Goal: Information Seeking & Learning: Learn about a topic

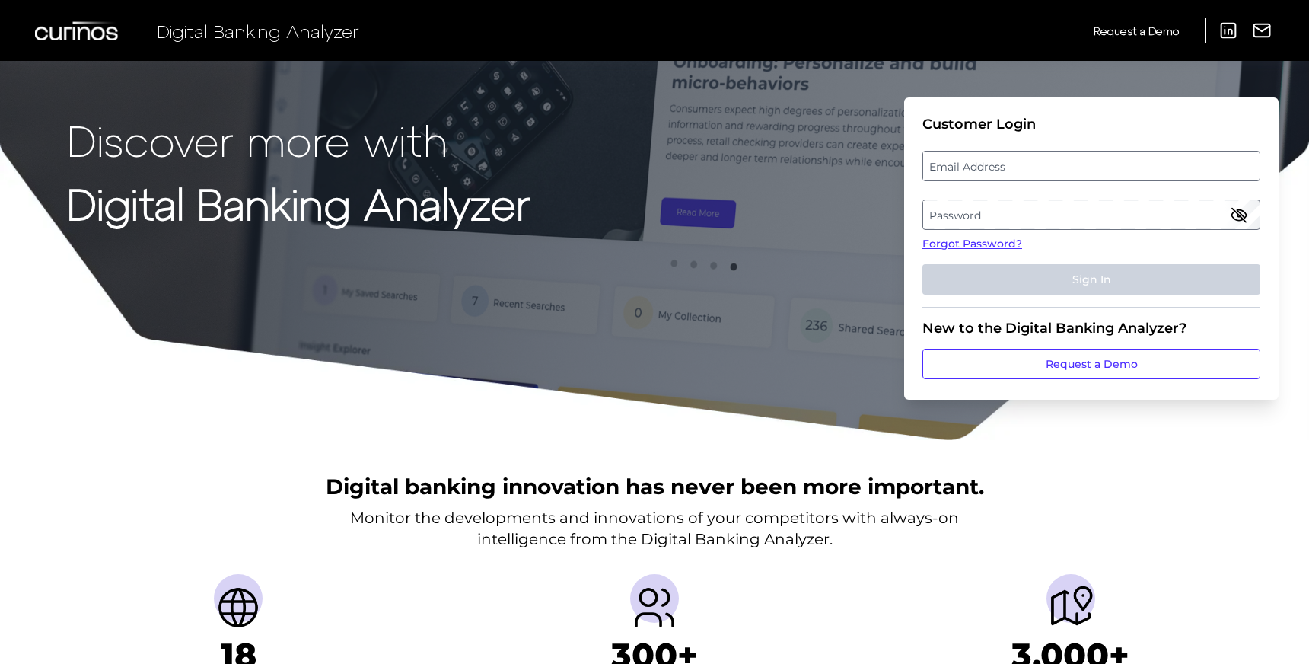
click at [955, 169] on label "Email Address" at bounding box center [1091, 165] width 336 height 27
click at [955, 169] on input "email" at bounding box center [1092, 166] width 338 height 30
type input "[EMAIL_ADDRESS][DOMAIN_NAME]"
click at [1029, 209] on label "Password" at bounding box center [1091, 214] width 336 height 27
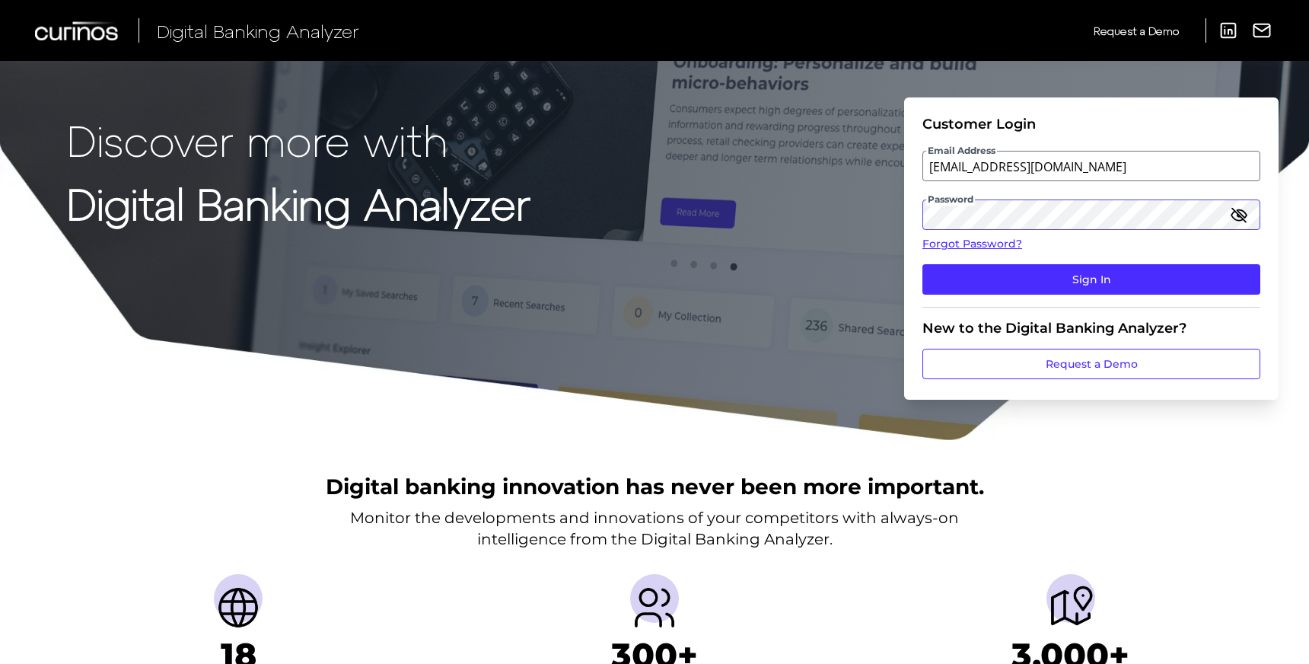
click at [923, 264] on button "Sign In" at bounding box center [1092, 279] width 338 height 30
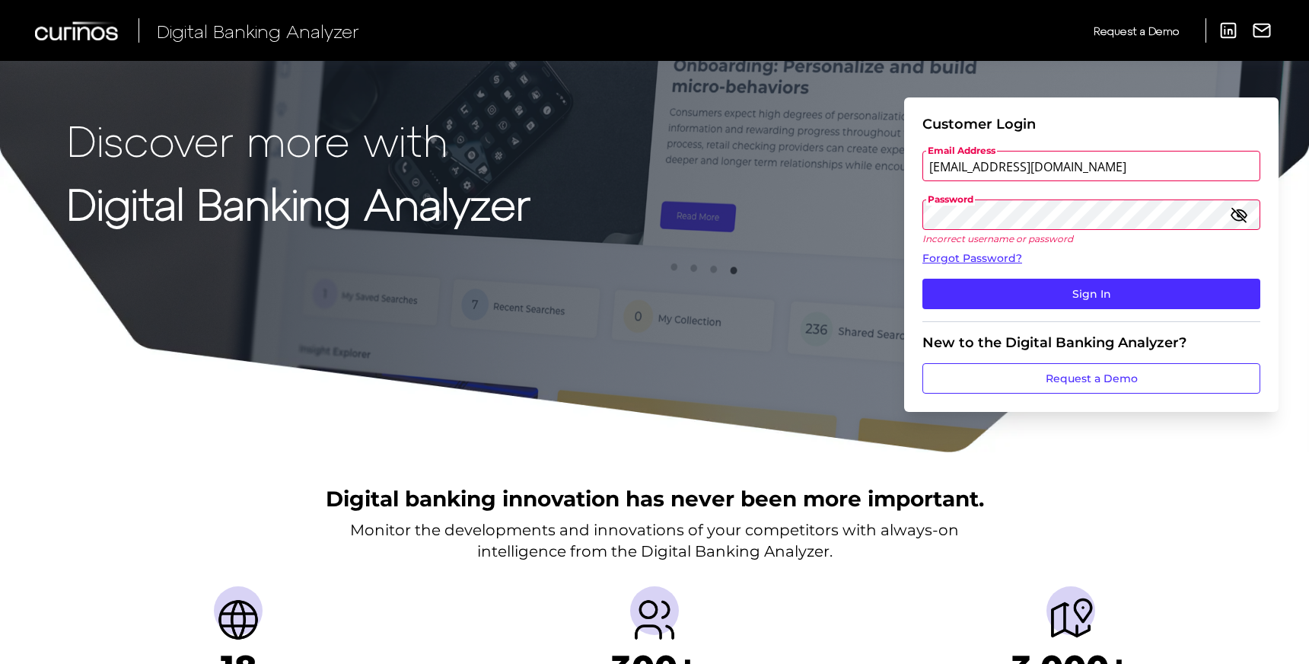
click at [923, 279] on button "Sign In" at bounding box center [1092, 294] width 338 height 30
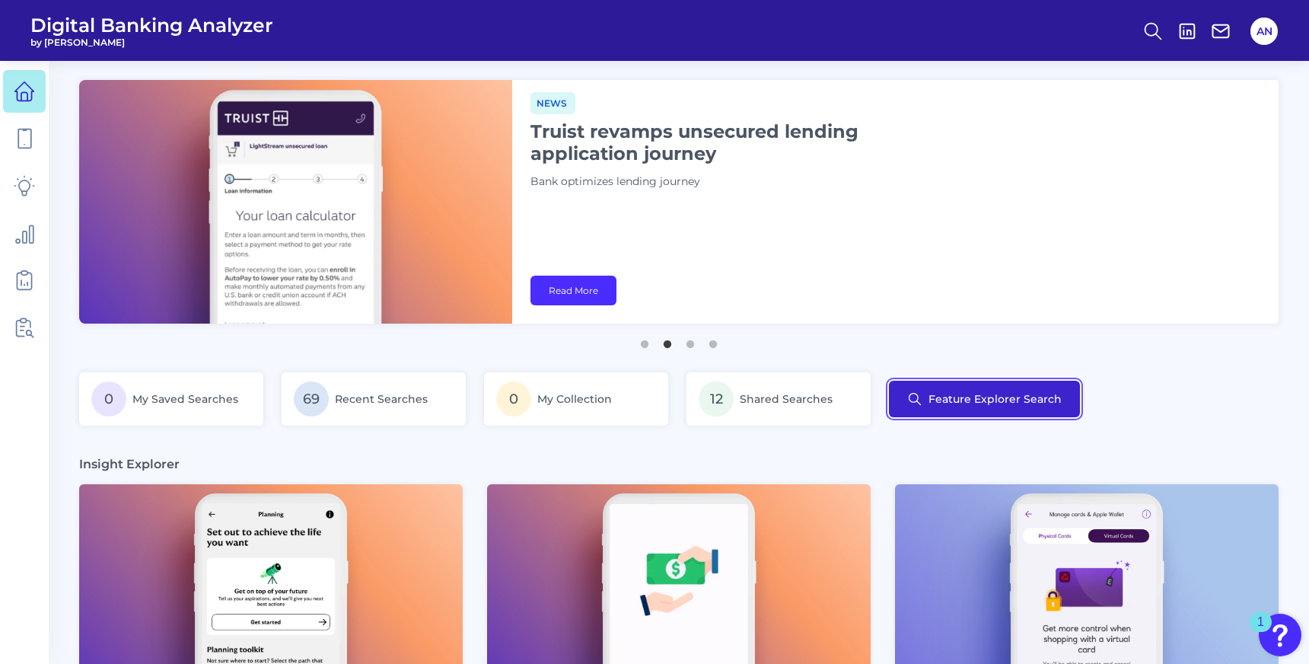
click at [1039, 399] on button "Feature Explorer Search" at bounding box center [984, 399] width 191 height 37
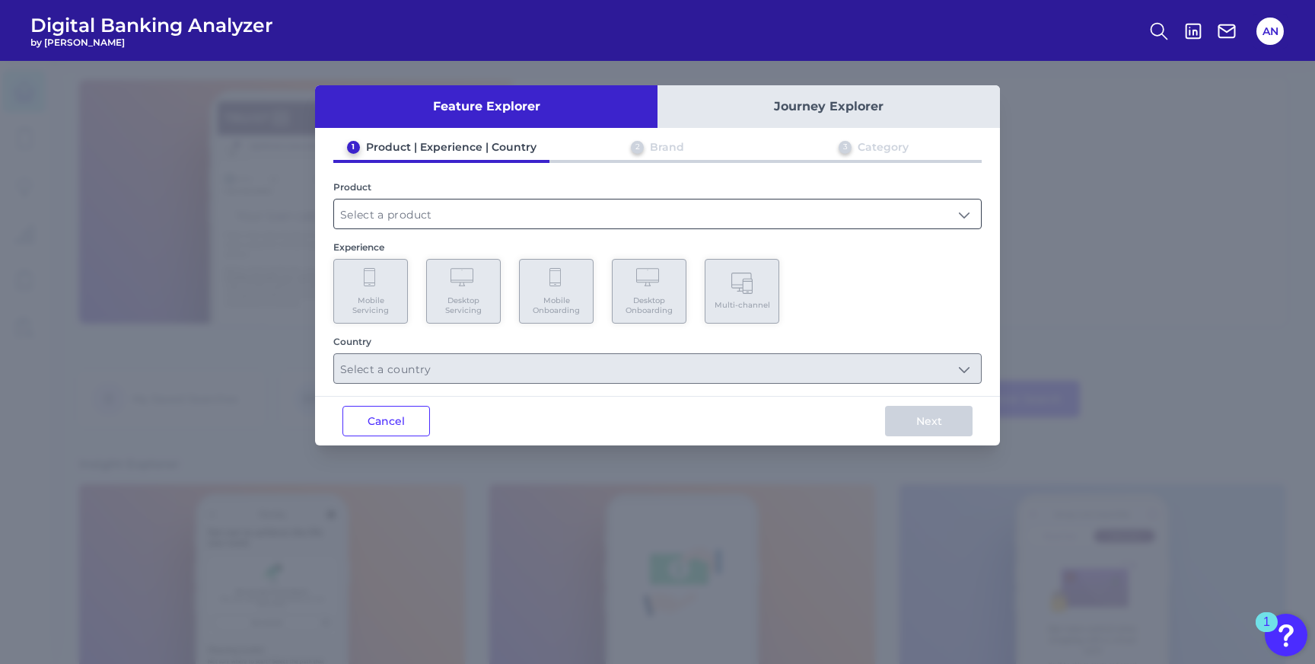
click at [499, 206] on input "text" at bounding box center [657, 213] width 647 height 29
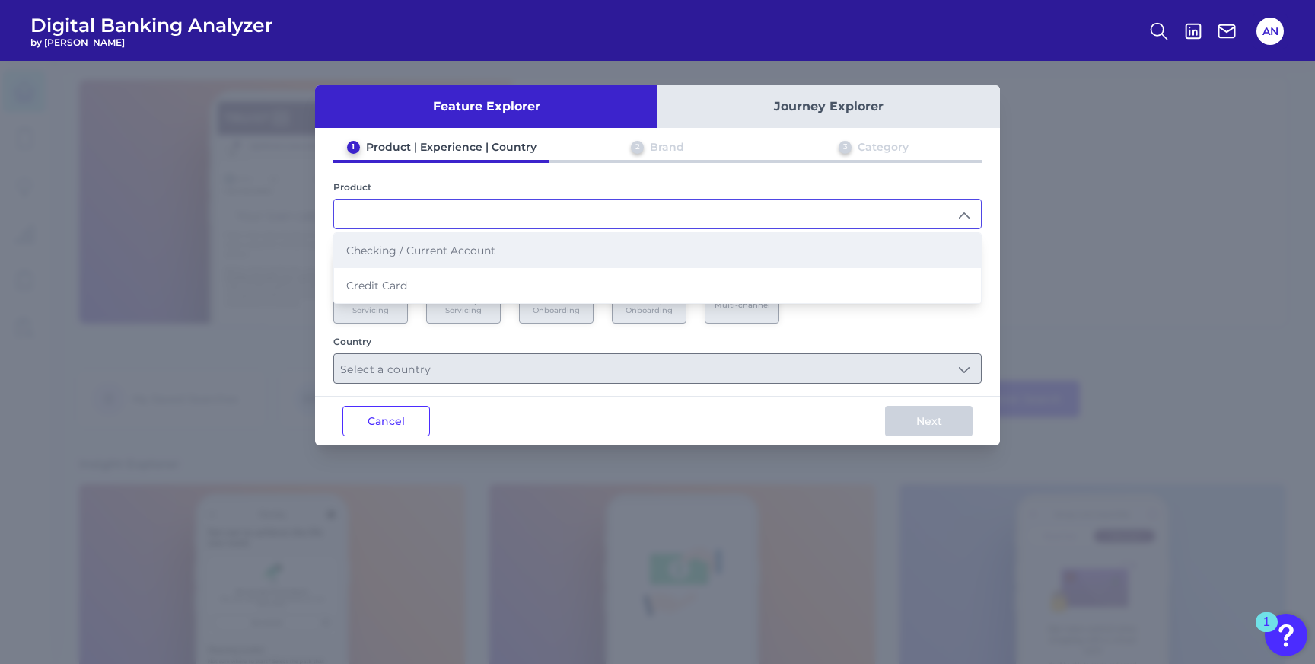
click at [467, 255] on span "Checking / Current Account" at bounding box center [420, 251] width 149 height 14
type input "Checking / Current Account"
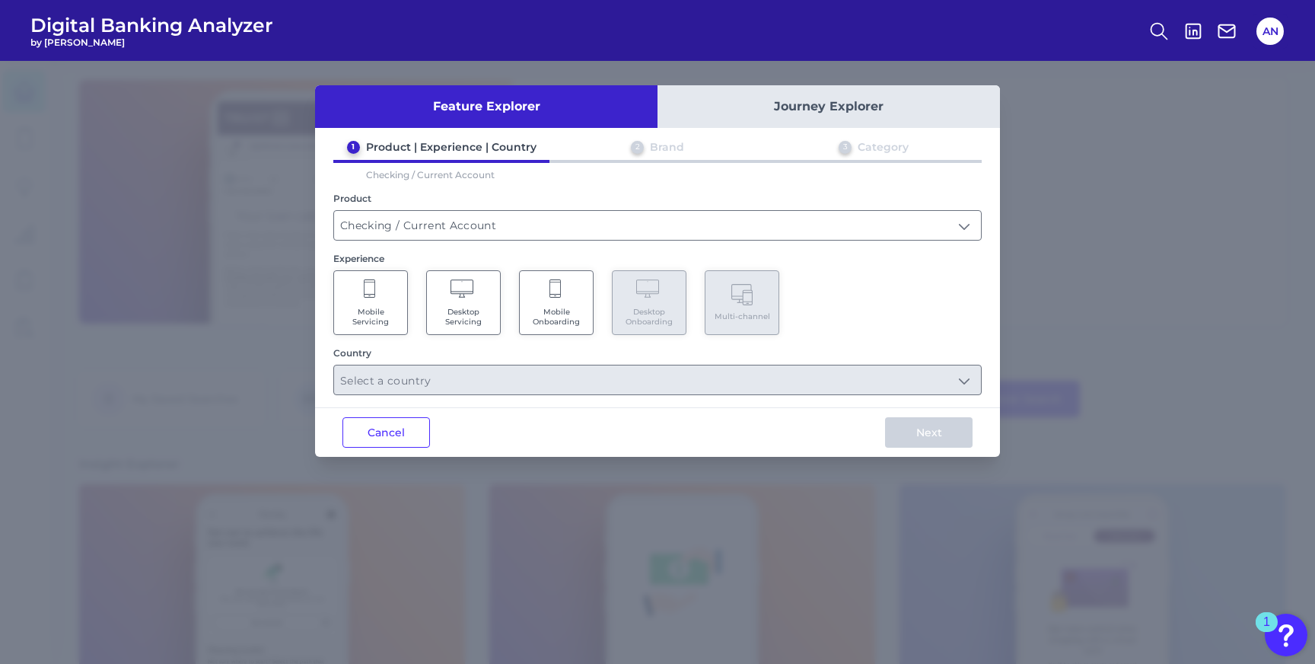
click at [462, 303] on Servicing "Desktop Servicing" at bounding box center [463, 302] width 75 height 65
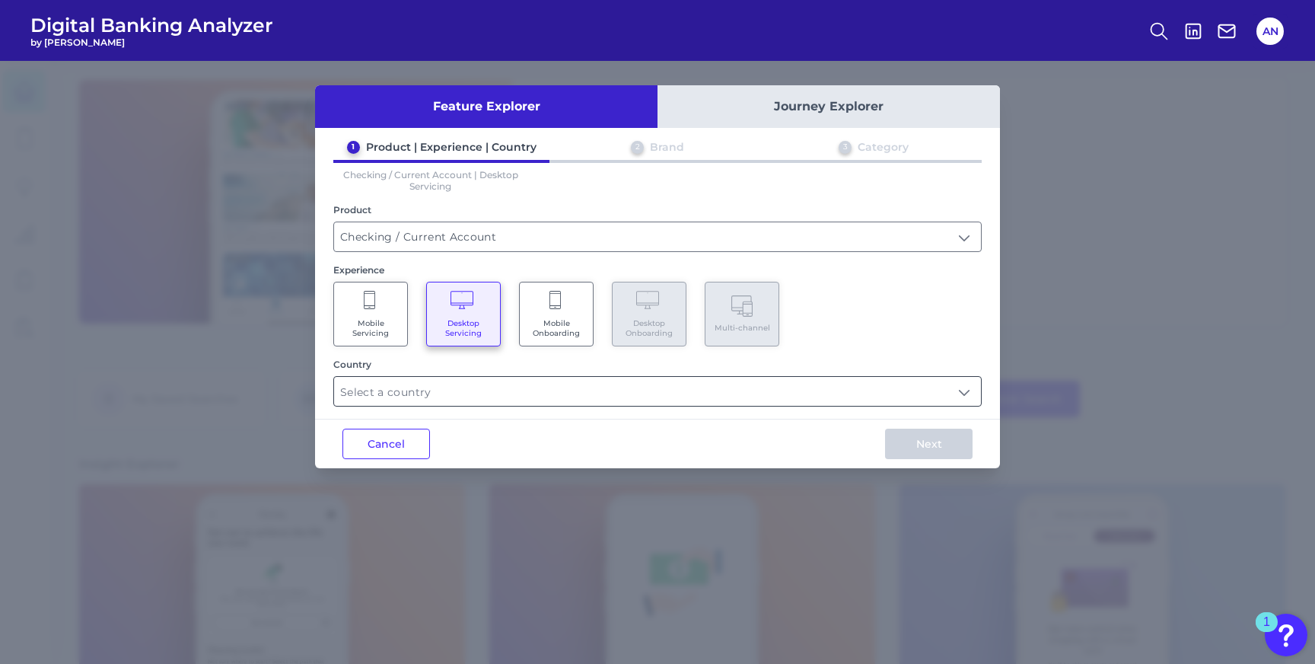
click at [434, 391] on input "text" at bounding box center [657, 391] width 647 height 29
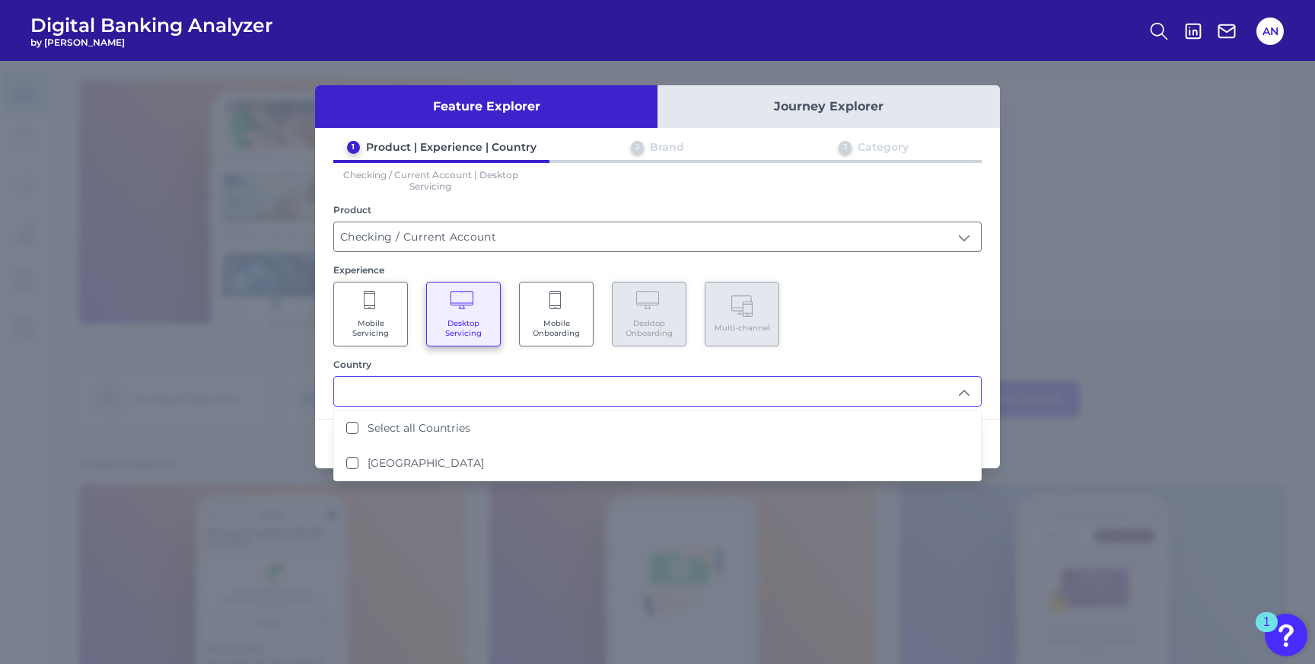
click at [374, 308] on icon at bounding box center [371, 301] width 14 height 21
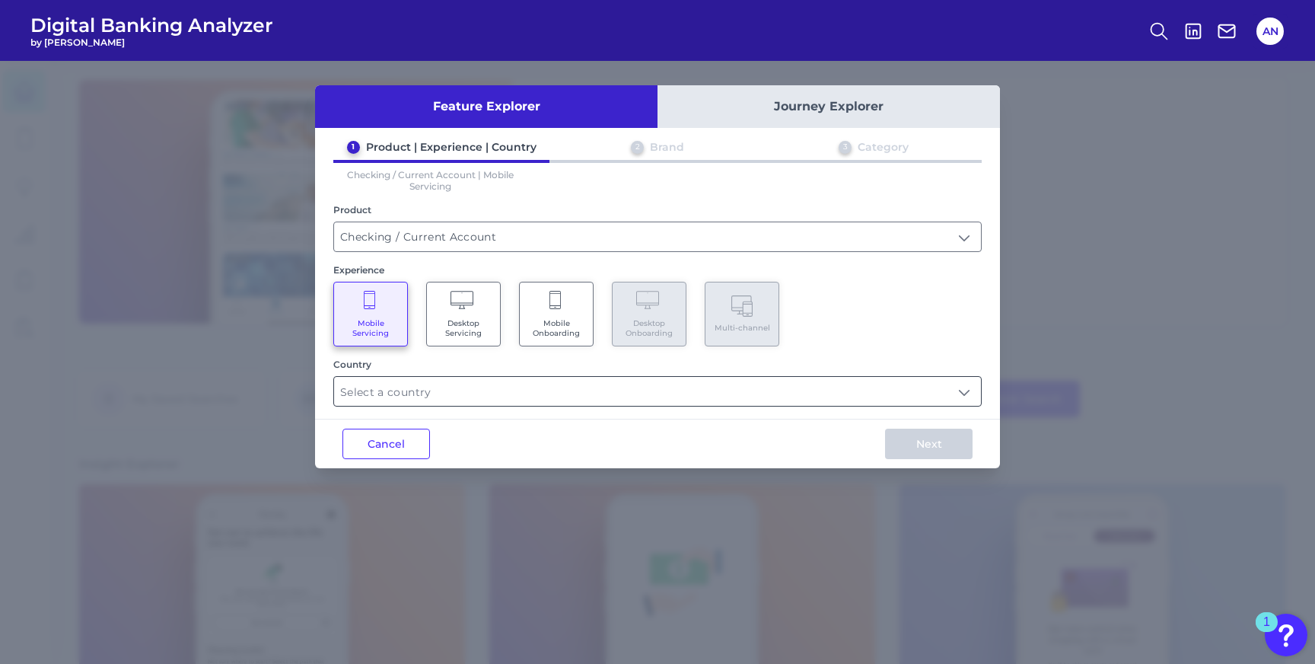
click at [388, 391] on input "text" at bounding box center [657, 391] width 647 height 29
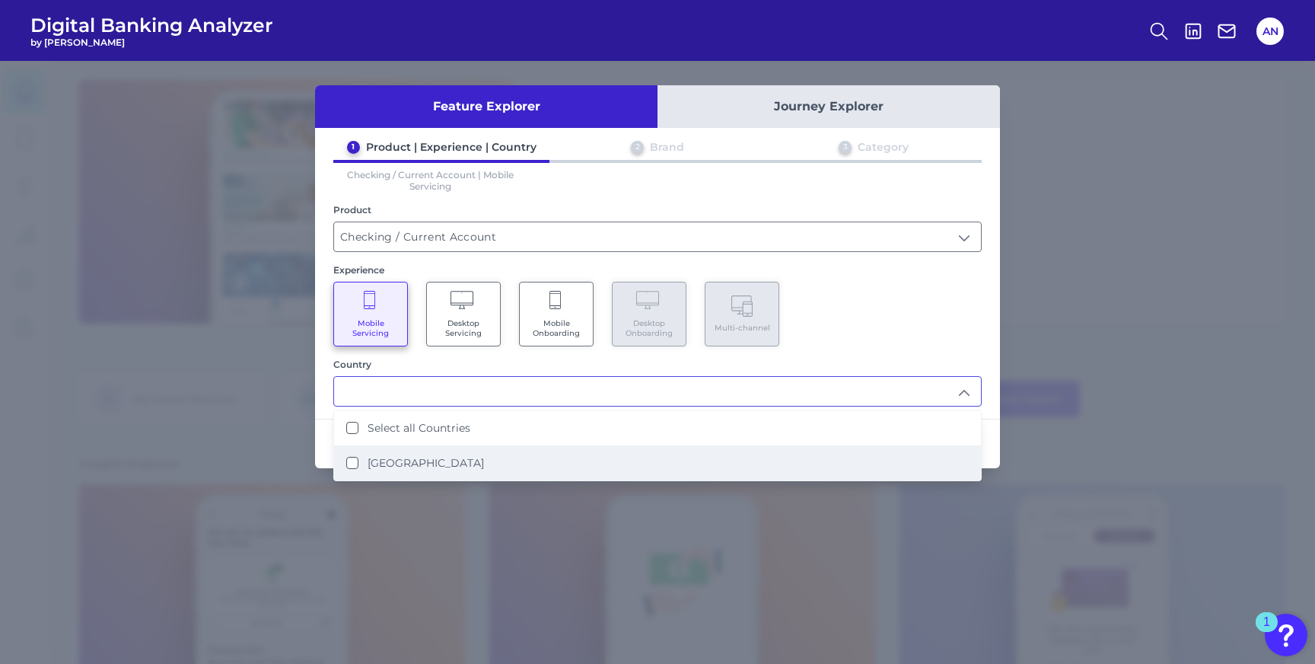
click at [350, 458] on States "[GEOGRAPHIC_DATA]" at bounding box center [352, 463] width 12 height 12
type input "Select all Countries"
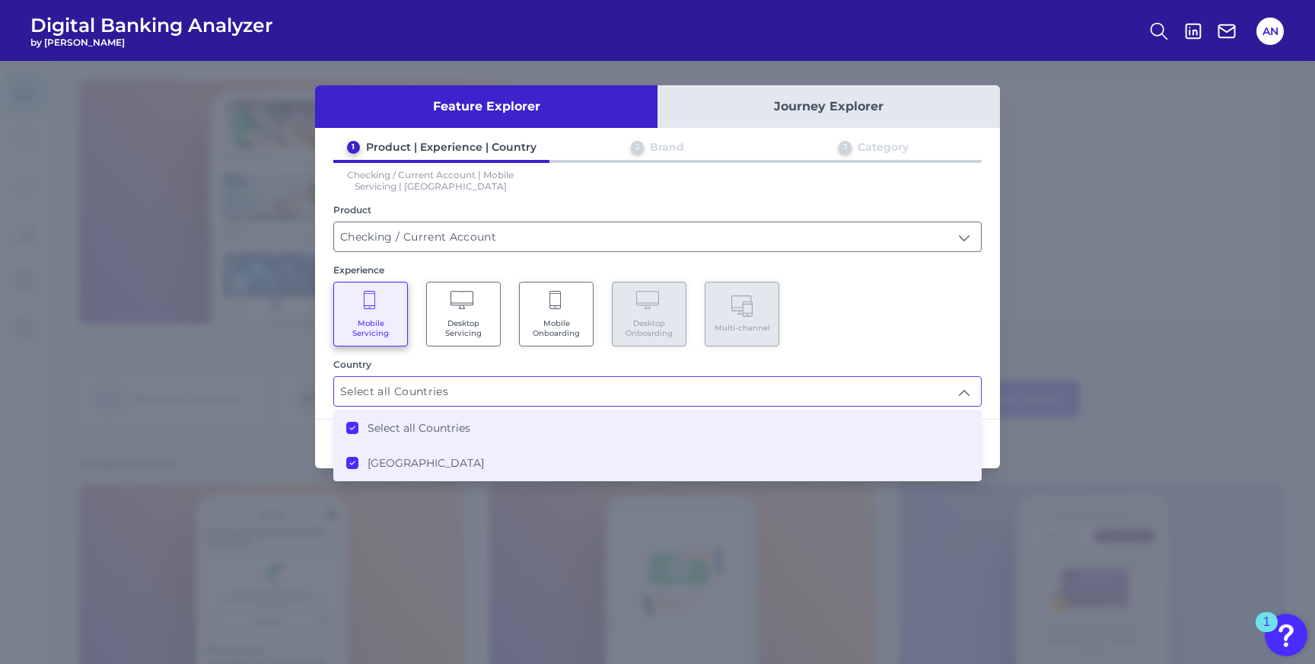
click at [849, 364] on div "Country" at bounding box center [657, 364] width 649 height 11
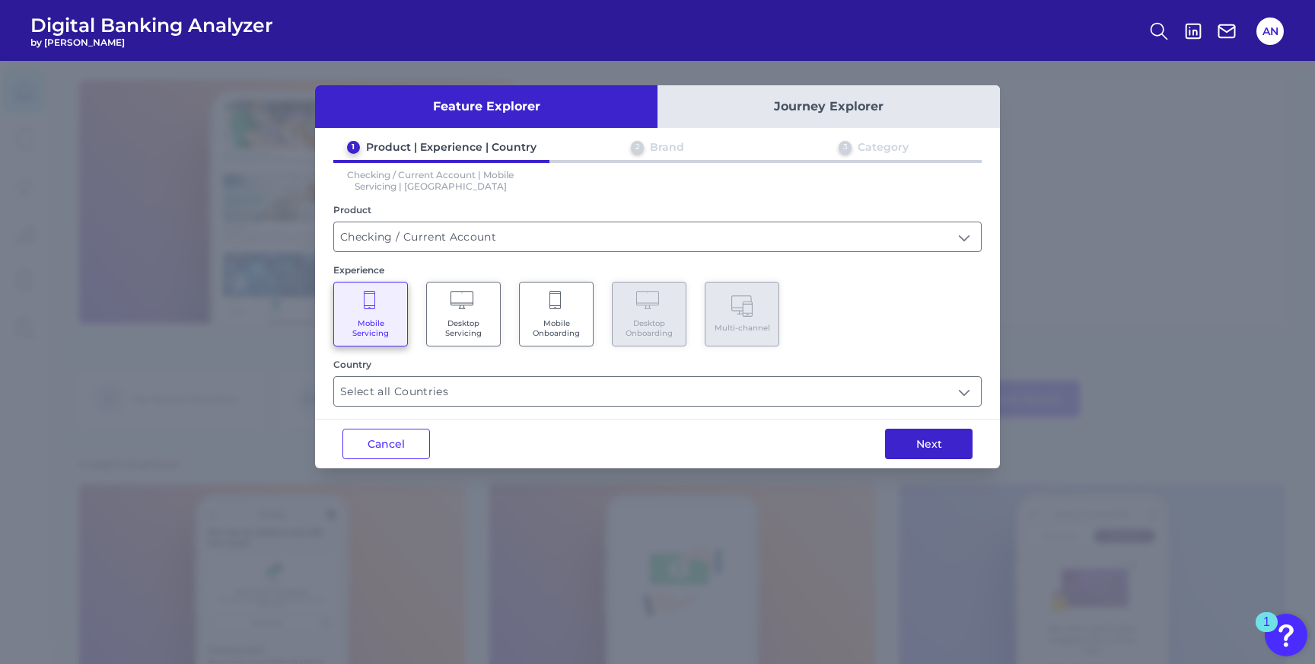
click at [926, 445] on button "Next" at bounding box center [929, 444] width 88 height 30
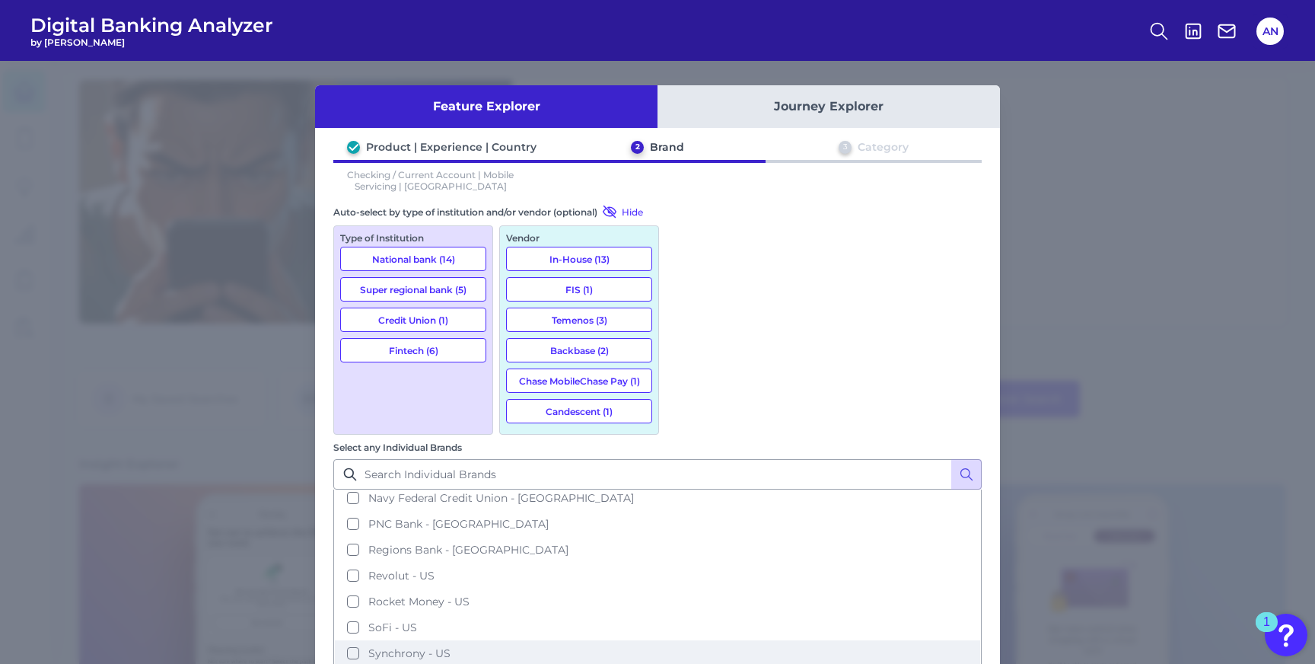
scroll to position [391, 0]
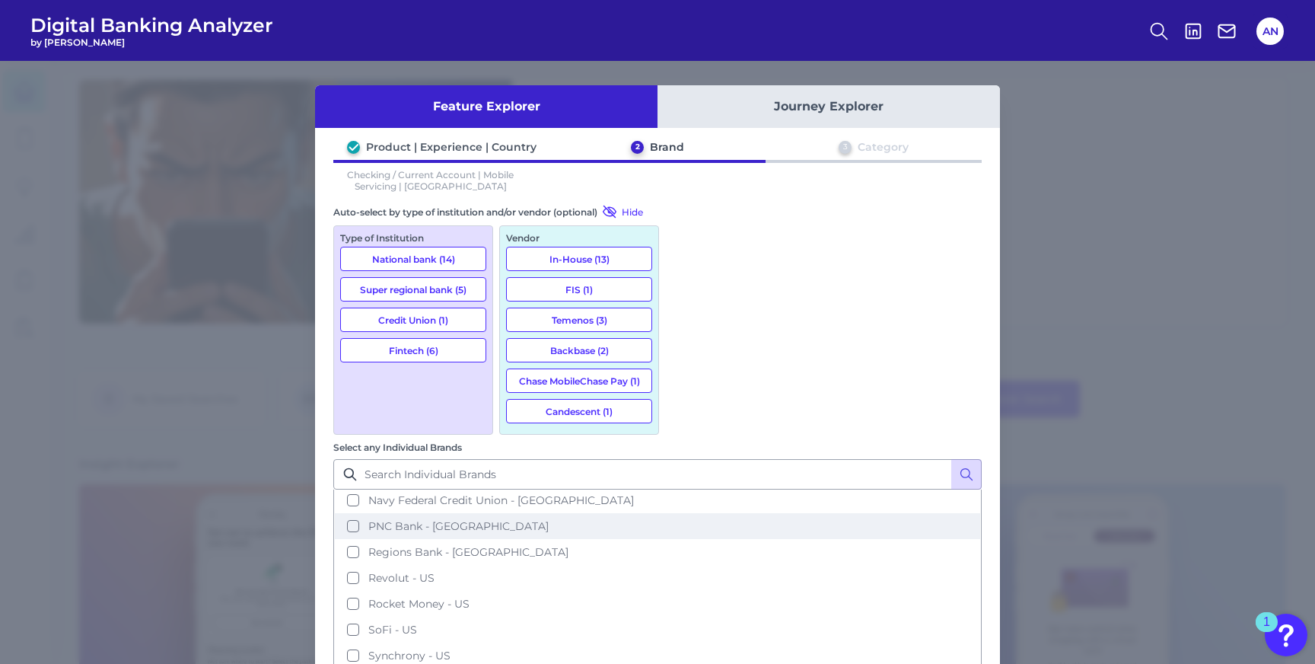
click at [681, 513] on button "PNC Bank - [GEOGRAPHIC_DATA]" at bounding box center [657, 526] width 645 height 26
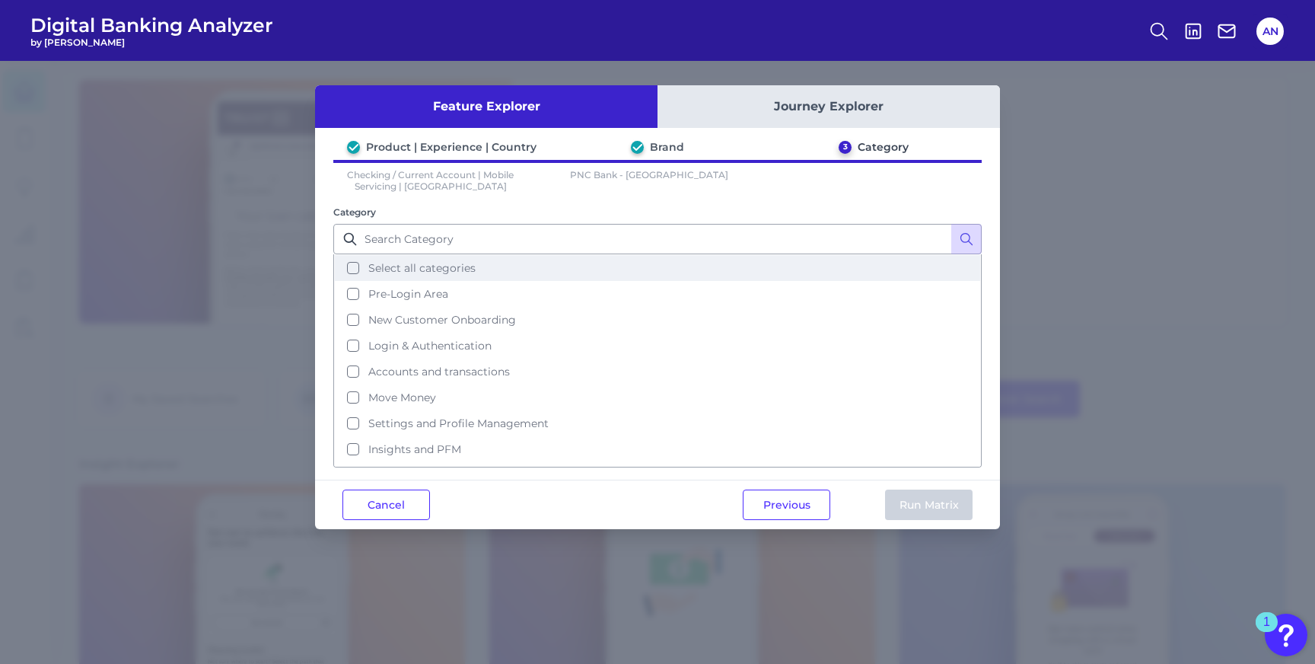
click at [352, 266] on button "Select all categories" at bounding box center [657, 268] width 645 height 26
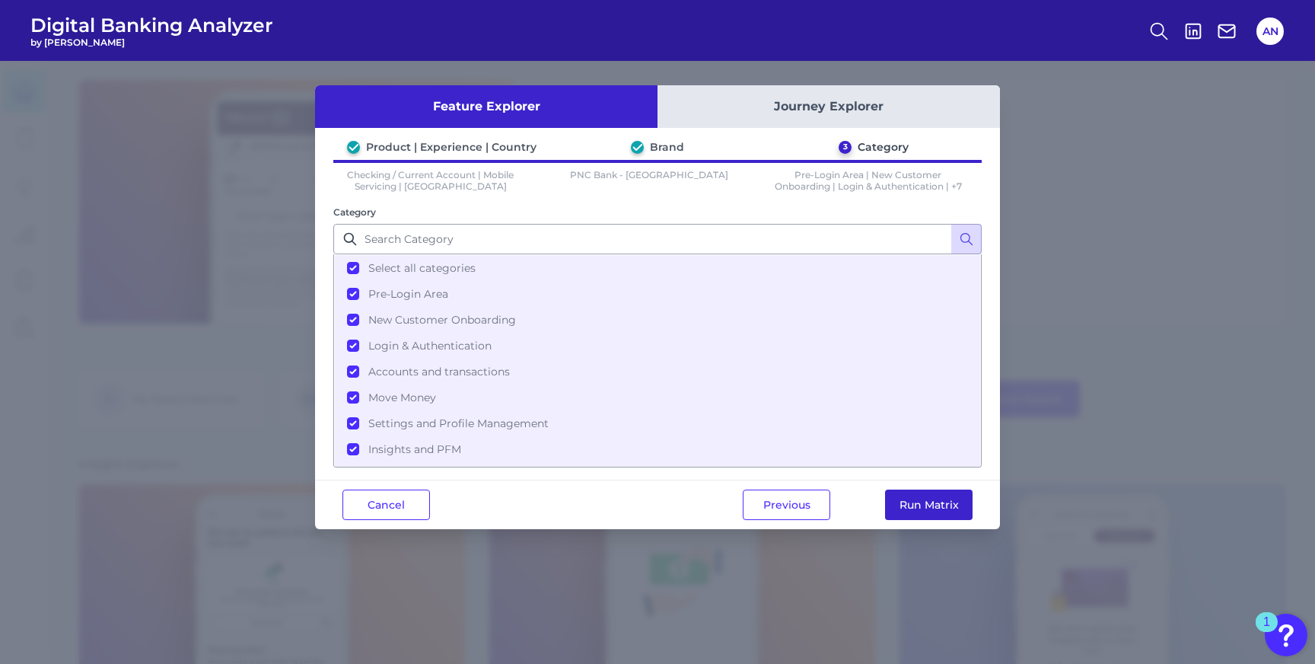
click at [961, 503] on button "Run Matrix" at bounding box center [929, 504] width 88 height 30
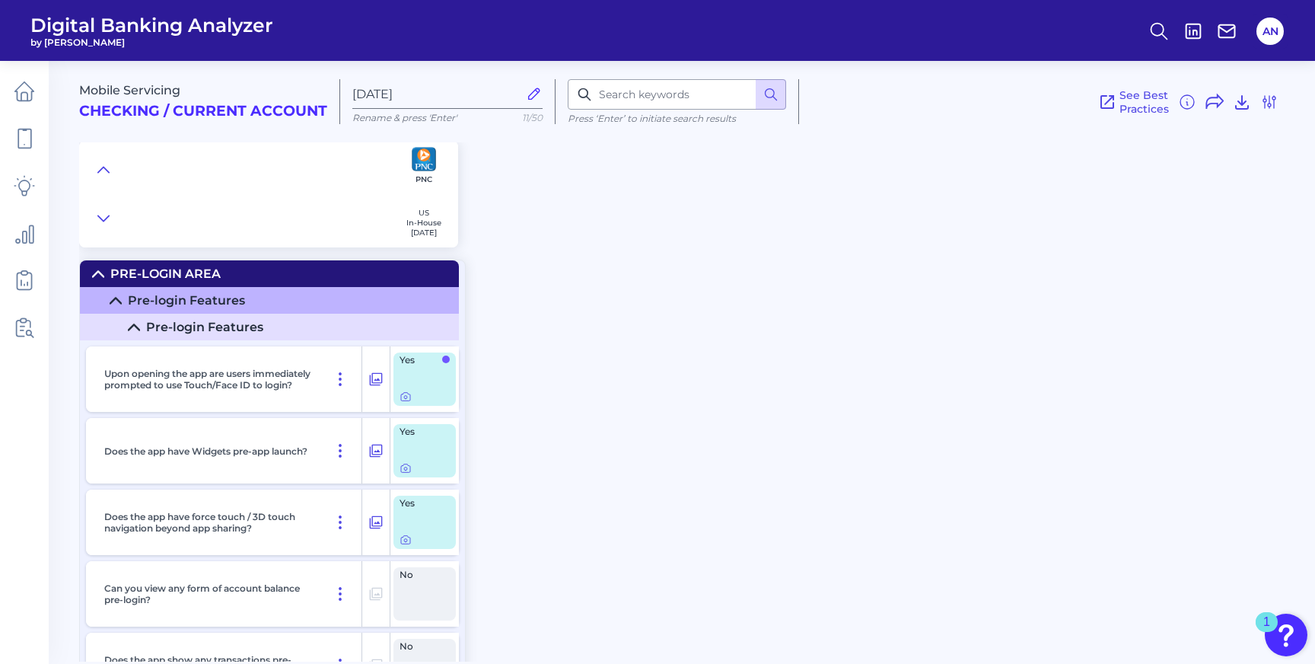
click at [119, 298] on icon at bounding box center [116, 301] width 12 height 12
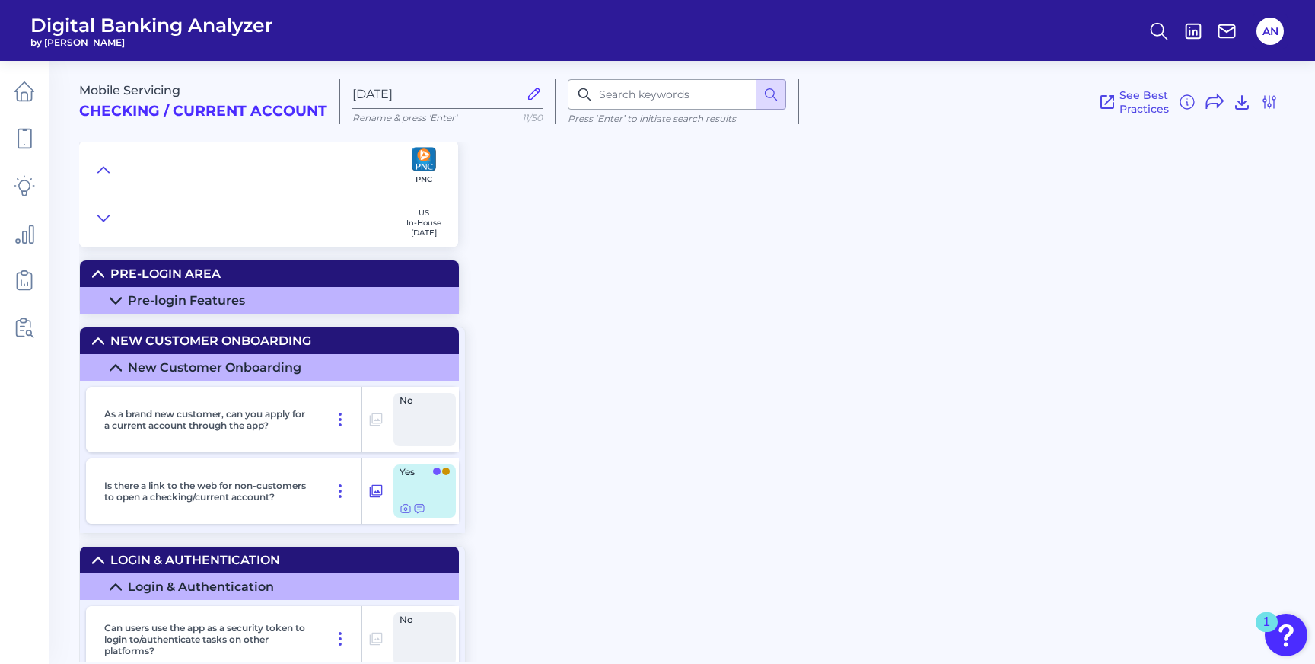
click at [108, 273] on summary "Pre-Login Area" at bounding box center [269, 273] width 379 height 27
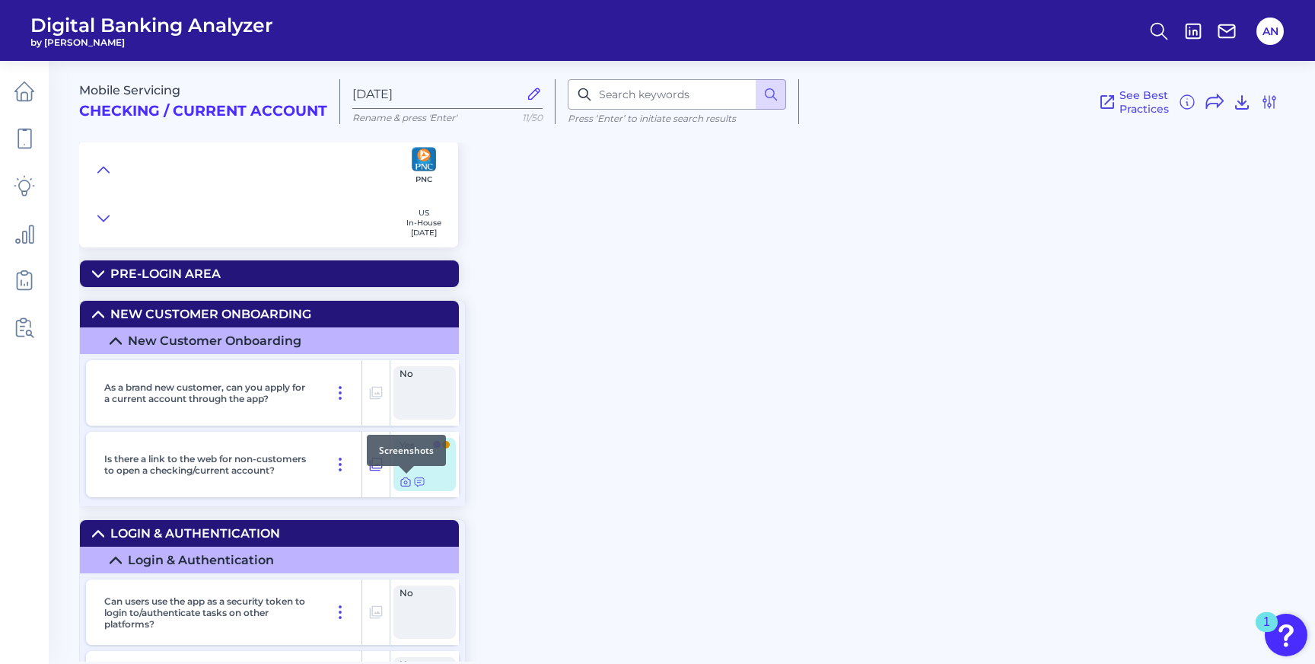
click at [403, 483] on icon at bounding box center [406, 482] width 12 height 12
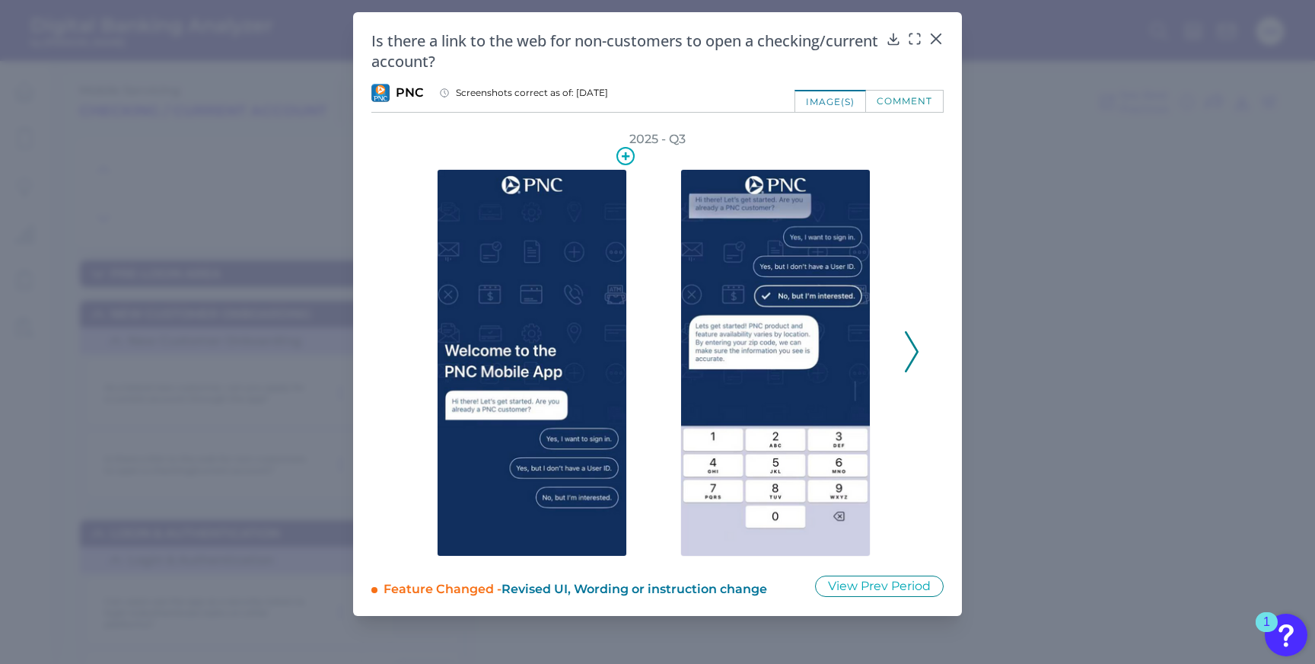
click at [562, 328] on img at bounding box center [532, 362] width 190 height 387
click at [912, 40] on icon at bounding box center [914, 38] width 15 height 15
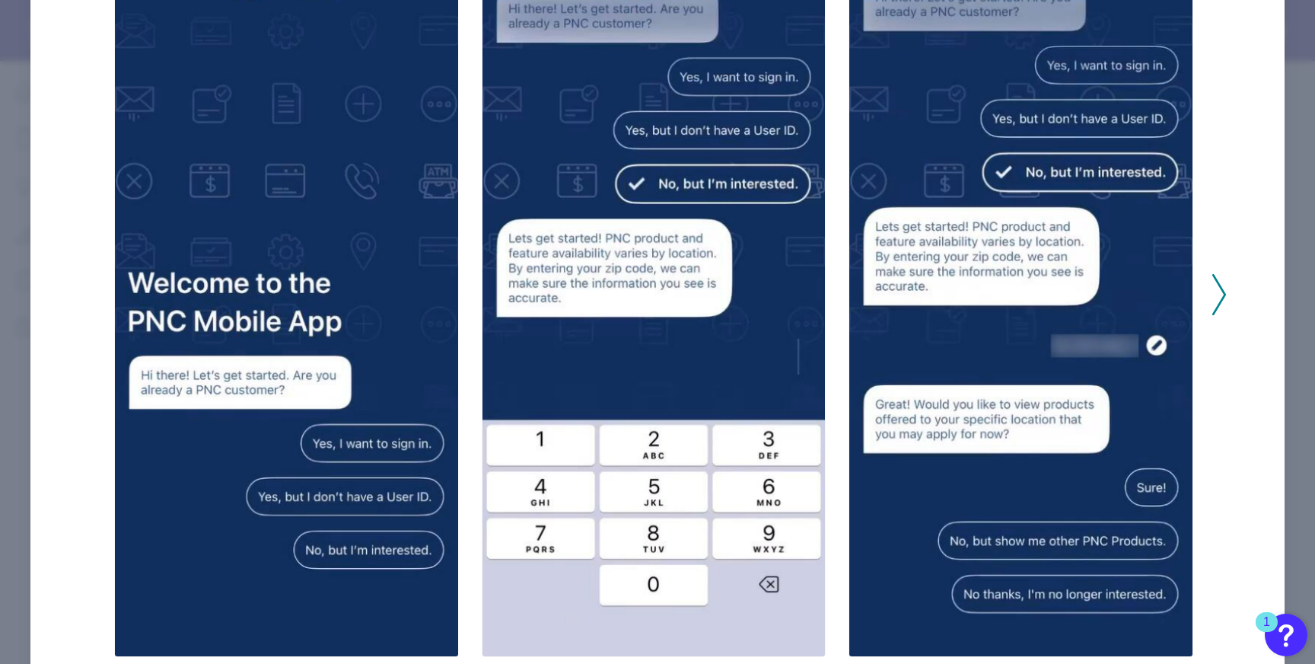
scroll to position [198, 0]
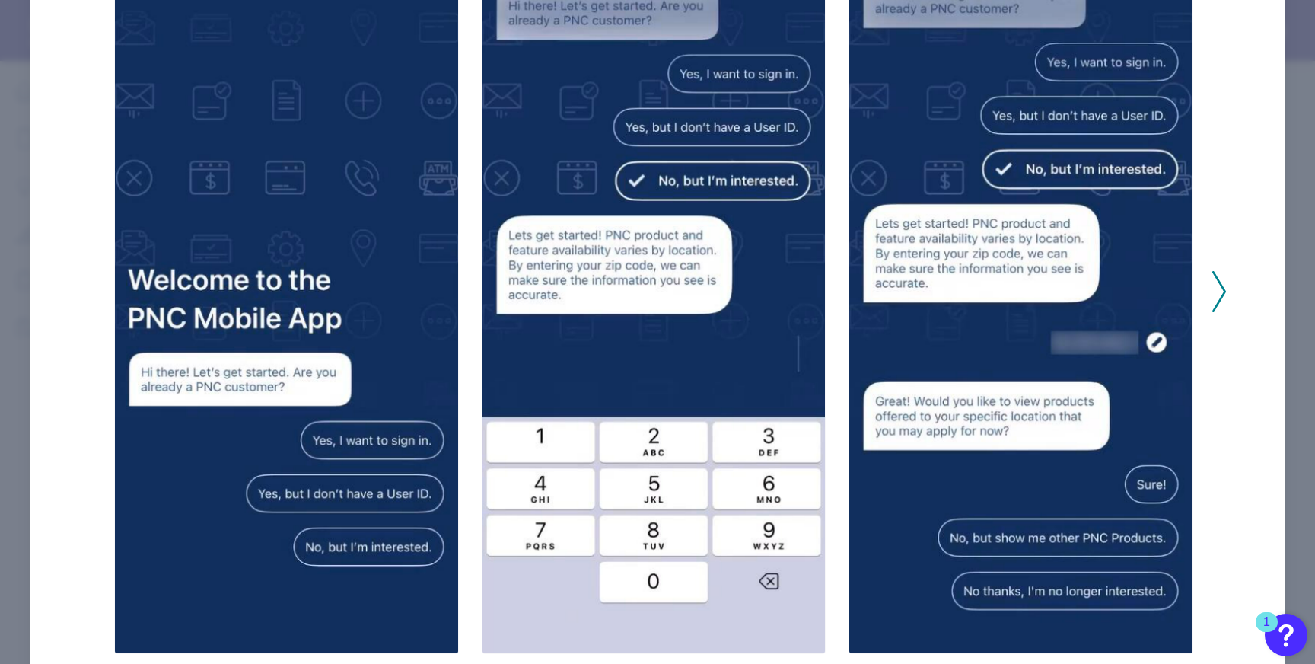
click at [1213, 279] on icon at bounding box center [1220, 291] width 14 height 41
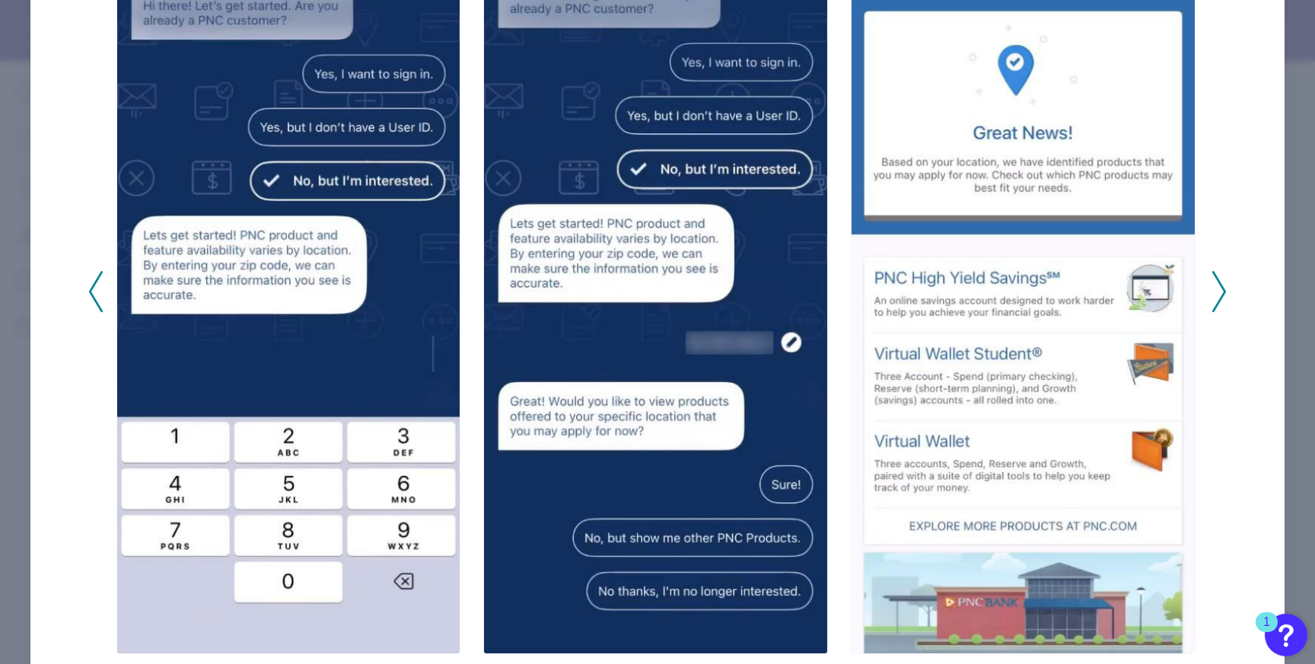
click at [1213, 279] on icon at bounding box center [1220, 291] width 14 height 41
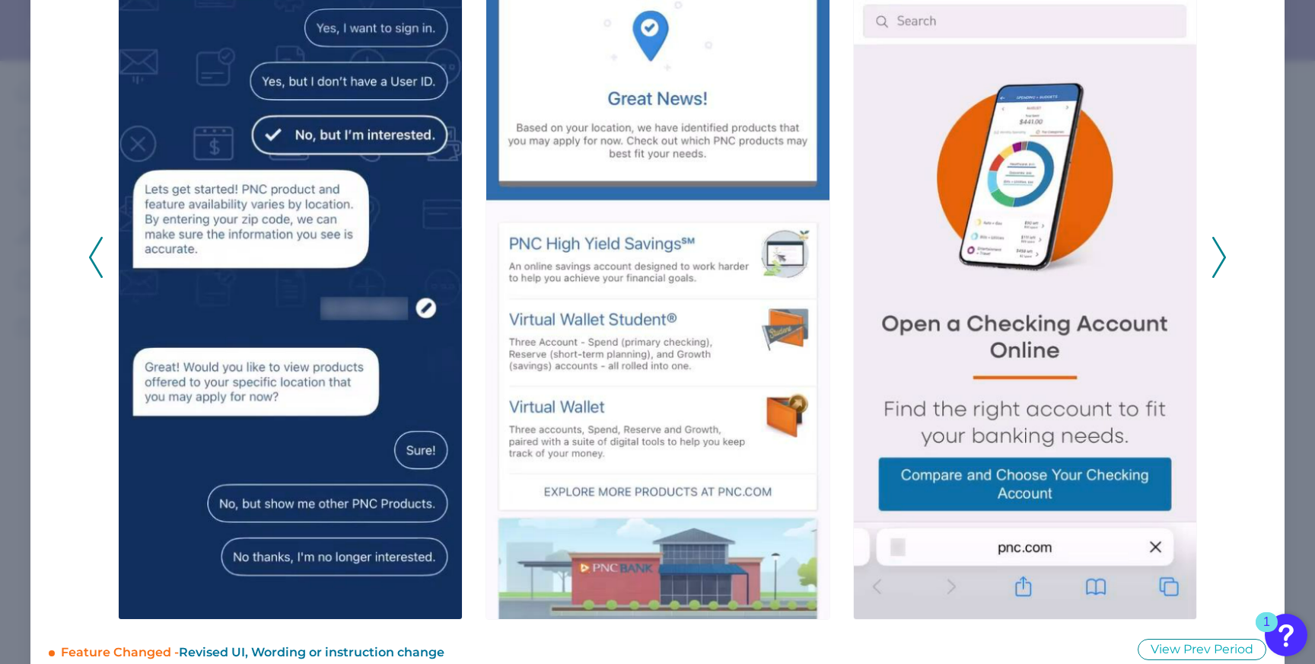
scroll to position [237, 0]
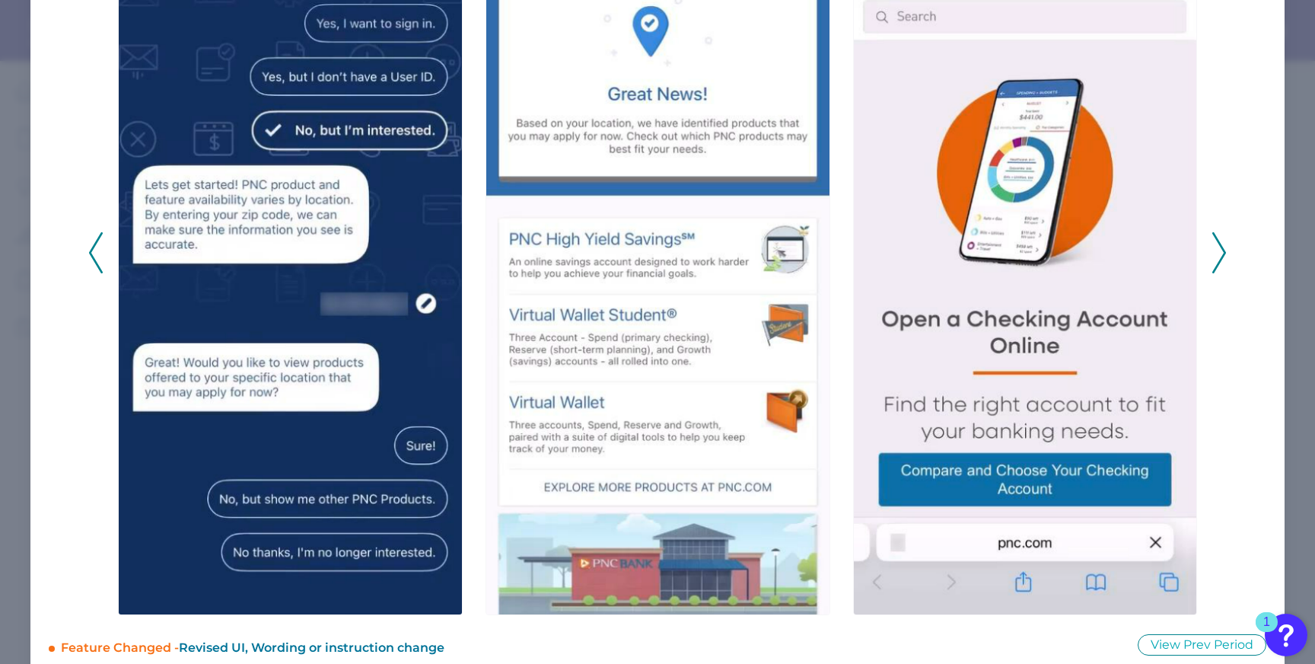
click at [1216, 241] on icon at bounding box center [1220, 252] width 14 height 41
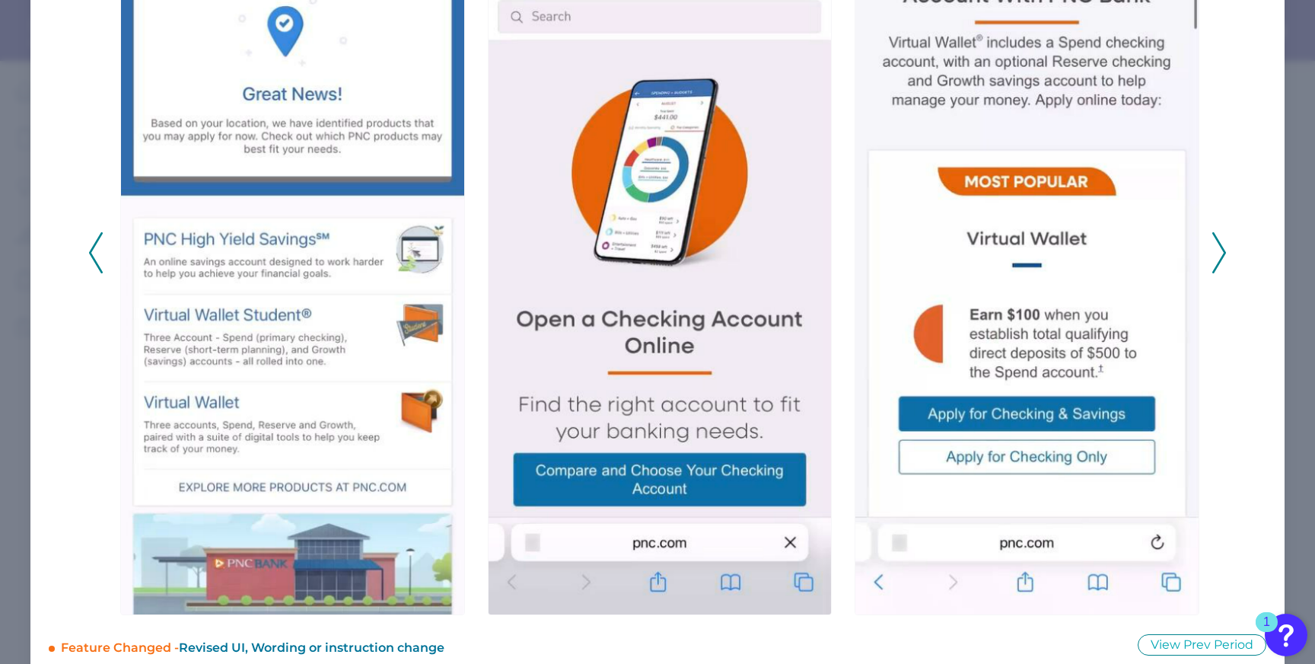
click at [1216, 241] on icon at bounding box center [1220, 252] width 14 height 41
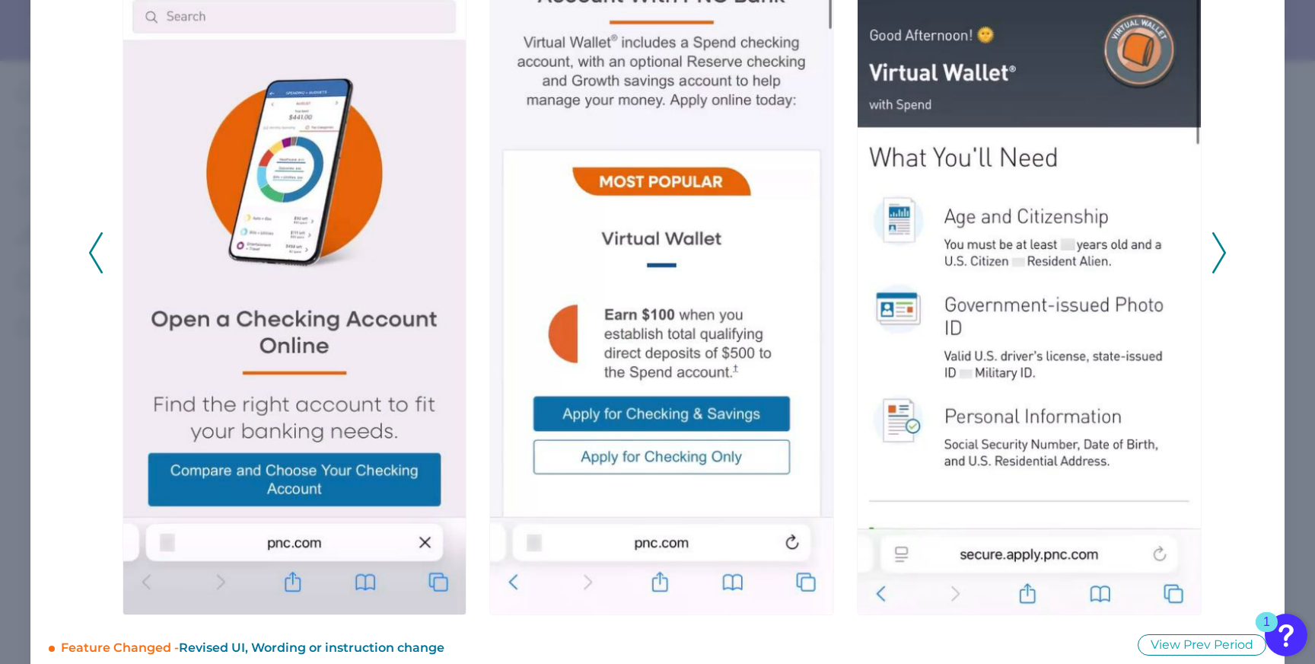
click at [1216, 242] on icon at bounding box center [1220, 252] width 14 height 41
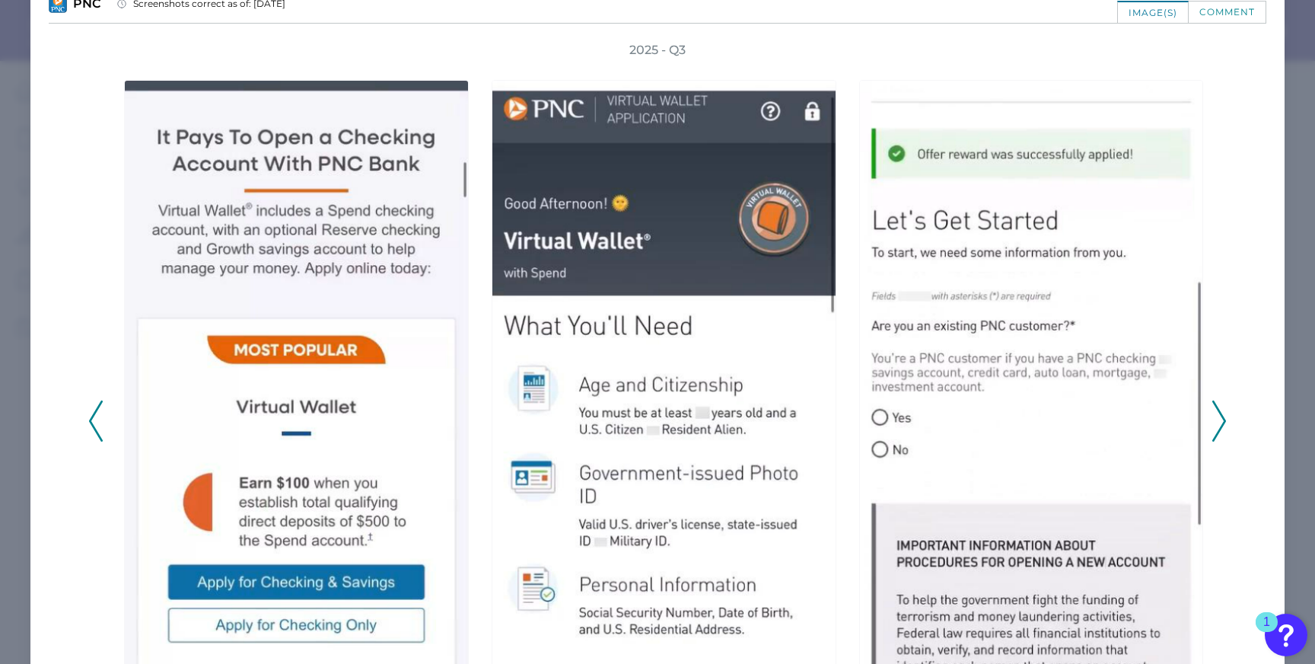
scroll to position [128, 0]
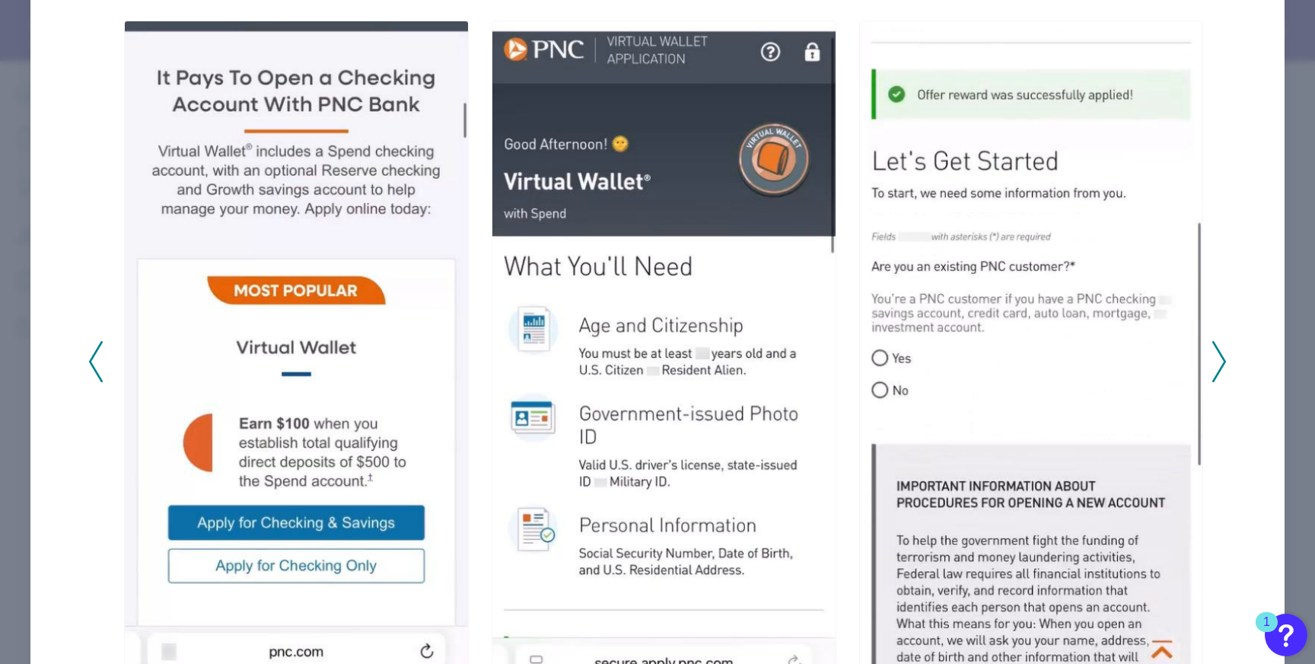
click at [1213, 362] on icon at bounding box center [1220, 361] width 14 height 41
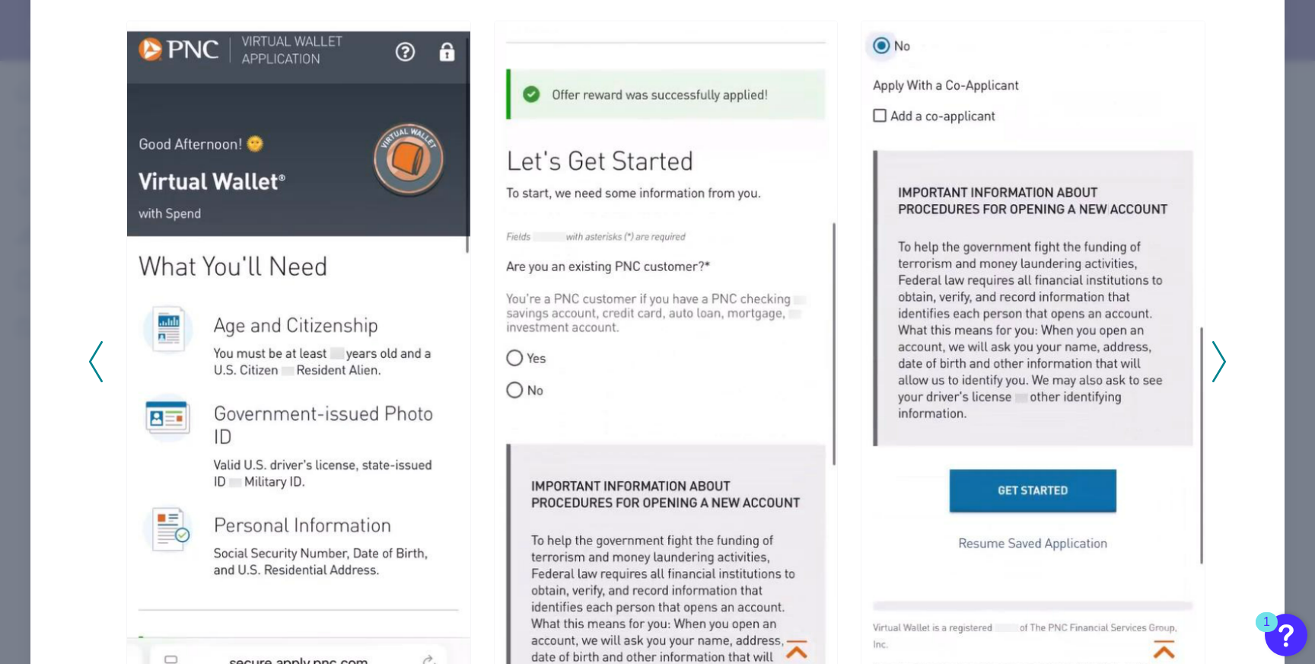
click at [1213, 362] on icon at bounding box center [1220, 361] width 14 height 41
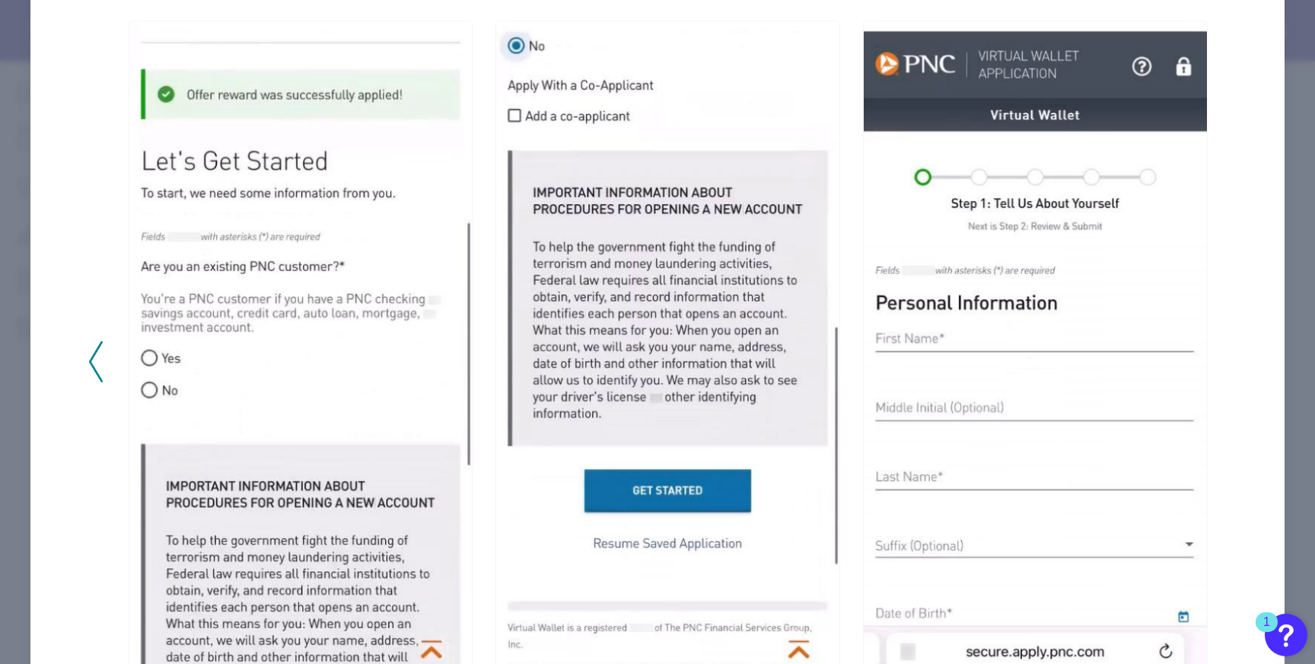
click at [1211, 364] on div "2025 - Q3" at bounding box center [657, 352] width 1139 height 741
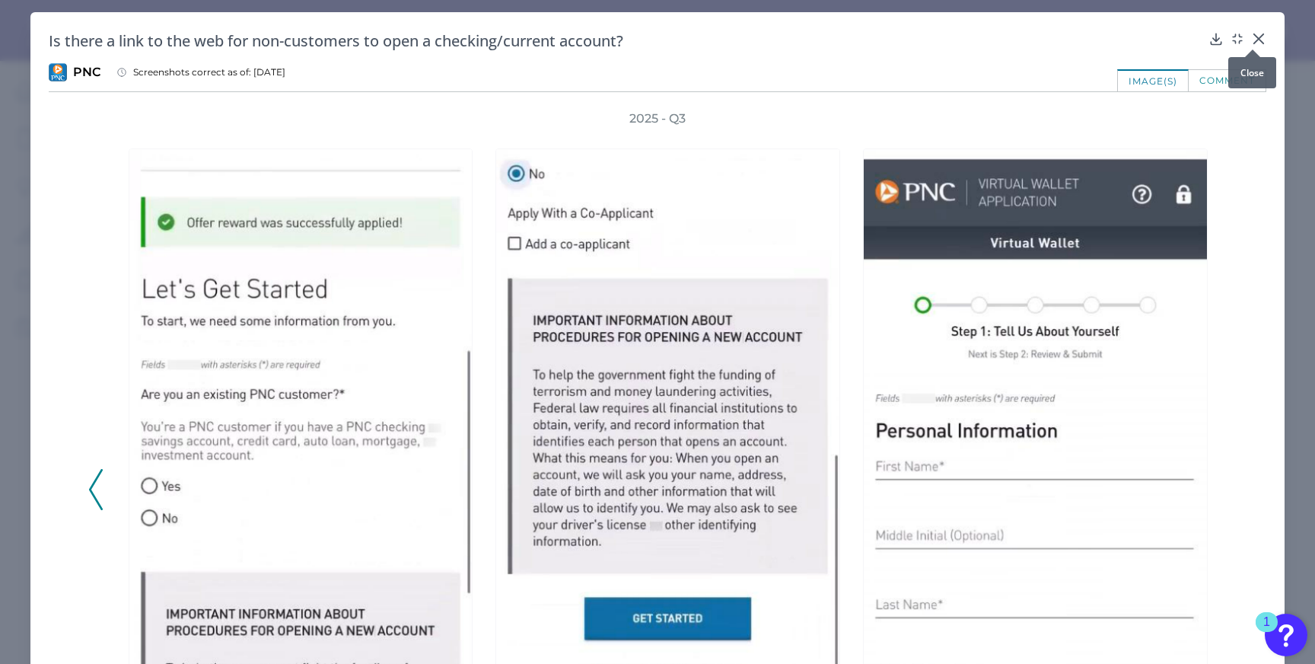
click at [1257, 40] on icon at bounding box center [1258, 38] width 15 height 15
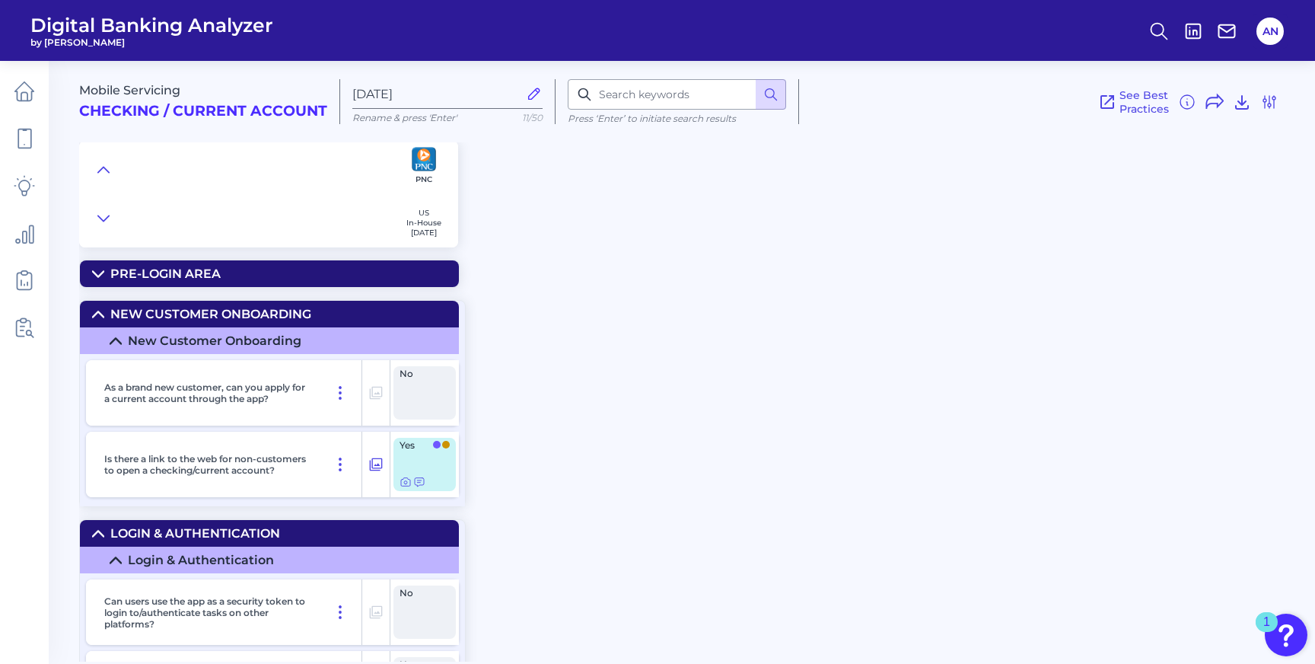
click at [98, 308] on summary "New Customer Onboarding" at bounding box center [269, 314] width 379 height 27
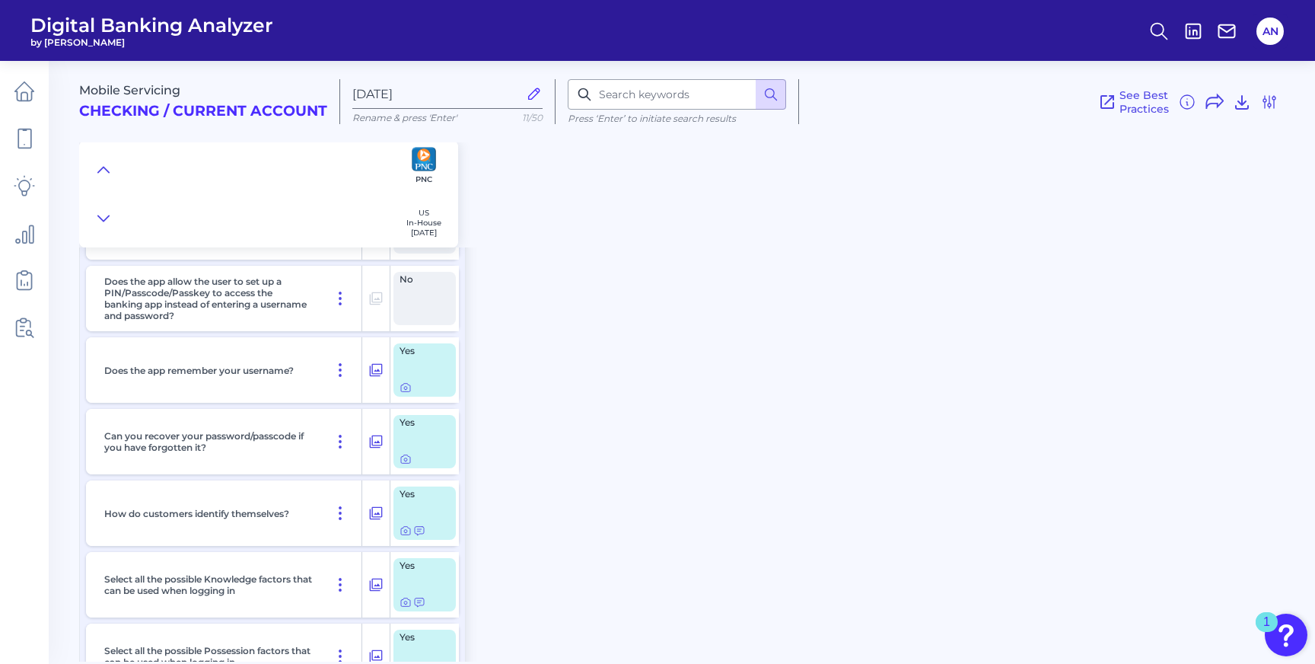
scroll to position [120, 0]
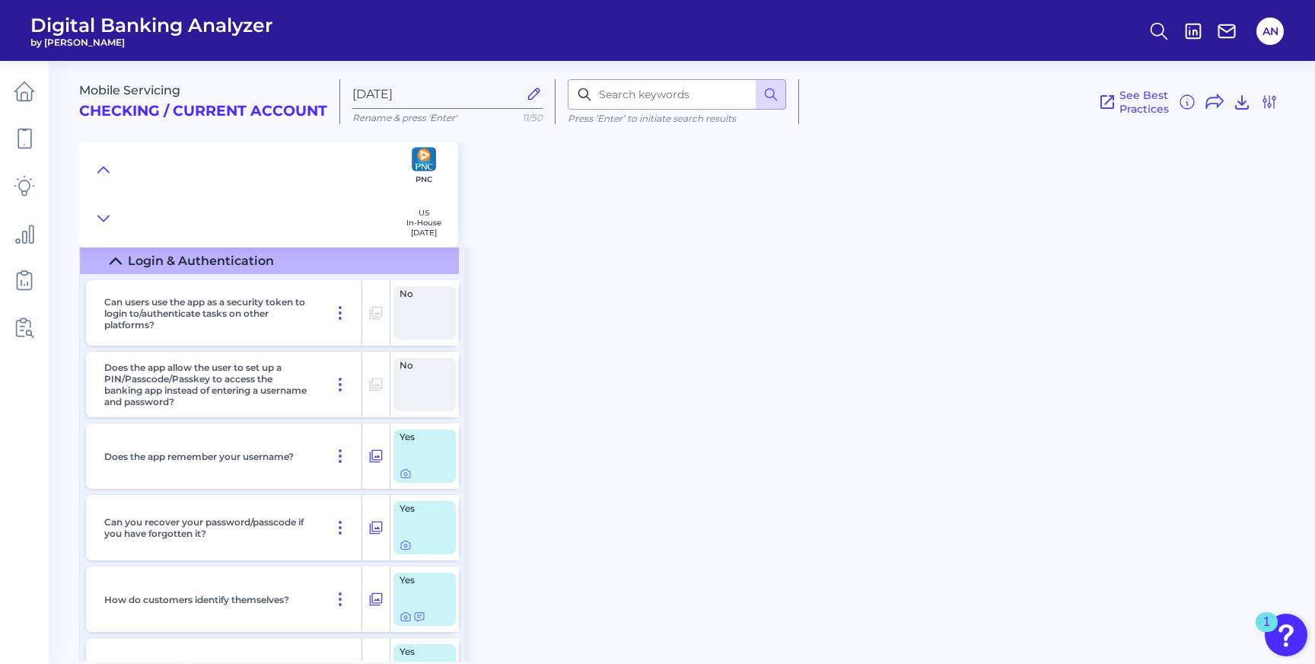
click at [118, 258] on icon at bounding box center [116, 261] width 12 height 12
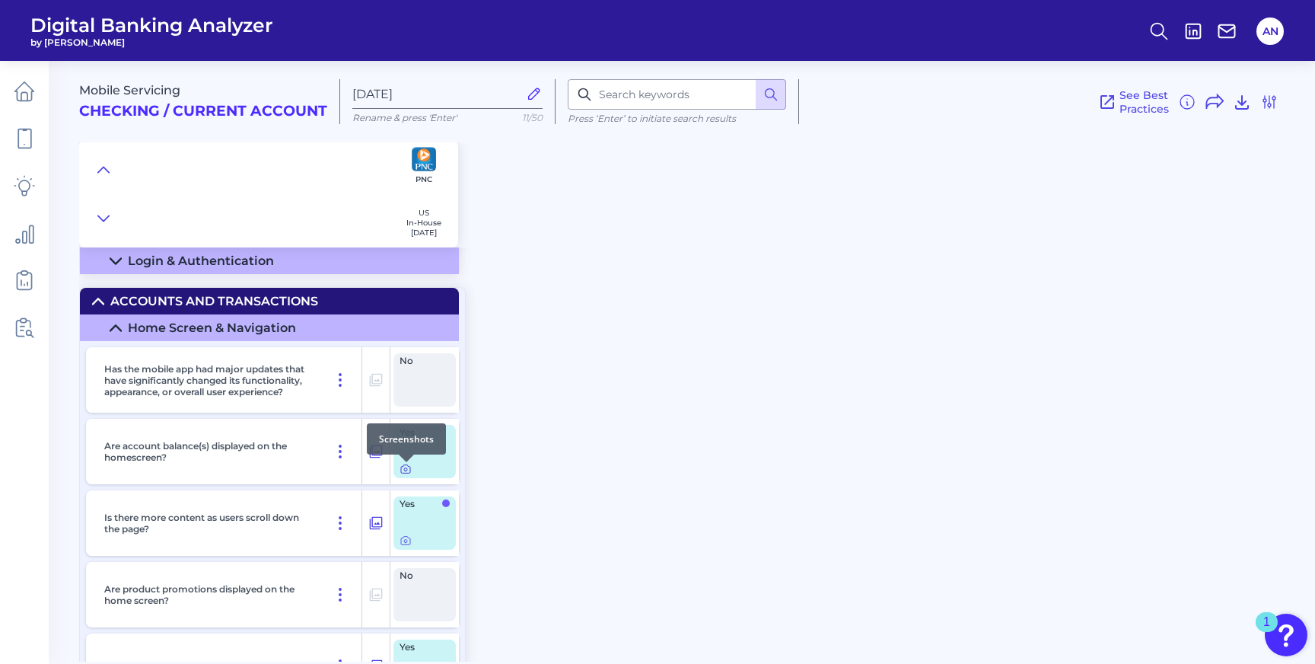
click at [408, 473] on icon at bounding box center [406, 469] width 12 height 12
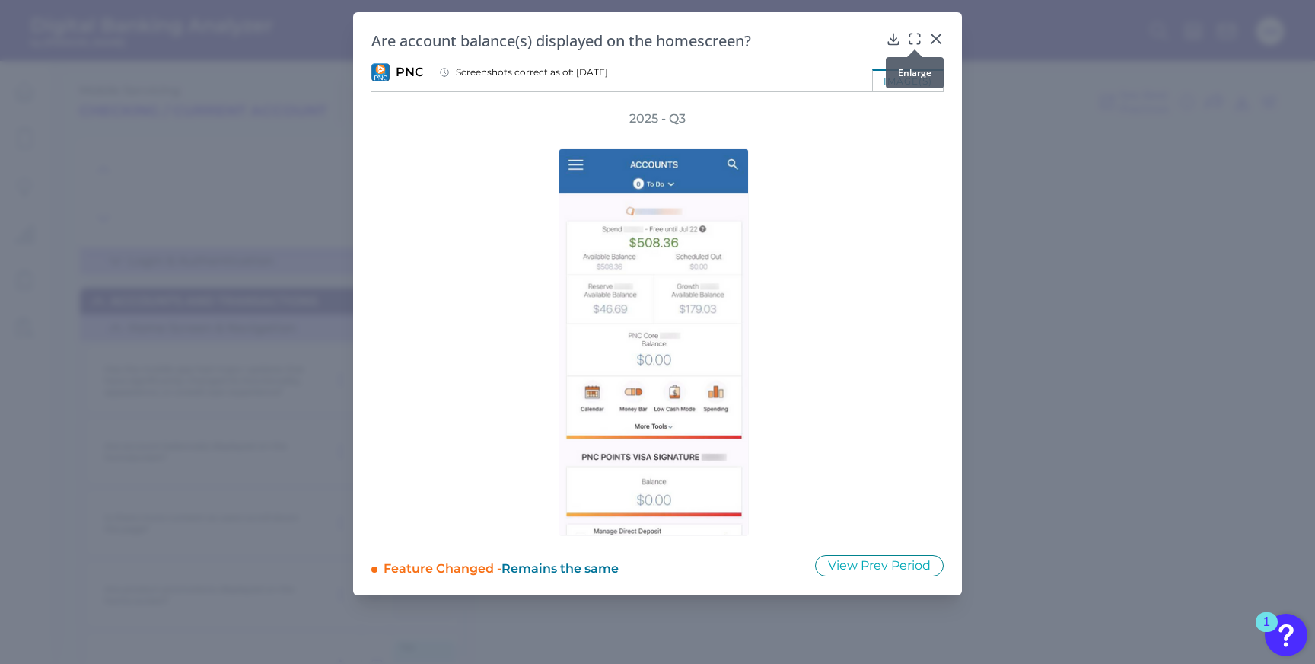
click at [913, 38] on icon at bounding box center [914, 38] width 15 height 15
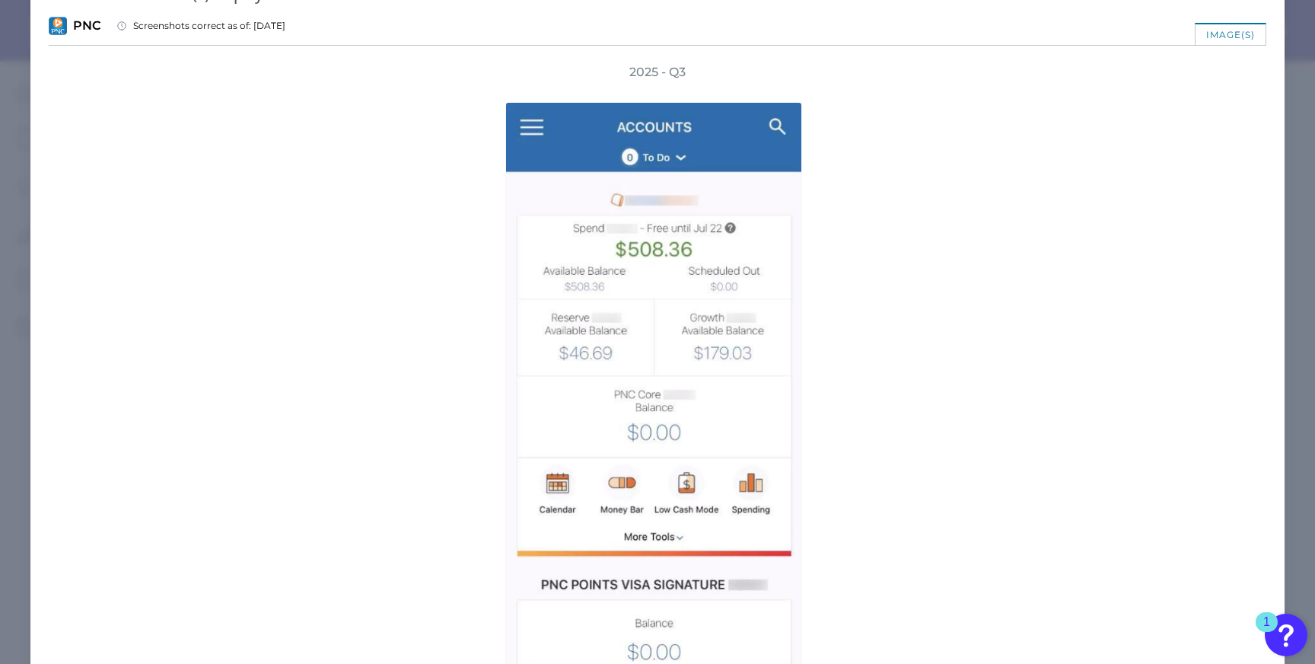
scroll to position [0, 0]
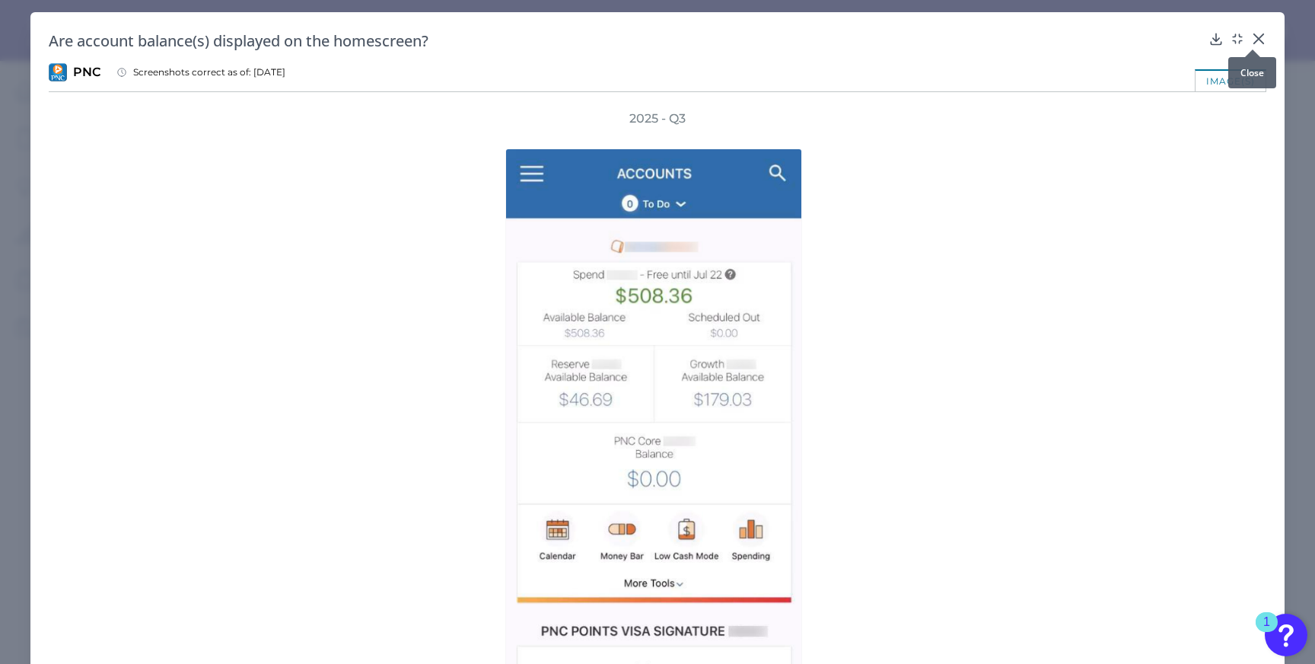
click at [1251, 36] on icon at bounding box center [1258, 38] width 15 height 15
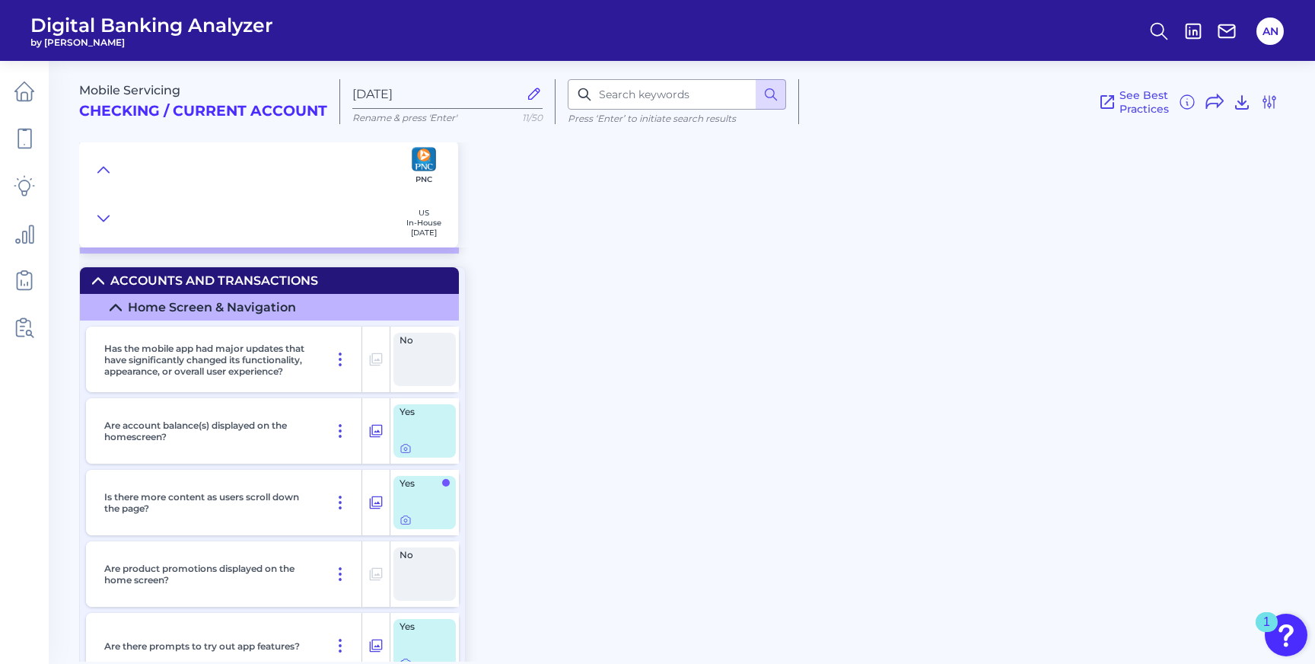
scroll to position [143, 0]
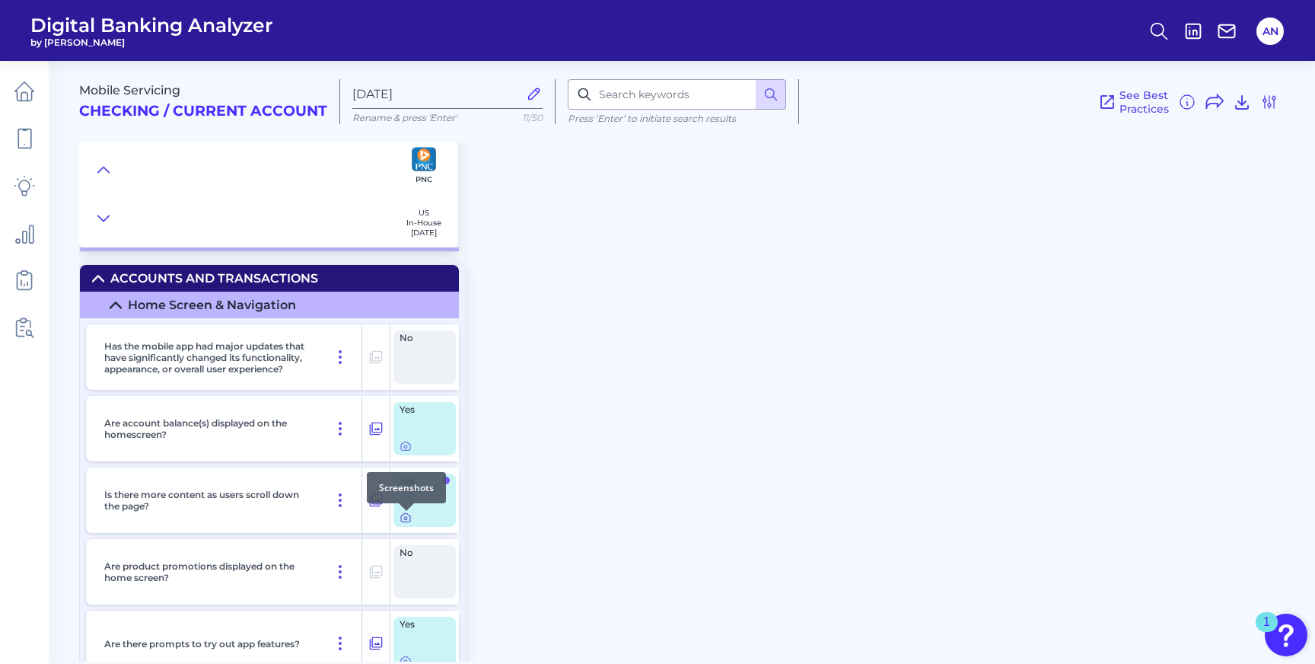
click at [405, 518] on icon at bounding box center [406, 518] width 12 height 12
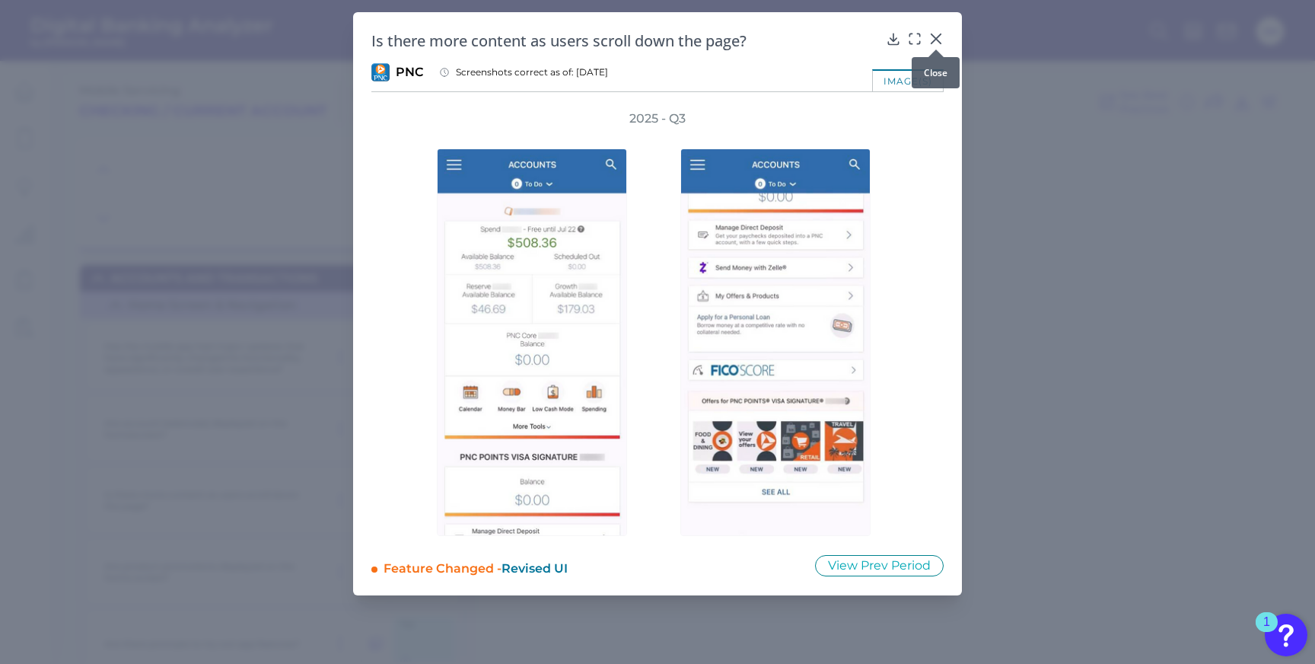
click at [940, 43] on div at bounding box center [936, 49] width 15 height 15
click at [935, 41] on icon at bounding box center [936, 38] width 15 height 15
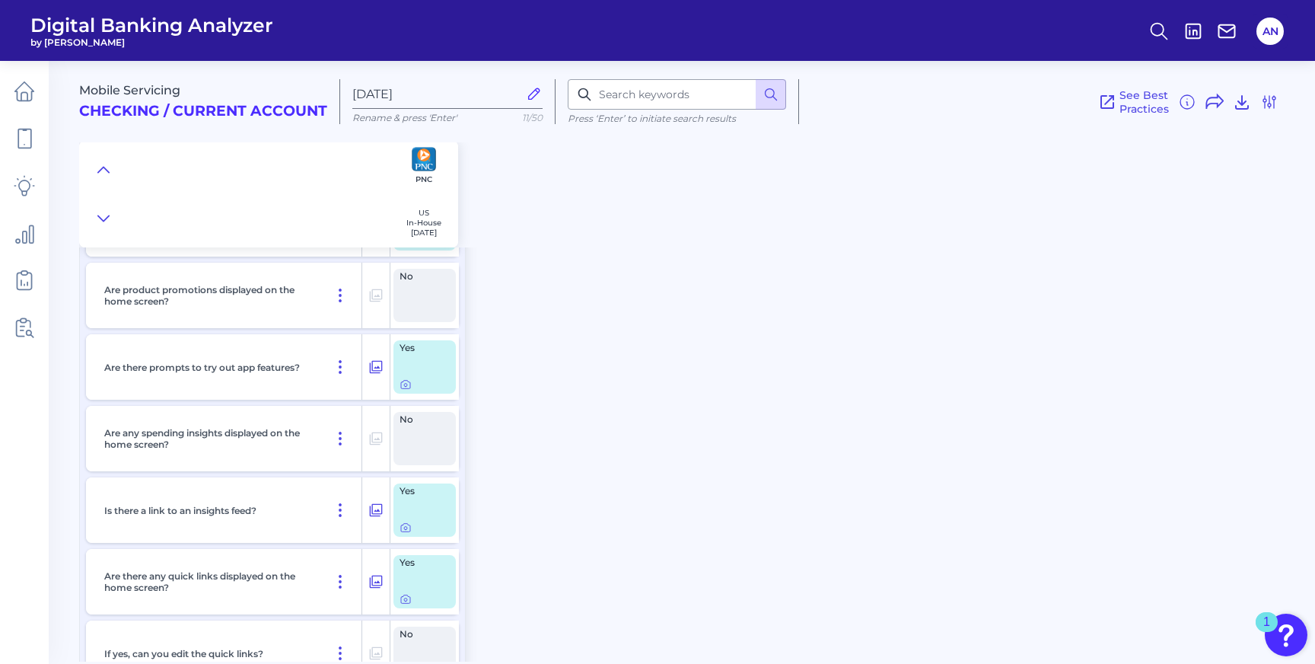
scroll to position [427, 0]
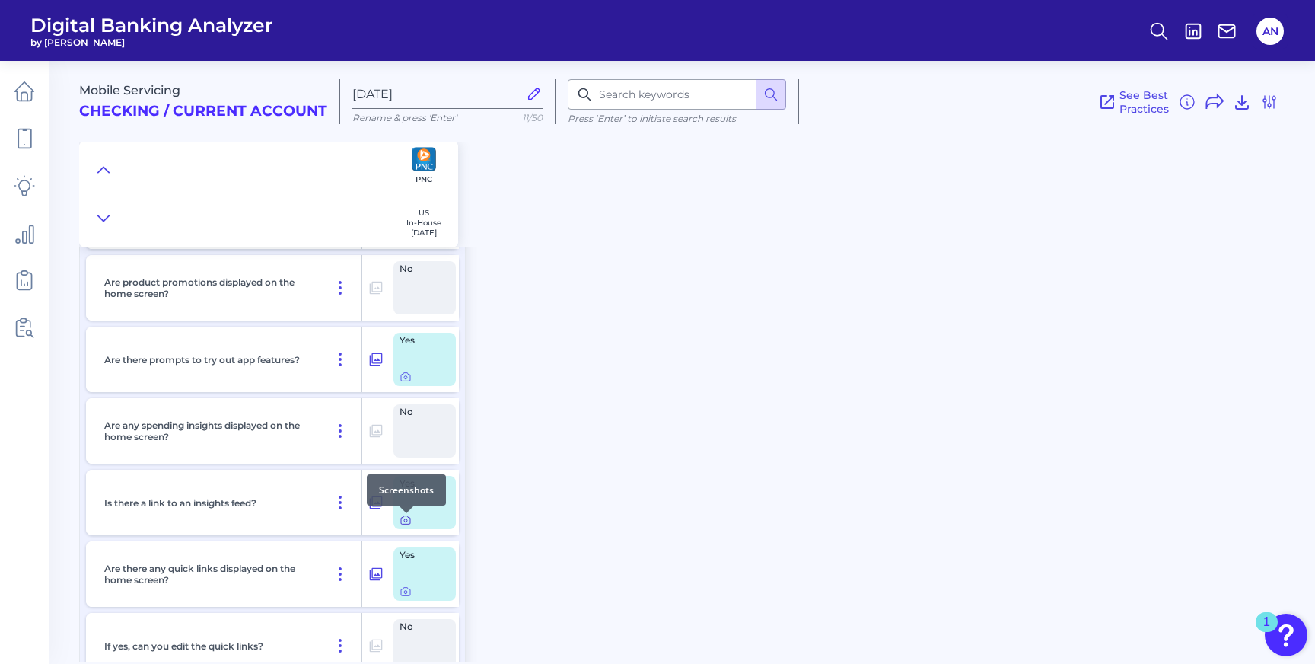
click at [404, 521] on icon at bounding box center [406, 520] width 12 height 12
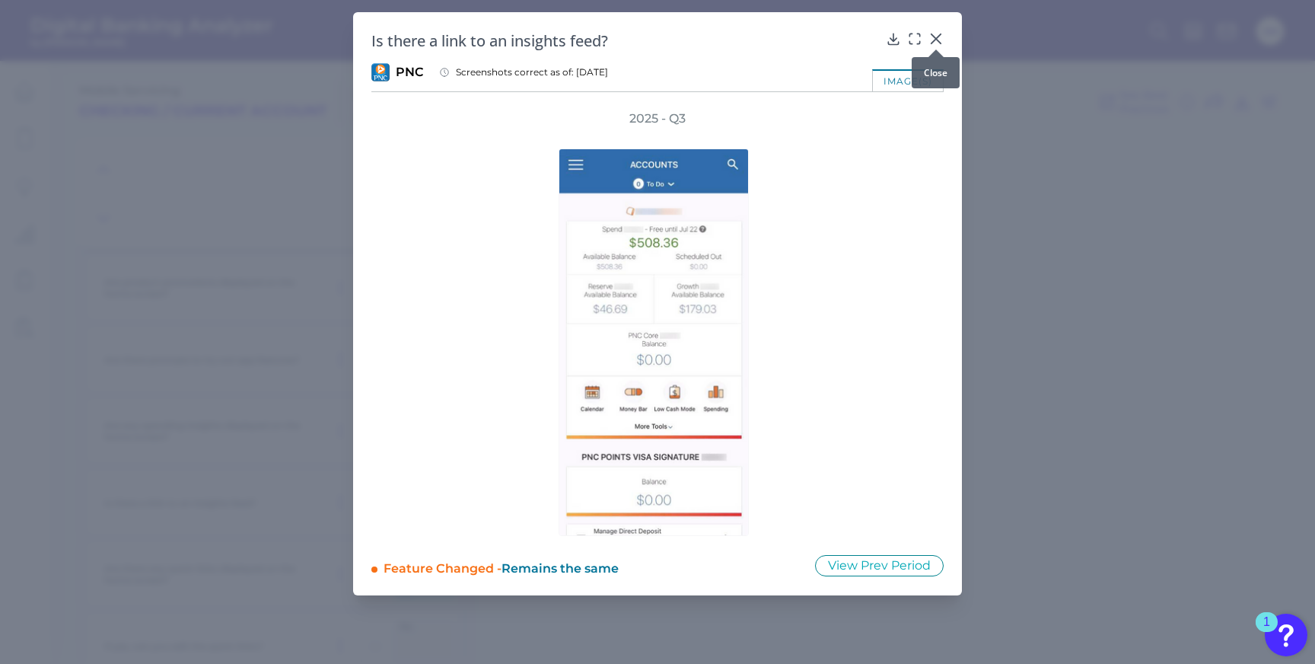
click at [938, 38] on icon at bounding box center [936, 38] width 15 height 15
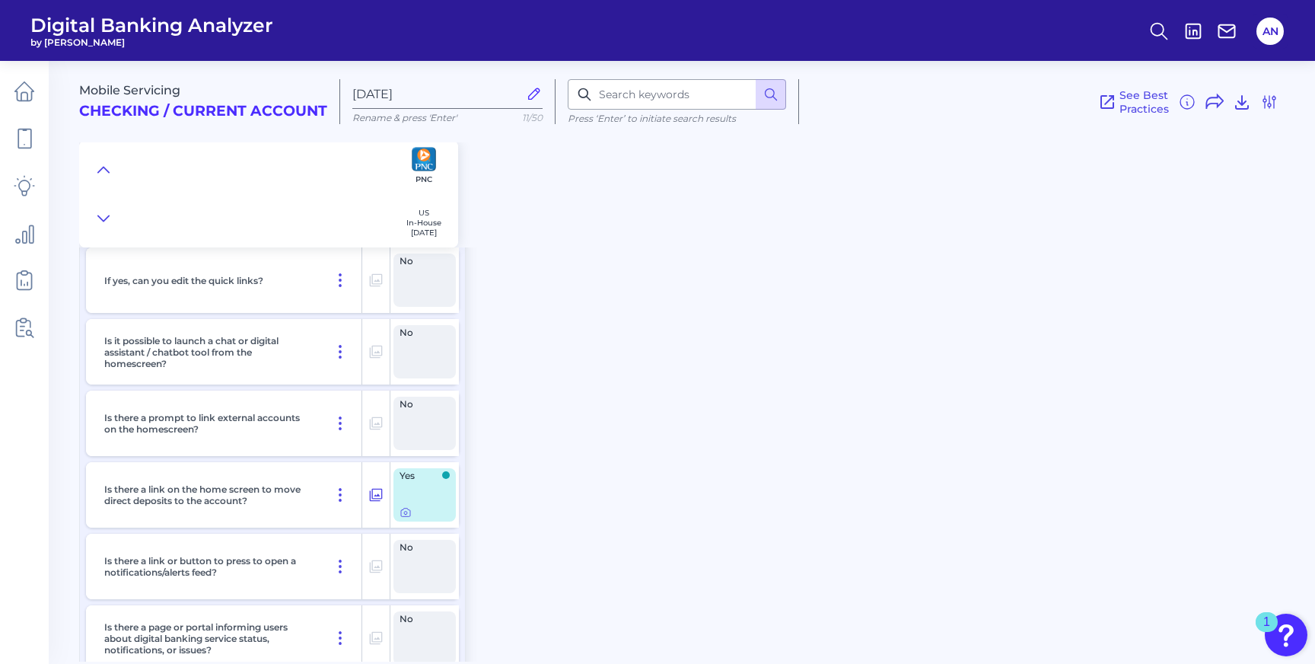
scroll to position [799, 0]
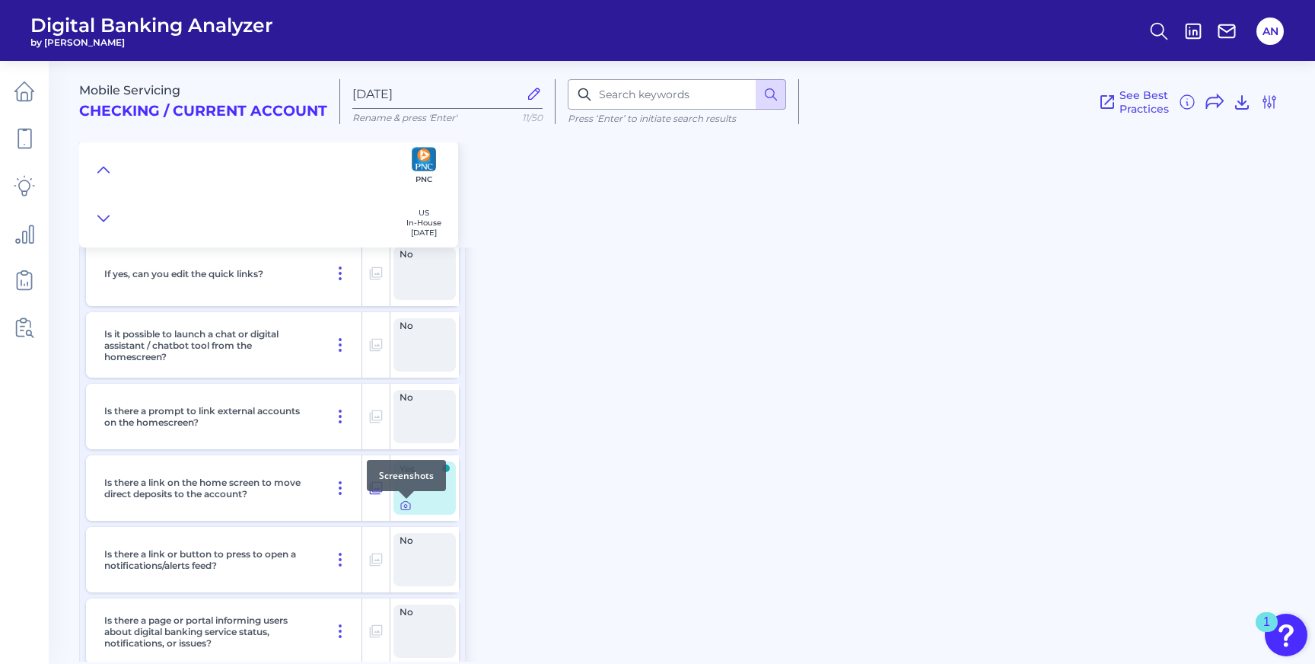
click at [408, 509] on icon at bounding box center [406, 505] width 12 height 12
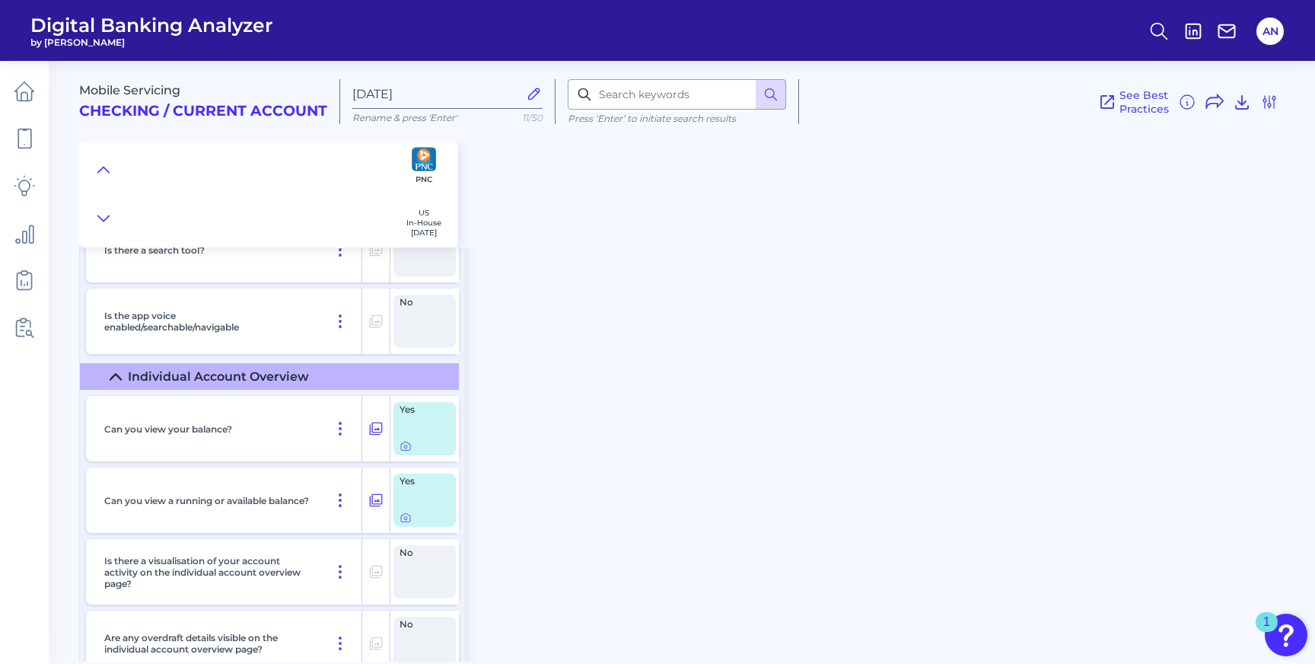
scroll to position [1259, 0]
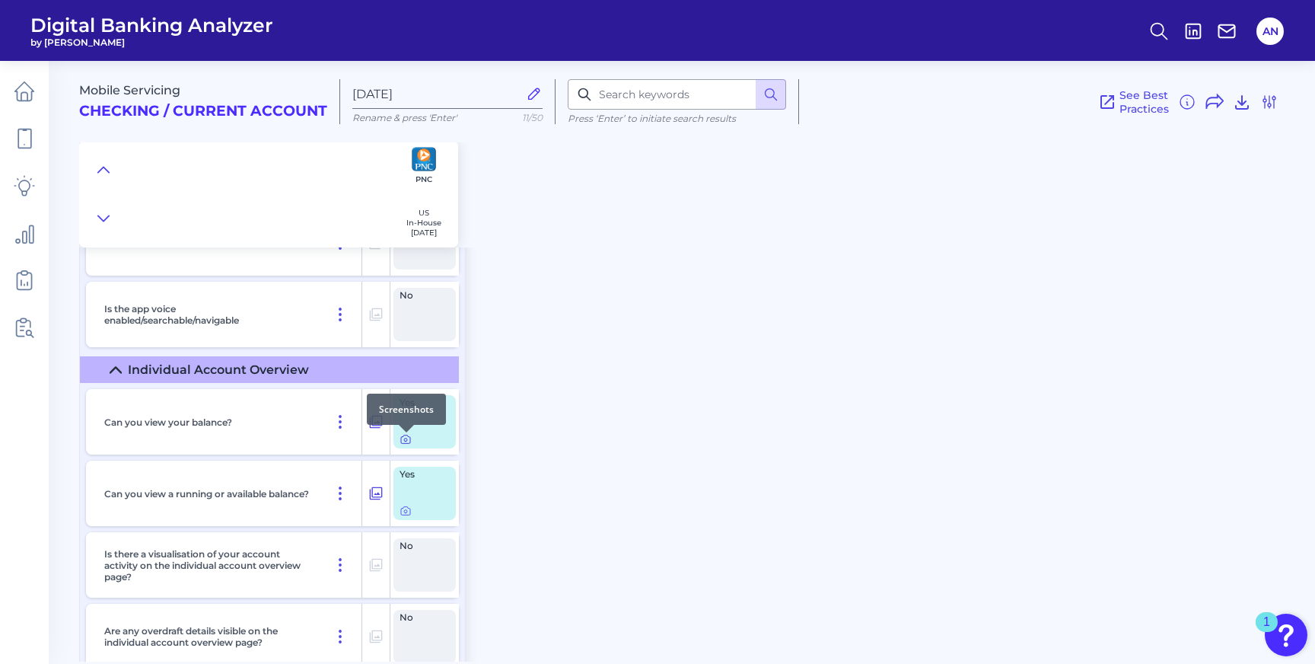
click at [408, 445] on icon at bounding box center [406, 439] width 12 height 12
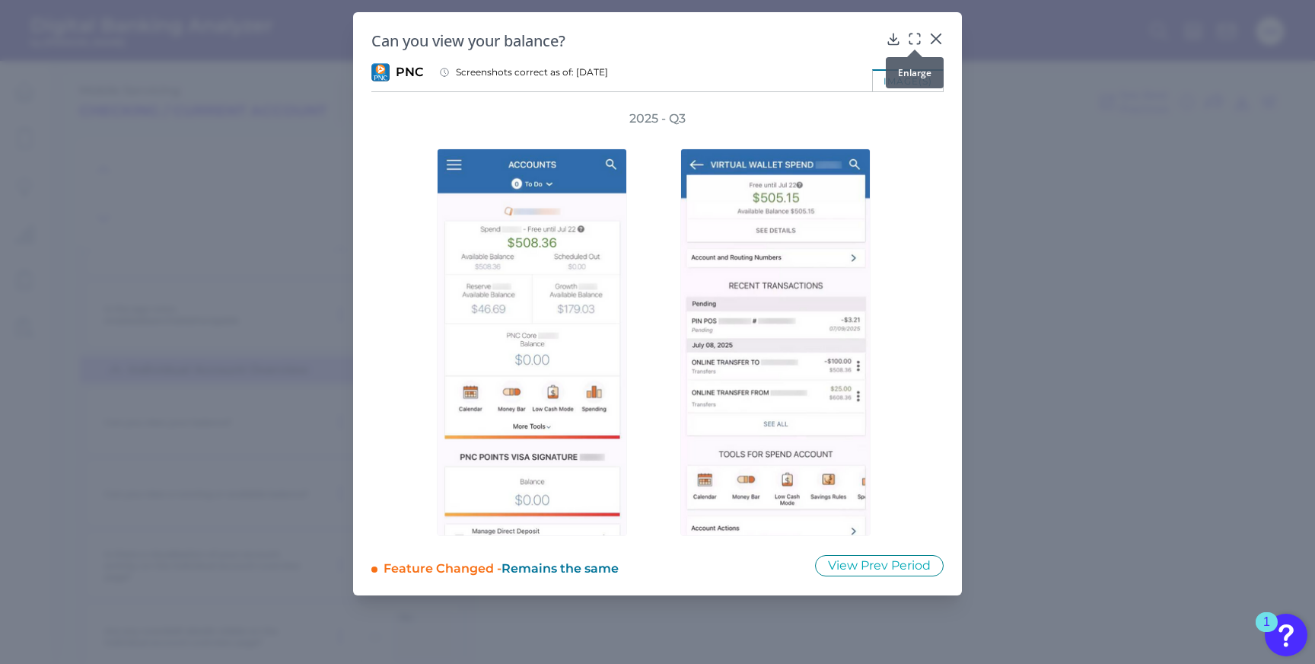
click at [913, 36] on icon at bounding box center [914, 38] width 15 height 15
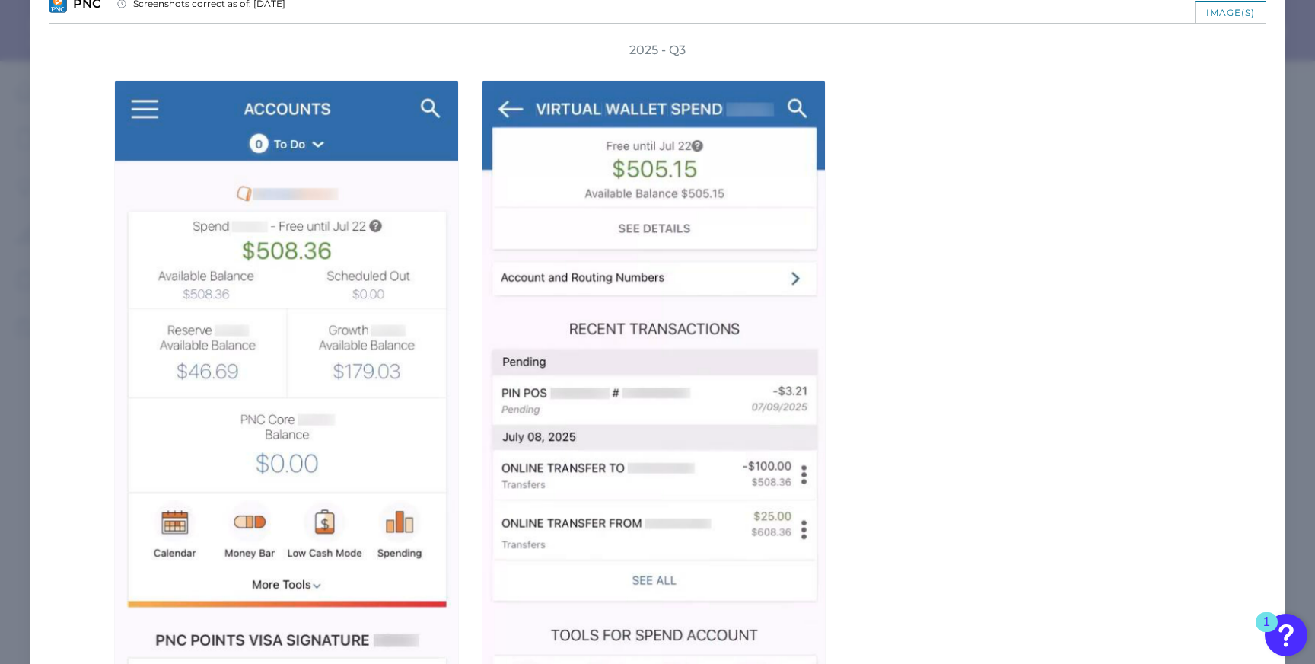
scroll to position [0, 0]
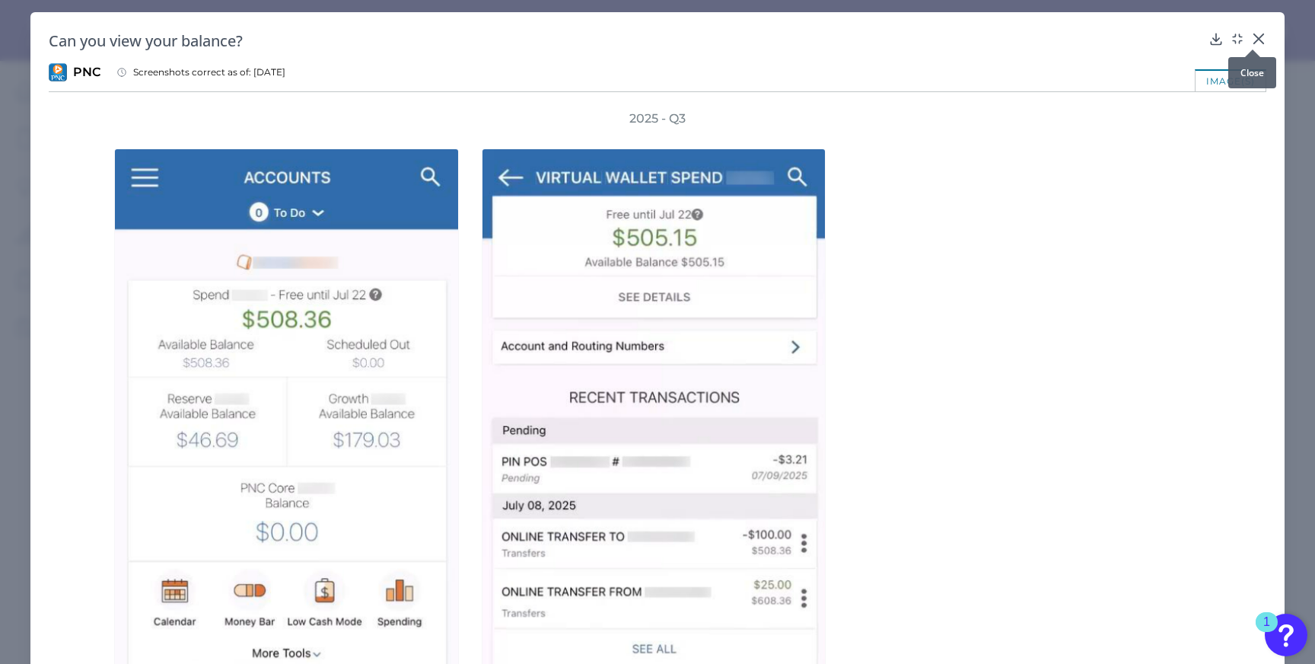
click at [1254, 37] on icon at bounding box center [1258, 38] width 9 height 9
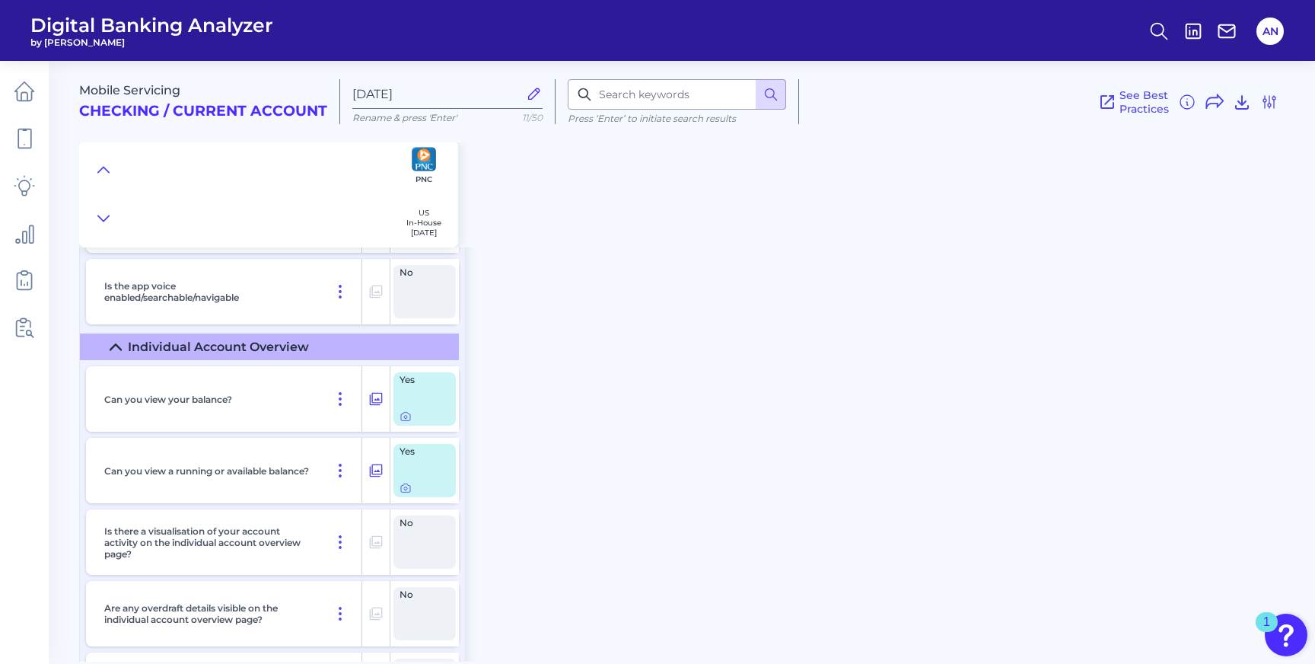
scroll to position [1292, 0]
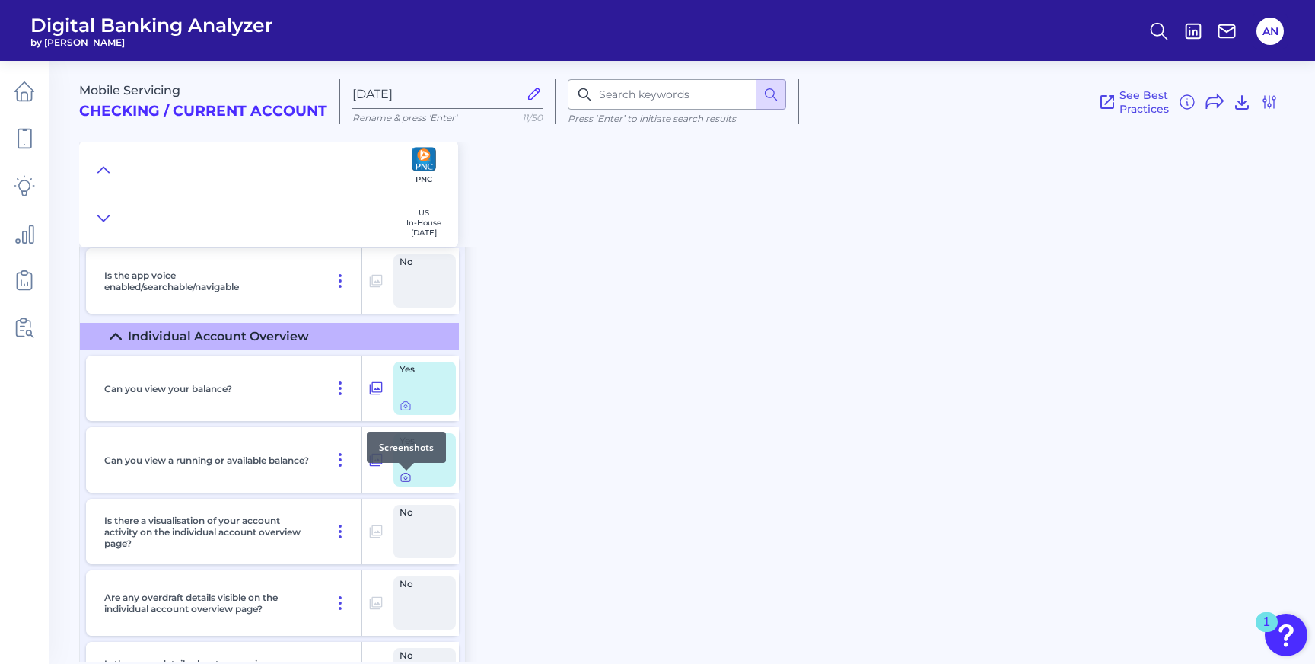
click at [406, 478] on icon at bounding box center [406, 477] width 12 height 12
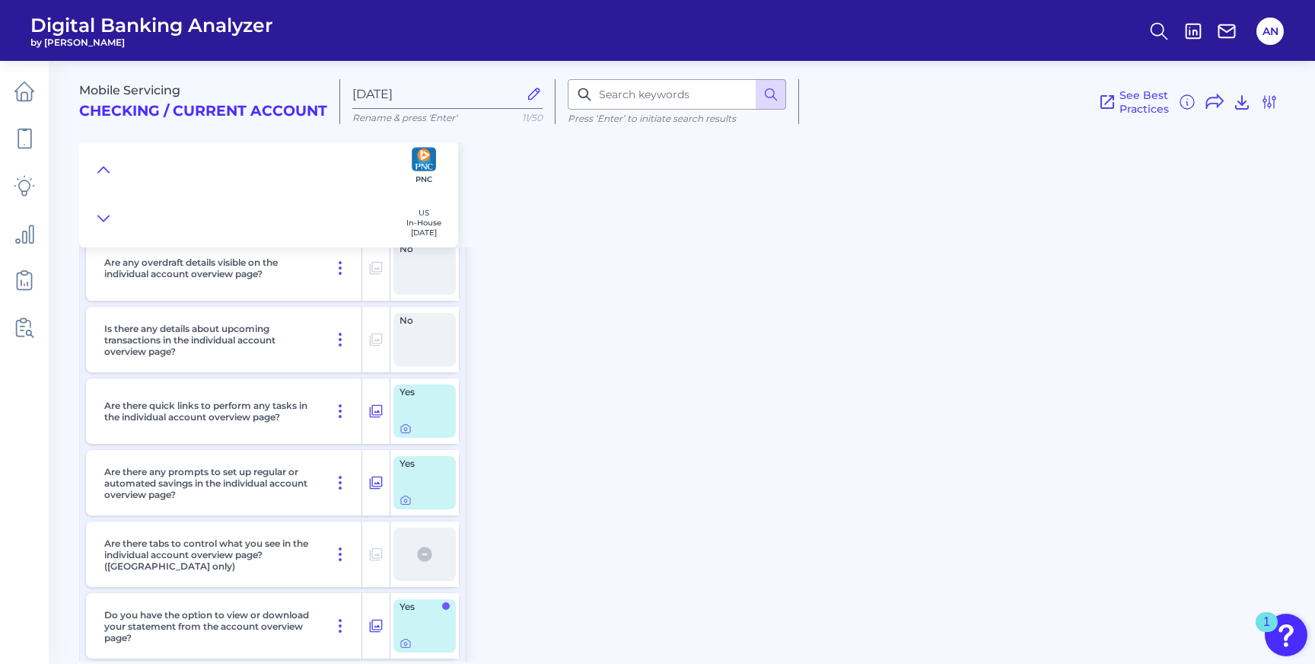
scroll to position [1626, 0]
click at [410, 428] on div at bounding box center [406, 423] width 15 height 15
click at [406, 430] on div at bounding box center [406, 423] width 15 height 15
click at [405, 435] on icon at bounding box center [406, 430] width 12 height 12
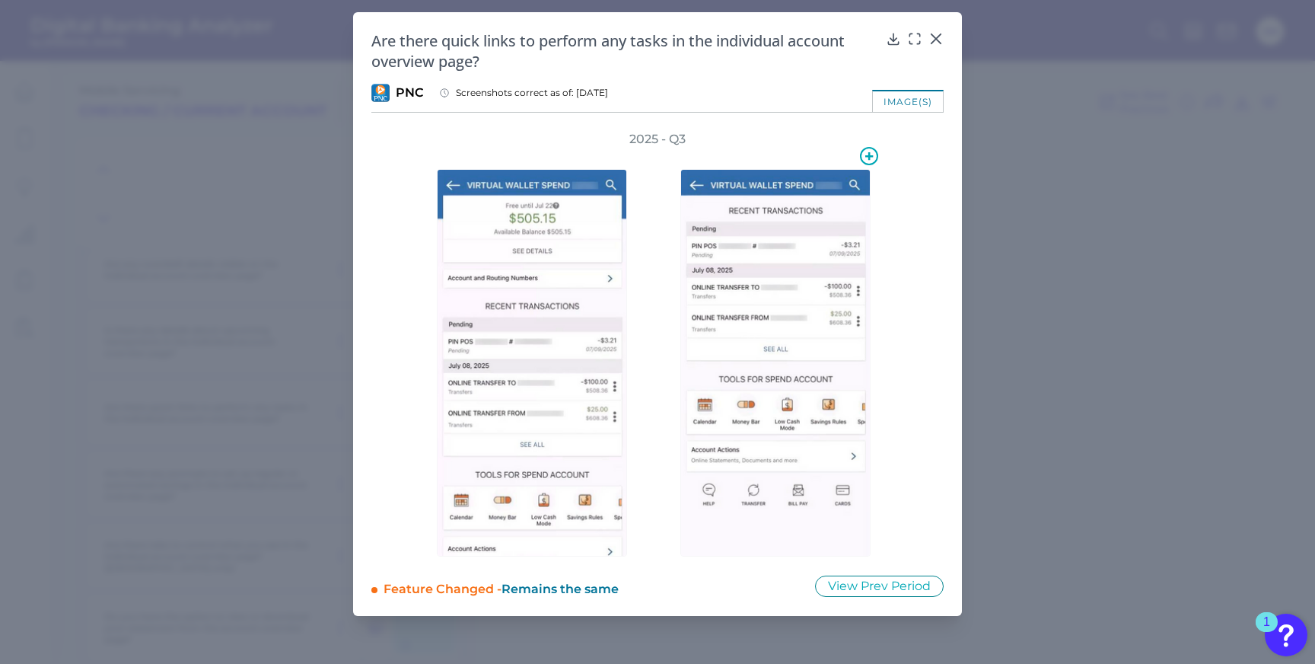
click at [763, 367] on img at bounding box center [775, 362] width 190 height 387
click at [910, 37] on icon at bounding box center [914, 38] width 15 height 15
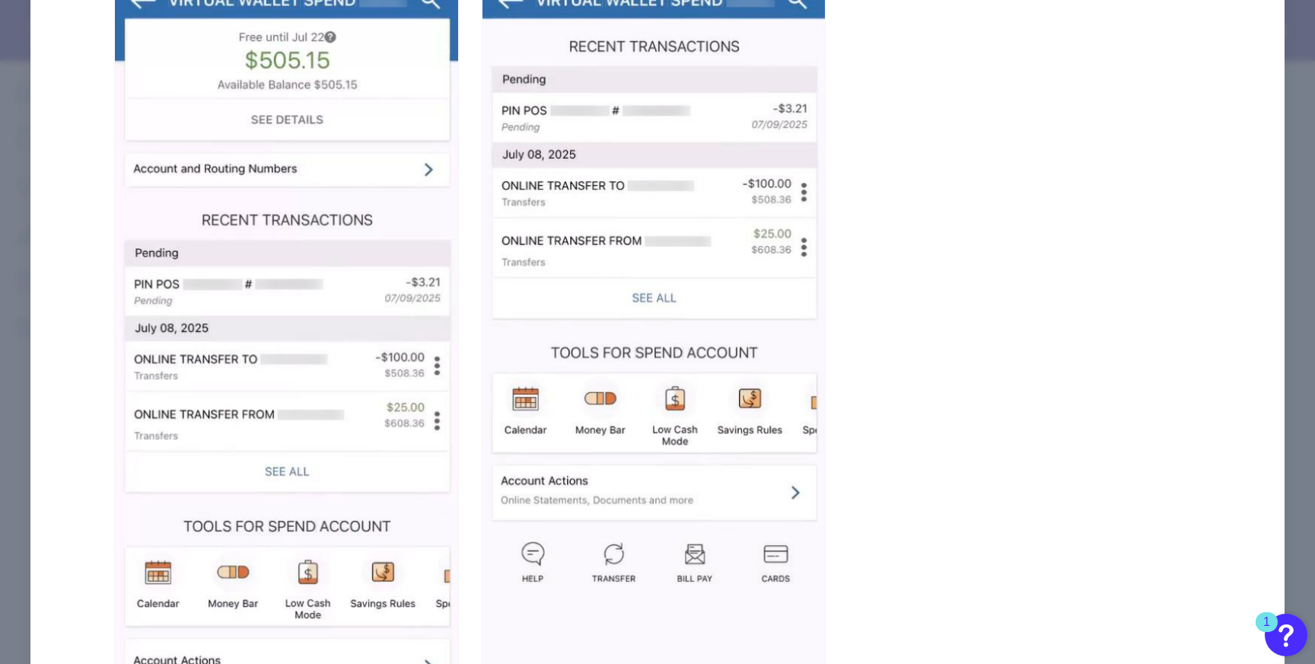
scroll to position [0, 0]
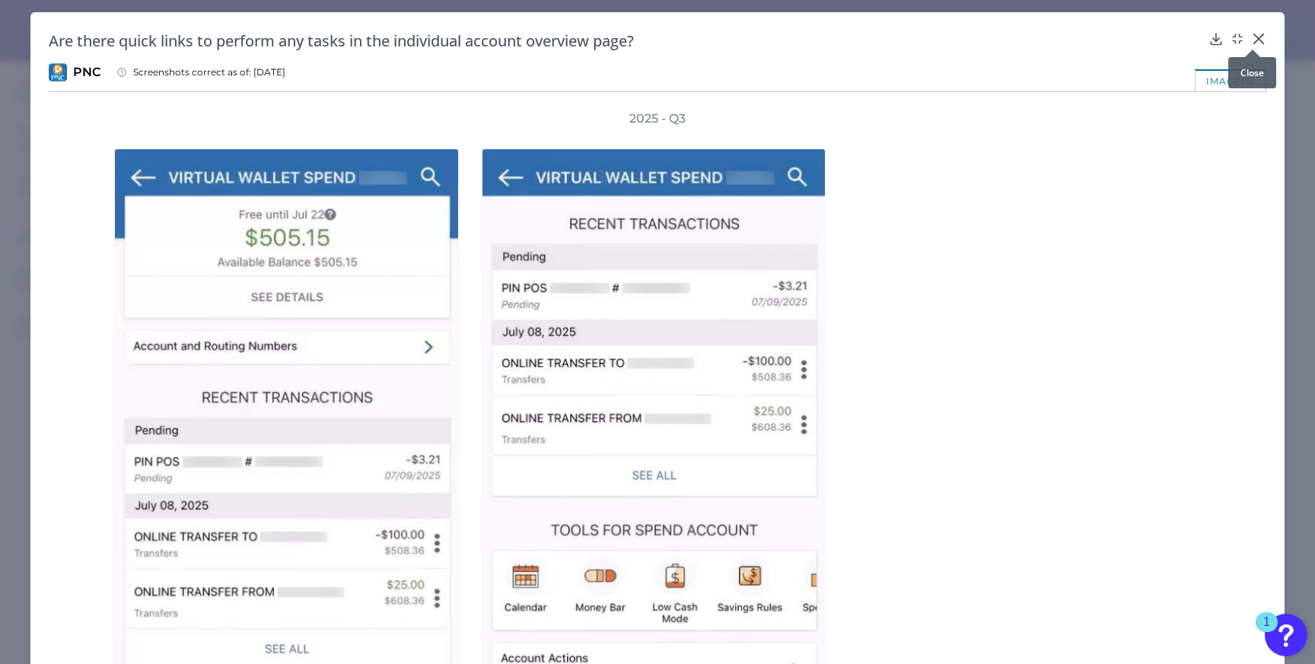
click at [1254, 35] on icon at bounding box center [1258, 38] width 15 height 15
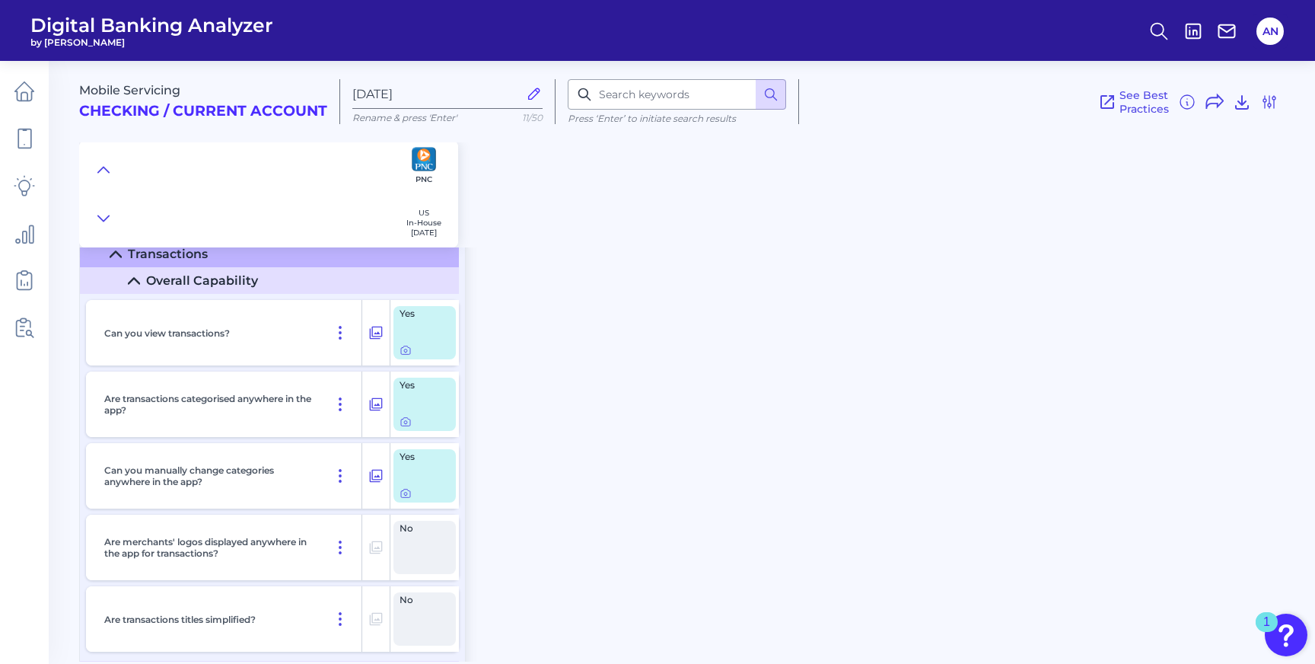
scroll to position [2306, 0]
click at [404, 351] on icon at bounding box center [405, 349] width 3 height 3
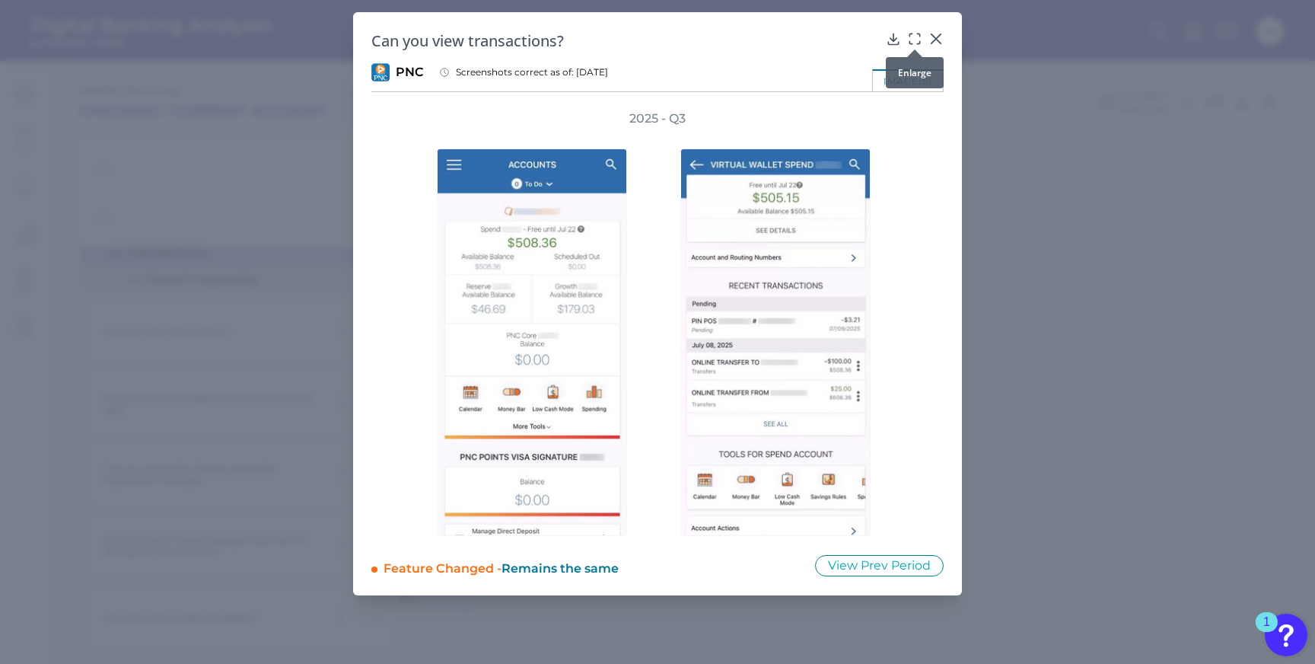
click at [907, 45] on div at bounding box center [914, 49] width 15 height 15
click at [911, 36] on icon at bounding box center [914, 38] width 15 height 15
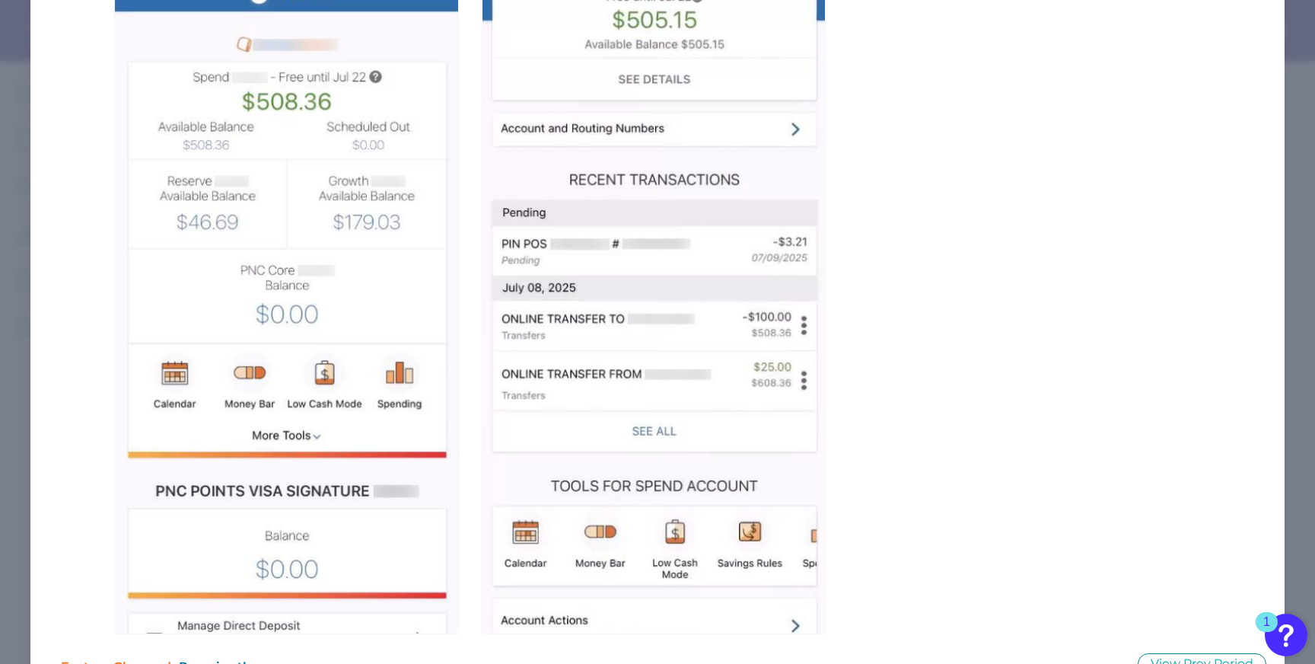
scroll to position [0, 0]
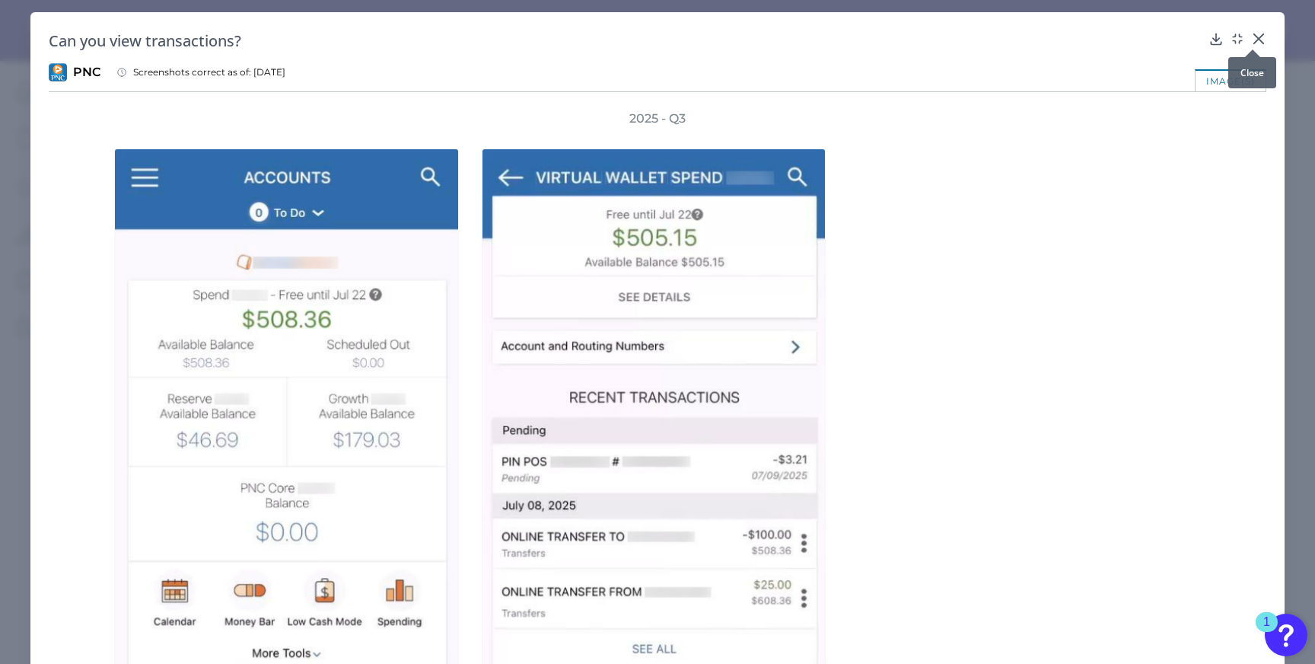
click at [1251, 39] on icon at bounding box center [1258, 38] width 15 height 15
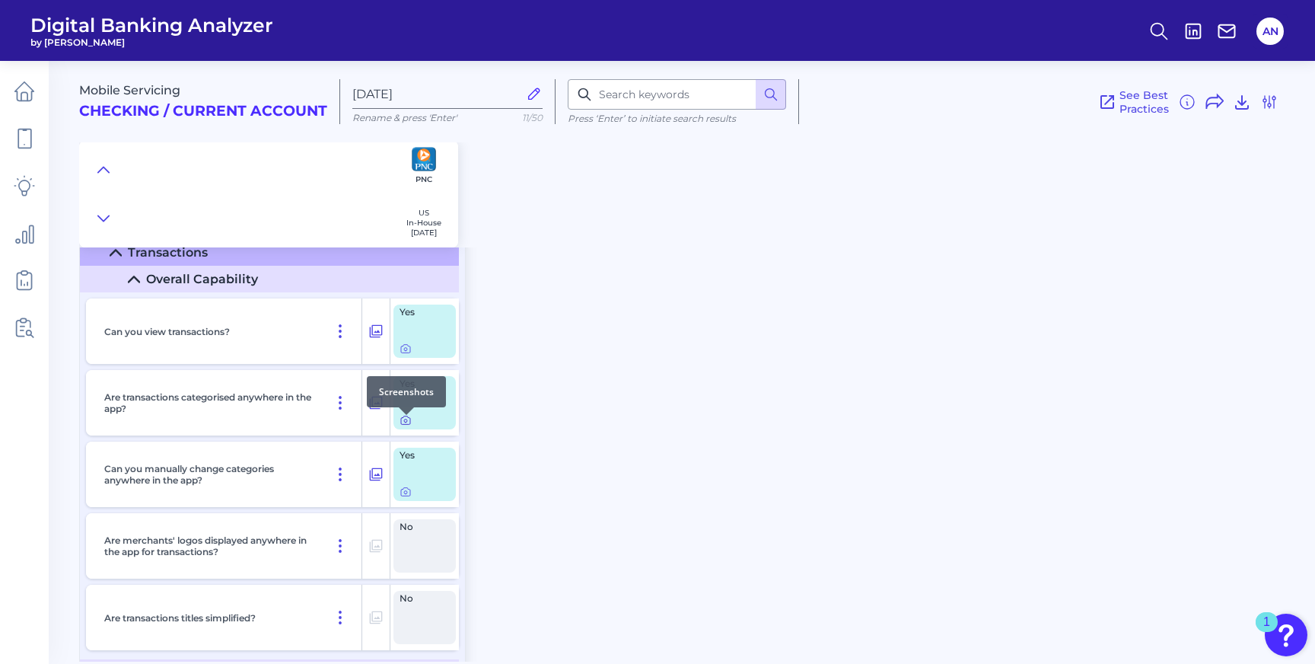
click at [406, 422] on icon at bounding box center [405, 420] width 3 height 3
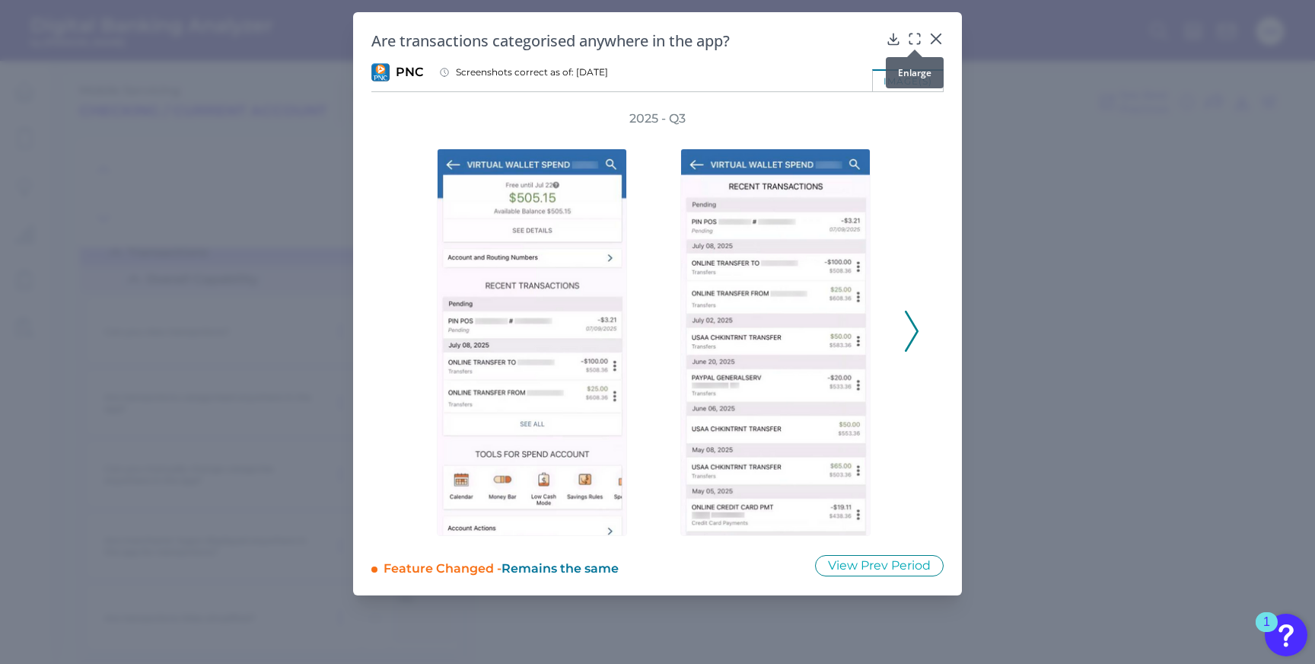
click at [910, 36] on icon at bounding box center [914, 38] width 15 height 15
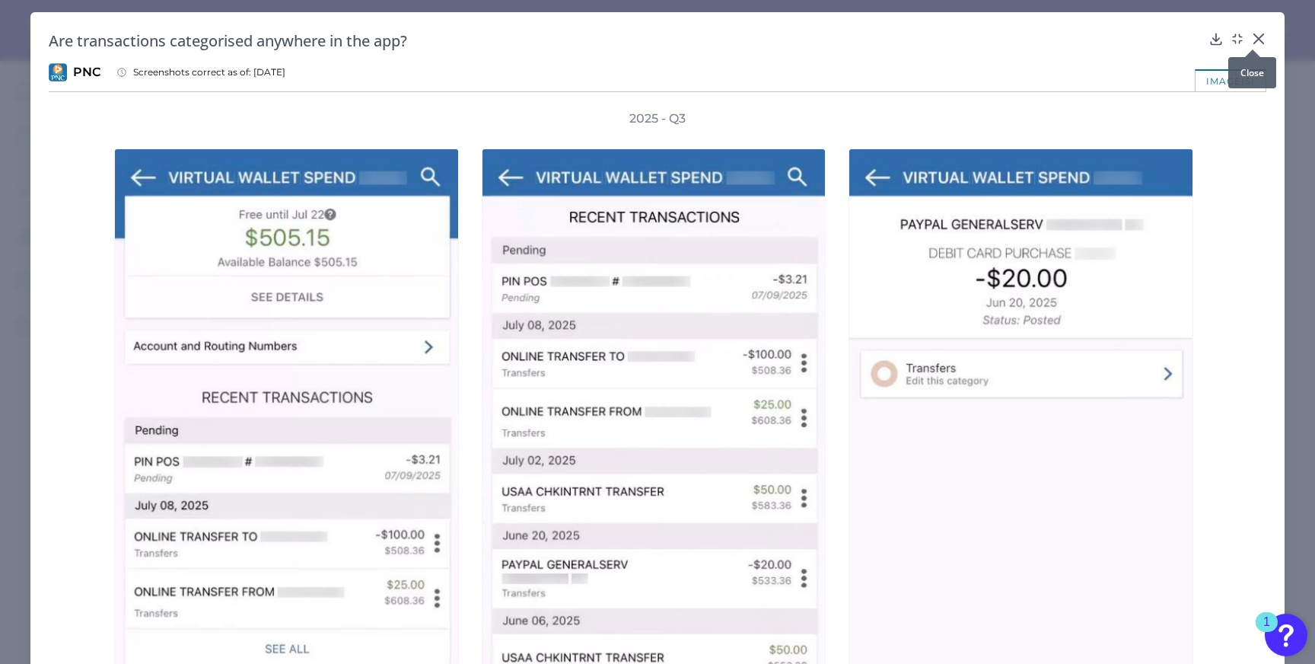
click at [1254, 41] on icon at bounding box center [1258, 38] width 9 height 9
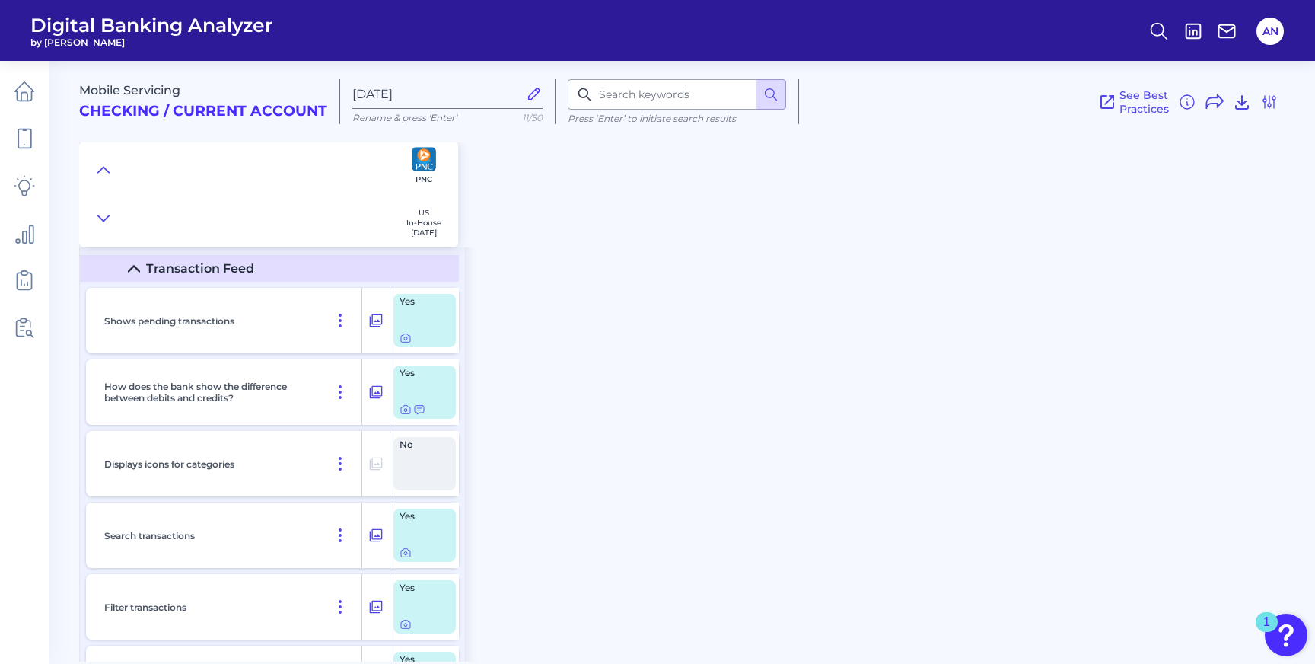
scroll to position [2700, 0]
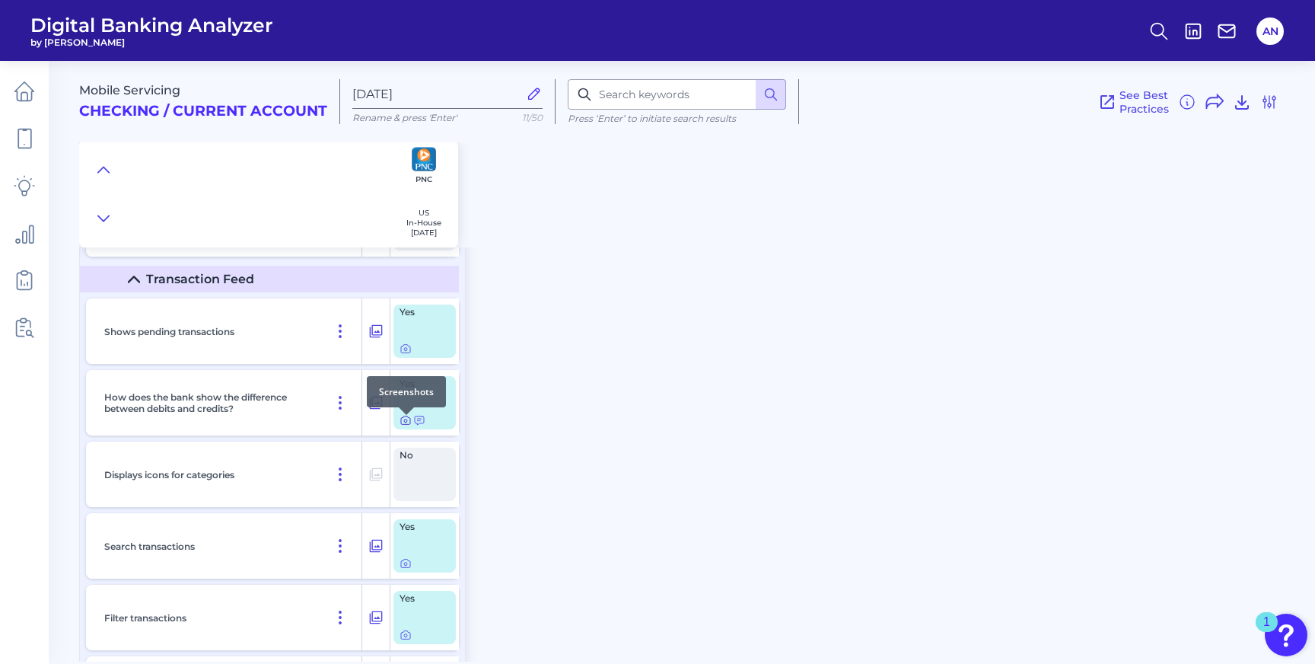
click at [407, 426] on icon at bounding box center [406, 420] width 12 height 12
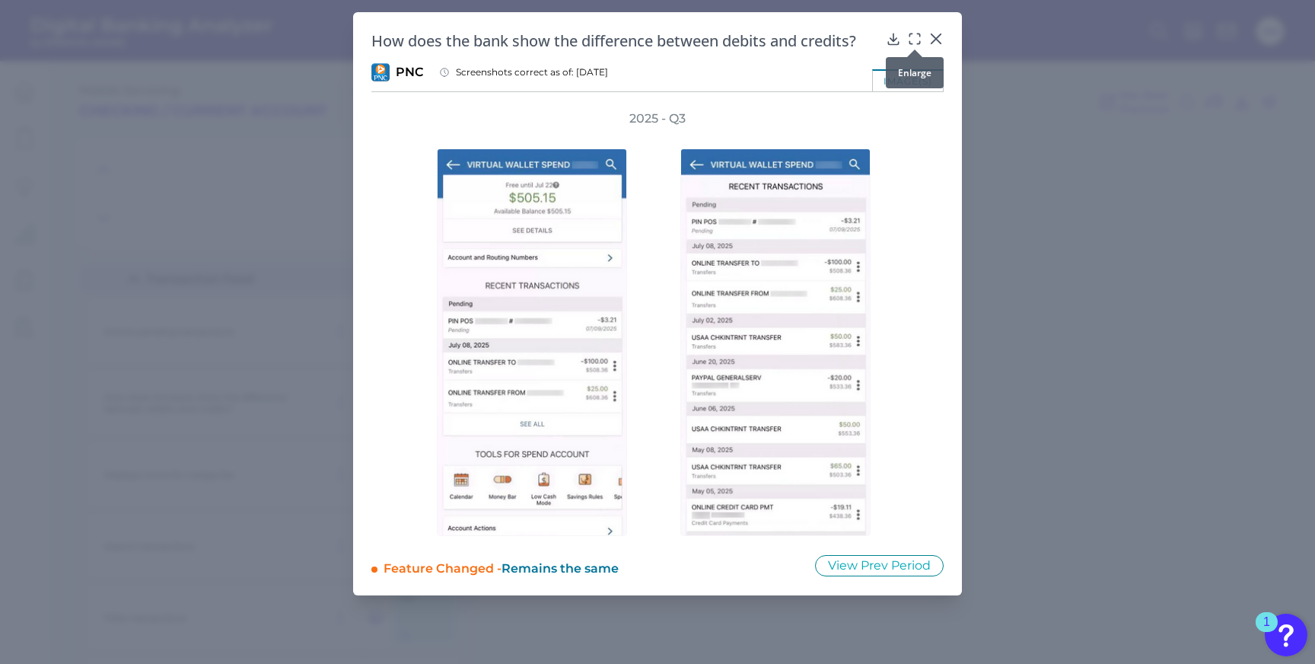
click at [914, 40] on icon at bounding box center [914, 38] width 15 height 15
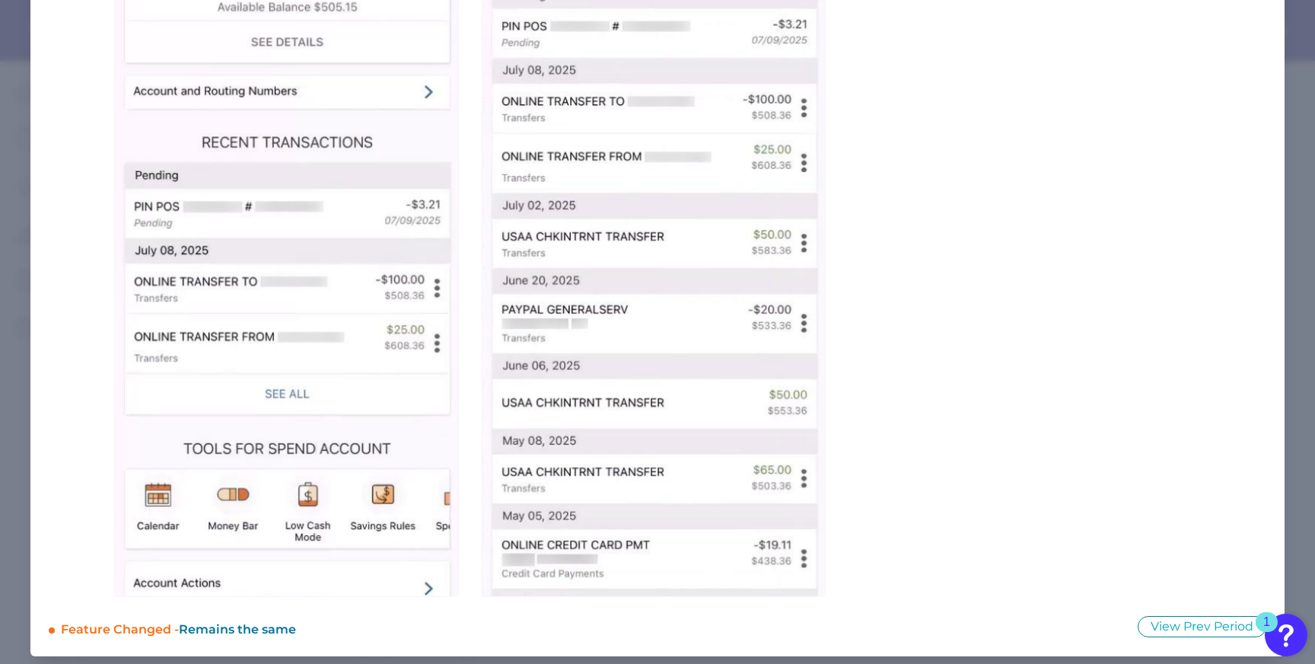
scroll to position [0, 0]
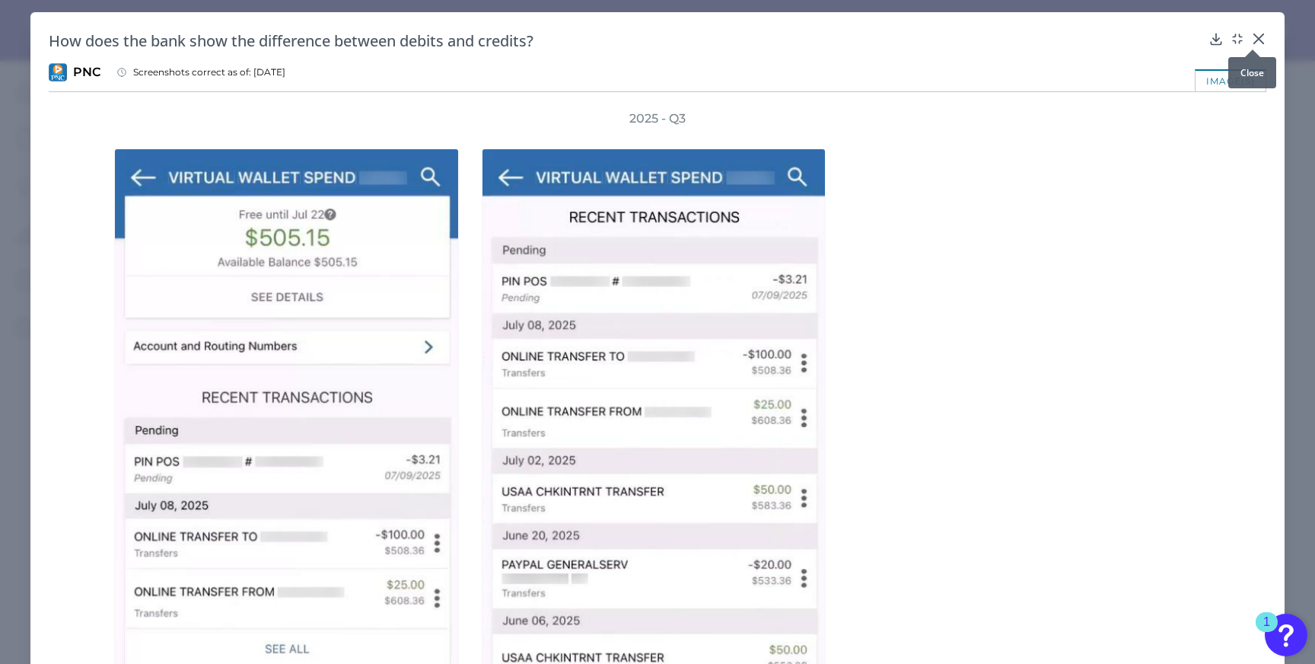
click at [1252, 37] on icon at bounding box center [1258, 38] width 15 height 15
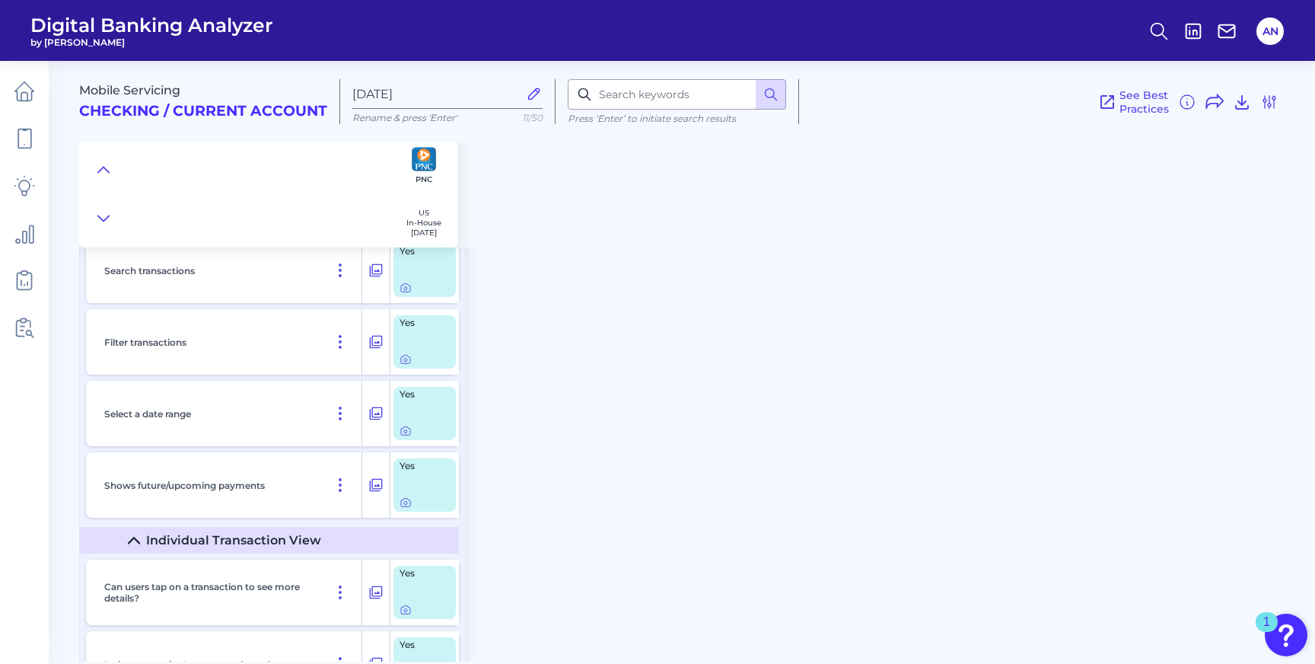
scroll to position [3004, 0]
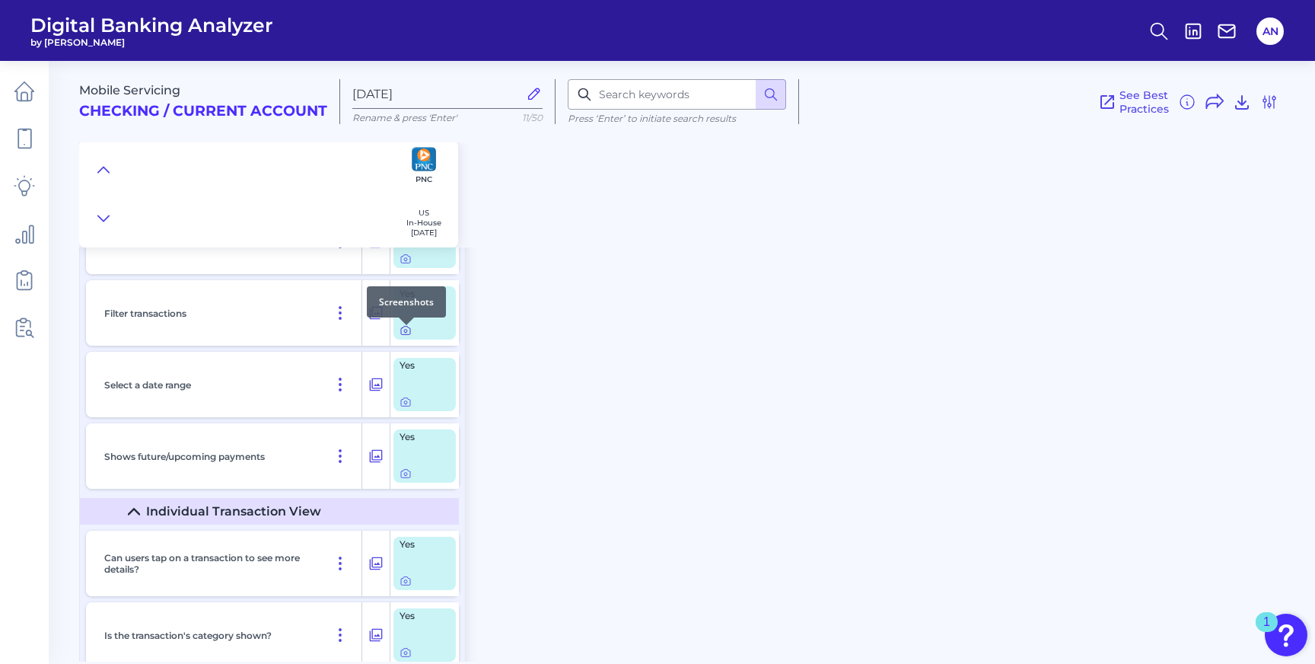
click at [406, 335] on icon at bounding box center [406, 330] width 12 height 12
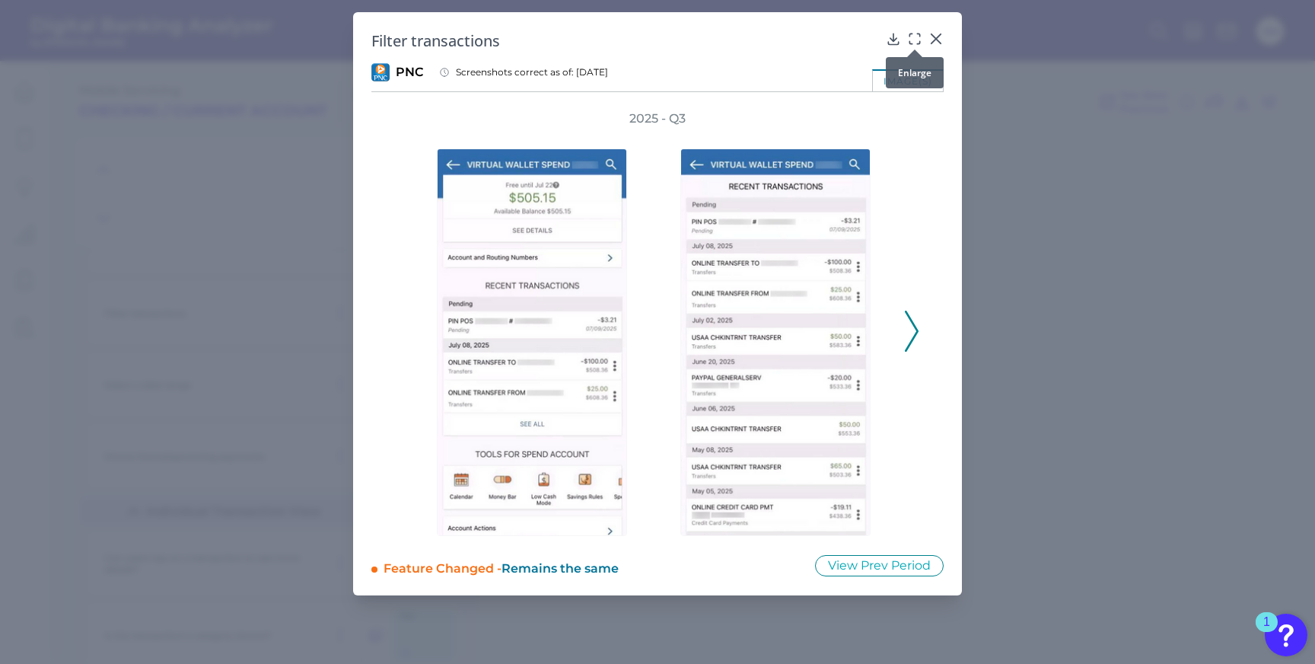
click at [913, 43] on div at bounding box center [914, 49] width 15 height 15
click at [912, 33] on icon at bounding box center [911, 34] width 2 height 2
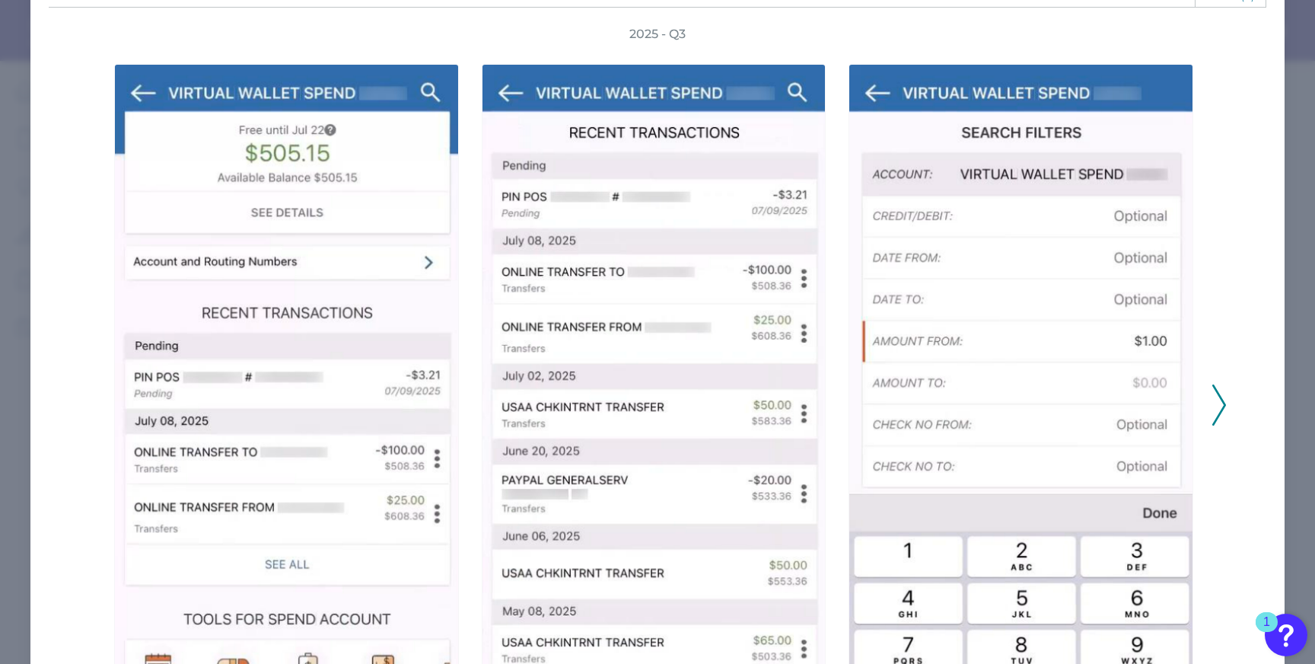
scroll to position [91, 0]
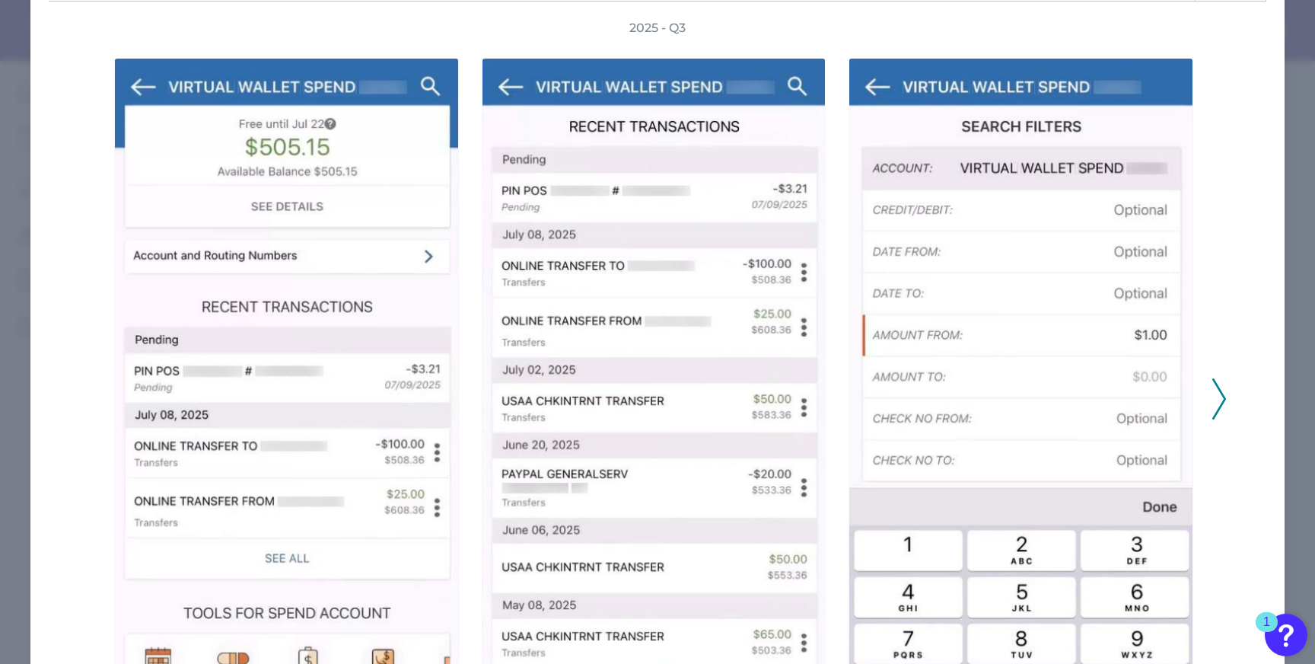
click at [1201, 396] on div at bounding box center [1025, 399] width 368 height 725
click at [1219, 388] on icon at bounding box center [1220, 398] width 14 height 41
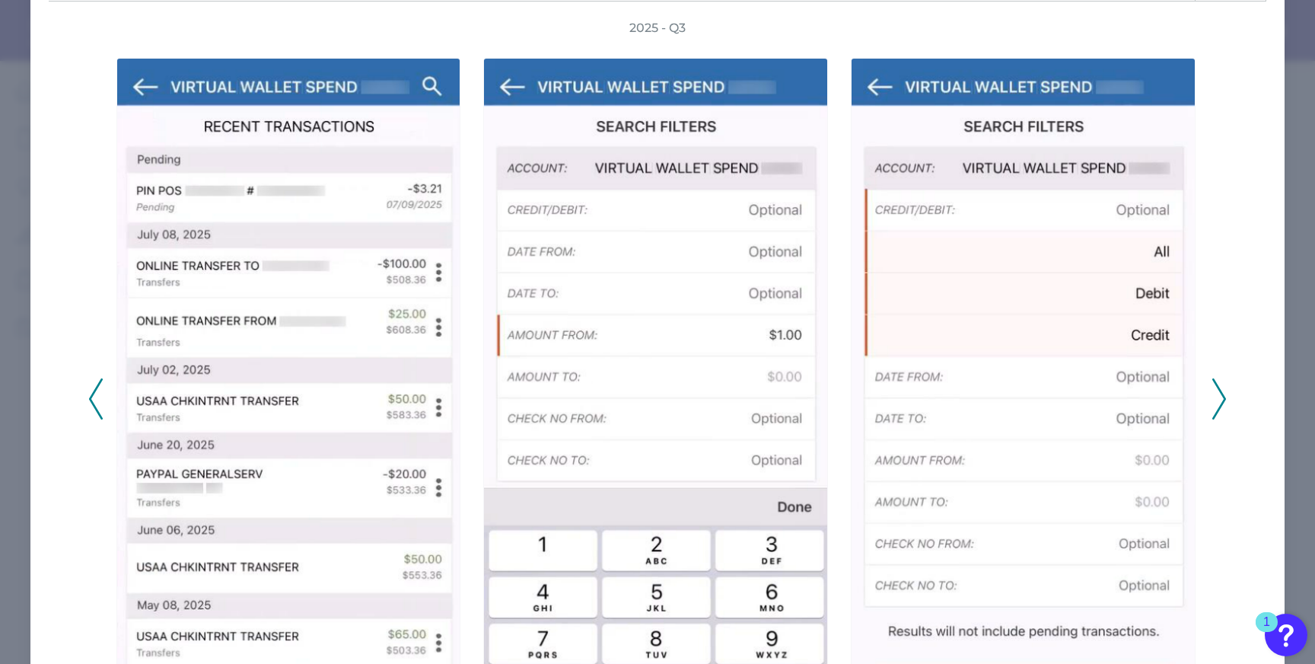
click at [1219, 388] on icon at bounding box center [1220, 398] width 14 height 41
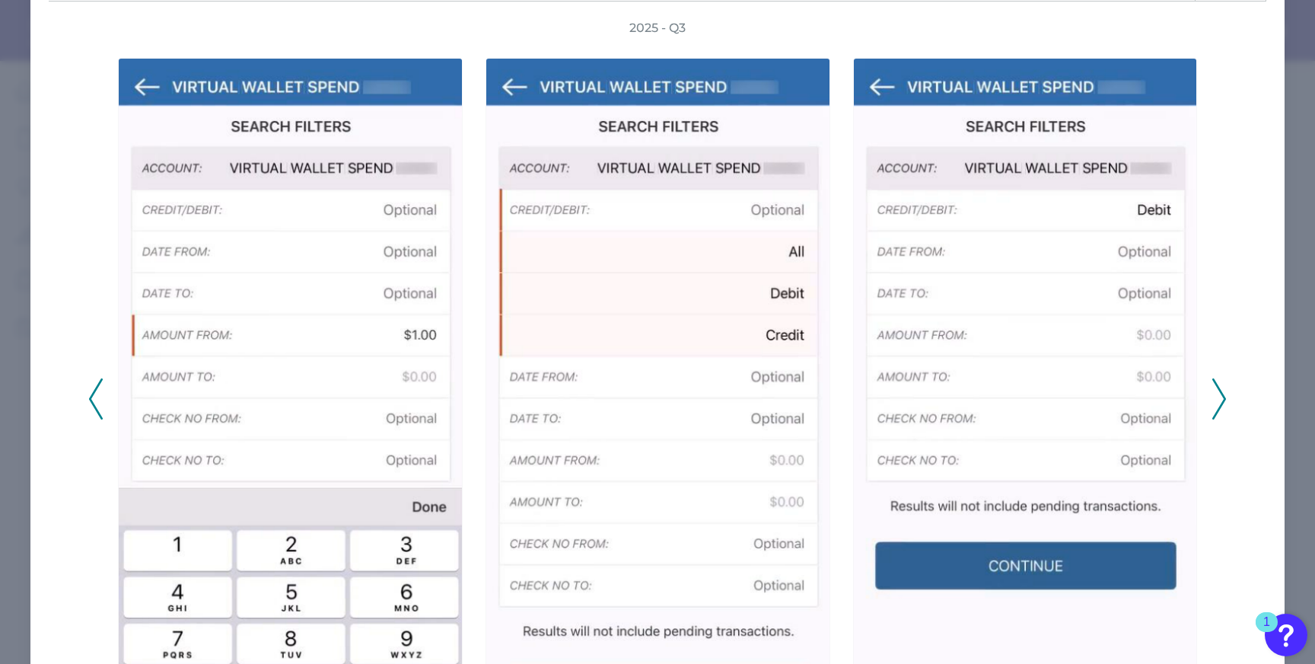
click at [1219, 390] on icon at bounding box center [1220, 398] width 14 height 41
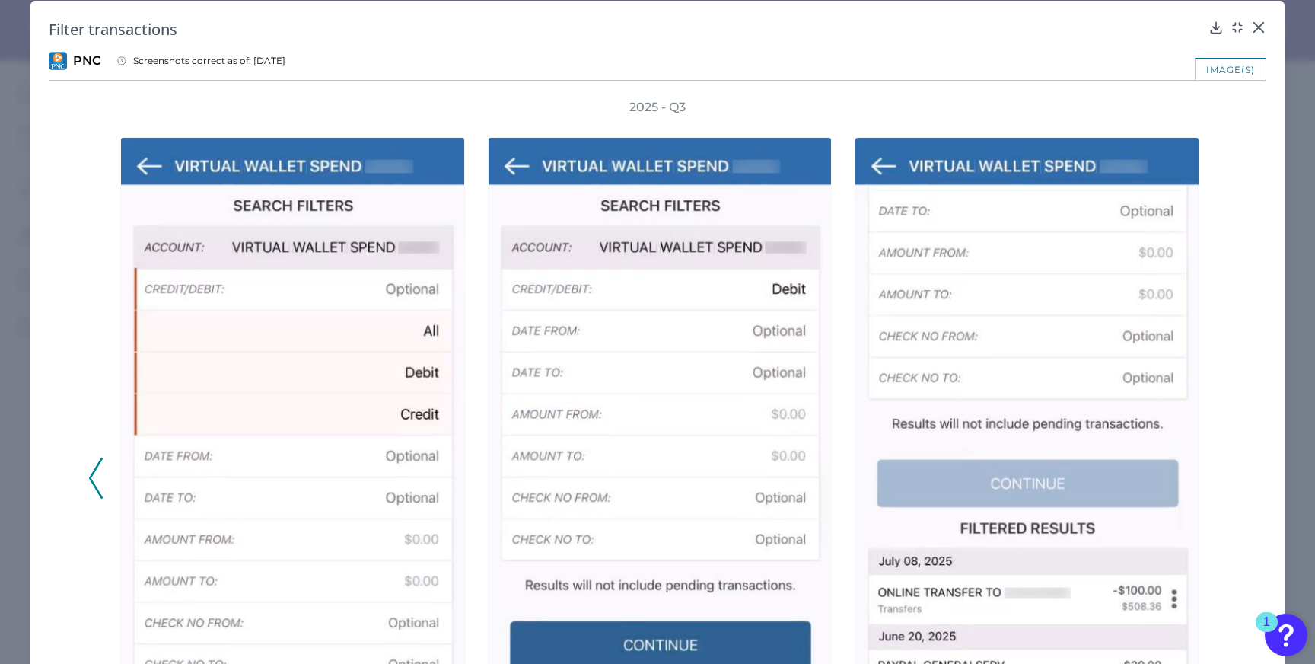
scroll to position [2, 0]
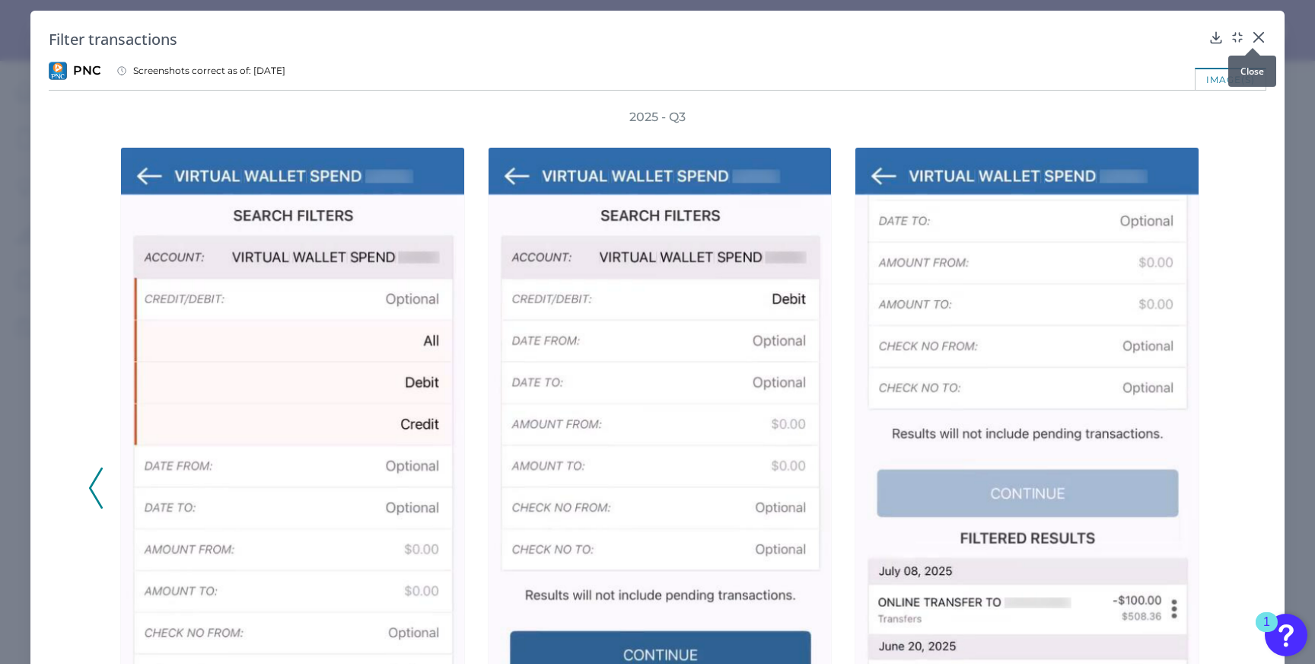
click at [1257, 40] on div at bounding box center [1252, 47] width 15 height 15
click at [1251, 41] on div at bounding box center [1252, 47] width 15 height 15
click at [1254, 35] on icon at bounding box center [1258, 37] width 9 height 9
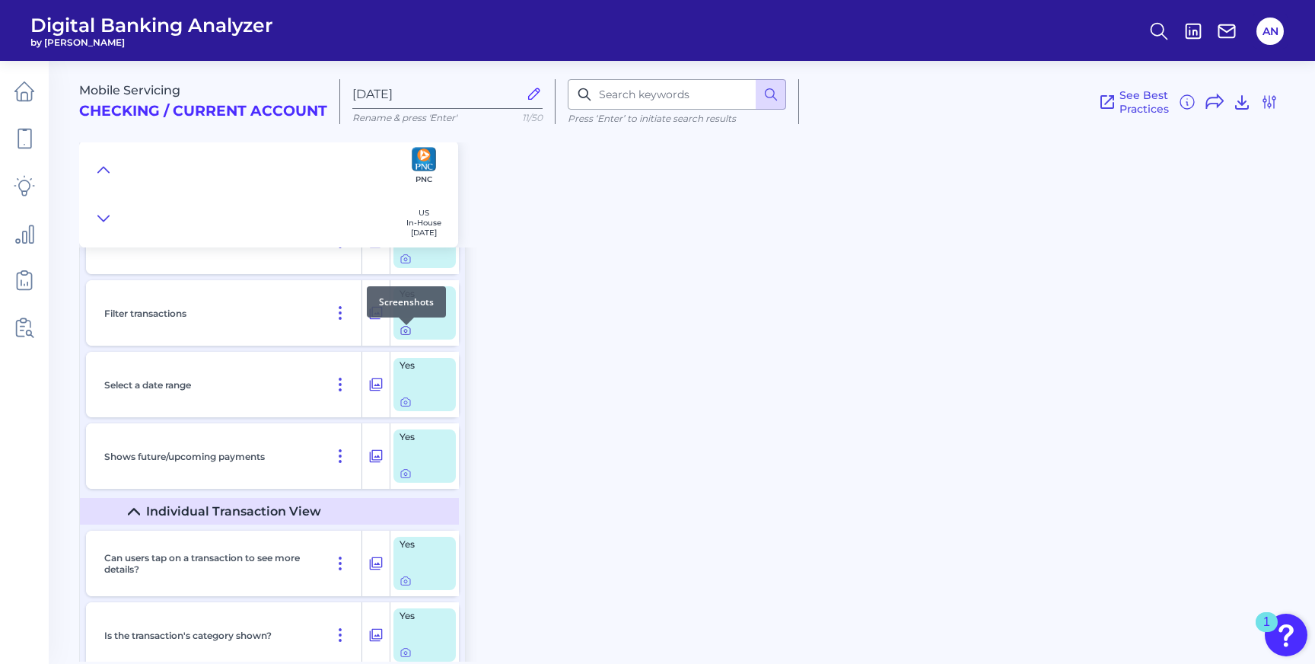
click at [403, 336] on icon at bounding box center [406, 330] width 12 height 12
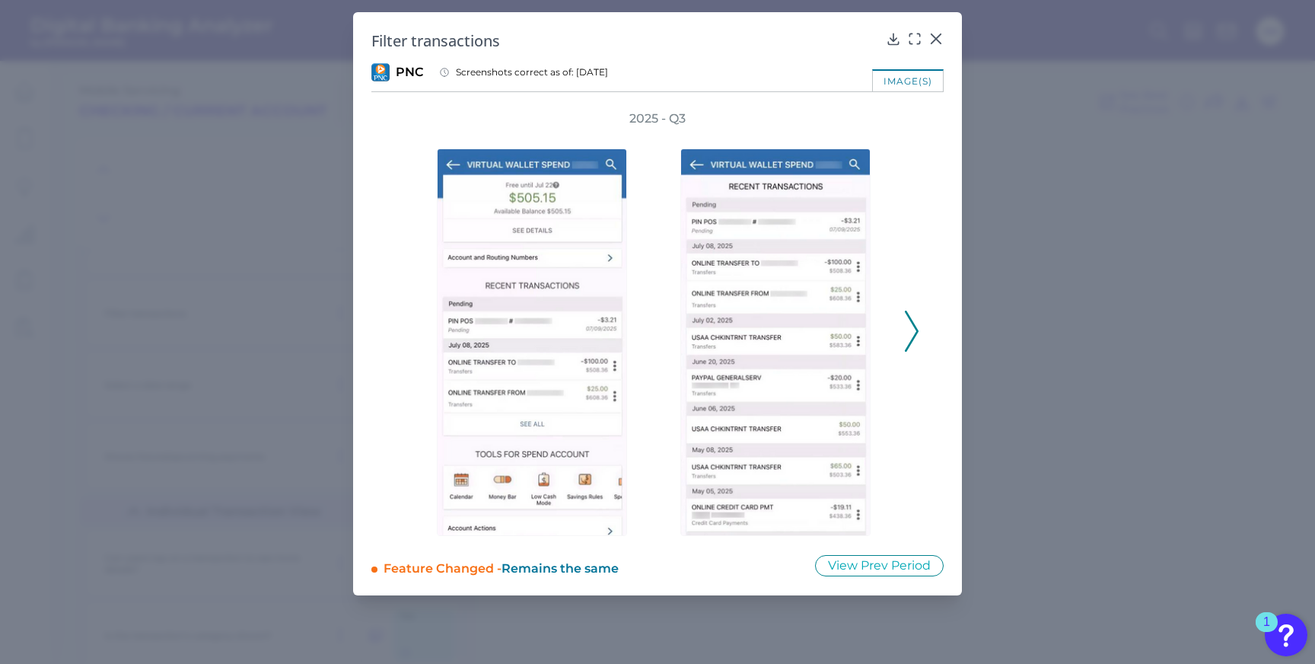
click at [918, 333] on icon at bounding box center [912, 331] width 14 height 41
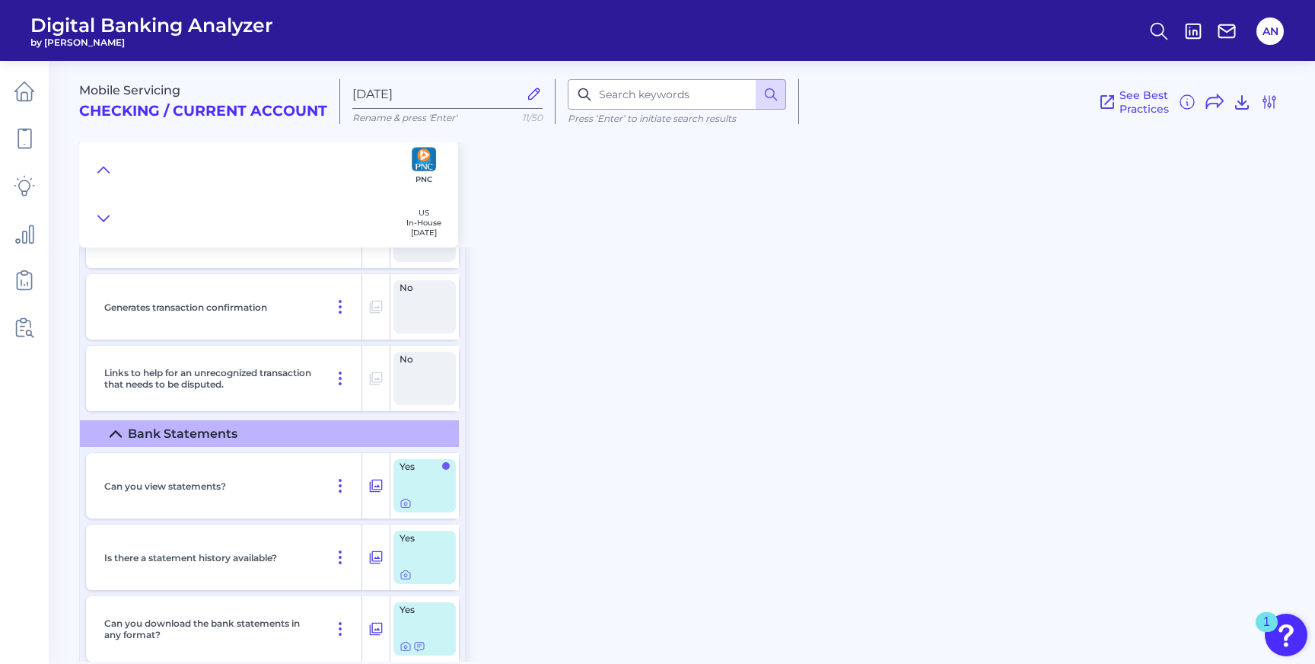
scroll to position [4008, 0]
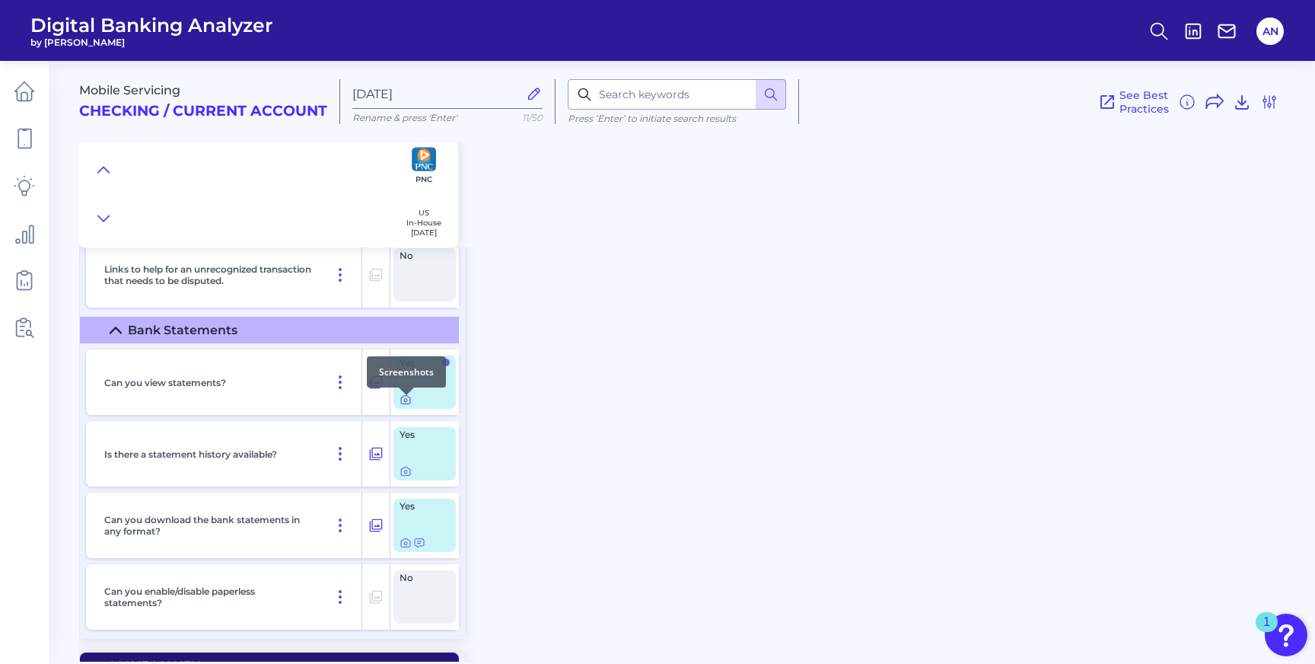
click at [404, 404] on icon at bounding box center [406, 400] width 12 height 12
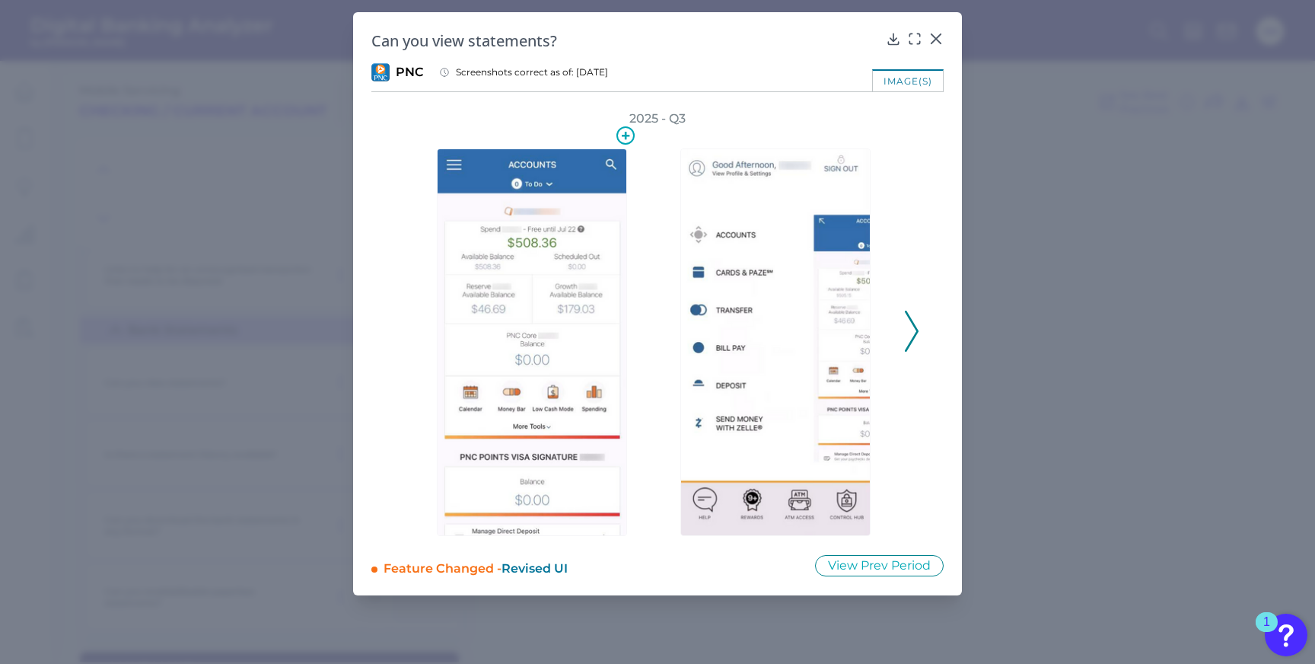
click at [536, 389] on img at bounding box center [532, 341] width 190 height 387
click at [909, 39] on icon at bounding box center [914, 38] width 15 height 15
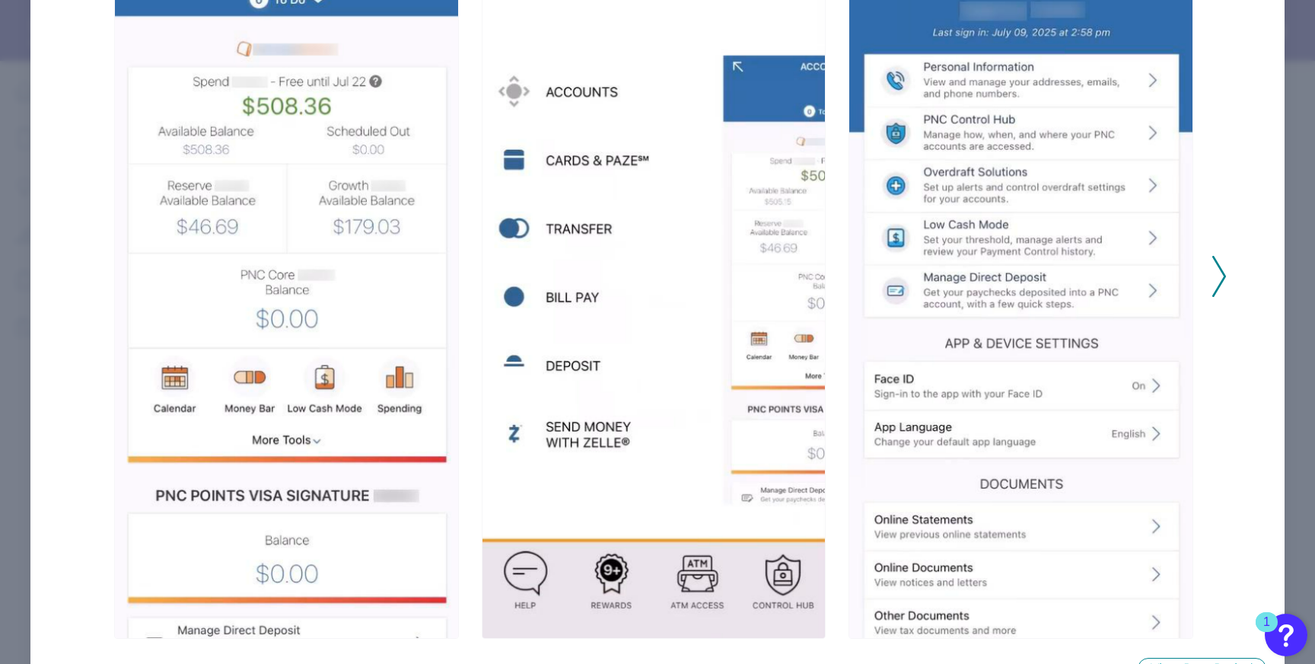
scroll to position [224, 0]
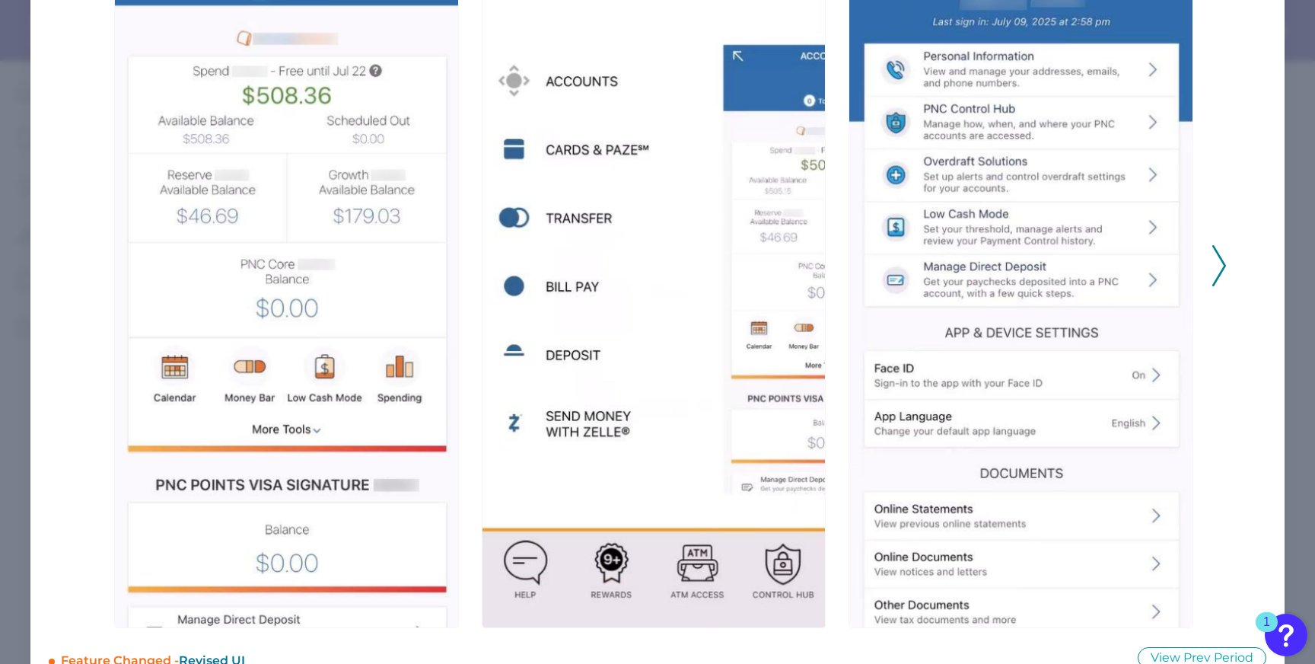
click at [1204, 282] on div "2025 - Q3" at bounding box center [657, 257] width 1139 height 741
click at [1237, 250] on div "2025 - Q3" at bounding box center [658, 257] width 1218 height 741
click at [1219, 254] on icon at bounding box center [1220, 265] width 14 height 41
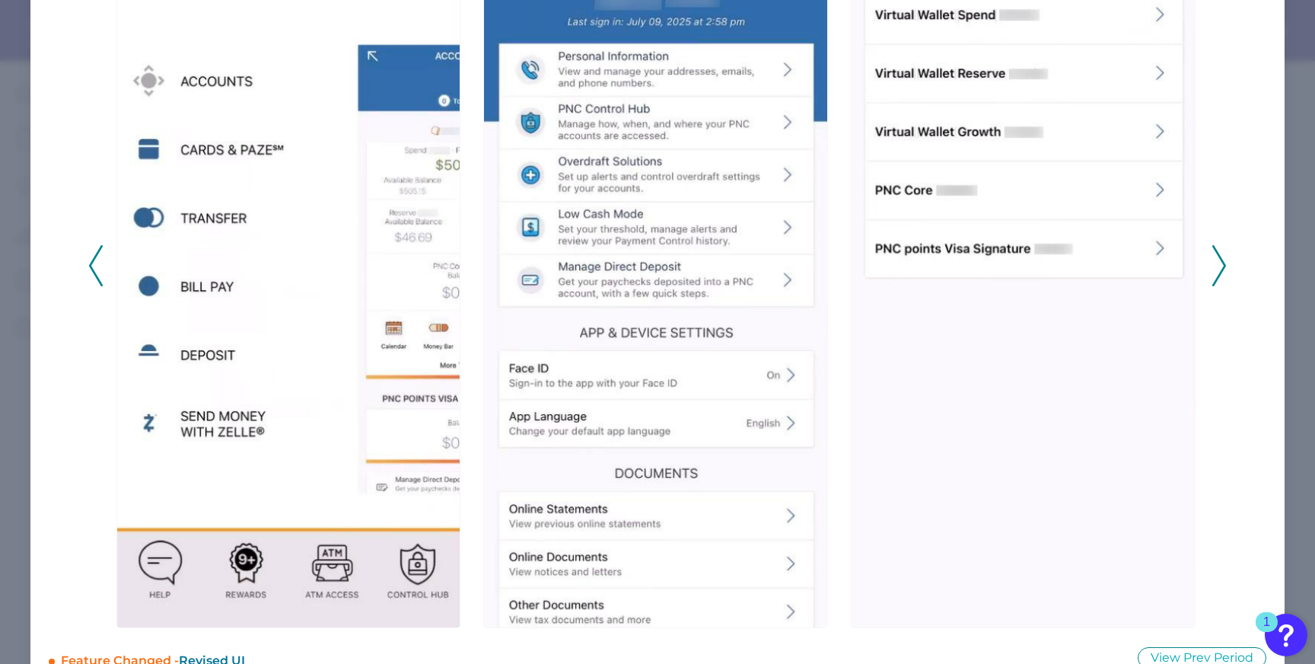
scroll to position [61, 0]
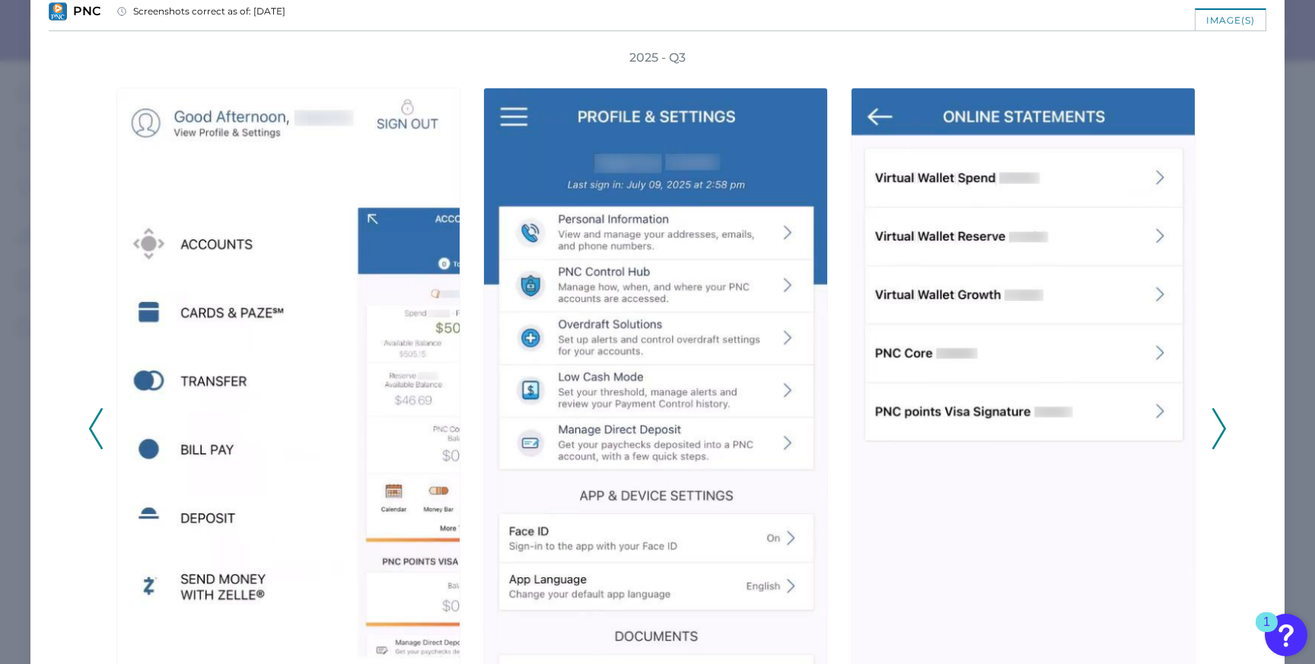
click at [1213, 415] on polyline at bounding box center [1218, 428] width 11 height 39
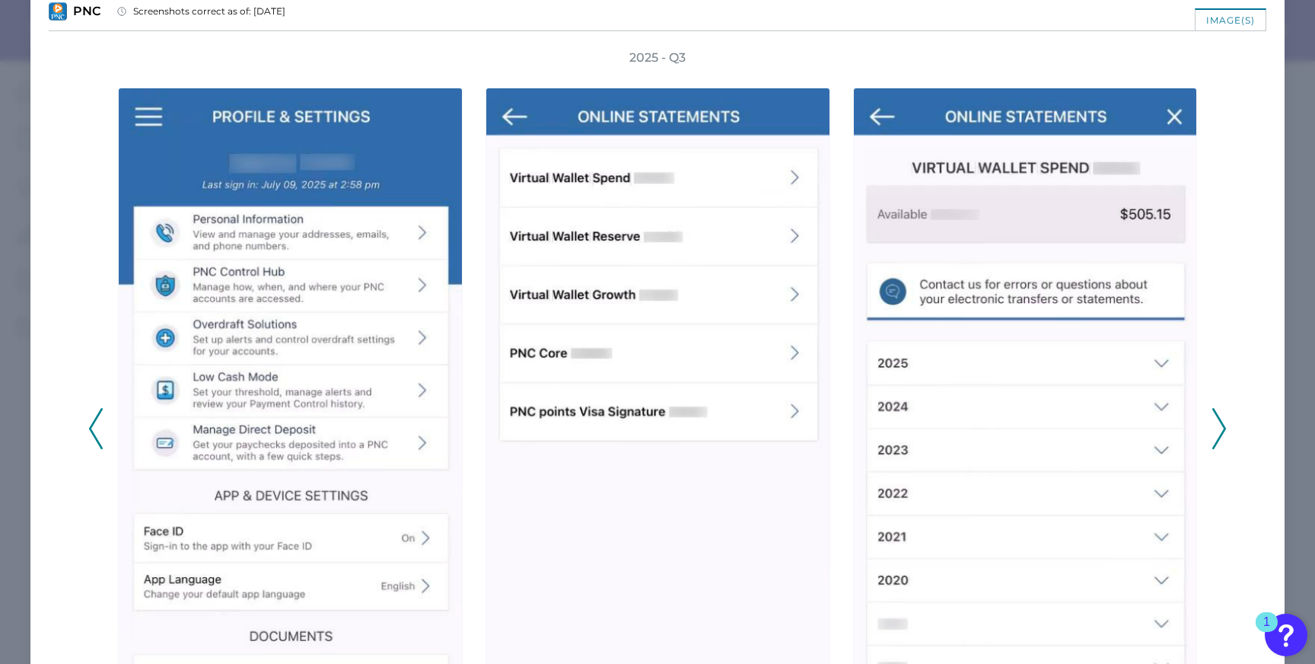
click at [1213, 416] on icon at bounding box center [1220, 428] width 14 height 41
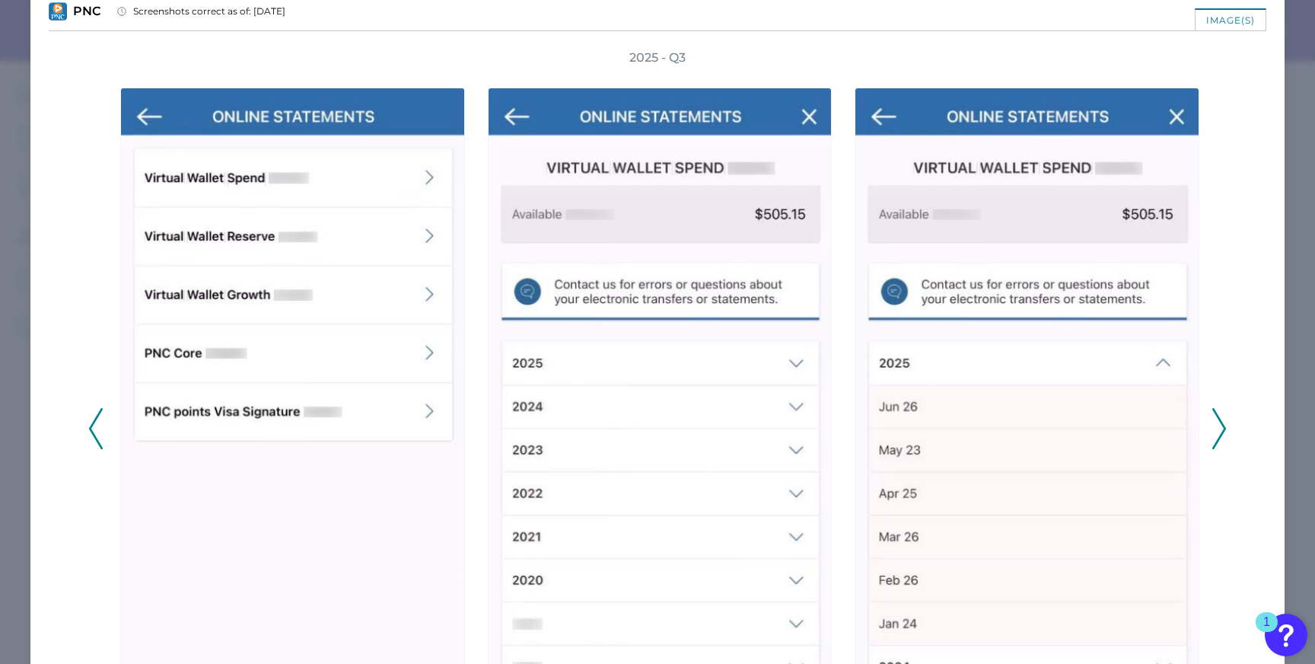
click at [1213, 415] on polyline at bounding box center [1218, 428] width 11 height 39
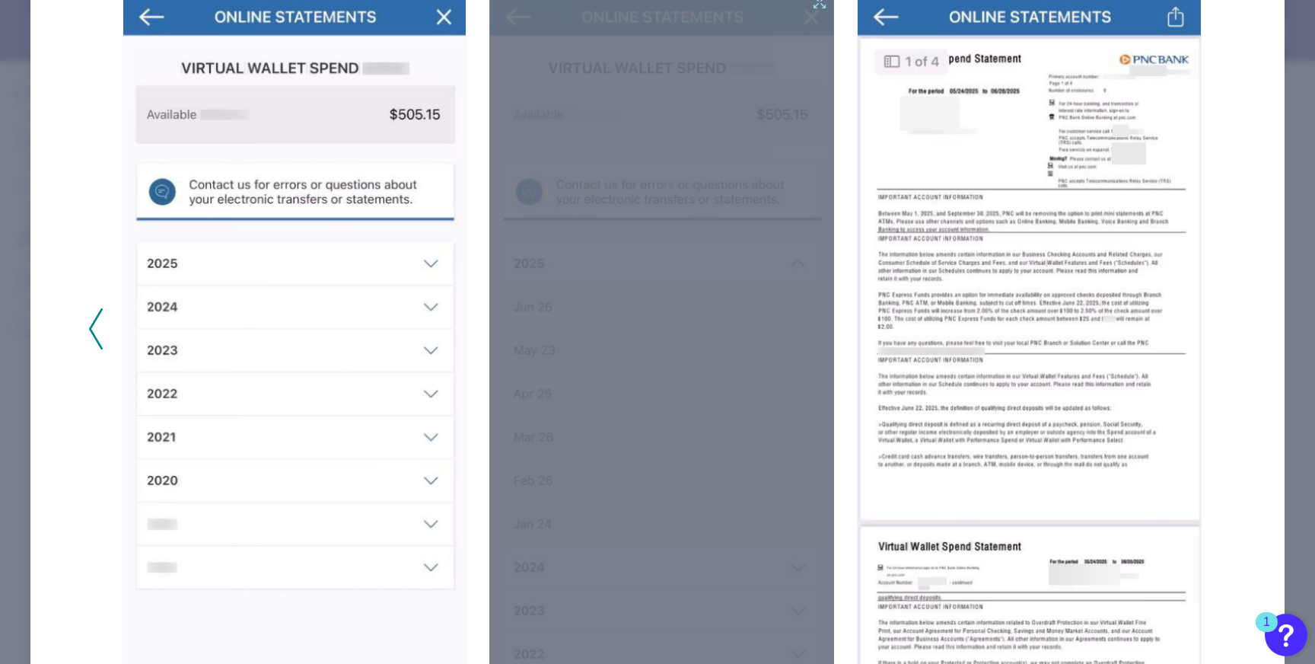
scroll to position [0, 0]
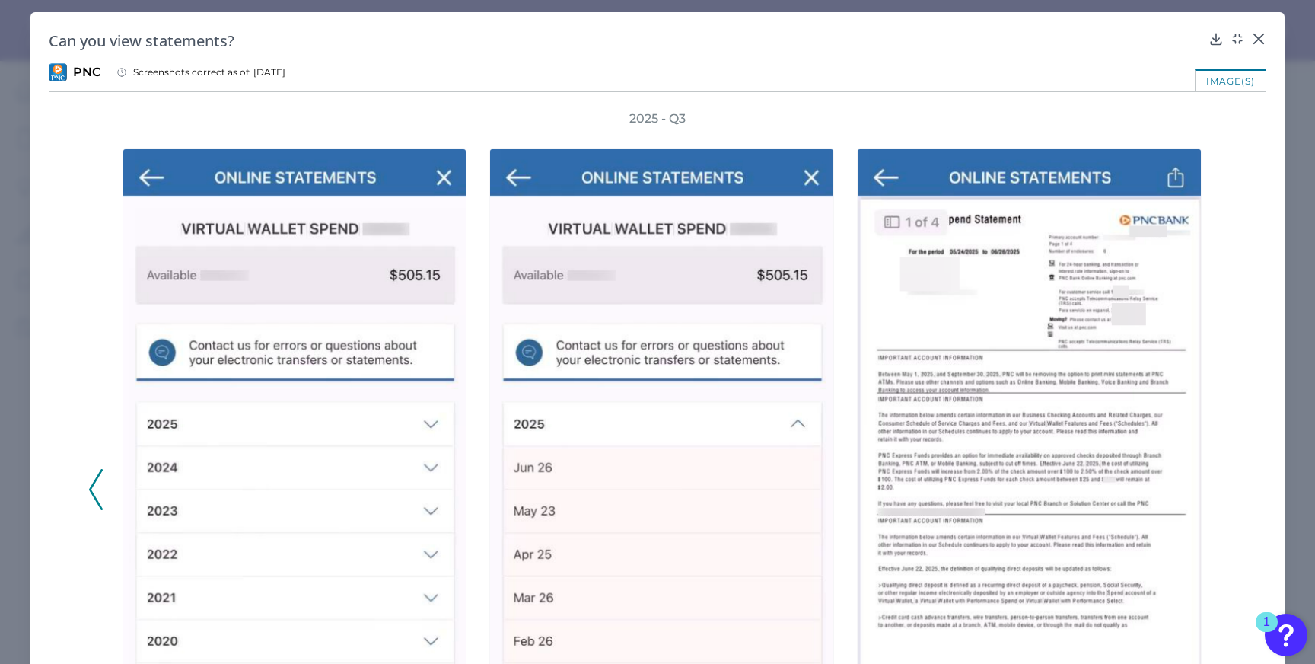
click at [1253, 36] on icon at bounding box center [1258, 38] width 15 height 15
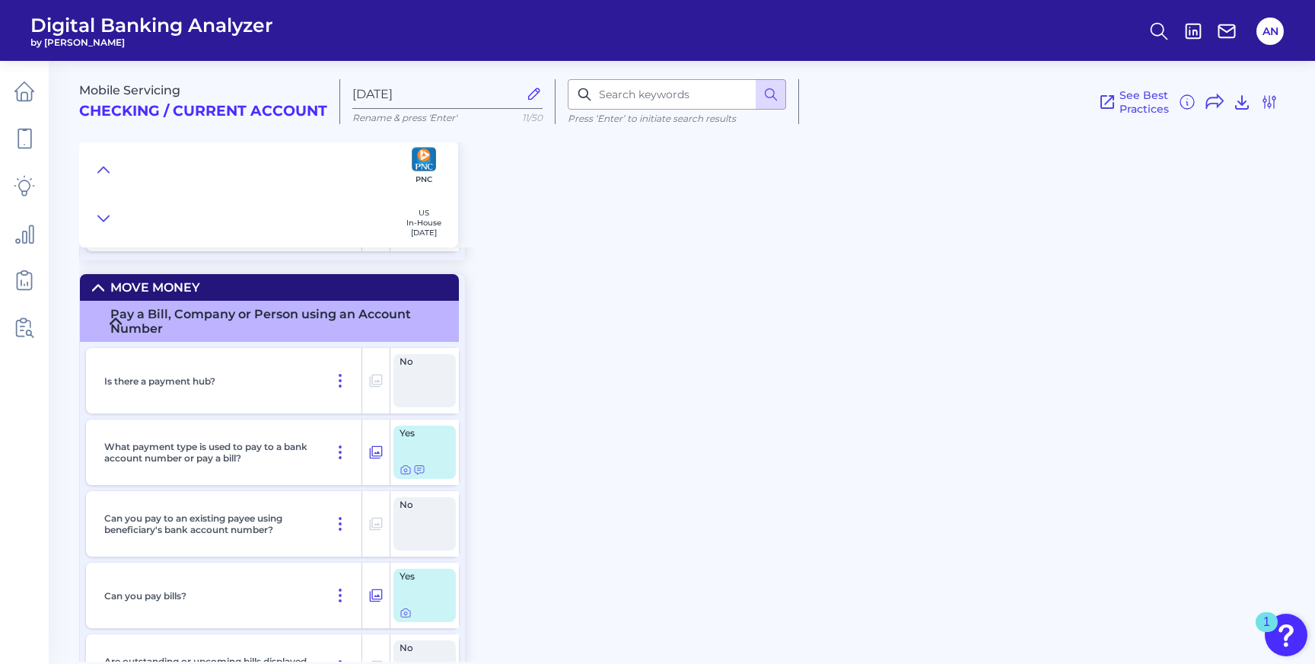
scroll to position [4412, 0]
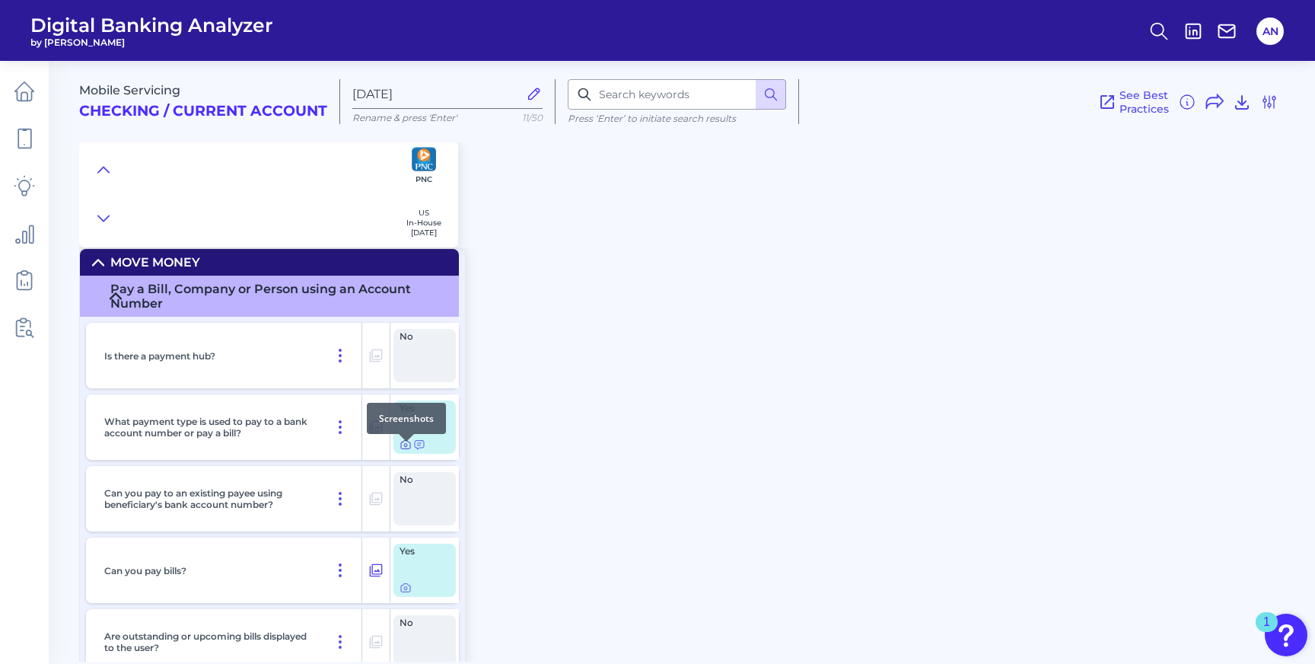
click at [406, 451] on icon at bounding box center [406, 444] width 12 height 12
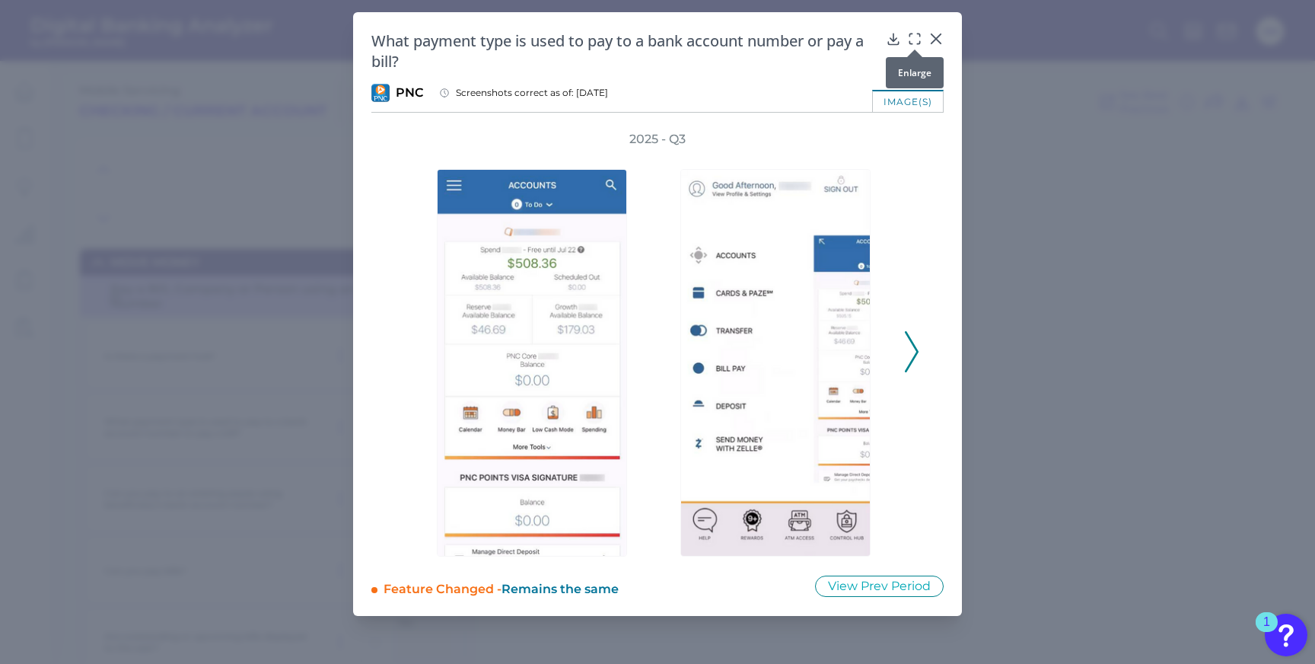
click at [914, 45] on div at bounding box center [914, 49] width 15 height 15
click at [914, 39] on icon at bounding box center [914, 38] width 15 height 15
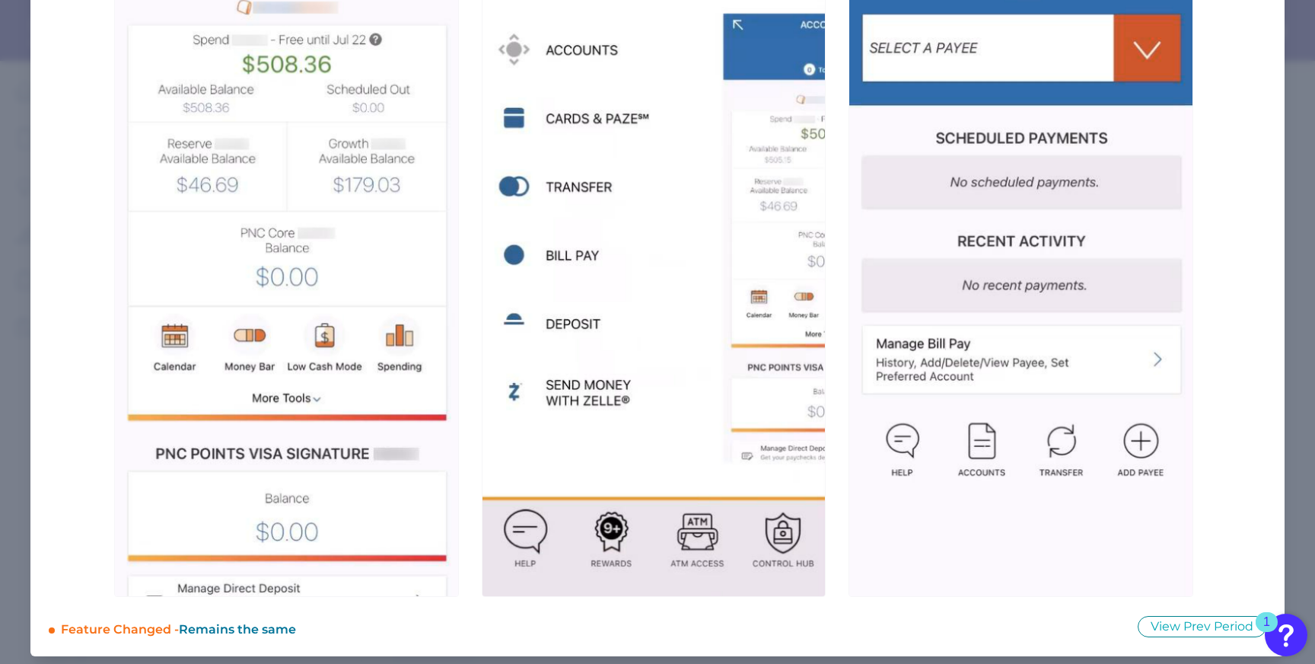
scroll to position [0, 0]
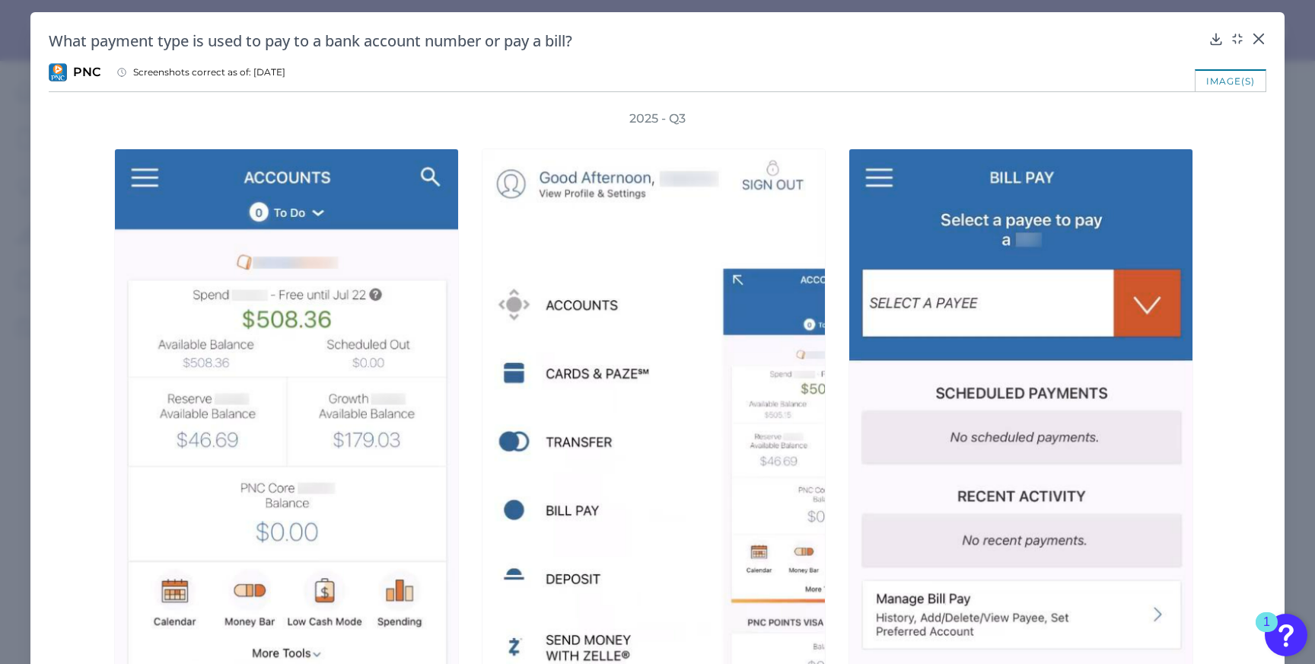
click at [1257, 36] on icon at bounding box center [1258, 38] width 15 height 15
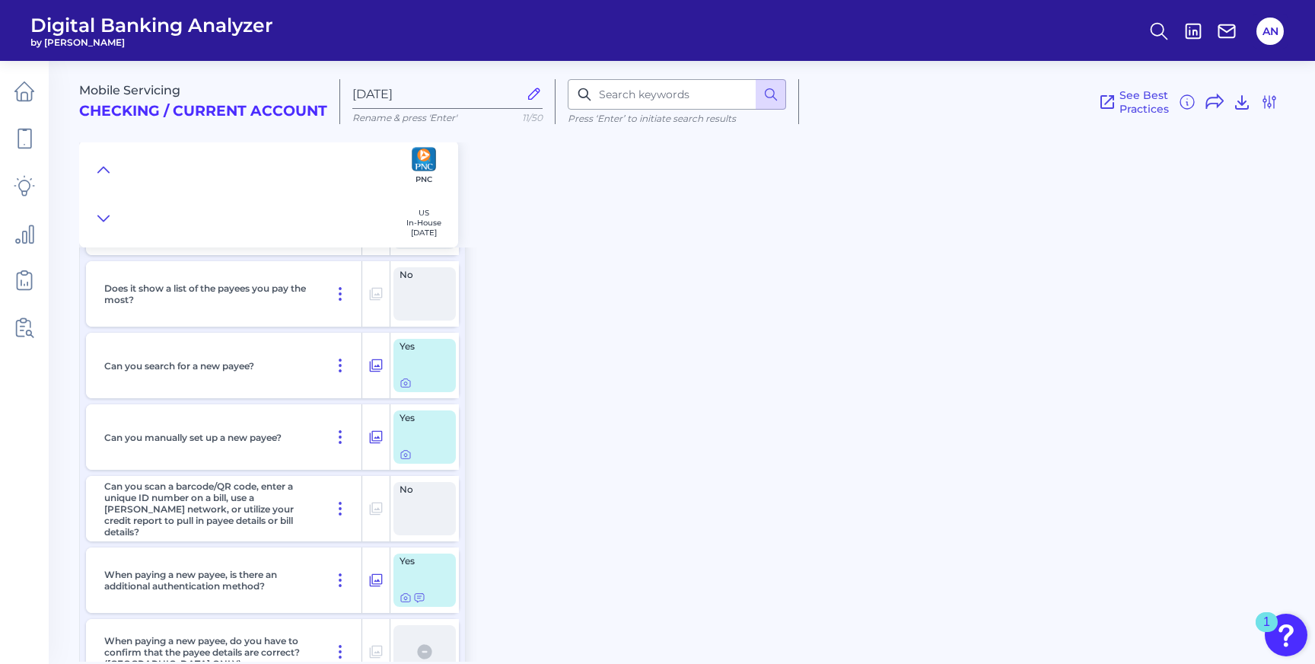
scroll to position [4834, 0]
click at [404, 385] on icon at bounding box center [405, 381] width 9 height 8
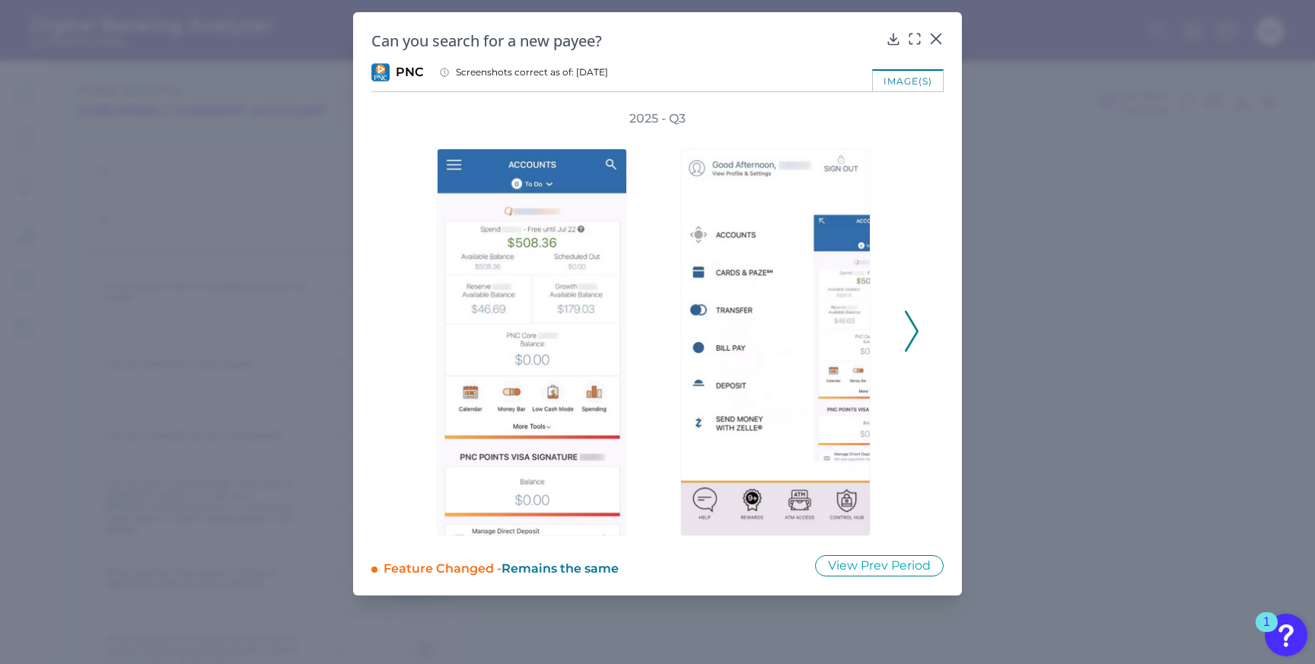
click at [923, 338] on div "2025 - Q3" at bounding box center [657, 323] width 572 height 426
click at [914, 331] on icon at bounding box center [912, 331] width 14 height 41
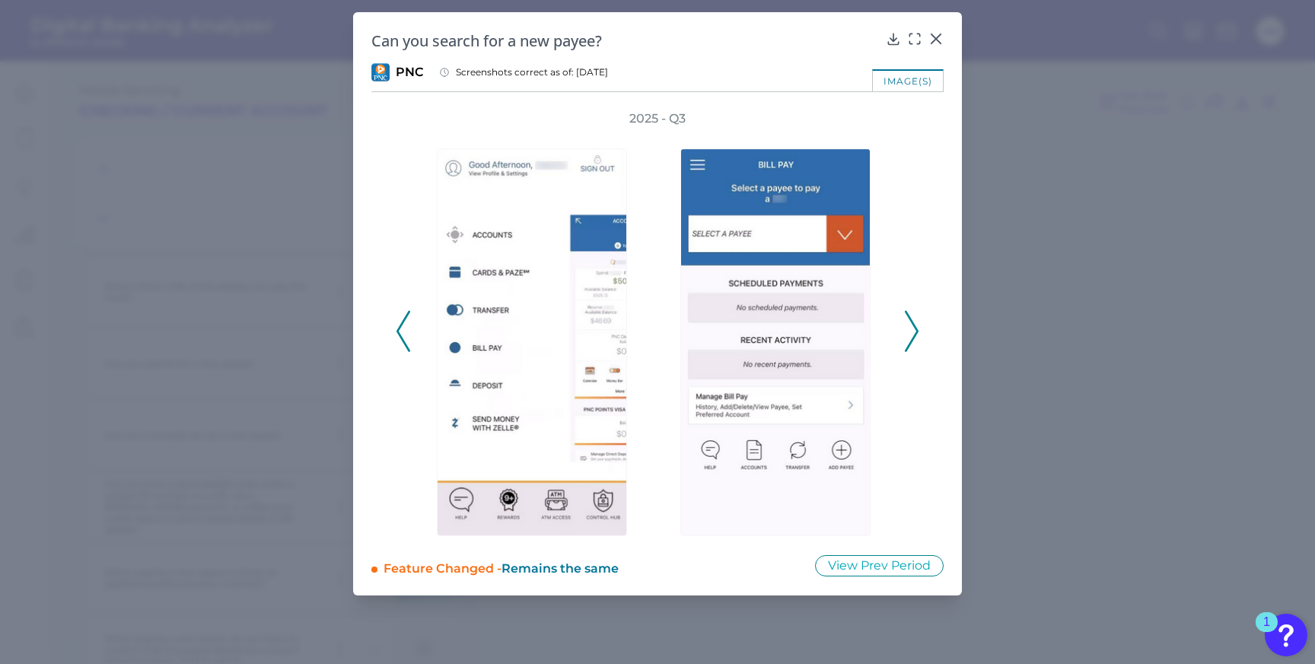
click at [914, 331] on icon at bounding box center [912, 331] width 14 height 41
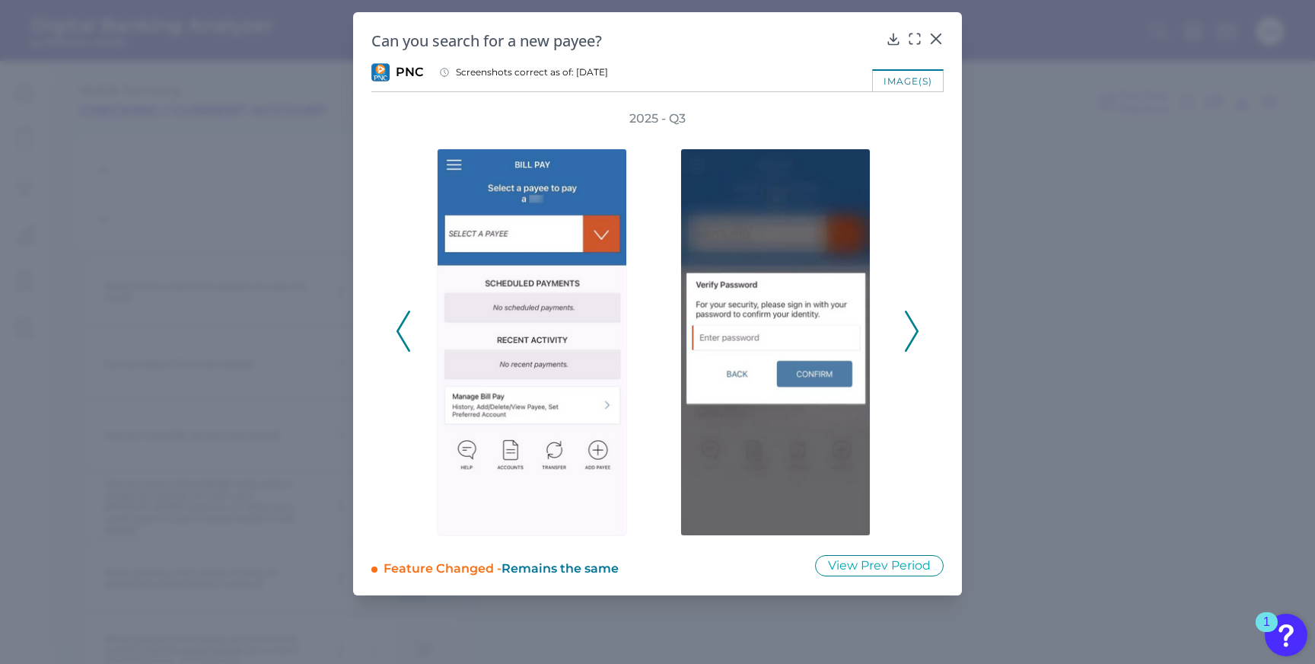
click at [914, 331] on icon at bounding box center [912, 331] width 14 height 41
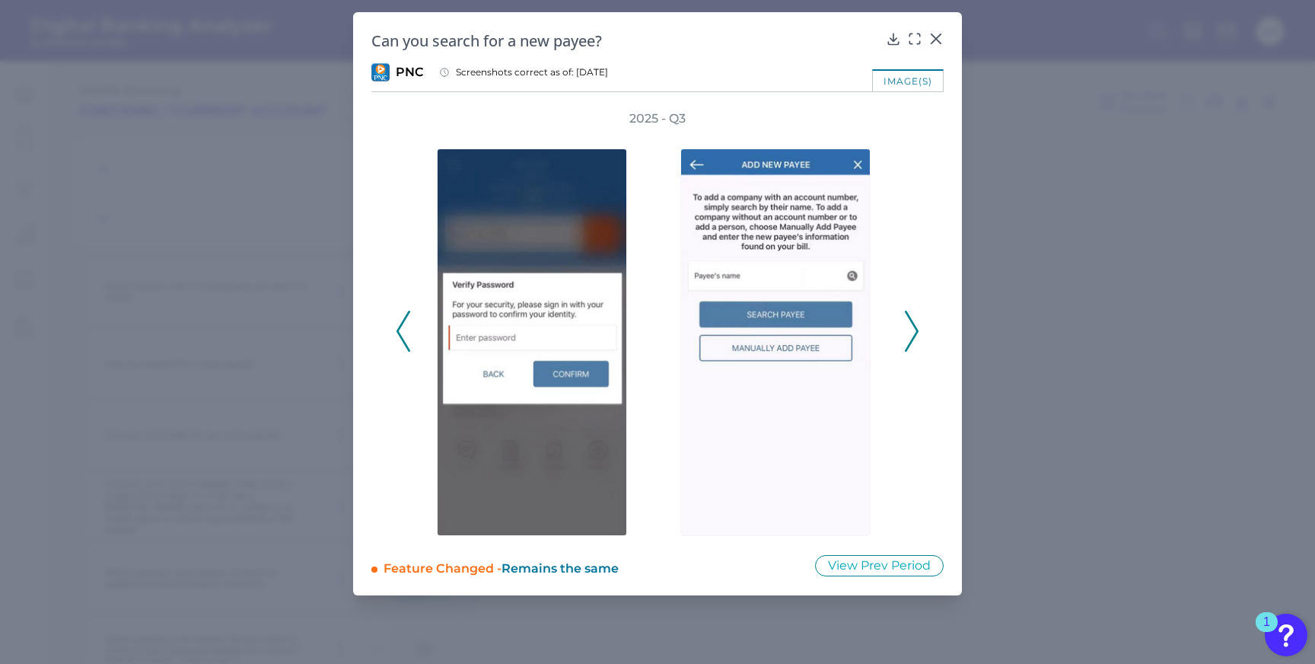
click at [914, 330] on icon at bounding box center [912, 331] width 14 height 41
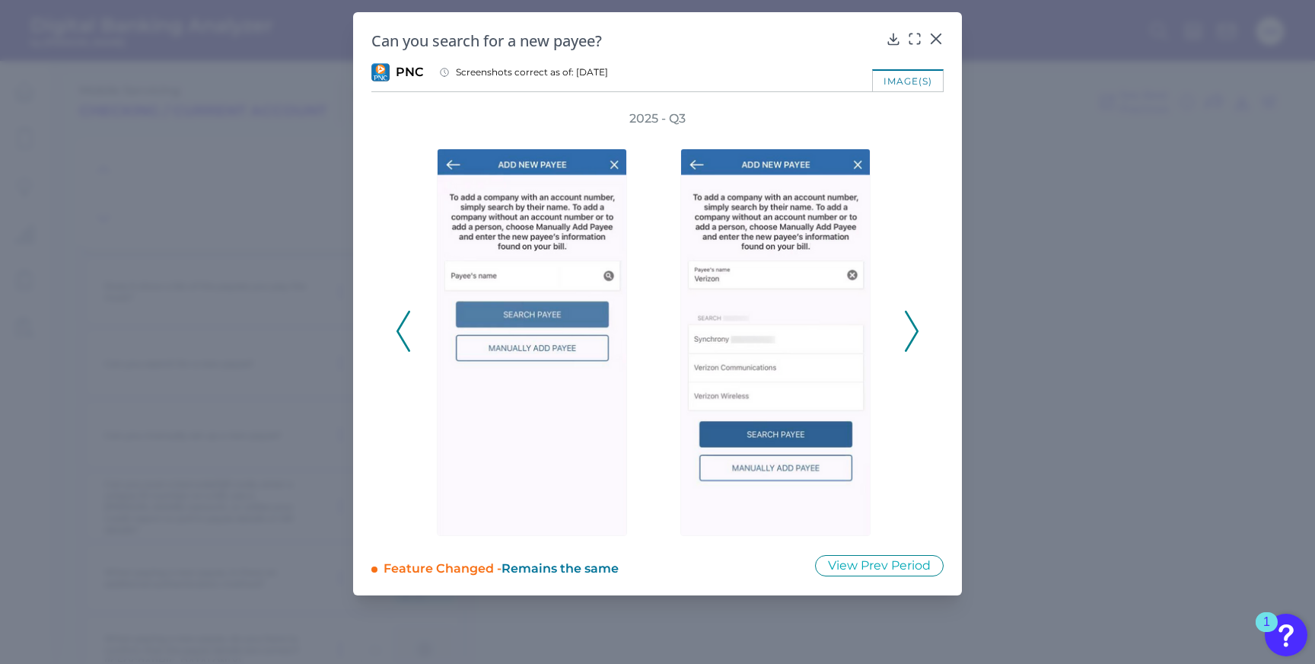
click at [914, 334] on polyline at bounding box center [911, 331] width 11 height 39
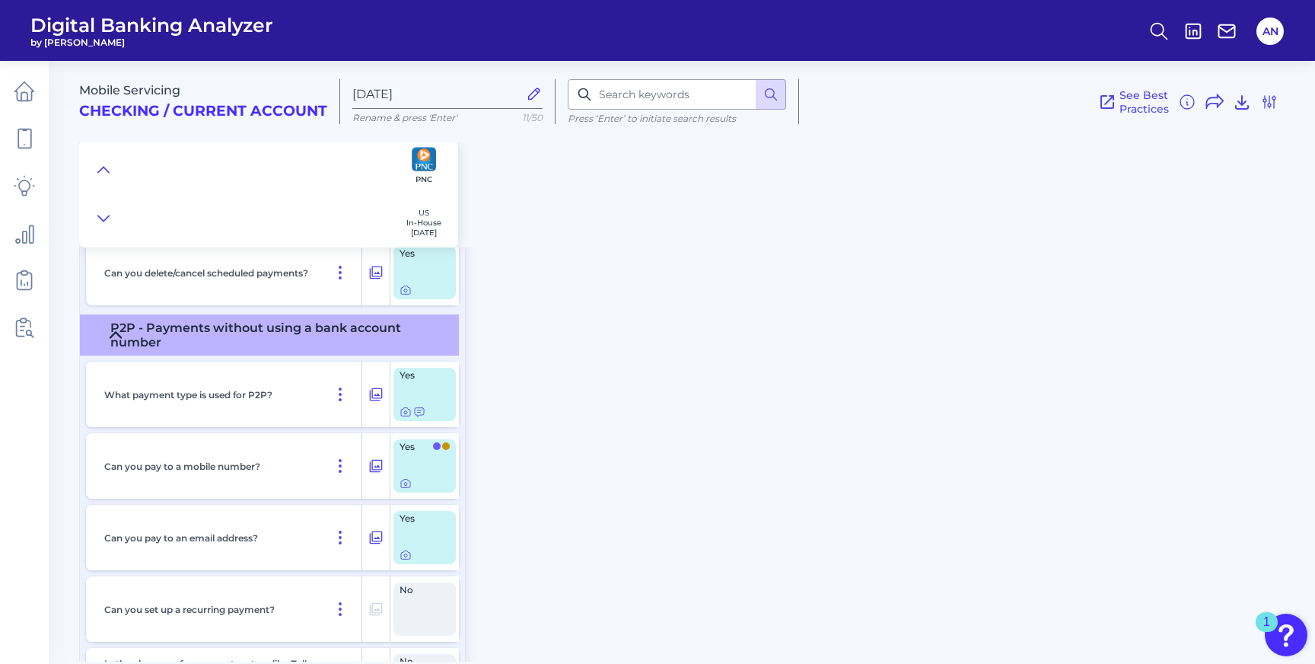
scroll to position [6154, 0]
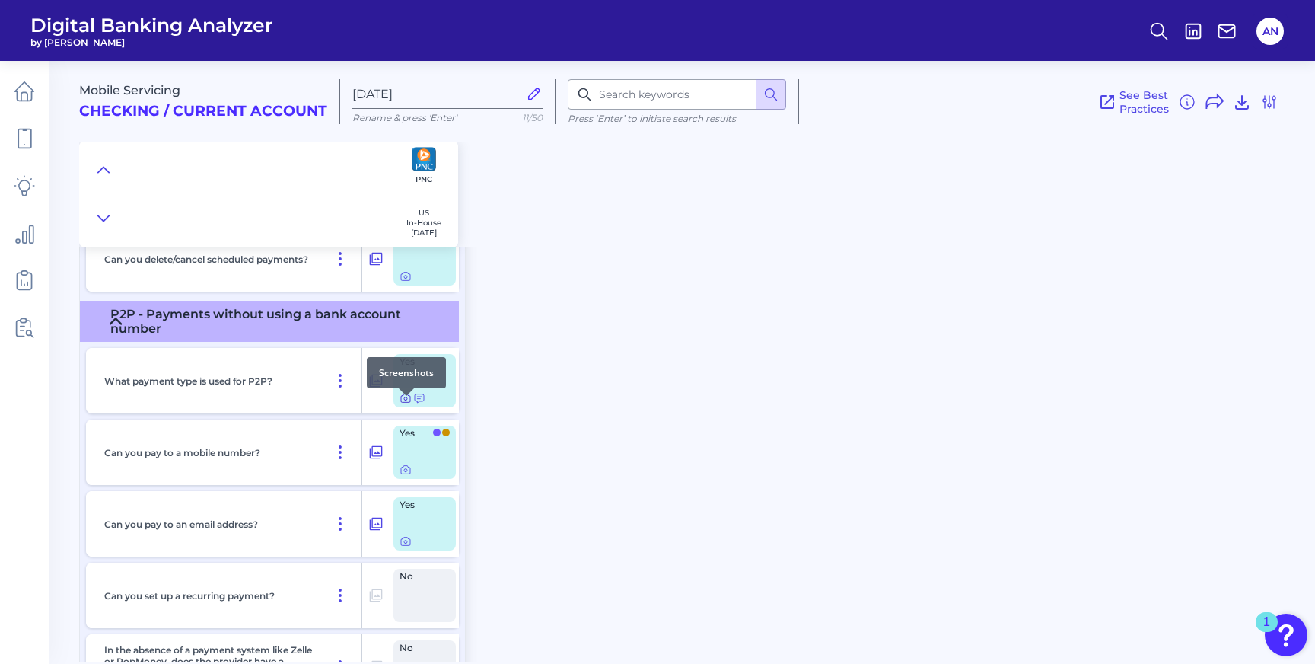
click at [404, 404] on icon at bounding box center [406, 398] width 12 height 12
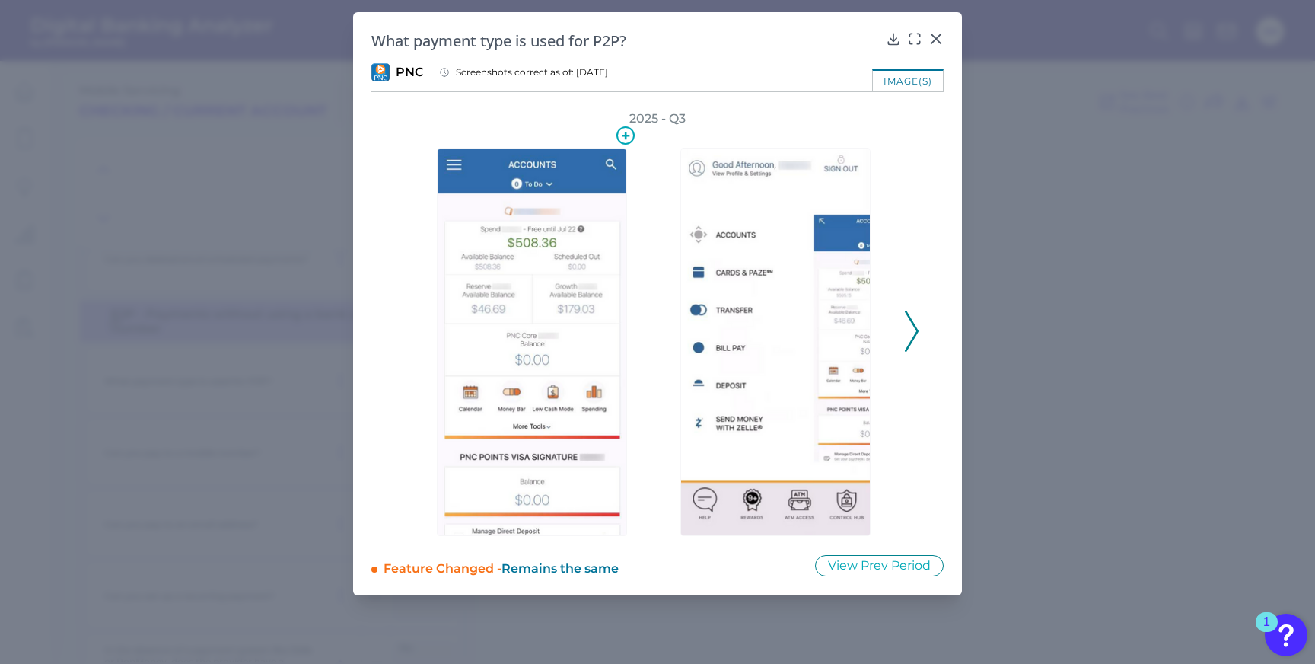
click at [577, 385] on img at bounding box center [532, 341] width 190 height 387
click at [909, 33] on icon at bounding box center [914, 38] width 15 height 15
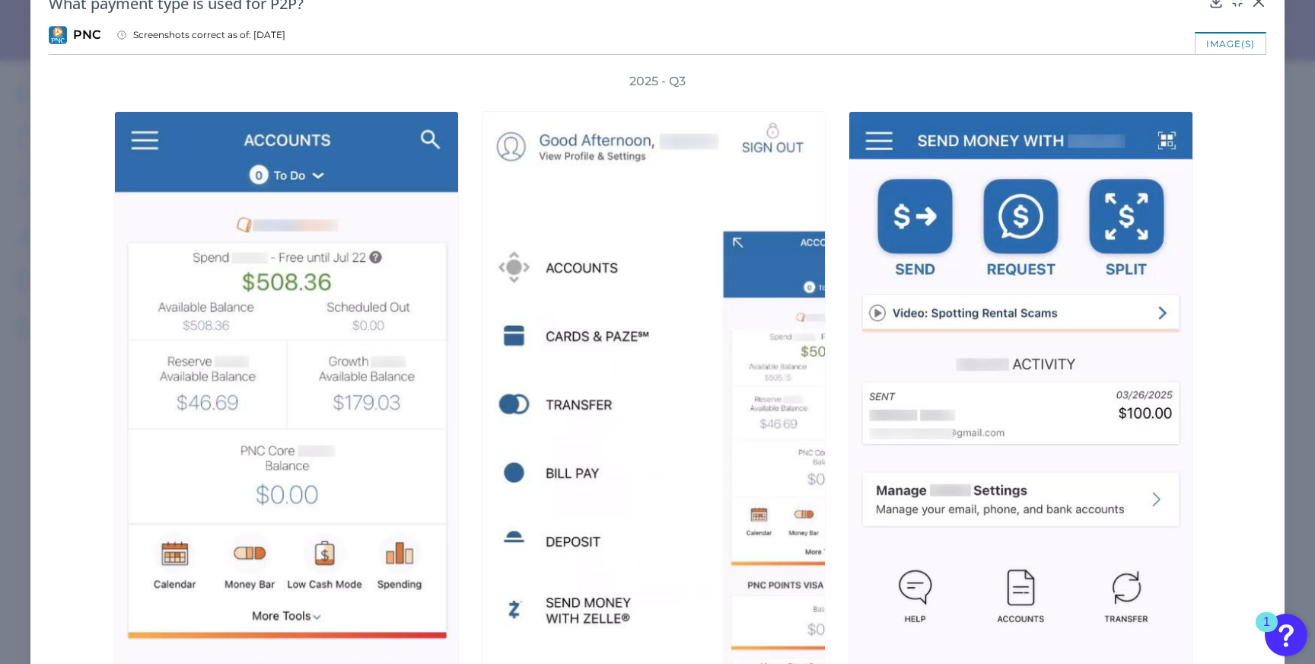
scroll to position [0, 0]
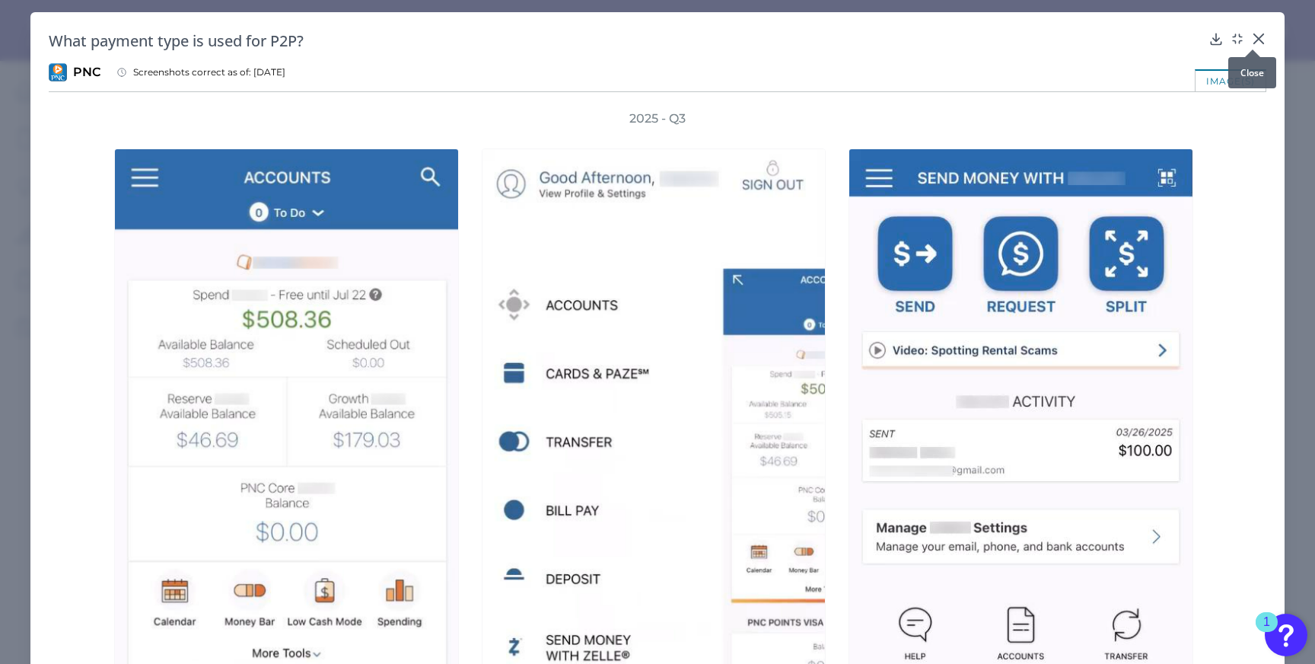
click at [1252, 33] on icon at bounding box center [1258, 38] width 15 height 15
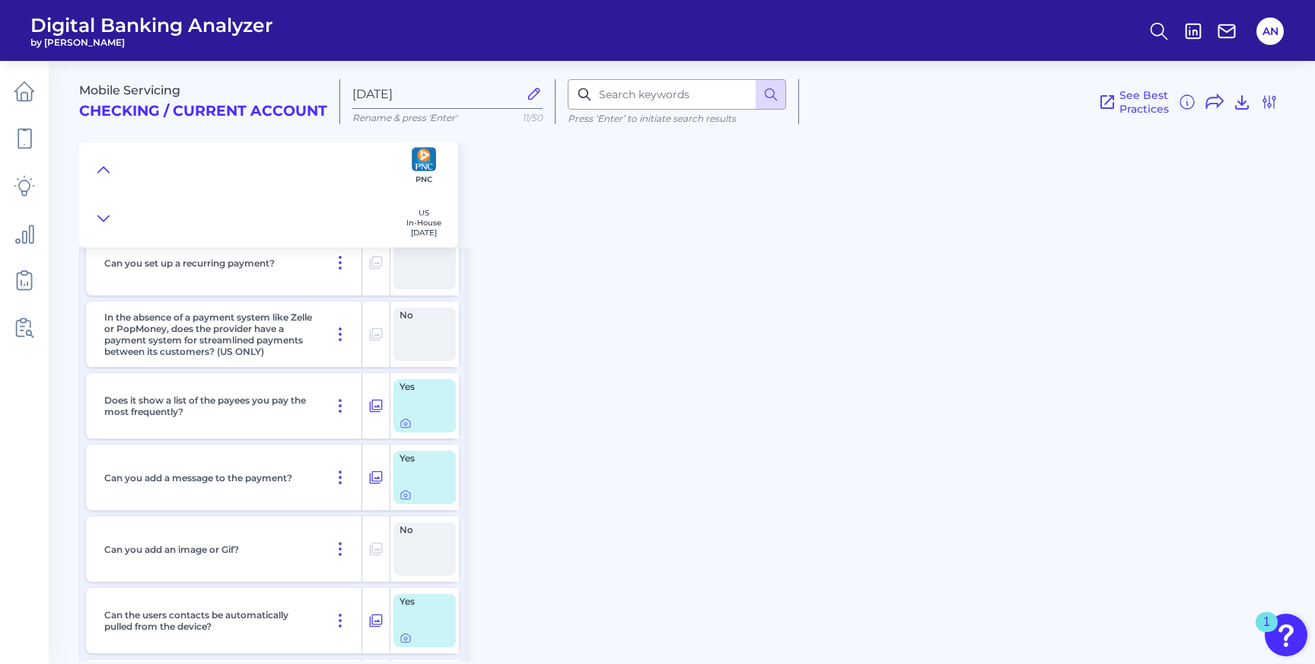
scroll to position [6487, 0]
click at [408, 428] on icon at bounding box center [405, 423] width 9 height 8
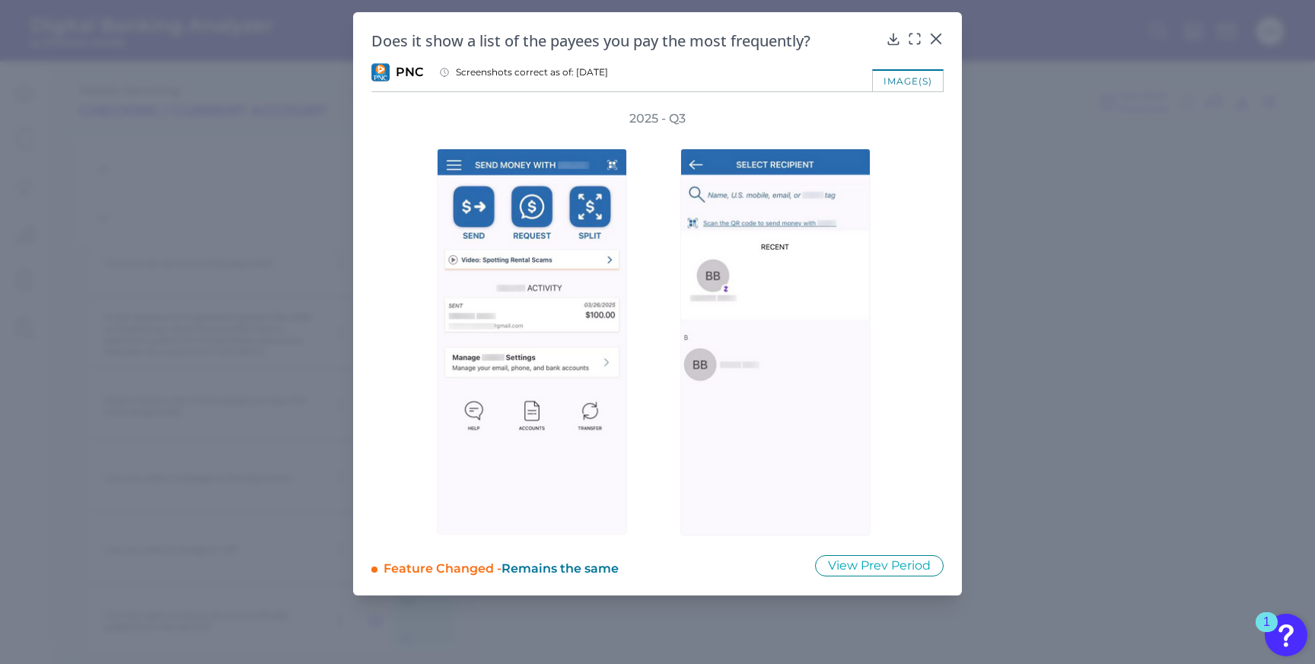
click at [959, 232] on div "Does it show a list of the payees you pay the most frequently? PNC Screenshots …" at bounding box center [657, 303] width 609 height 583
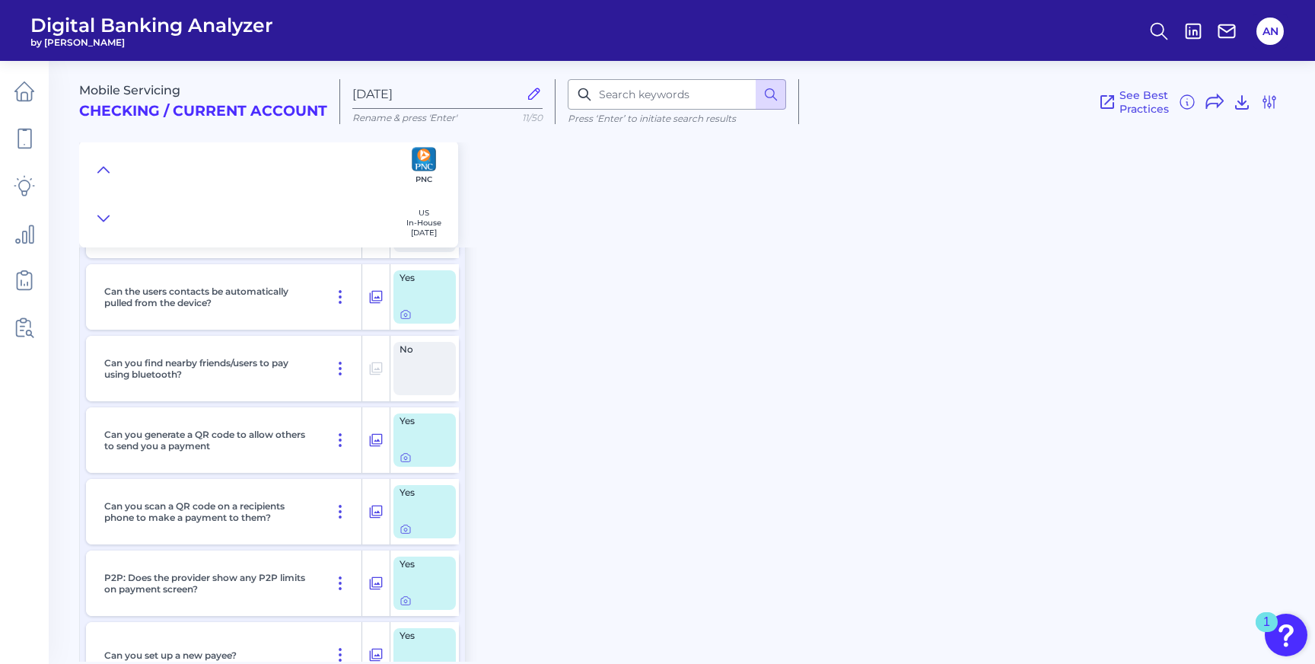
scroll to position [6812, 0]
click at [406, 458] on icon at bounding box center [405, 456] width 3 height 3
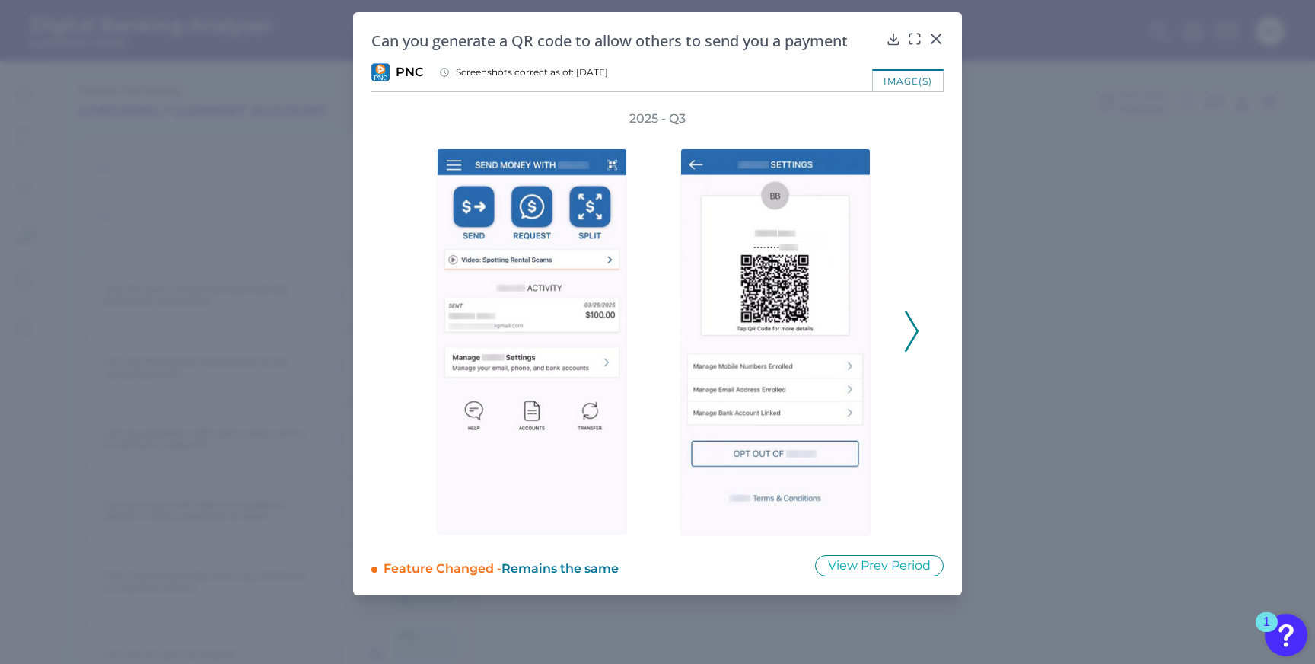
click at [912, 332] on icon at bounding box center [912, 331] width 14 height 41
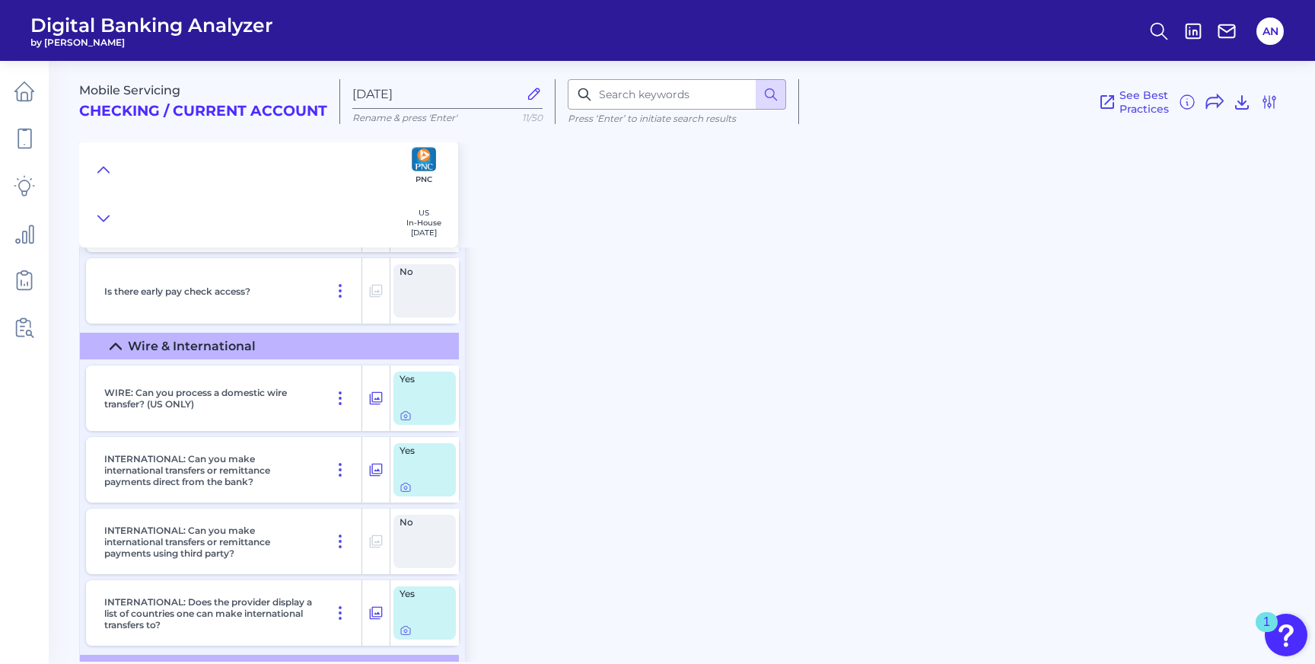
scroll to position [8910, 0]
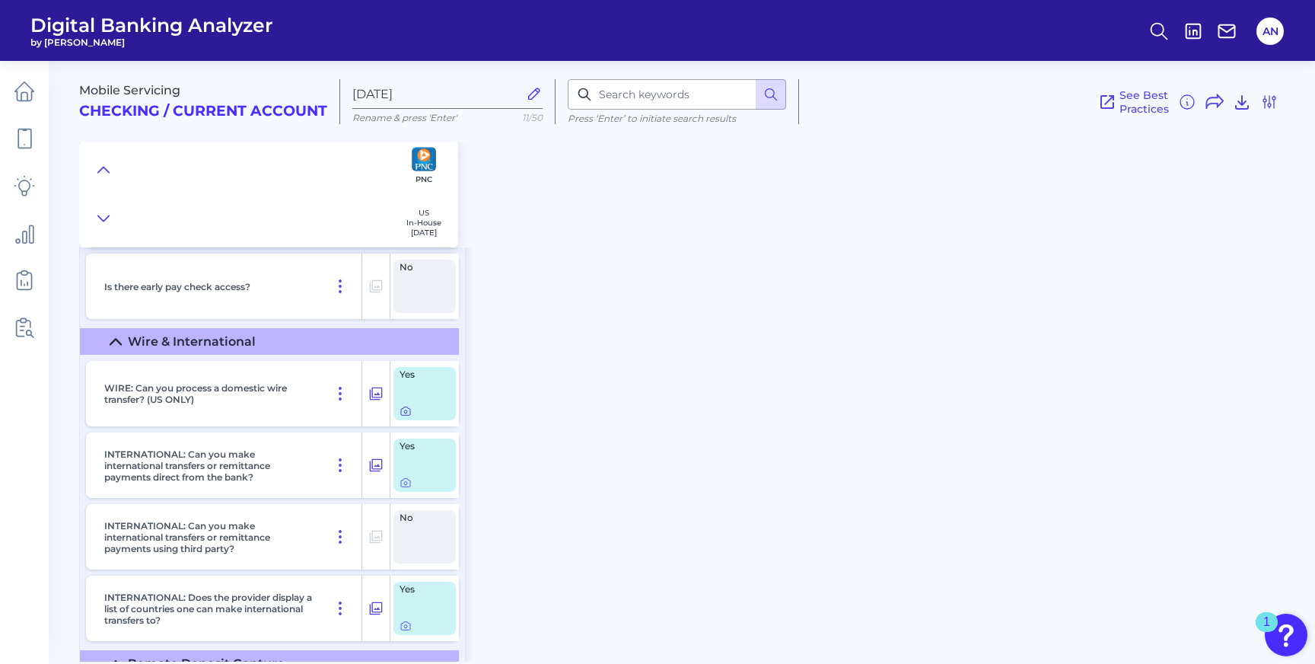
click at [405, 413] on icon at bounding box center [405, 411] width 3 height 3
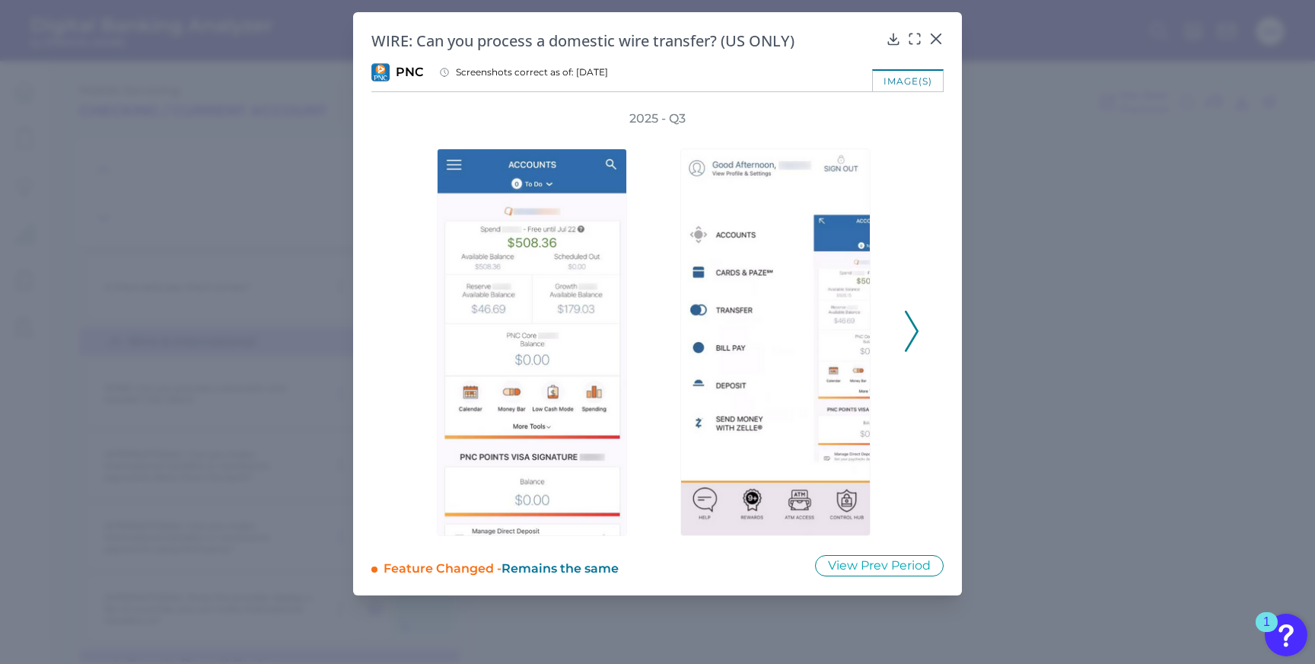
click at [912, 40] on icon at bounding box center [914, 38] width 15 height 15
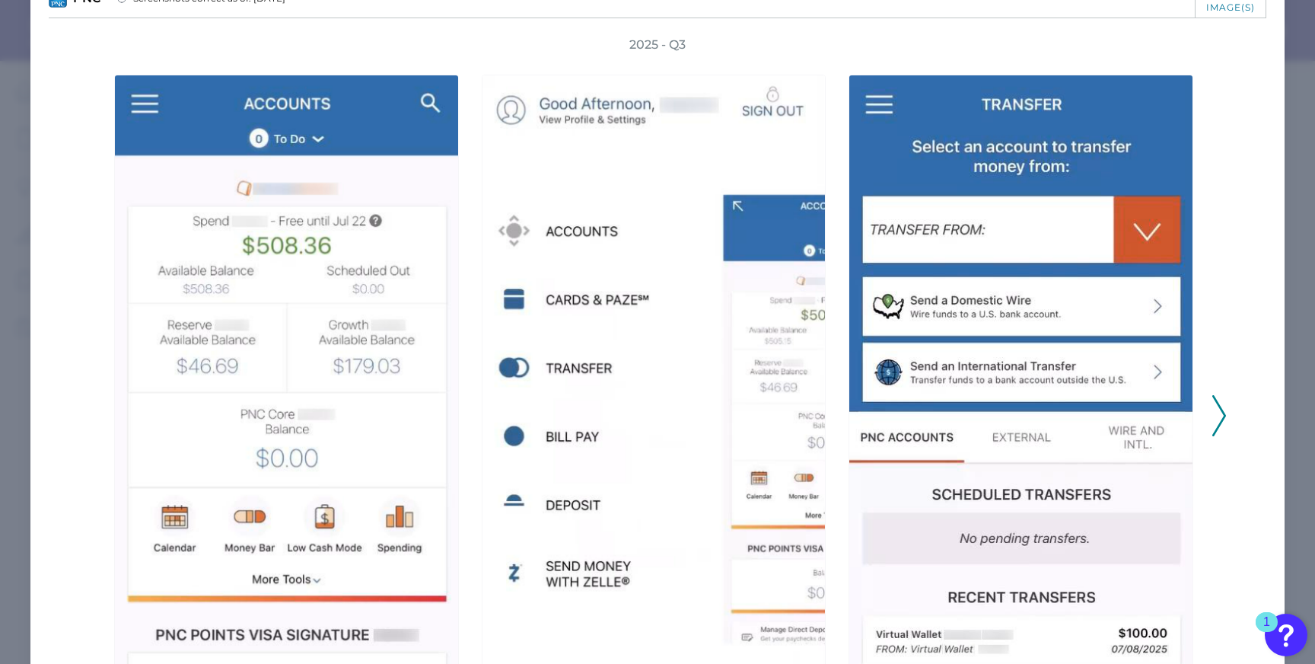
scroll to position [43, 0]
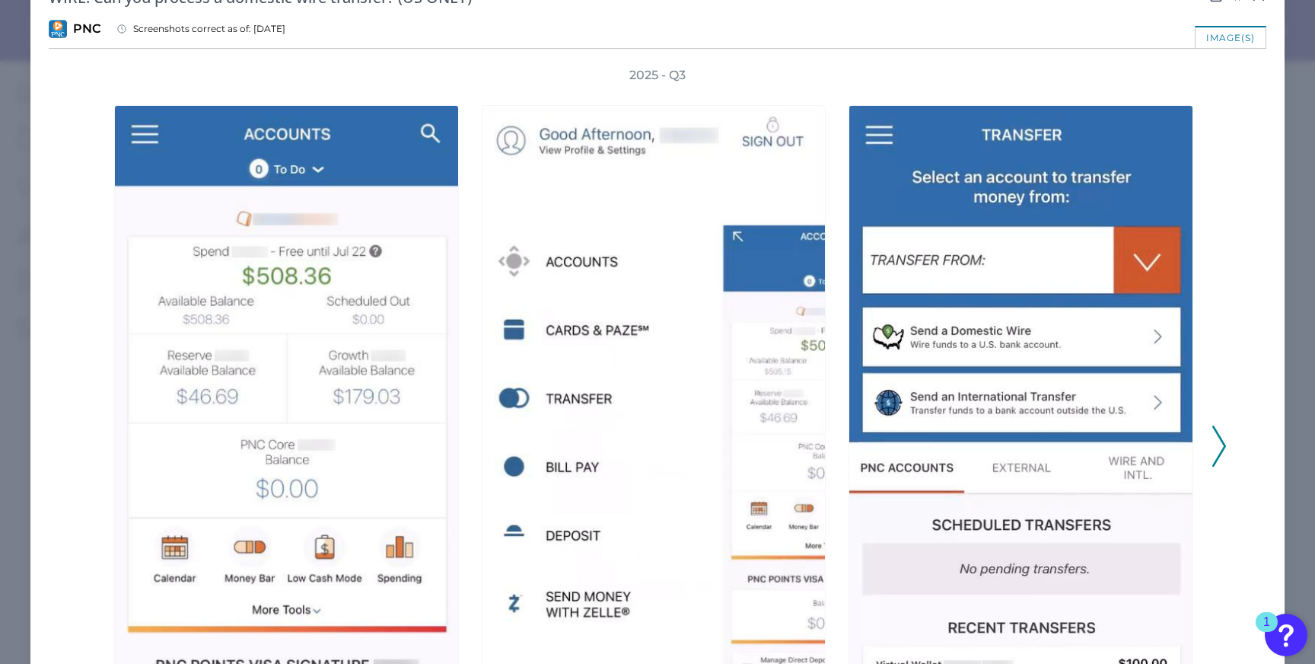
click at [1215, 449] on polyline at bounding box center [1218, 445] width 11 height 39
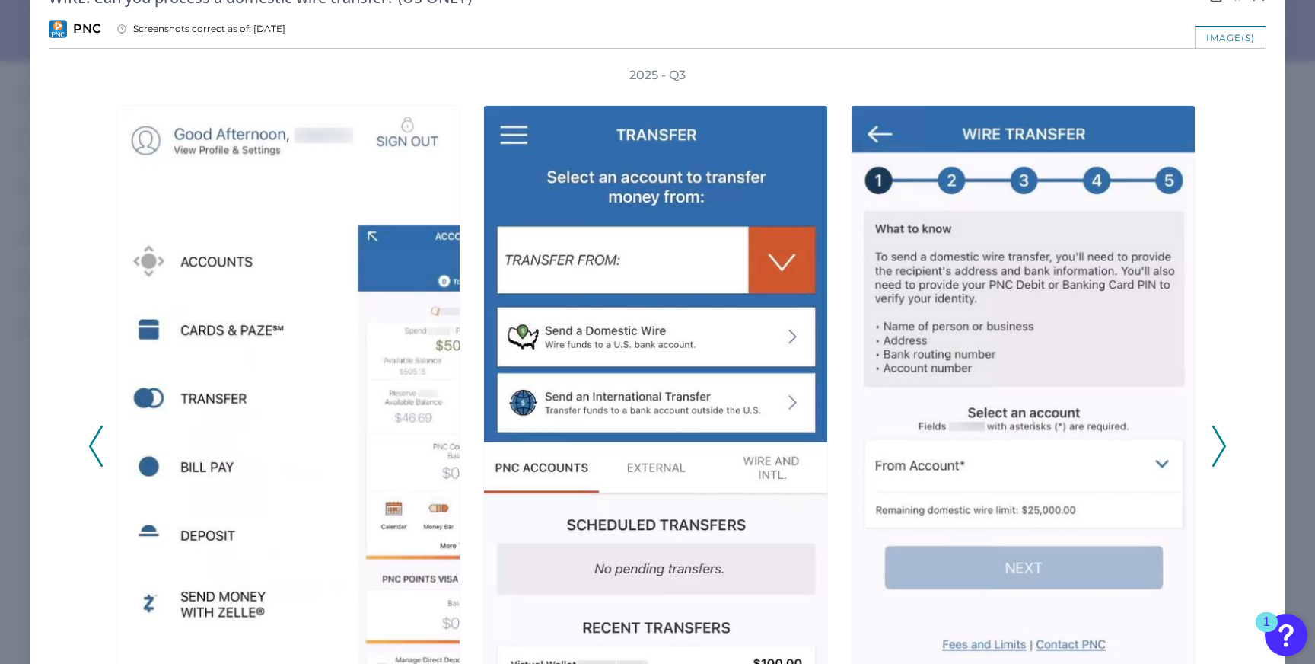
click at [1215, 449] on polyline at bounding box center [1218, 445] width 11 height 39
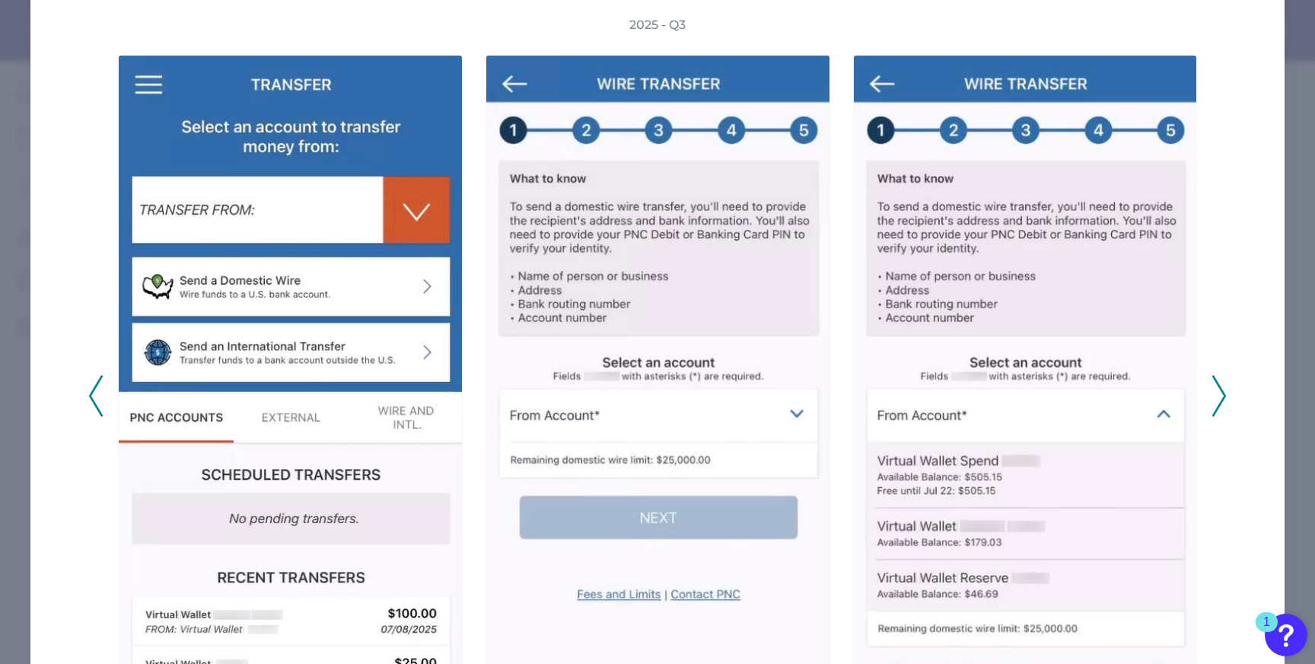
scroll to position [93, 0]
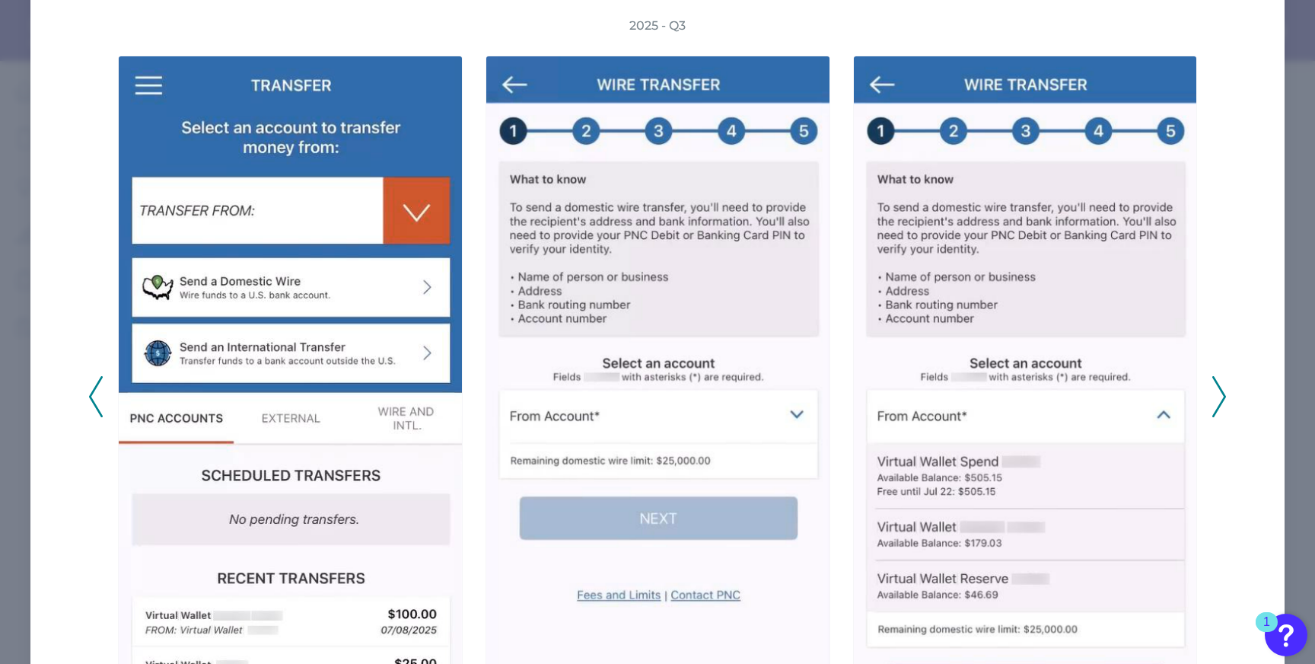
click at [1224, 399] on div "2025 - Q3" at bounding box center [658, 388] width 1218 height 741
click at [1213, 397] on icon at bounding box center [1220, 396] width 14 height 41
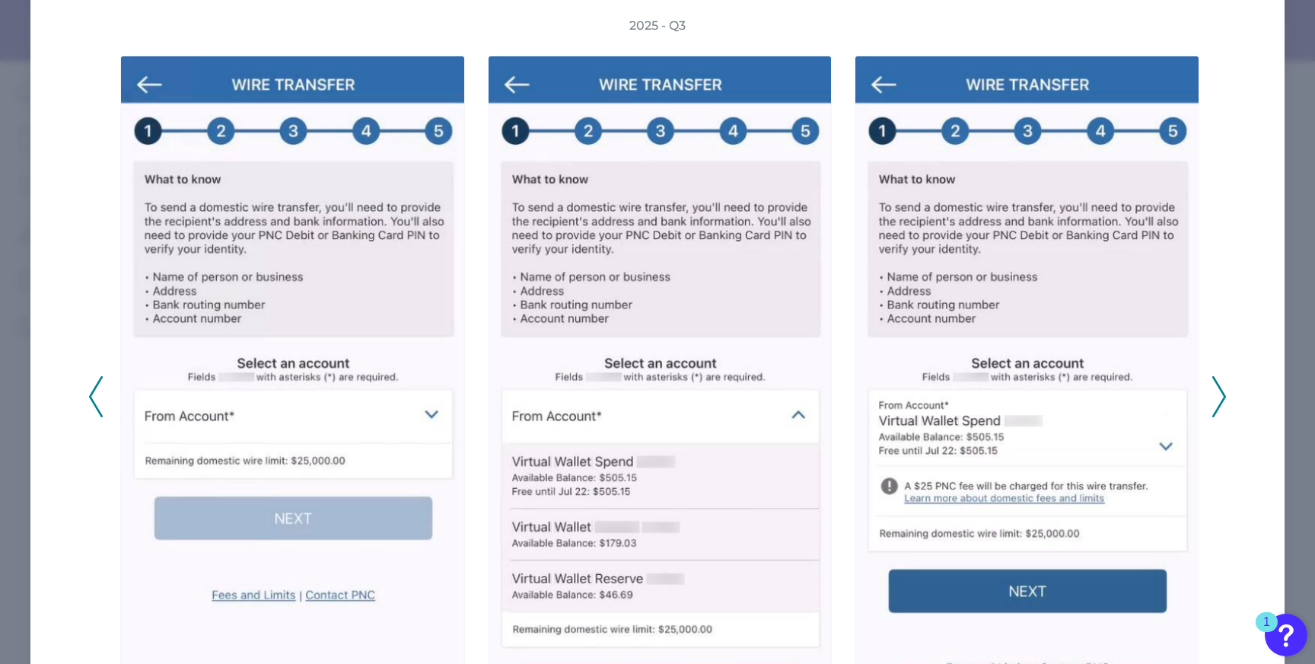
click at [1213, 398] on icon at bounding box center [1220, 396] width 14 height 41
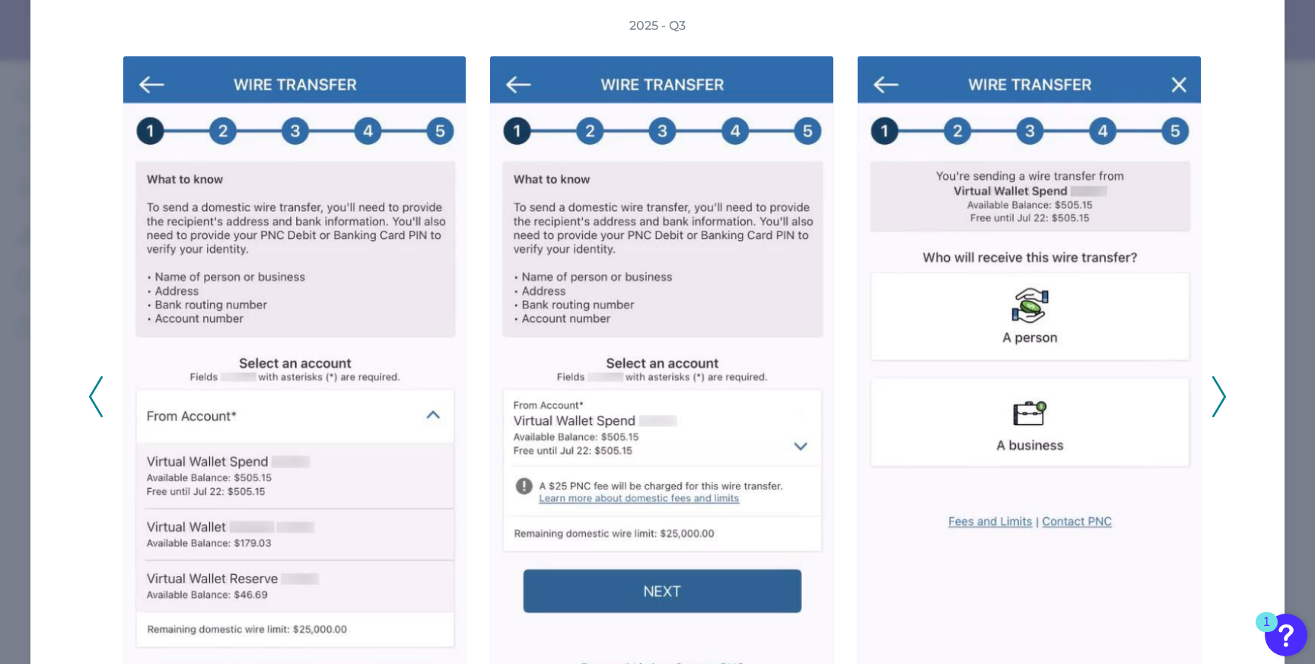
click at [1213, 401] on icon at bounding box center [1220, 396] width 14 height 41
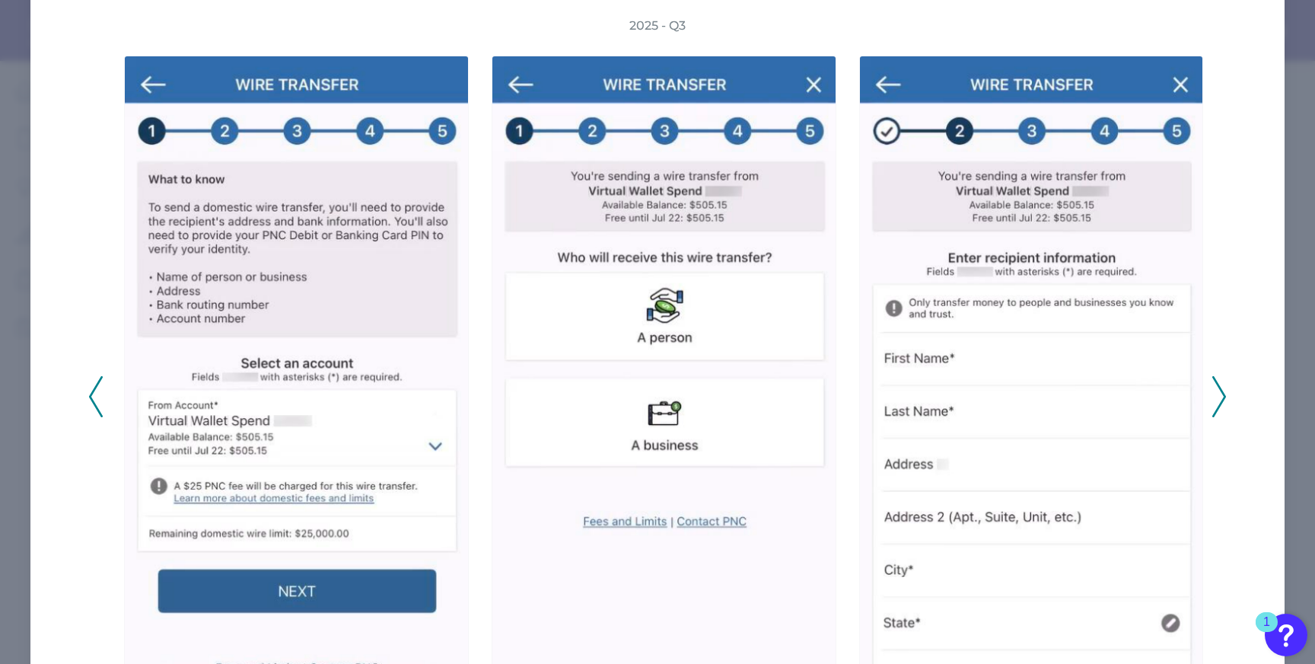
click at [1213, 401] on icon at bounding box center [1220, 396] width 14 height 41
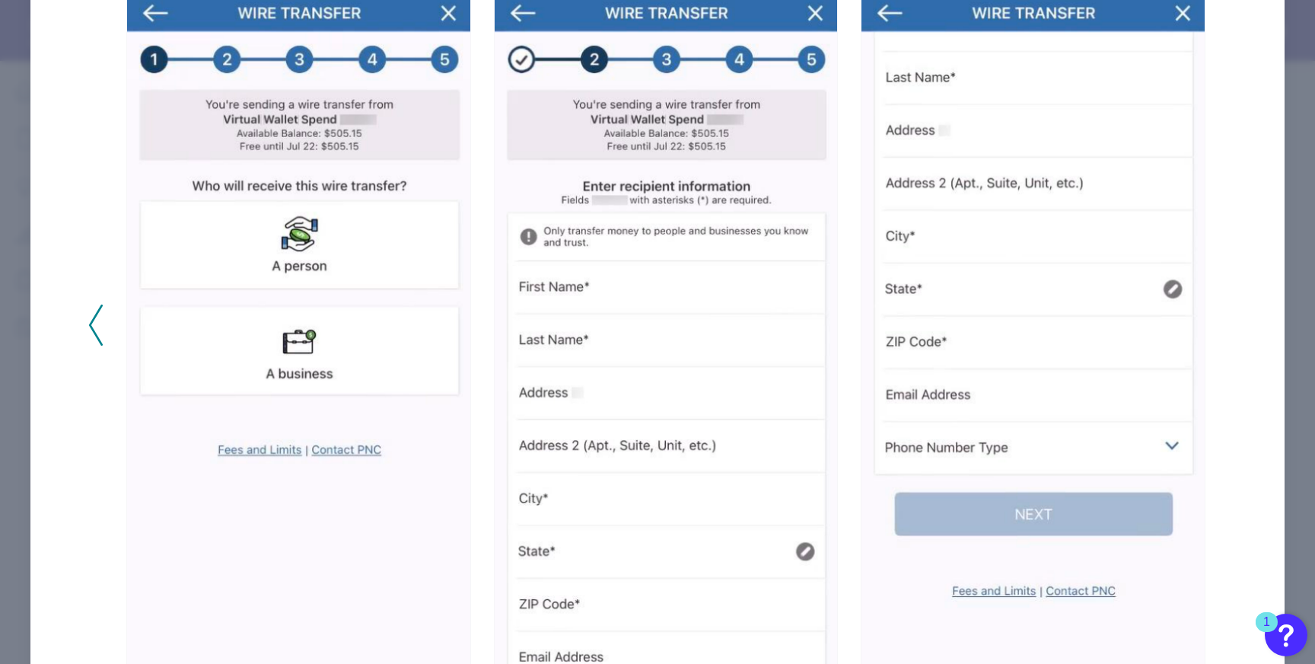
scroll to position [0, 0]
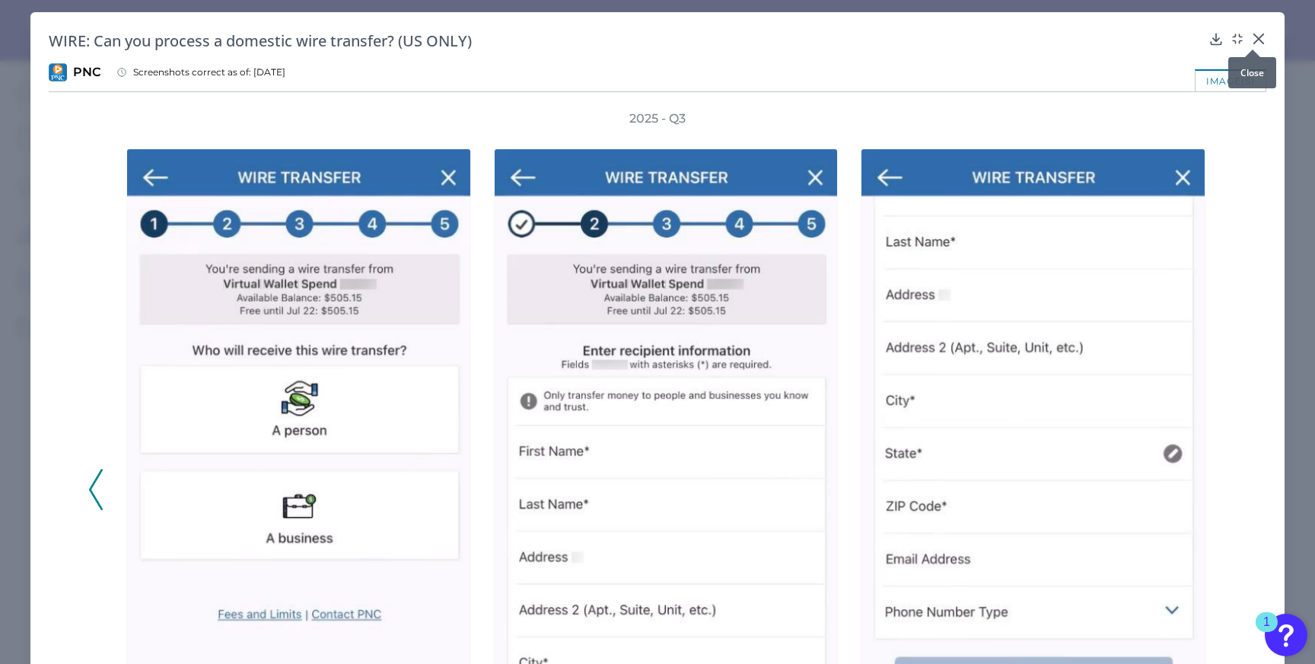
click at [1254, 38] on icon at bounding box center [1258, 38] width 9 height 9
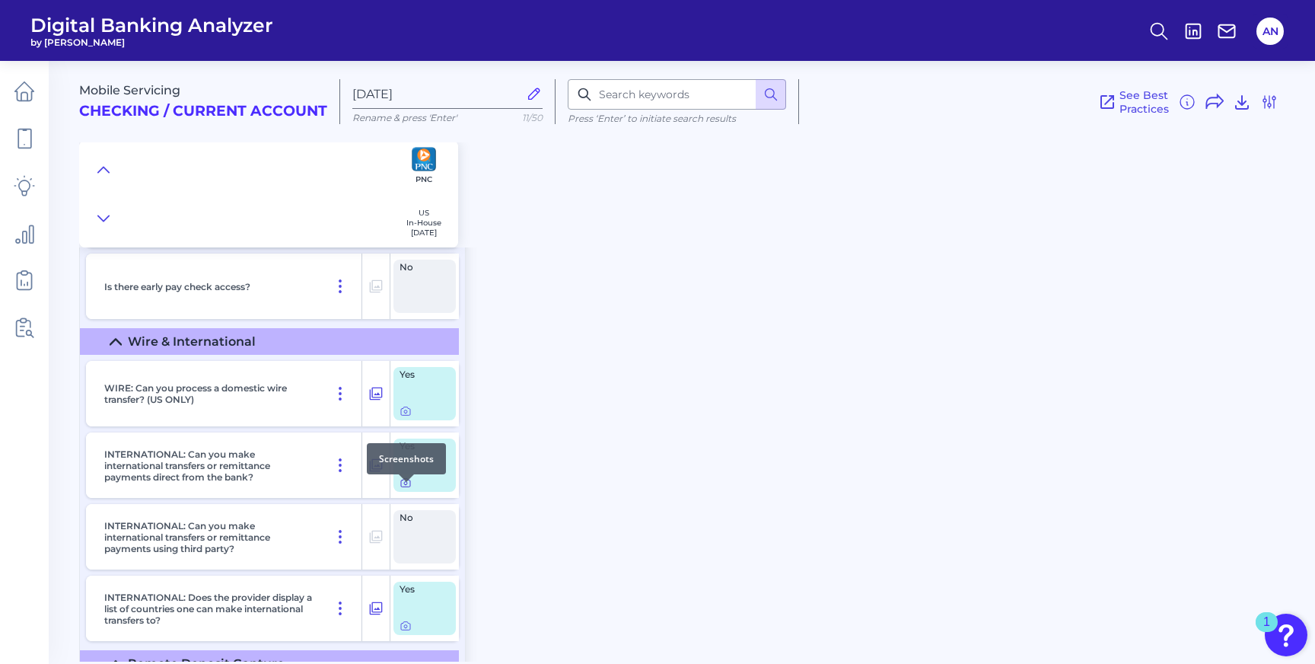
click at [406, 489] on icon at bounding box center [406, 483] width 12 height 12
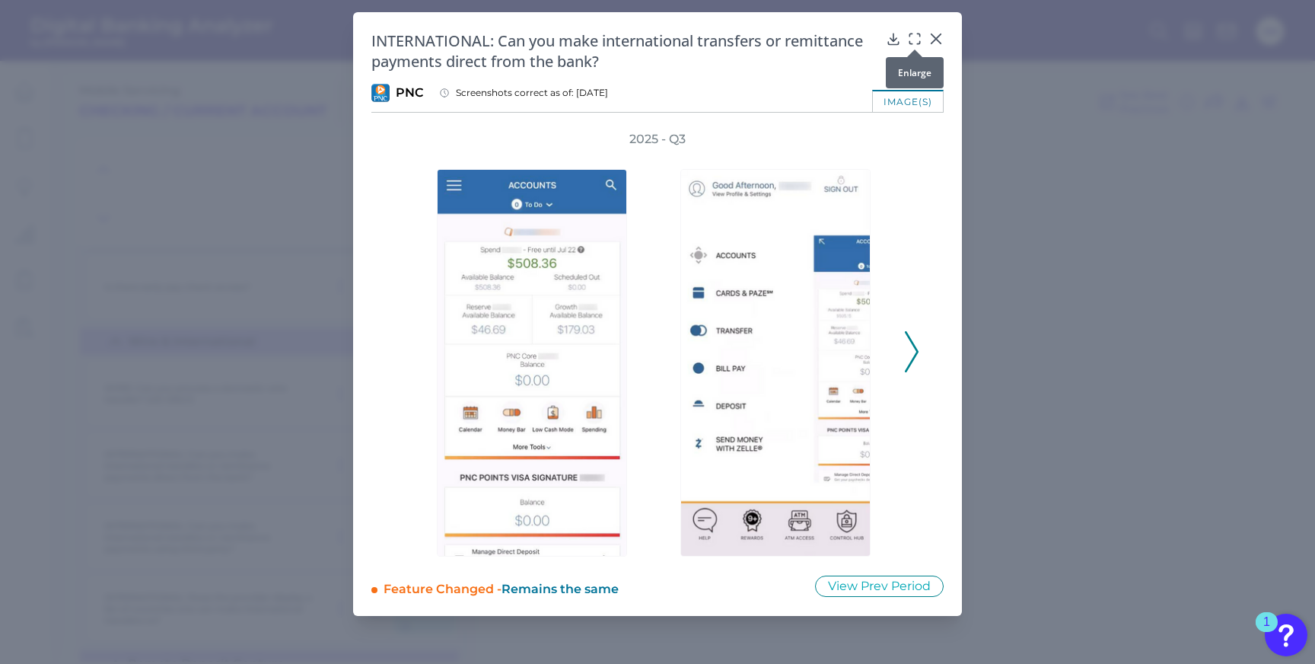
click at [915, 44] on div at bounding box center [914, 49] width 15 height 15
click at [910, 36] on icon at bounding box center [914, 38] width 15 height 15
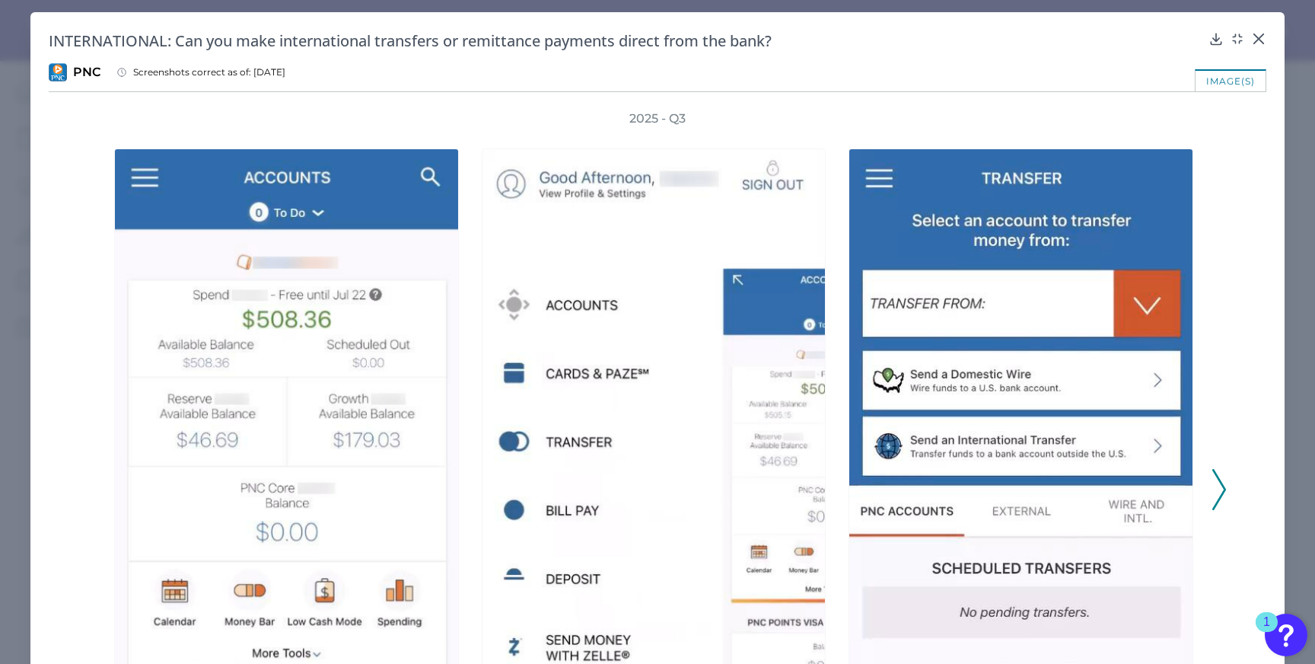
click at [1219, 482] on icon at bounding box center [1220, 489] width 14 height 41
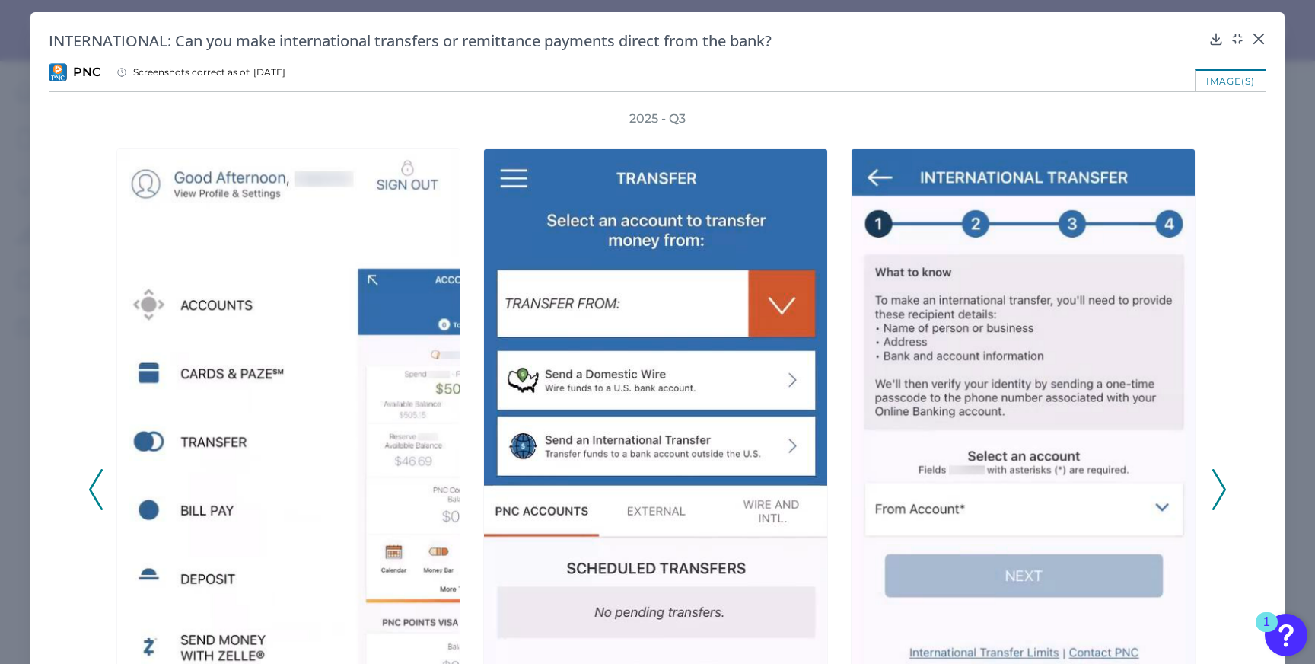
click at [1219, 483] on icon at bounding box center [1220, 489] width 14 height 41
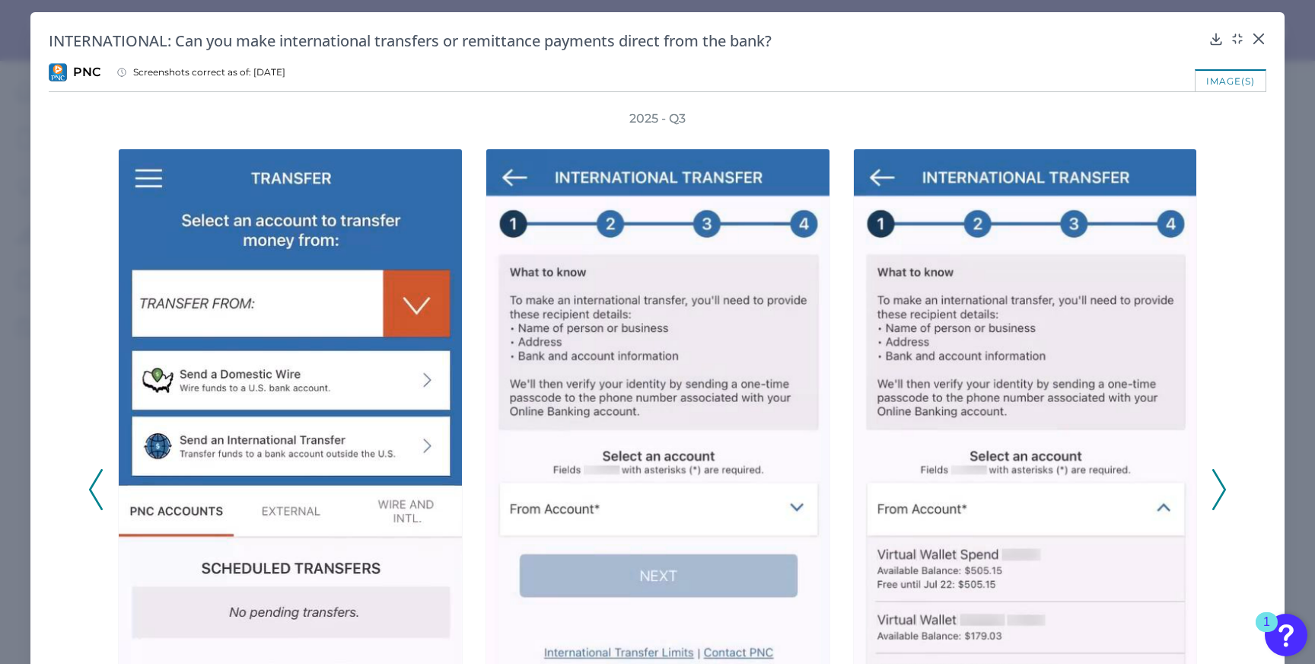
click at [1219, 483] on icon at bounding box center [1220, 489] width 14 height 41
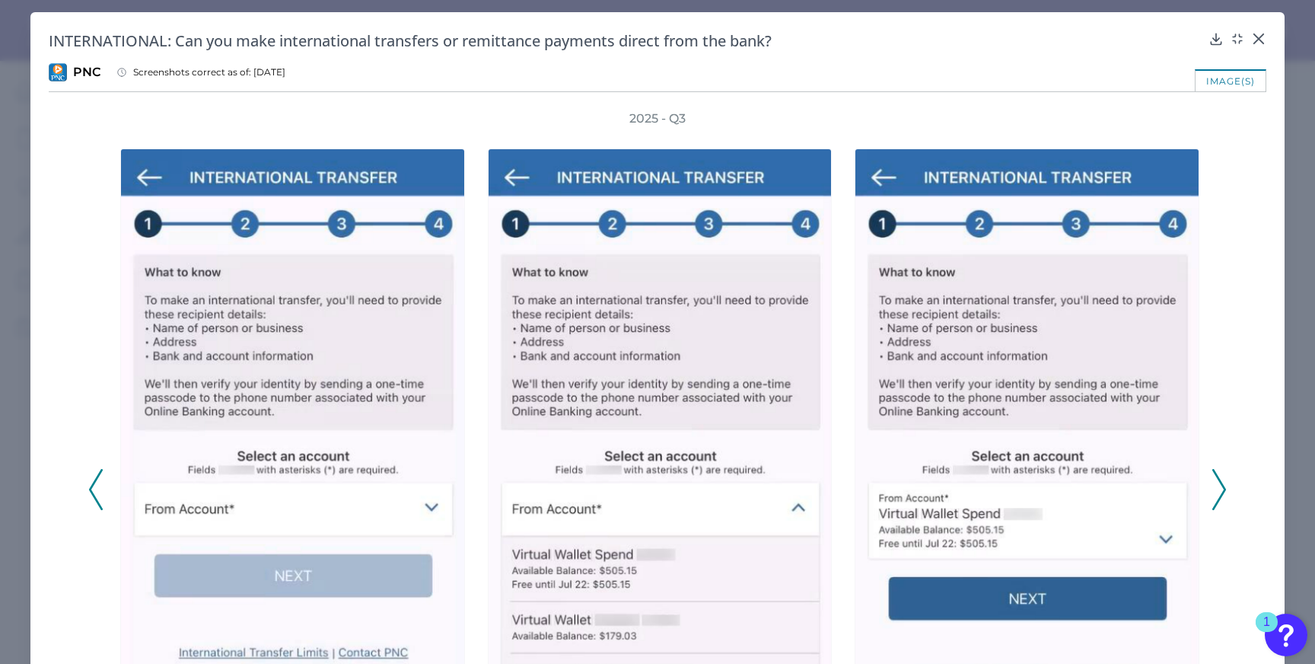
click at [1219, 484] on icon at bounding box center [1220, 489] width 14 height 41
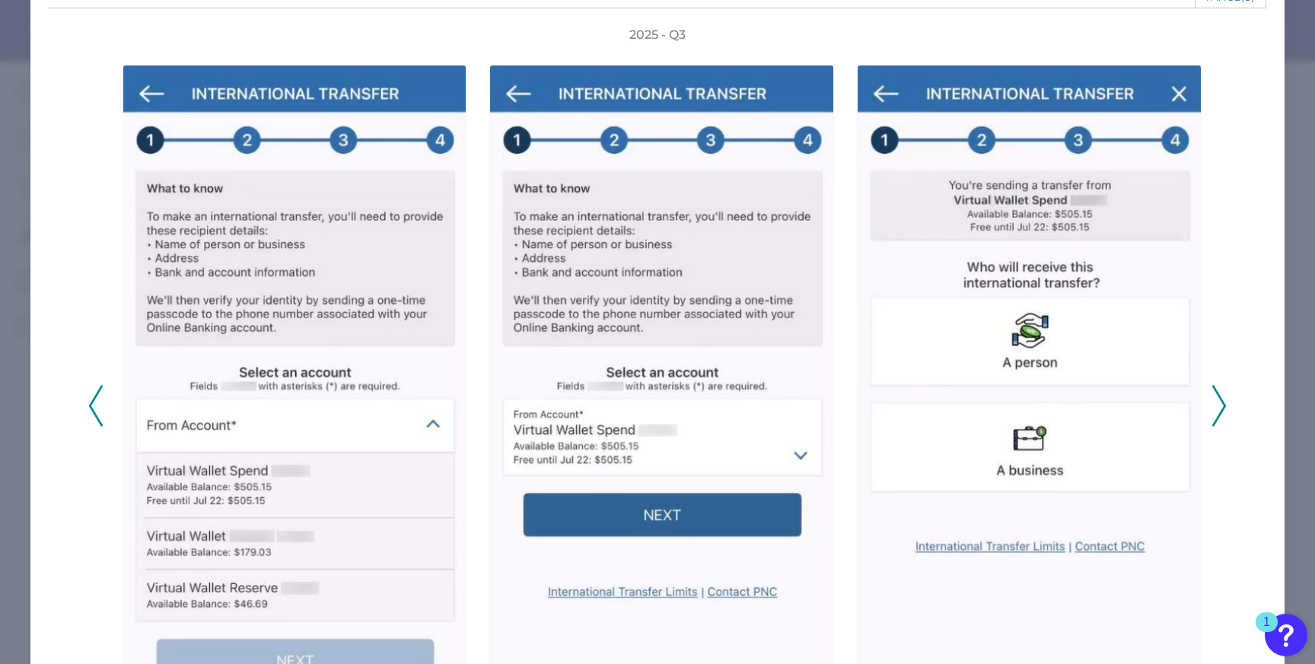
scroll to position [104, 0]
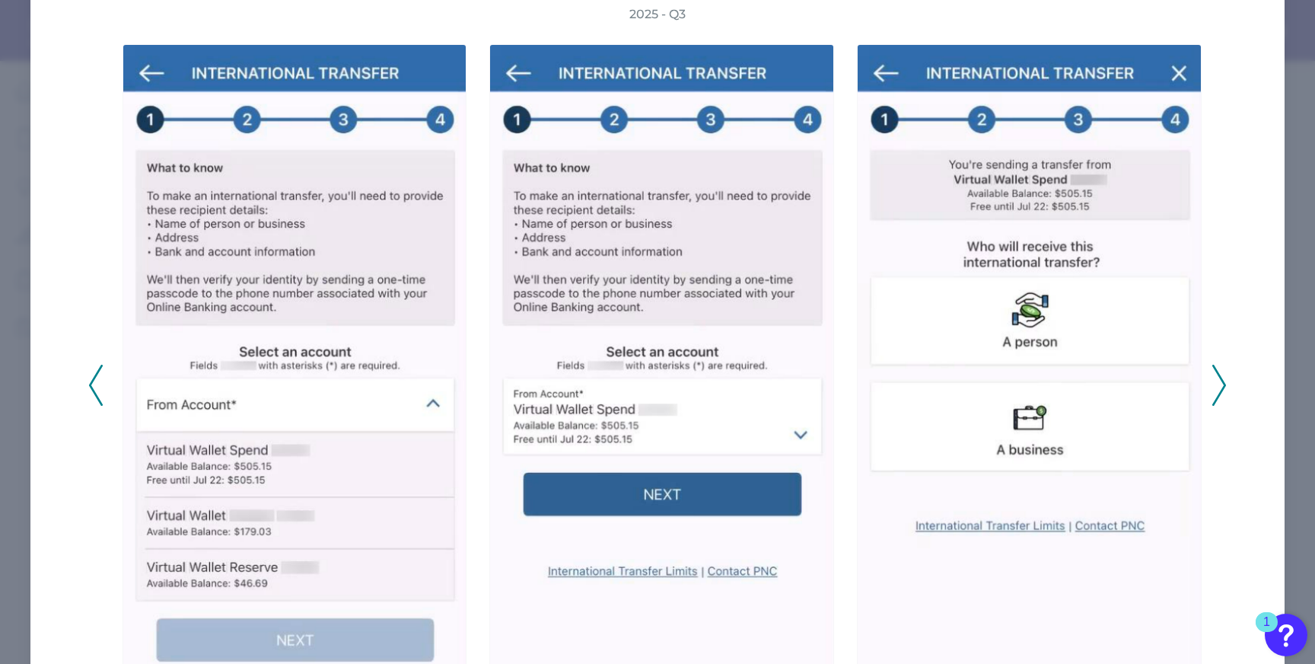
click at [1215, 390] on polyline at bounding box center [1218, 384] width 11 height 39
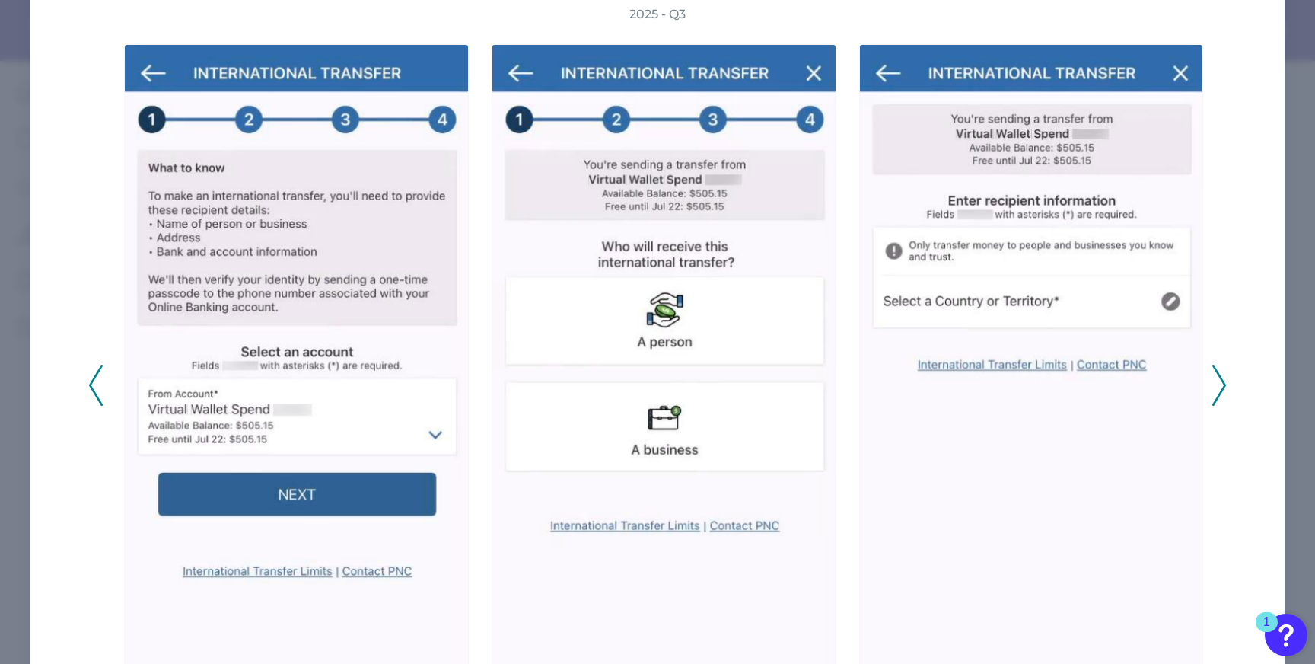
click at [1215, 390] on polyline at bounding box center [1218, 384] width 11 height 39
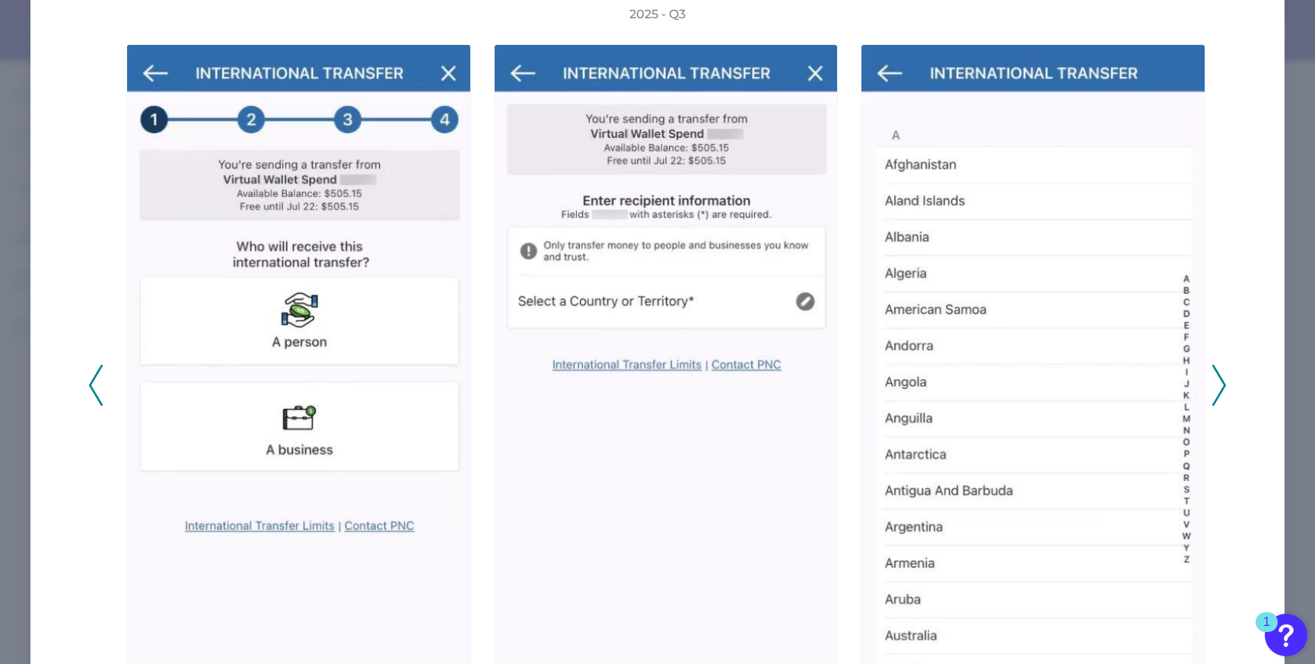
click at [1215, 390] on polyline at bounding box center [1218, 384] width 11 height 39
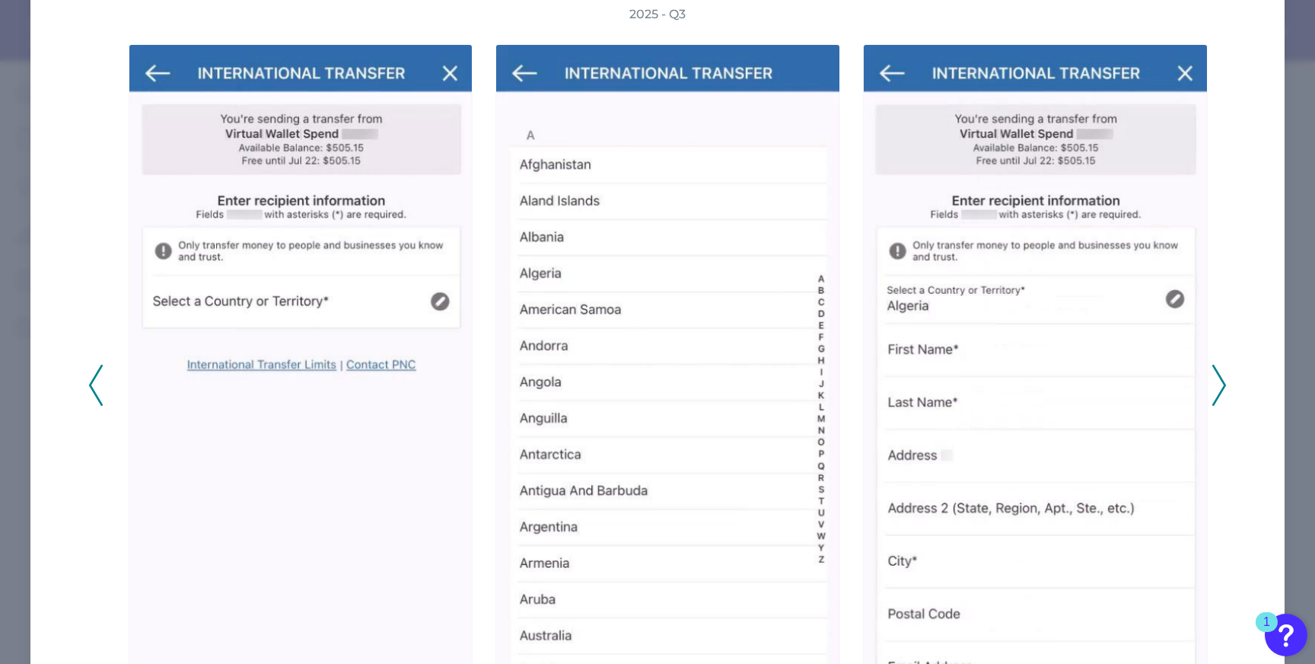
click at [1215, 390] on polyline at bounding box center [1218, 384] width 11 height 39
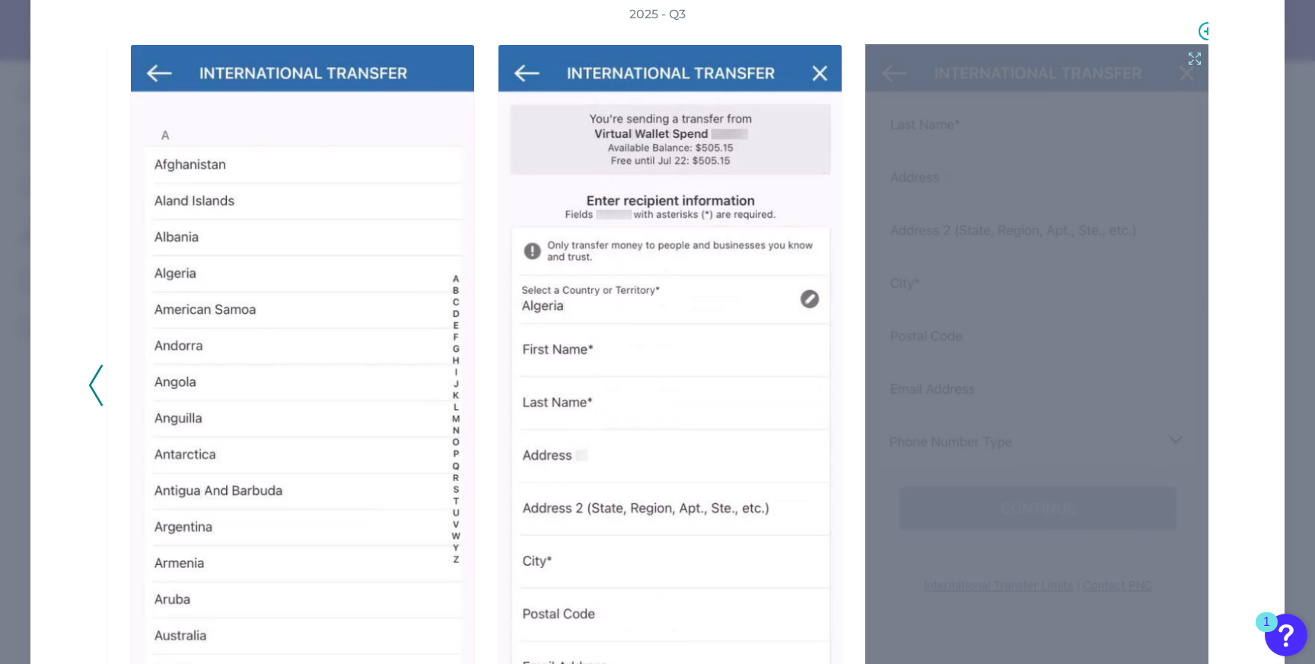
scroll to position [0, 0]
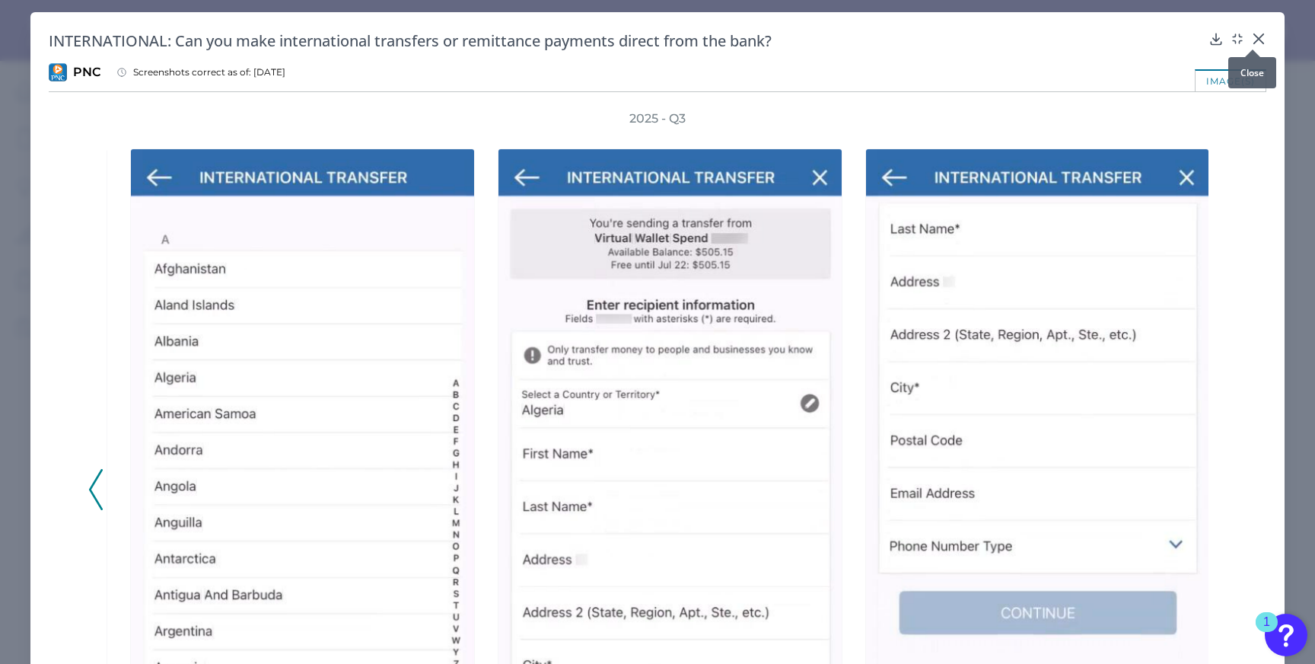
click at [1252, 27] on div "INTERNATIONAL: Can you make international transfers or remittance payments dire…" at bounding box center [657, 461] width 1254 height 899
click at [1252, 37] on icon at bounding box center [1258, 38] width 15 height 15
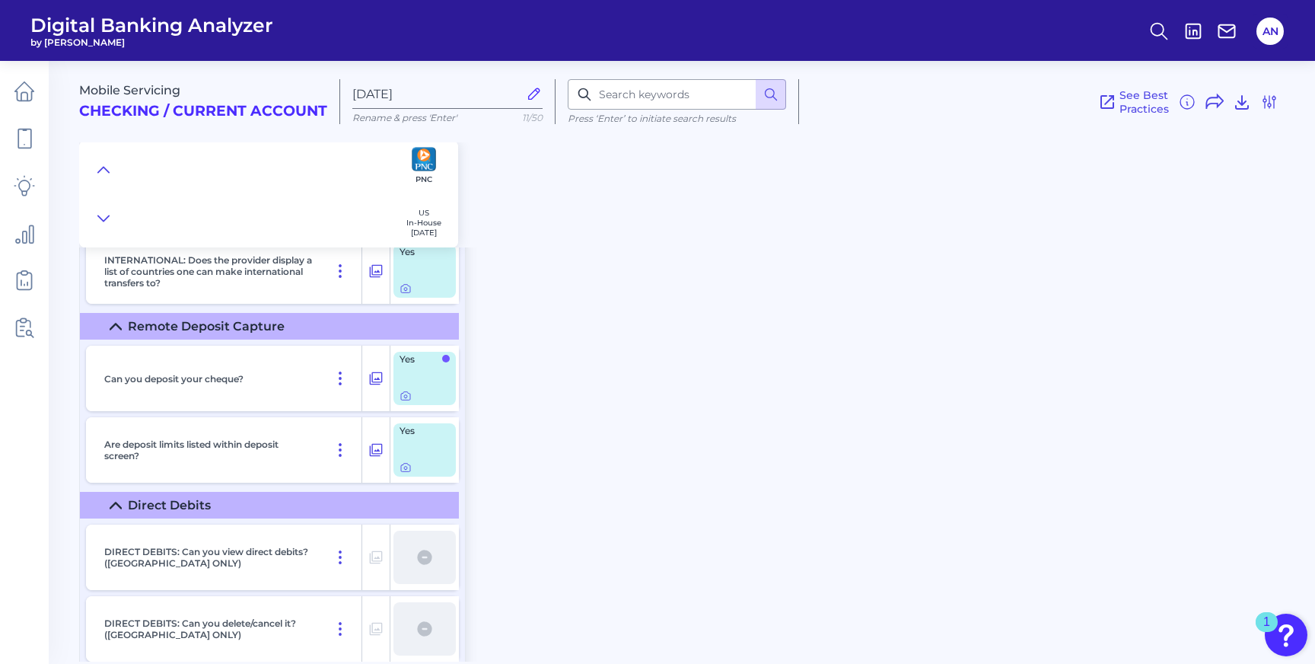
scroll to position [9245, 0]
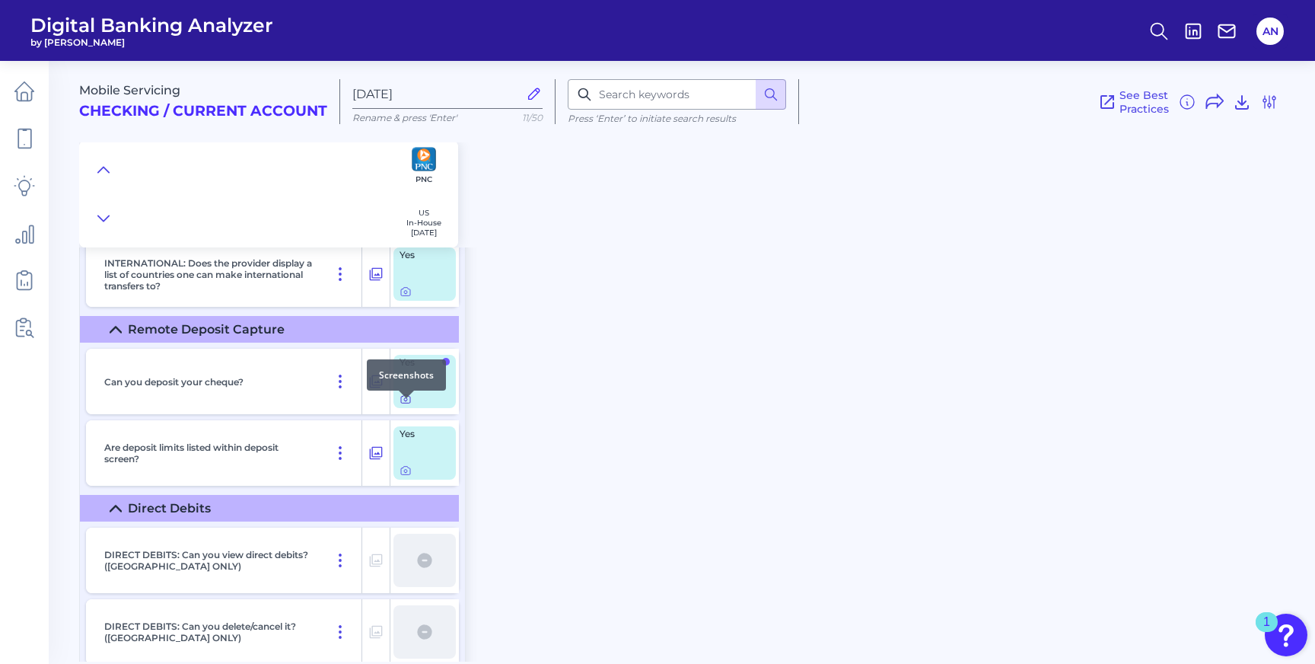
click at [407, 401] on icon at bounding box center [405, 399] width 3 height 3
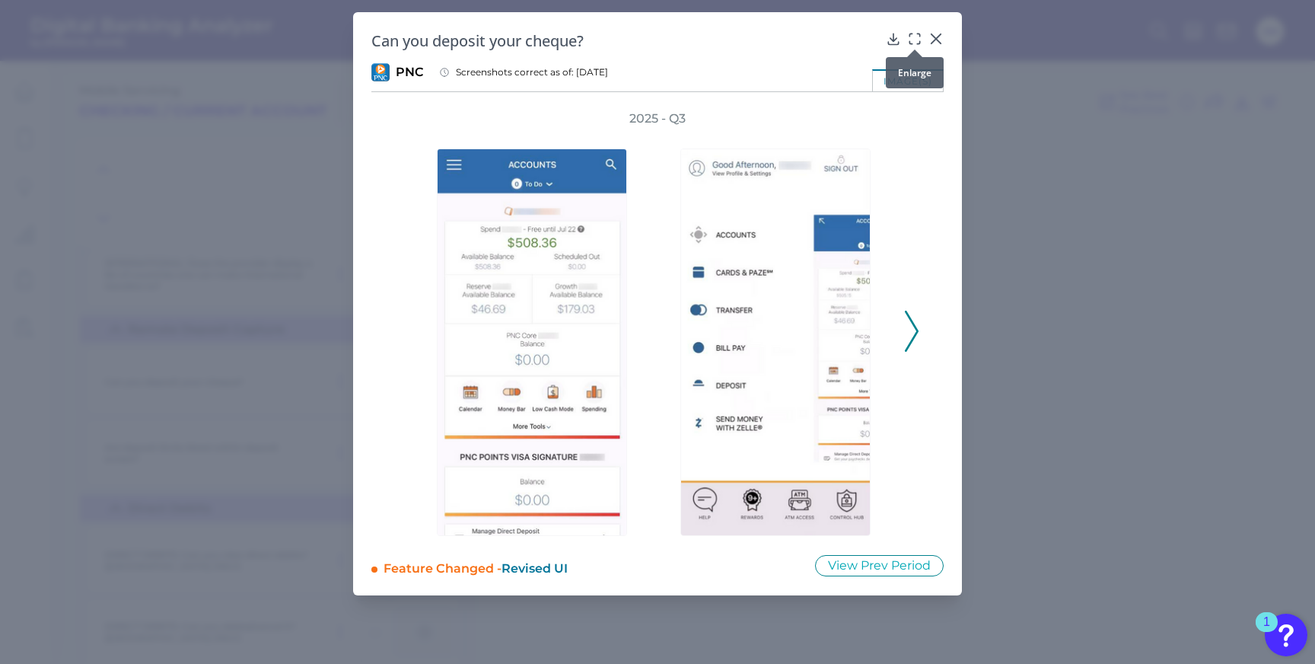
click at [911, 40] on icon at bounding box center [914, 38] width 15 height 15
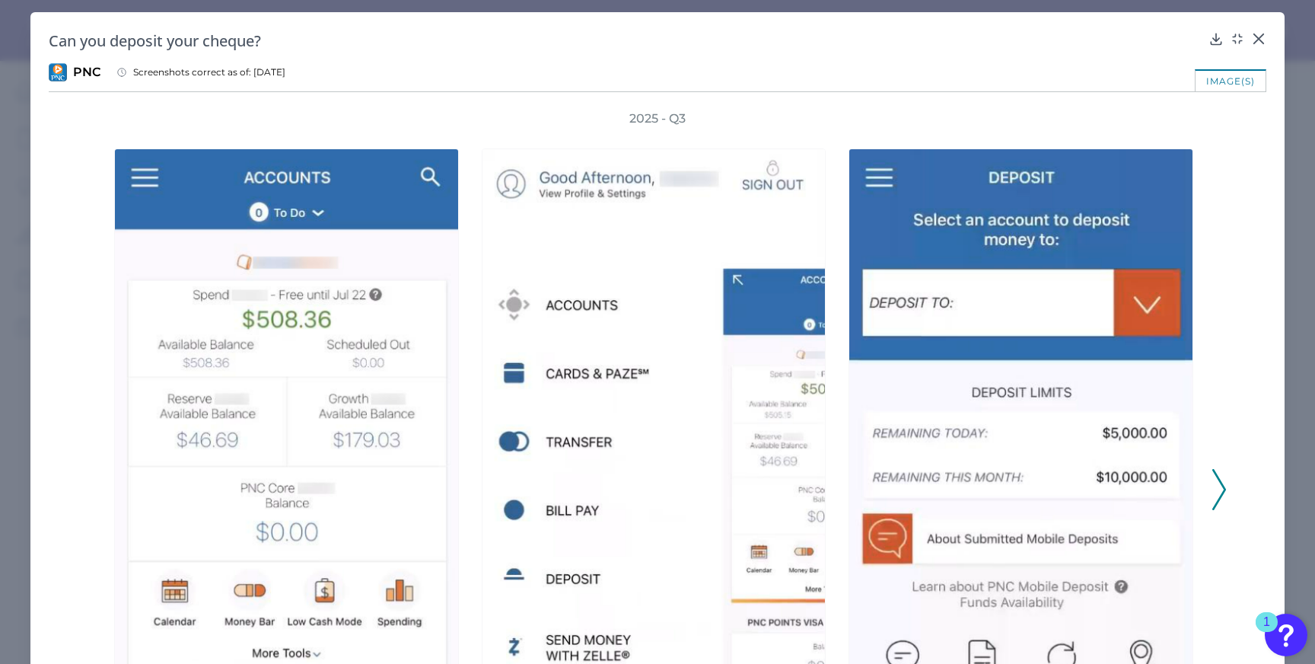
click at [1216, 489] on icon at bounding box center [1220, 489] width 14 height 41
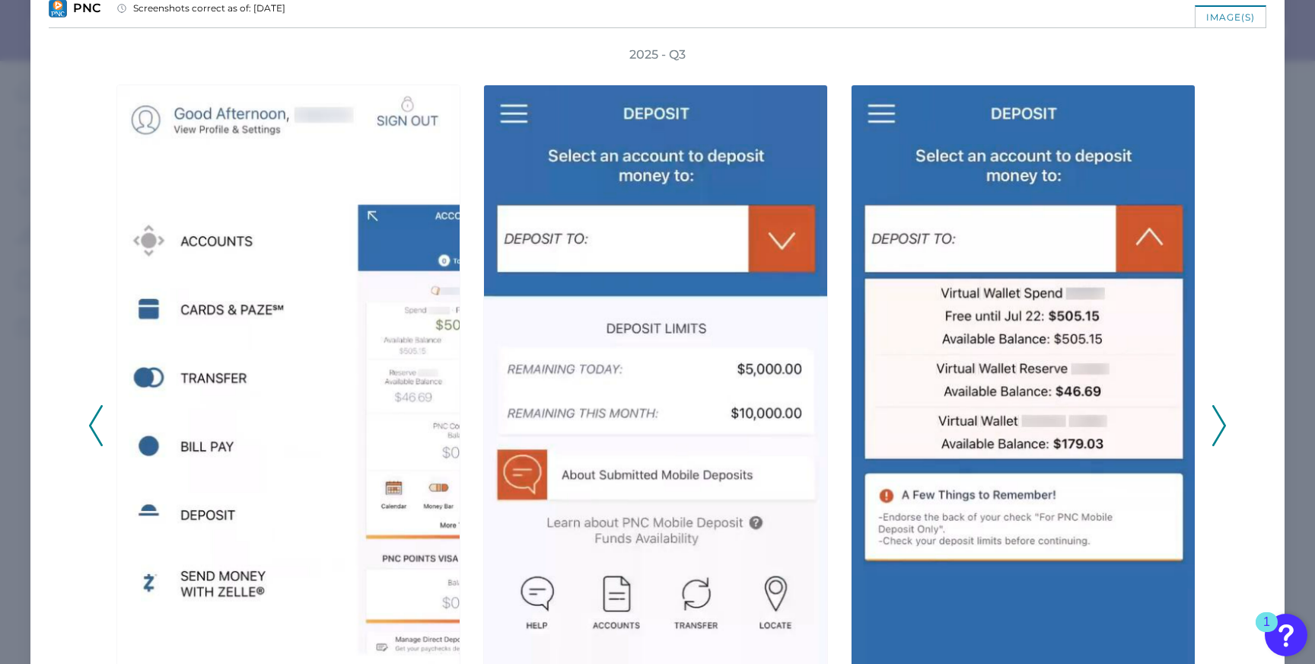
scroll to position [63, 0]
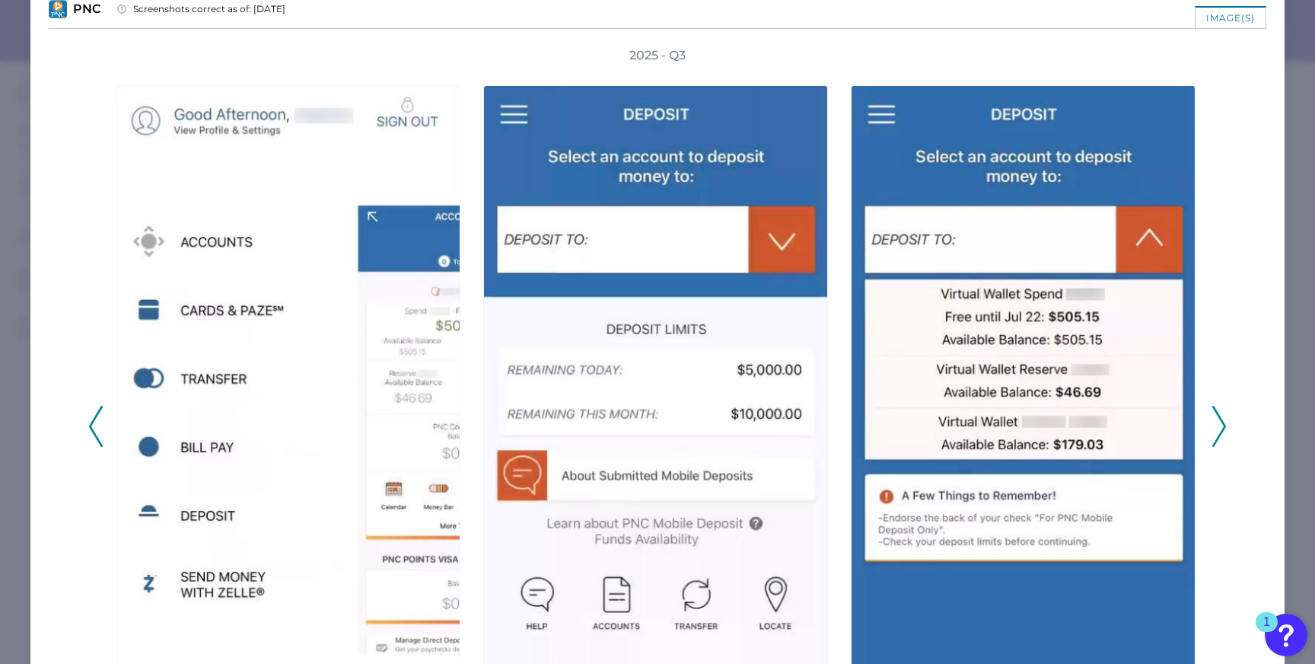
click at [1223, 424] on div "2025 - Q3" at bounding box center [658, 417] width 1218 height 741
click at [1215, 422] on icon at bounding box center [1220, 426] width 14 height 41
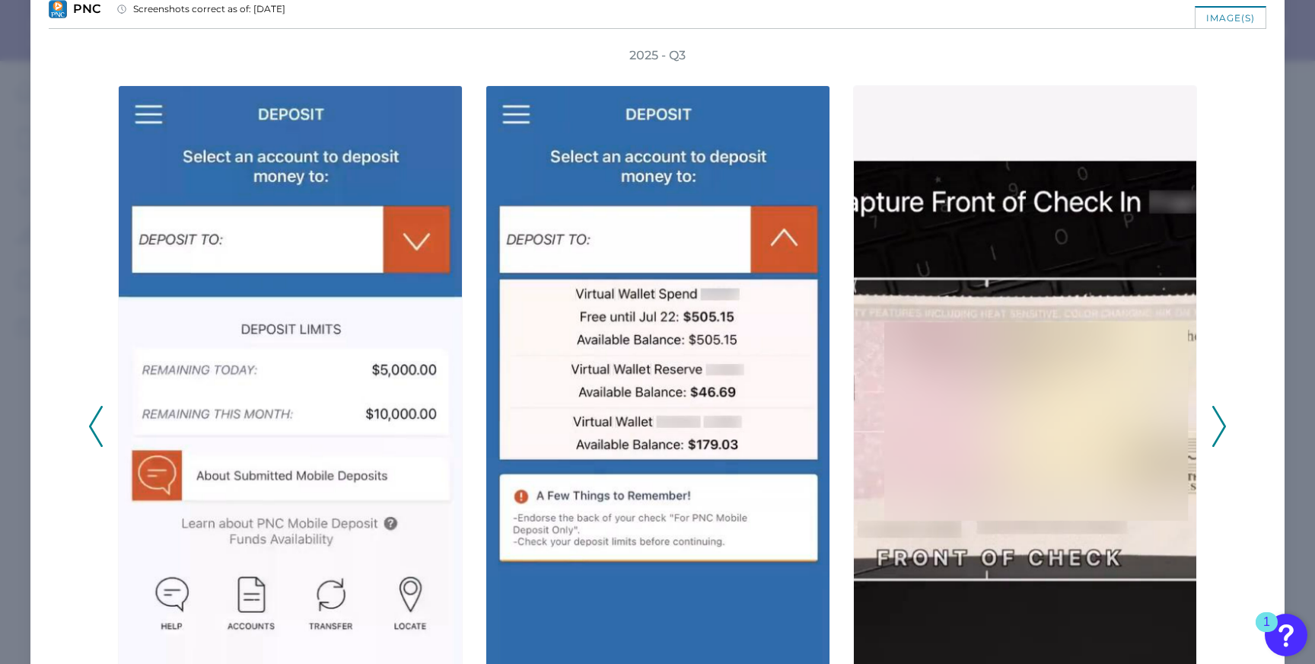
click at [1215, 422] on icon at bounding box center [1220, 426] width 14 height 41
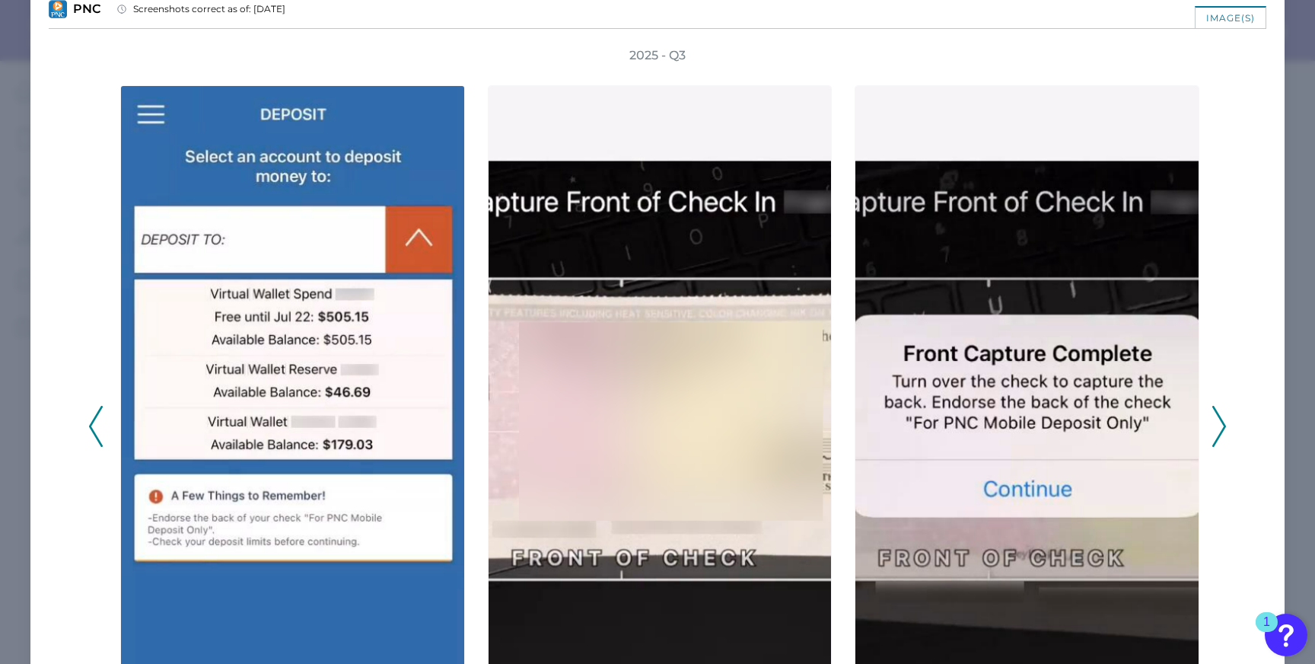
click at [1213, 416] on icon at bounding box center [1220, 426] width 14 height 41
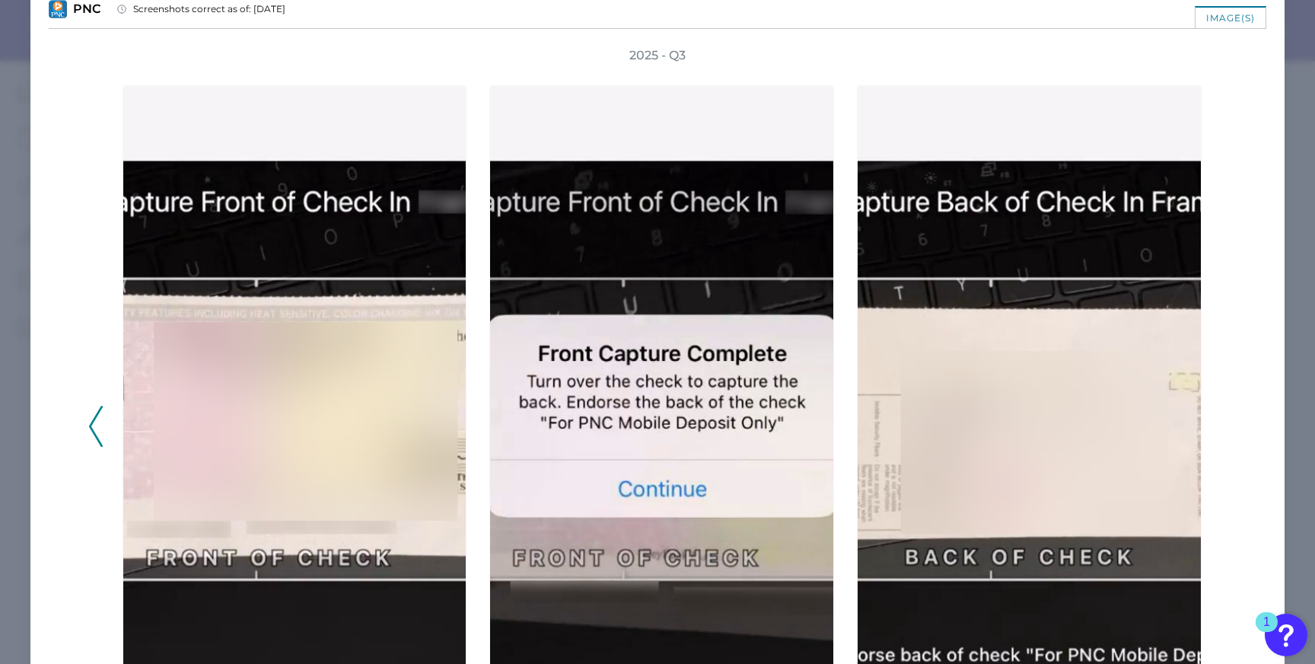
click at [1211, 416] on div "2025 - Q3" at bounding box center [657, 417] width 1139 height 741
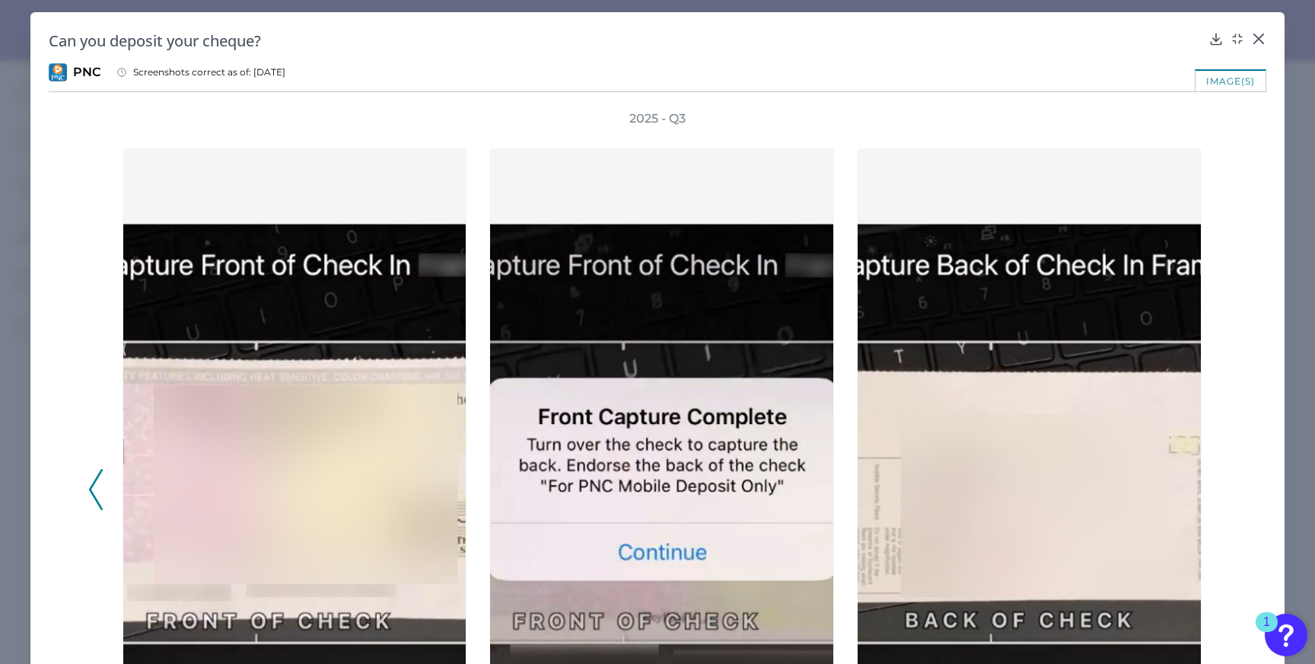
click at [1251, 39] on icon at bounding box center [1258, 38] width 15 height 15
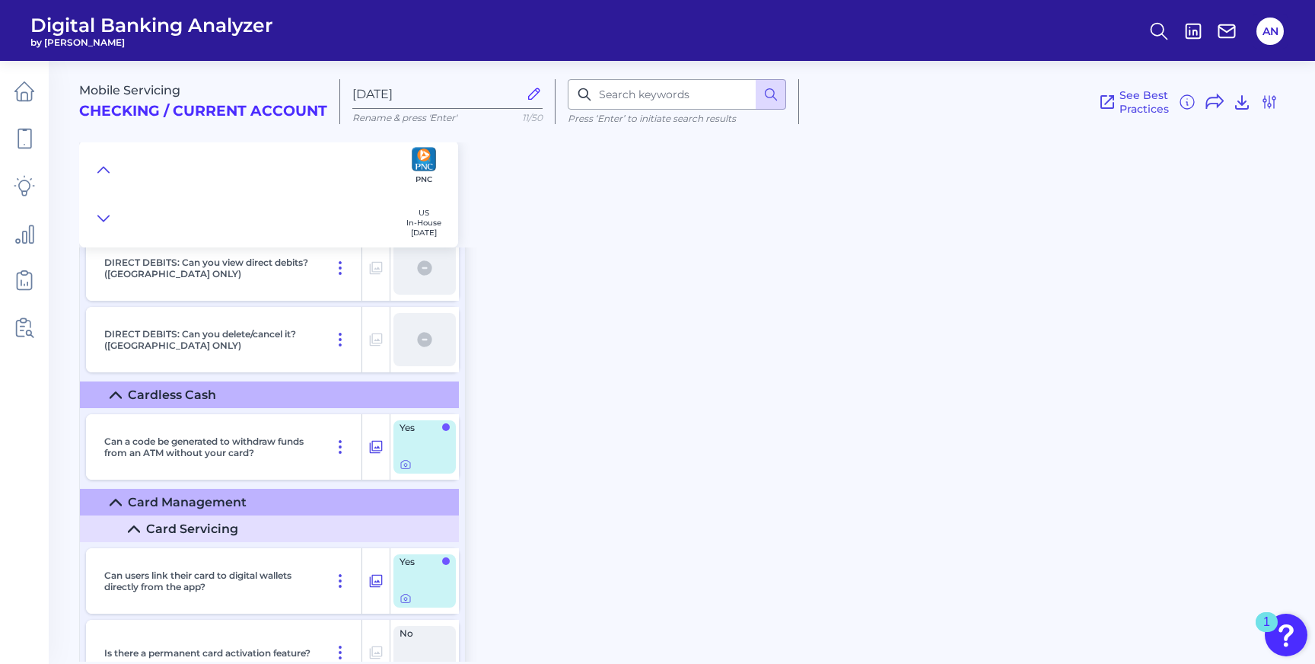
scroll to position [9538, 0]
click at [406, 470] on div at bounding box center [406, 463] width 15 height 15
click at [404, 466] on icon at bounding box center [405, 464] width 3 height 3
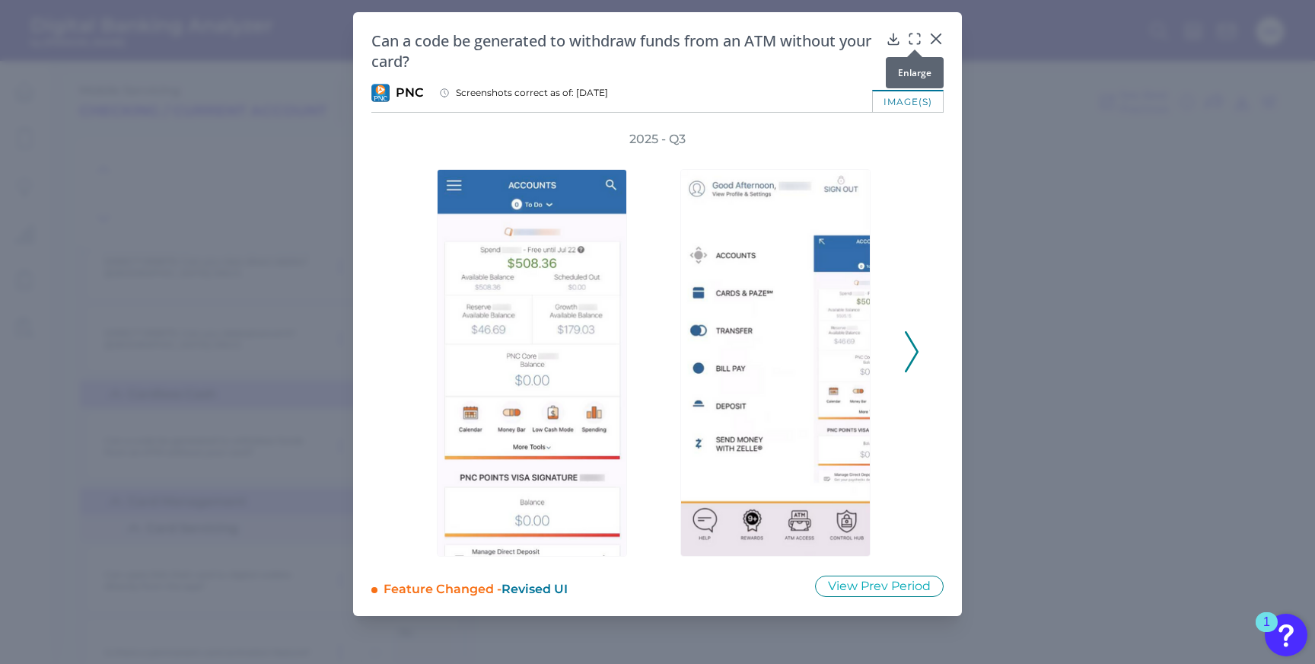
click at [917, 39] on icon at bounding box center [914, 38] width 15 height 15
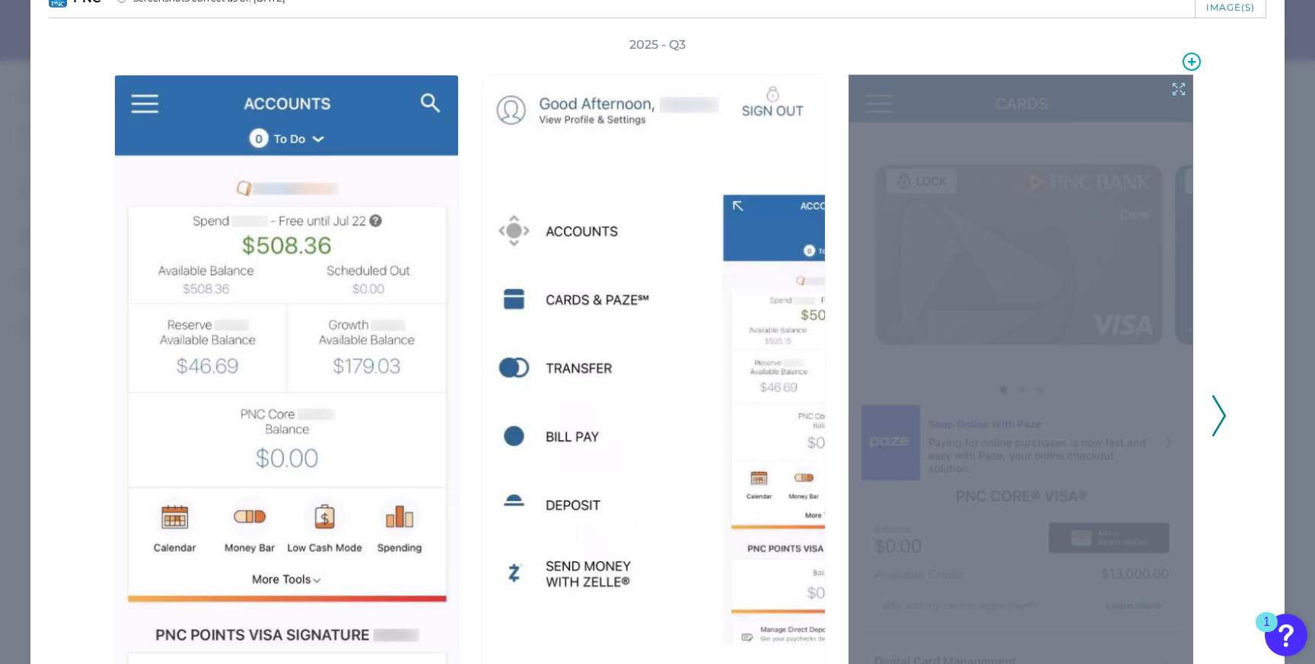
scroll to position [95, 0]
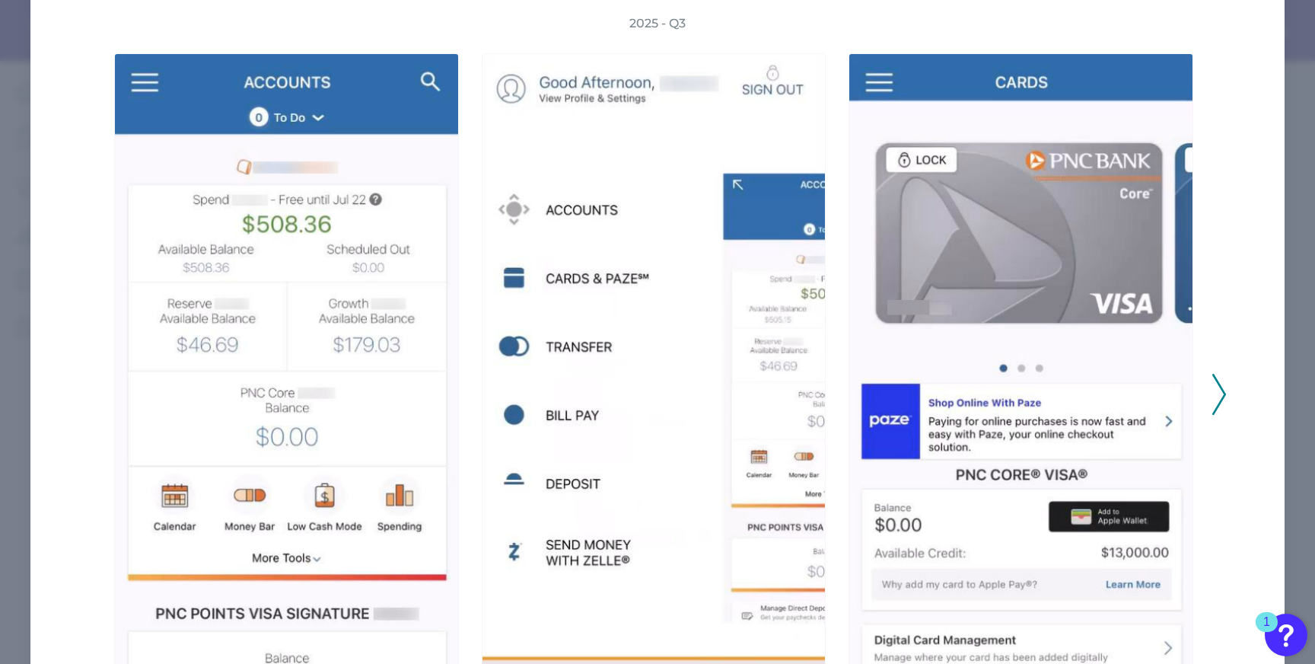
click at [1213, 396] on icon at bounding box center [1220, 394] width 14 height 41
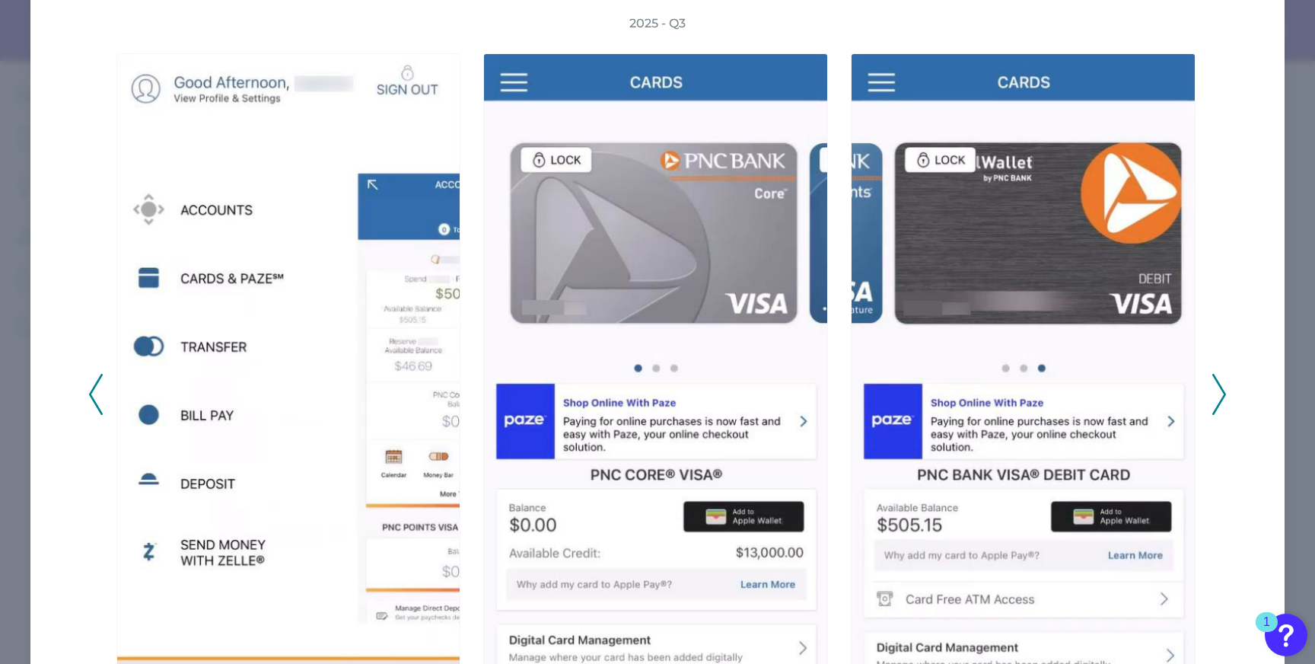
click at [1213, 396] on icon at bounding box center [1220, 394] width 14 height 41
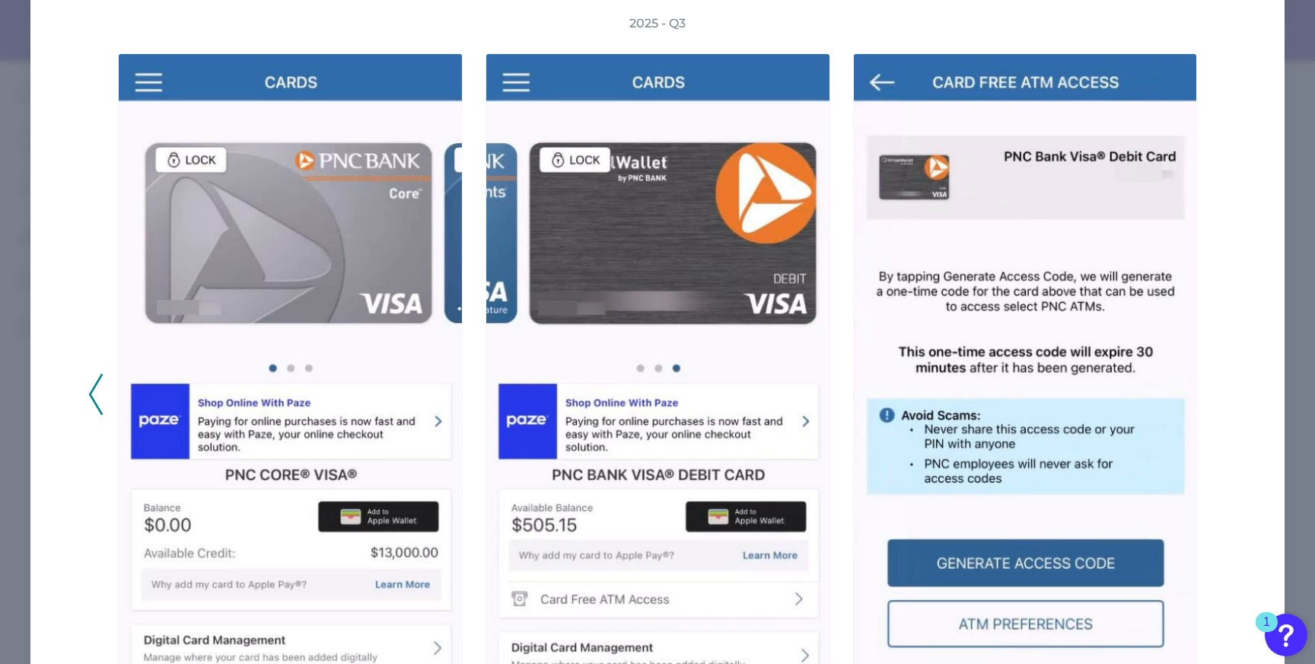
click at [1213, 396] on div "2025 - Q3" at bounding box center [657, 385] width 1139 height 741
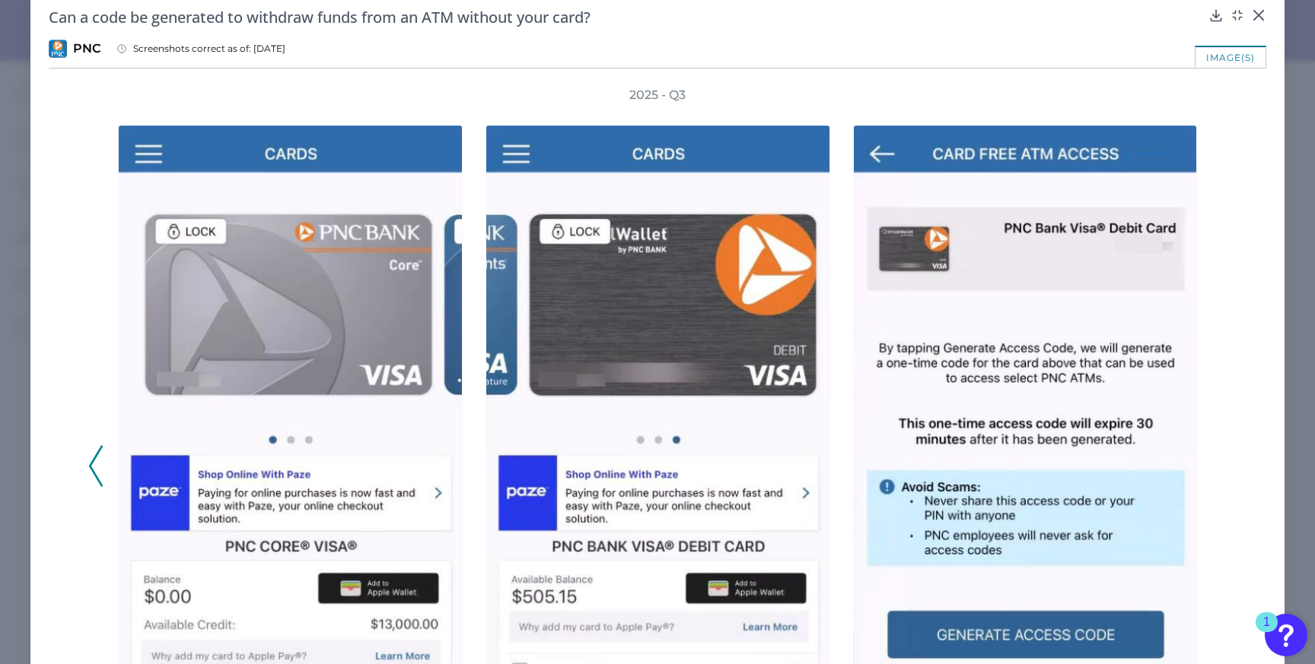
scroll to position [0, 0]
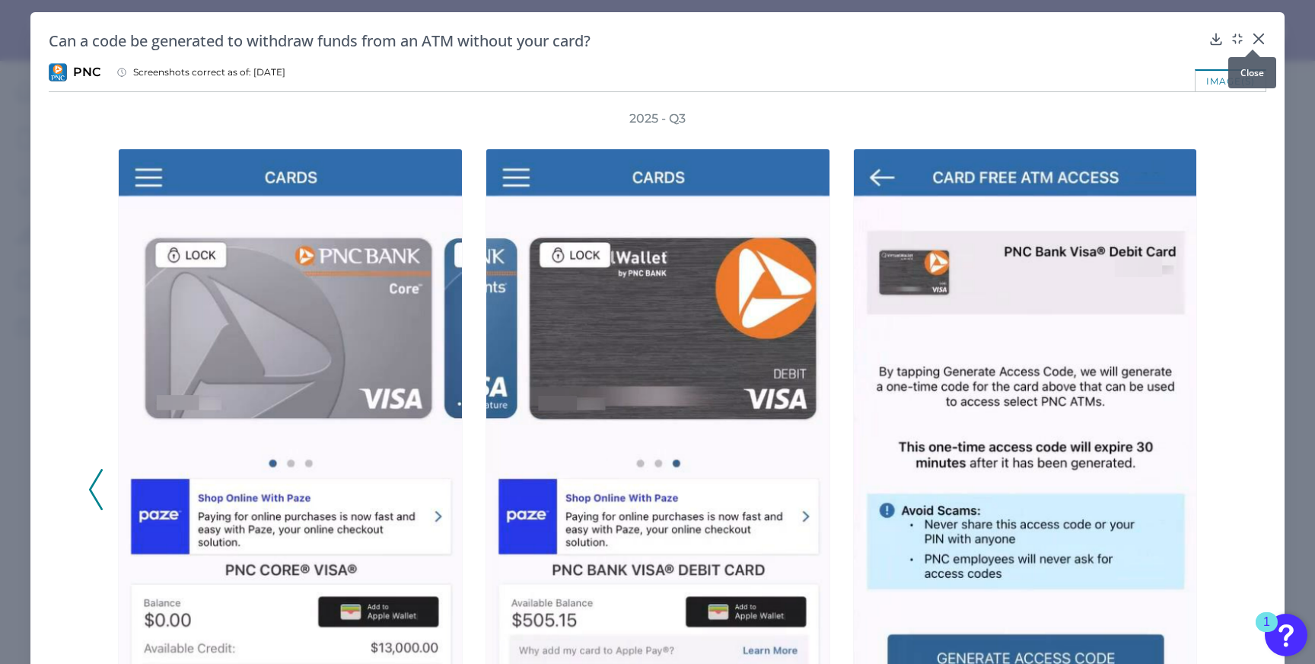
click at [1254, 44] on div at bounding box center [1252, 49] width 15 height 15
click at [1254, 38] on icon at bounding box center [1258, 38] width 9 height 9
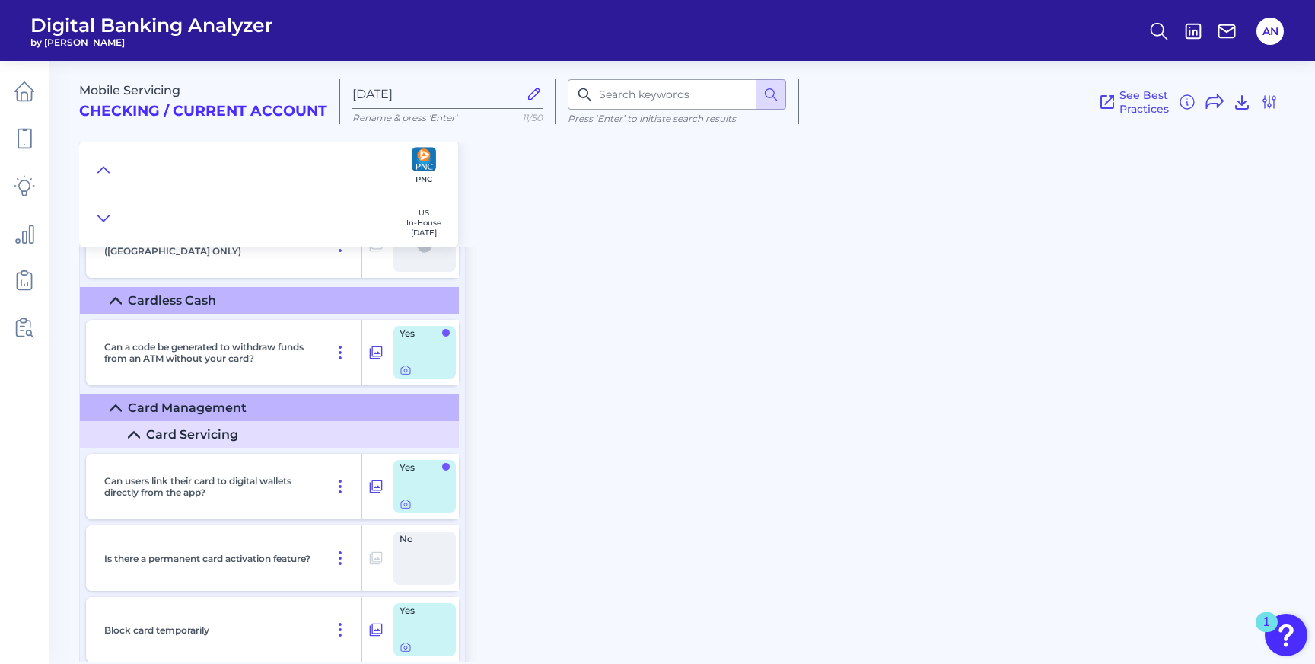
scroll to position [9662, 0]
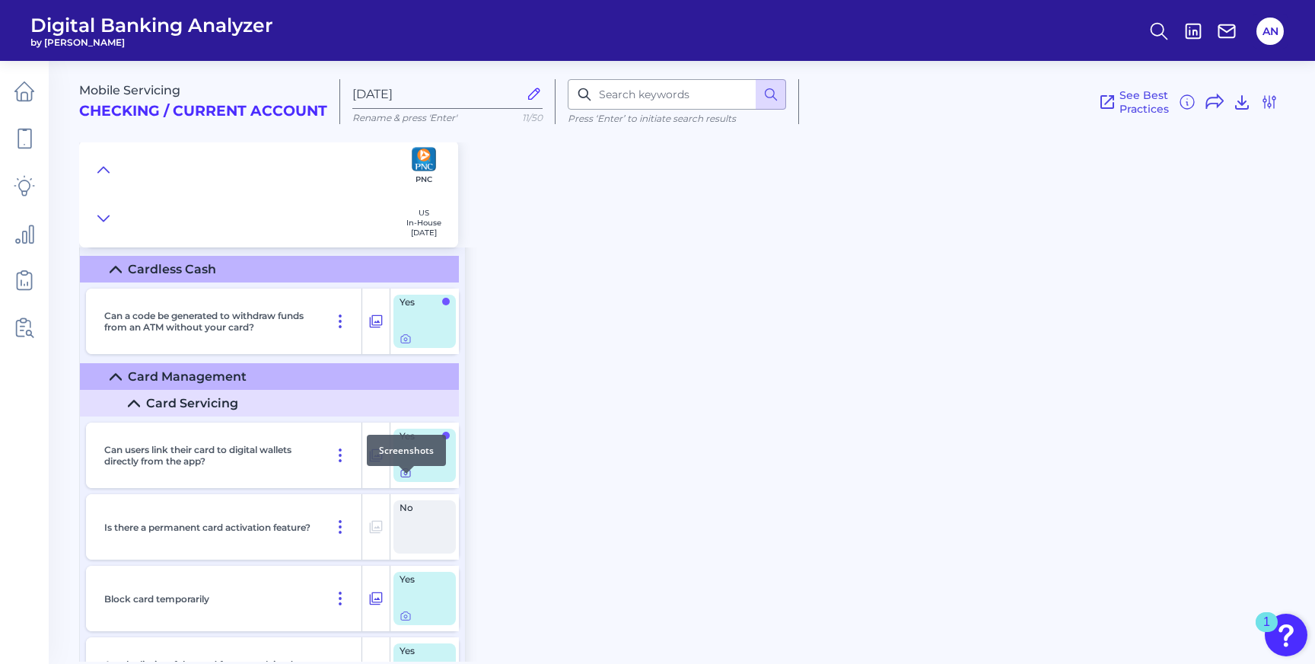
click at [408, 479] on icon at bounding box center [406, 473] width 12 height 12
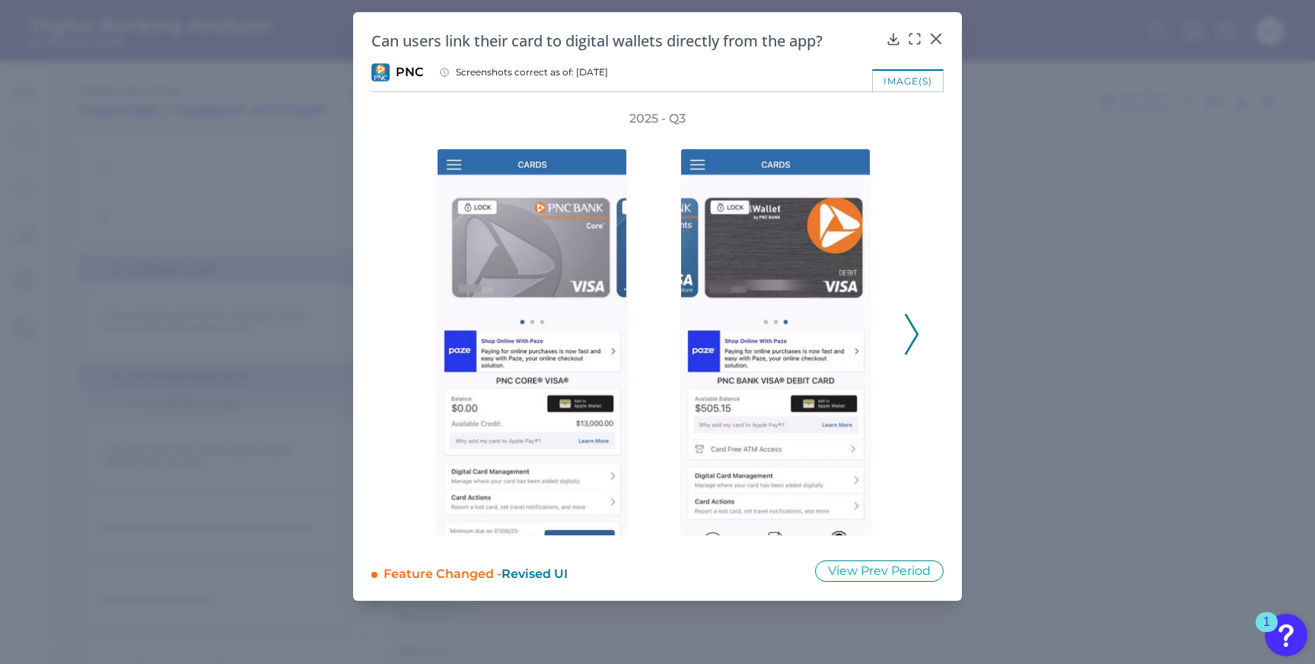
click at [921, 349] on div "2025 - Q3" at bounding box center [657, 325] width 572 height 431
click at [914, 337] on polyline at bounding box center [911, 333] width 11 height 39
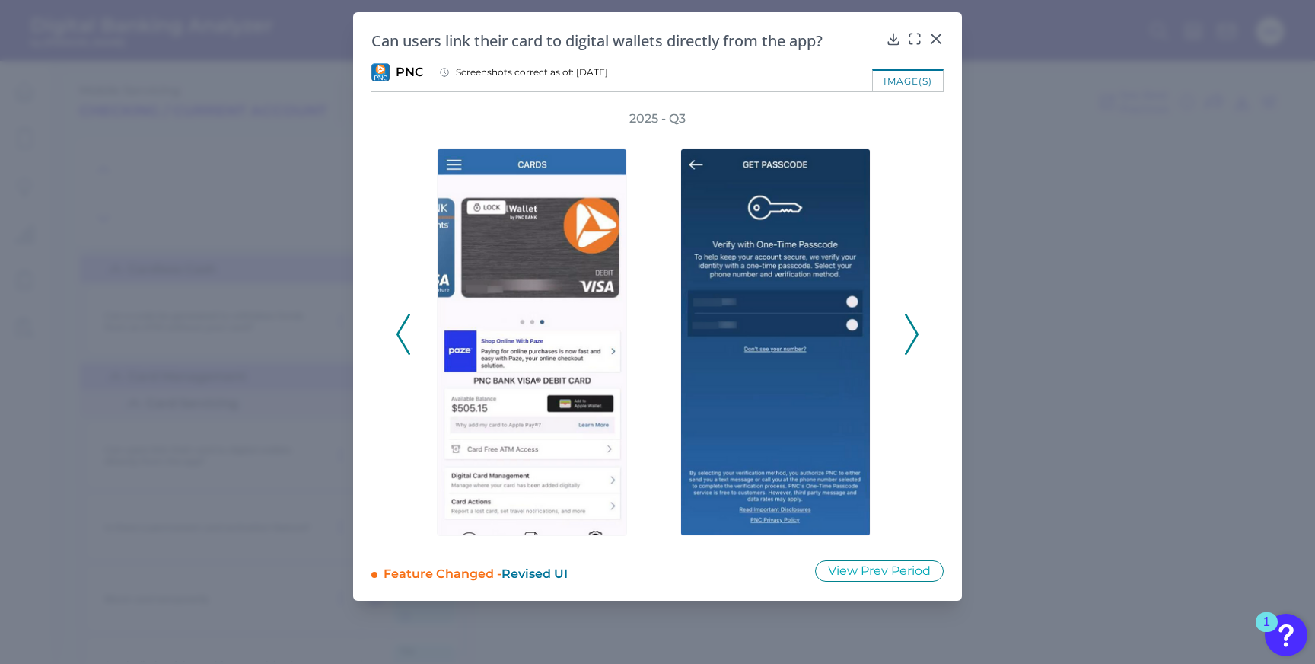
click at [404, 333] on icon at bounding box center [404, 334] width 14 height 41
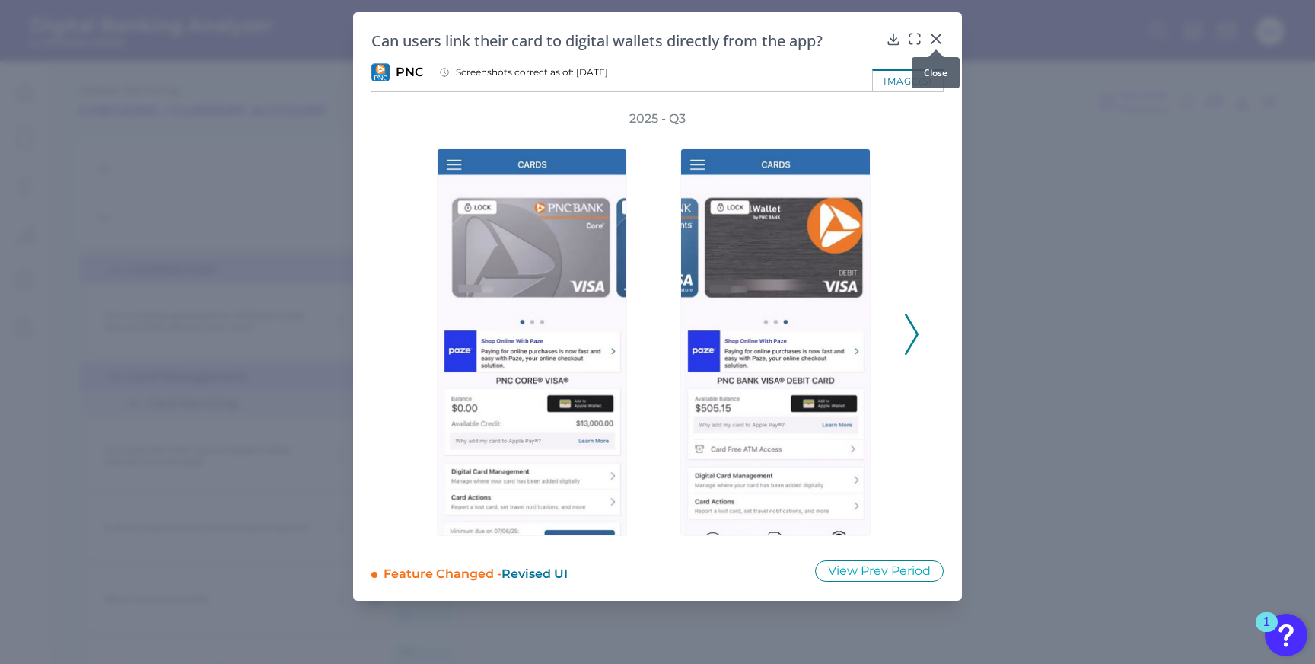
click at [934, 35] on icon at bounding box center [936, 38] width 15 height 15
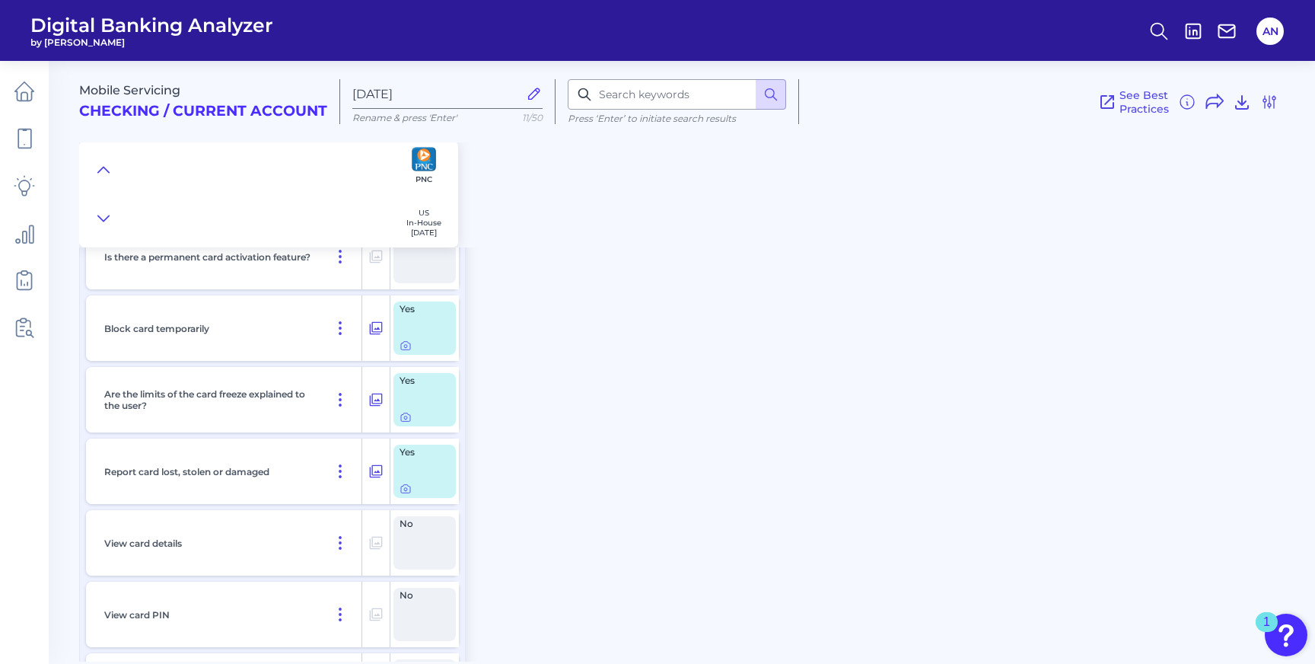
scroll to position [9950, 0]
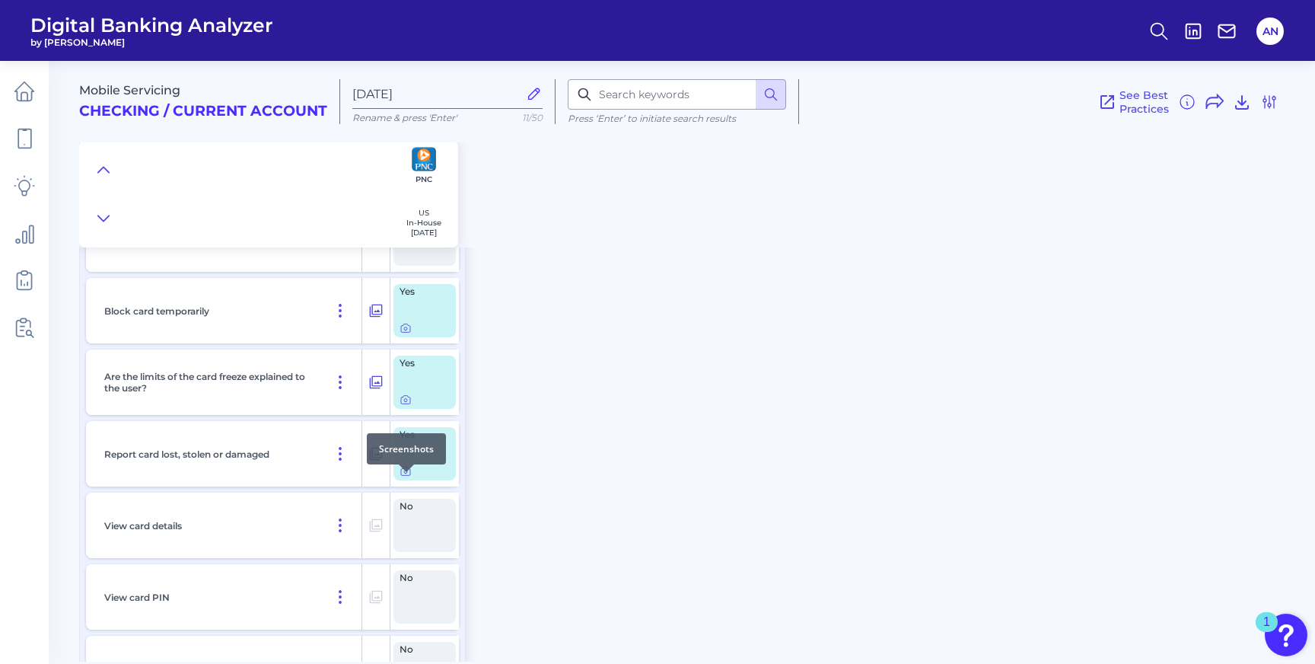
click at [404, 479] on div at bounding box center [406, 471] width 15 height 15
click at [403, 477] on icon at bounding box center [406, 471] width 12 height 12
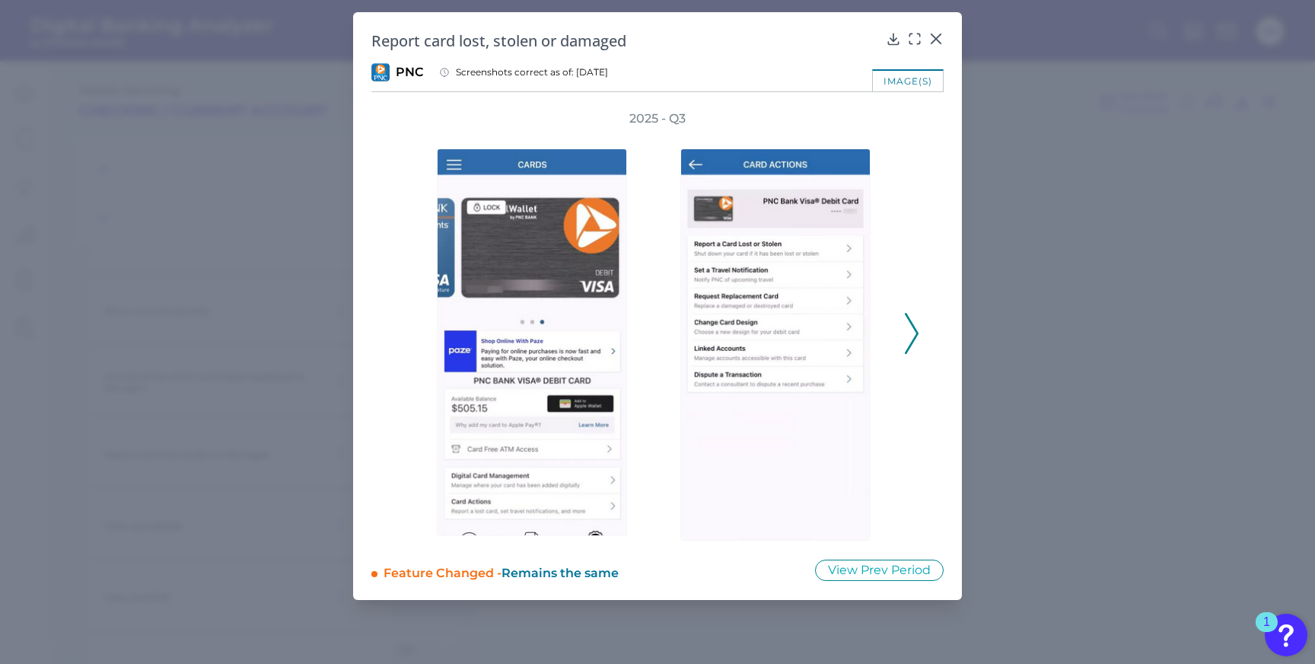
click at [916, 343] on icon at bounding box center [912, 333] width 14 height 41
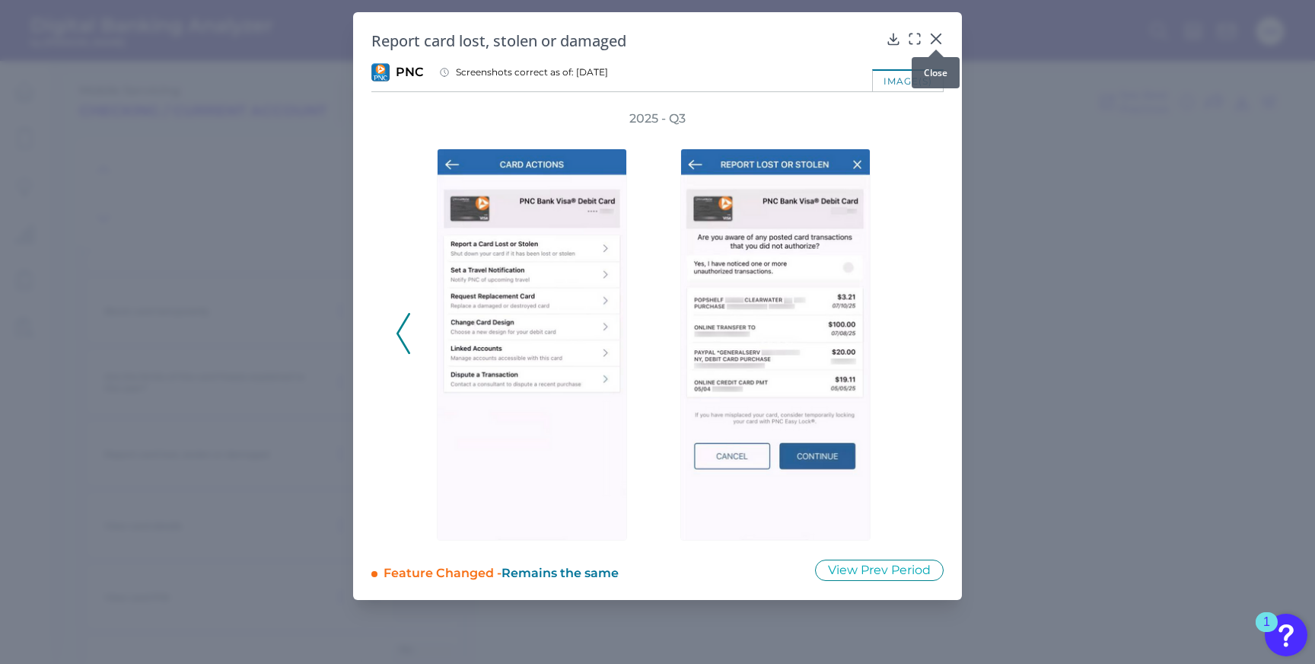
click at [936, 36] on icon at bounding box center [936, 38] width 15 height 15
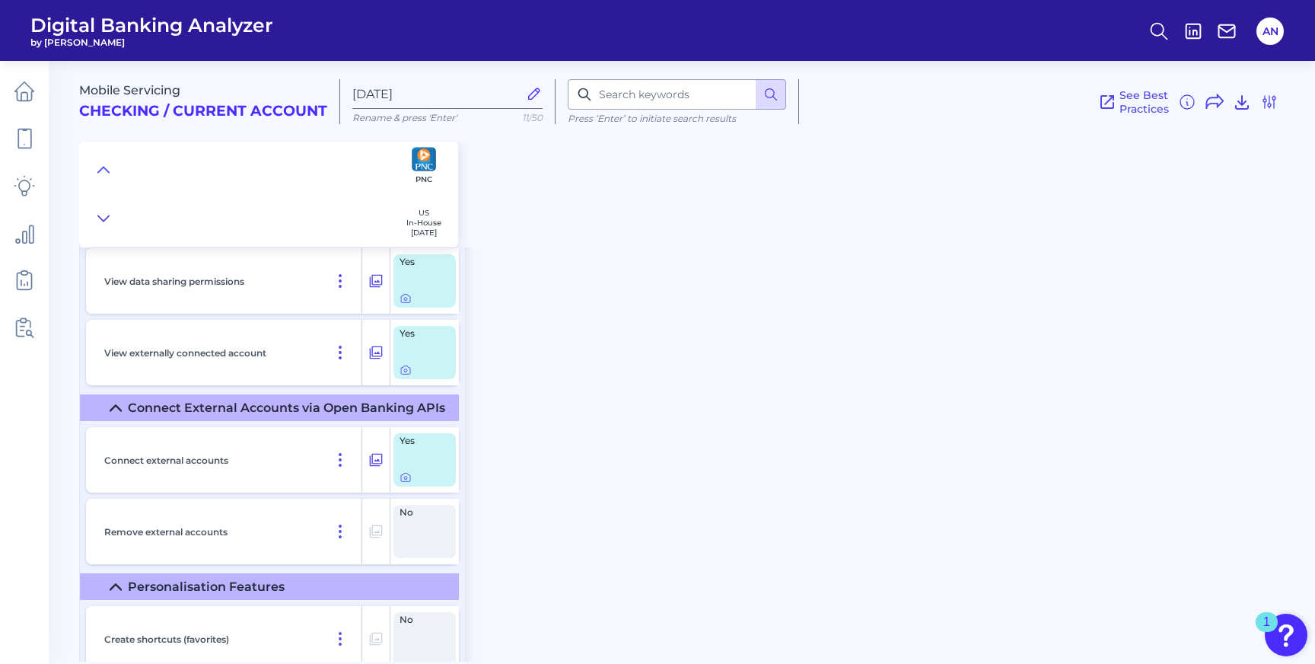
scroll to position [13548, 0]
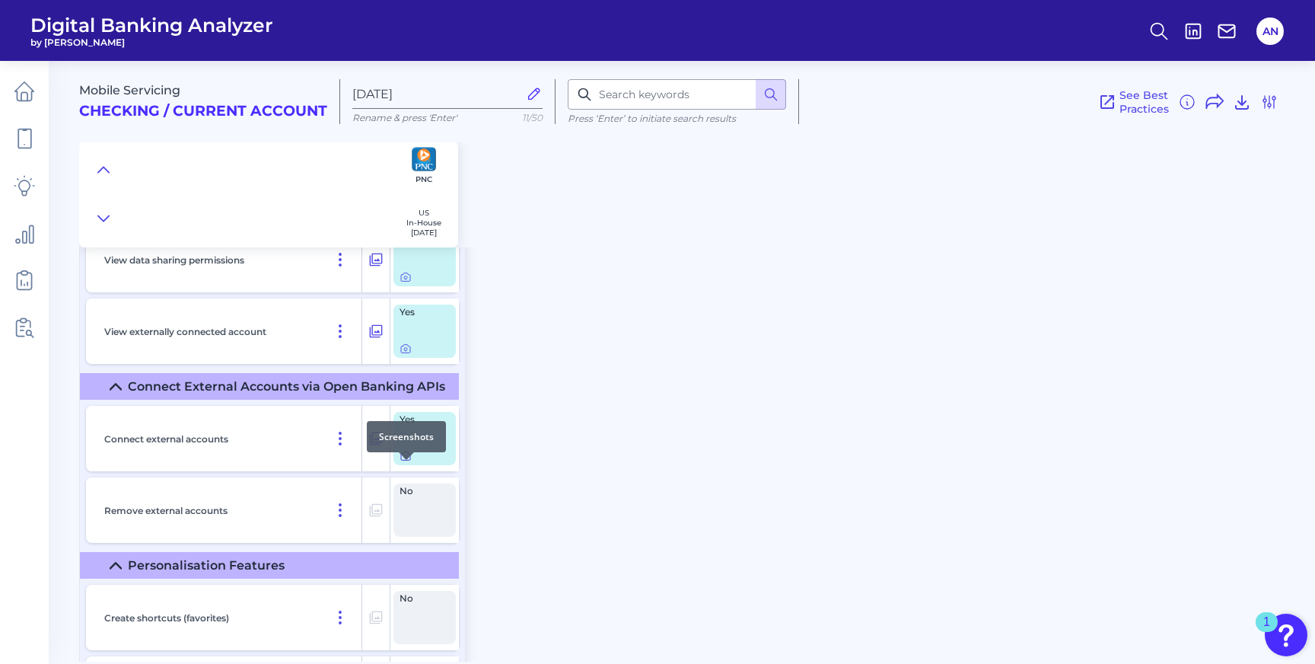
click at [406, 462] on icon at bounding box center [406, 456] width 12 height 12
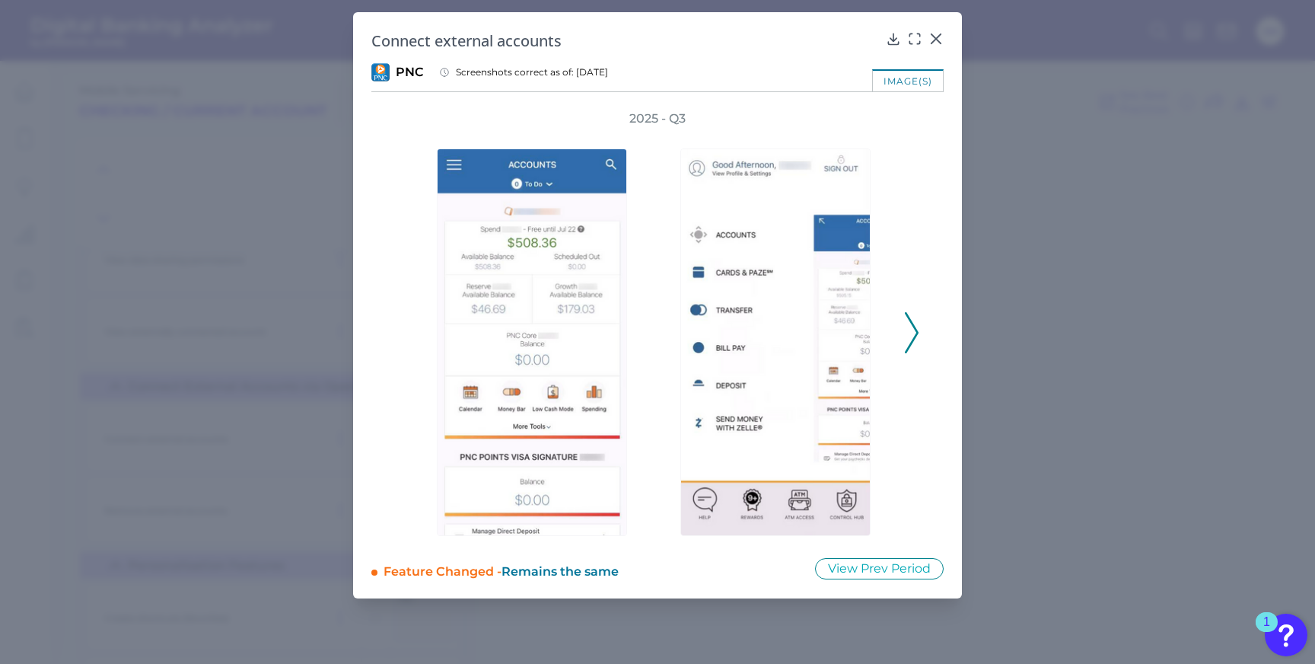
click at [908, 336] on icon at bounding box center [912, 332] width 14 height 41
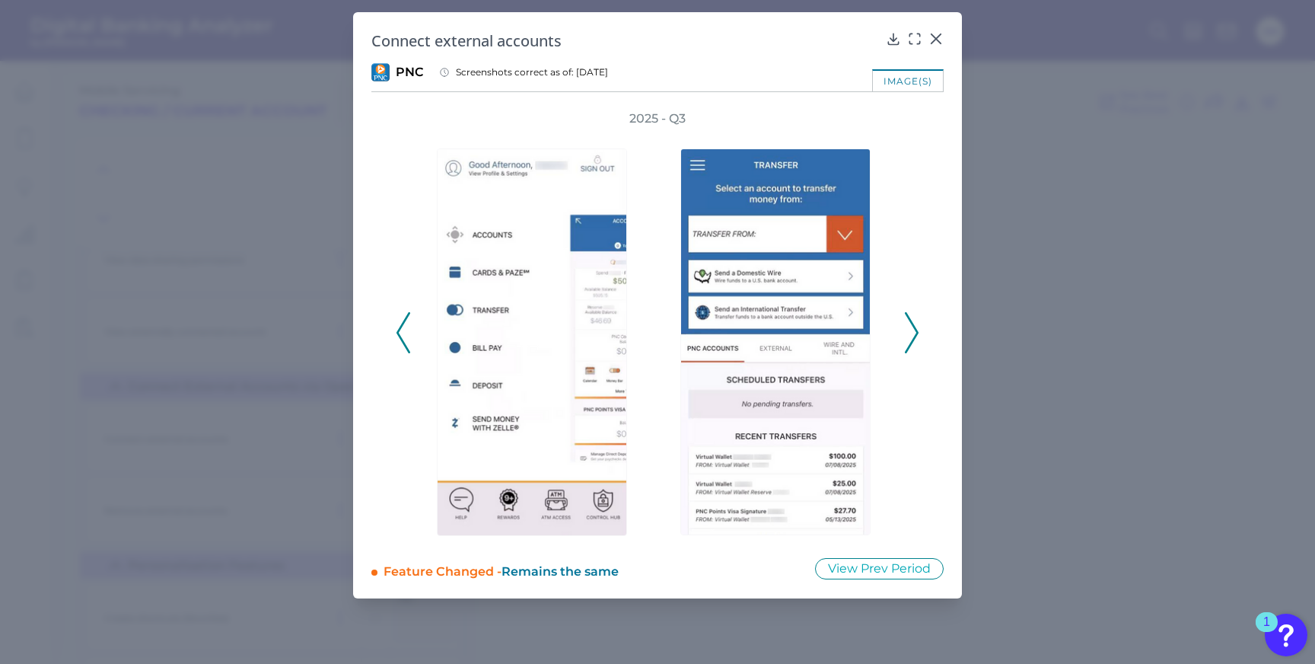
click at [908, 336] on icon at bounding box center [912, 332] width 14 height 41
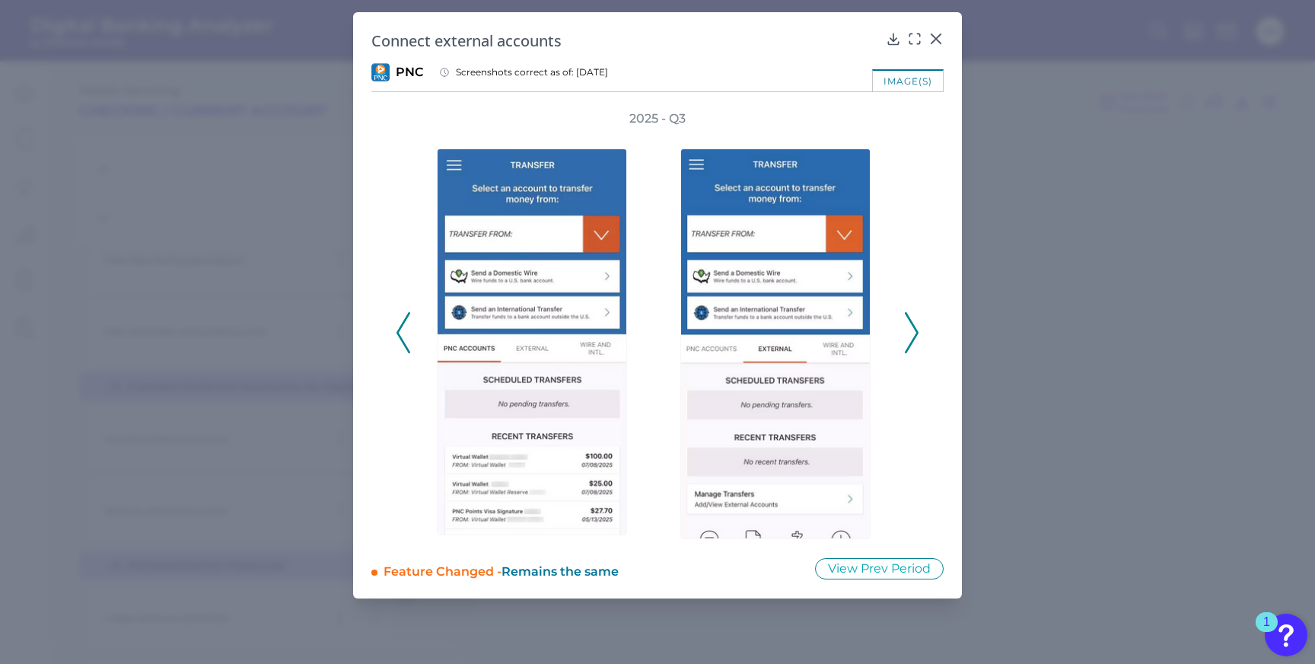
click at [908, 337] on icon at bounding box center [912, 332] width 14 height 41
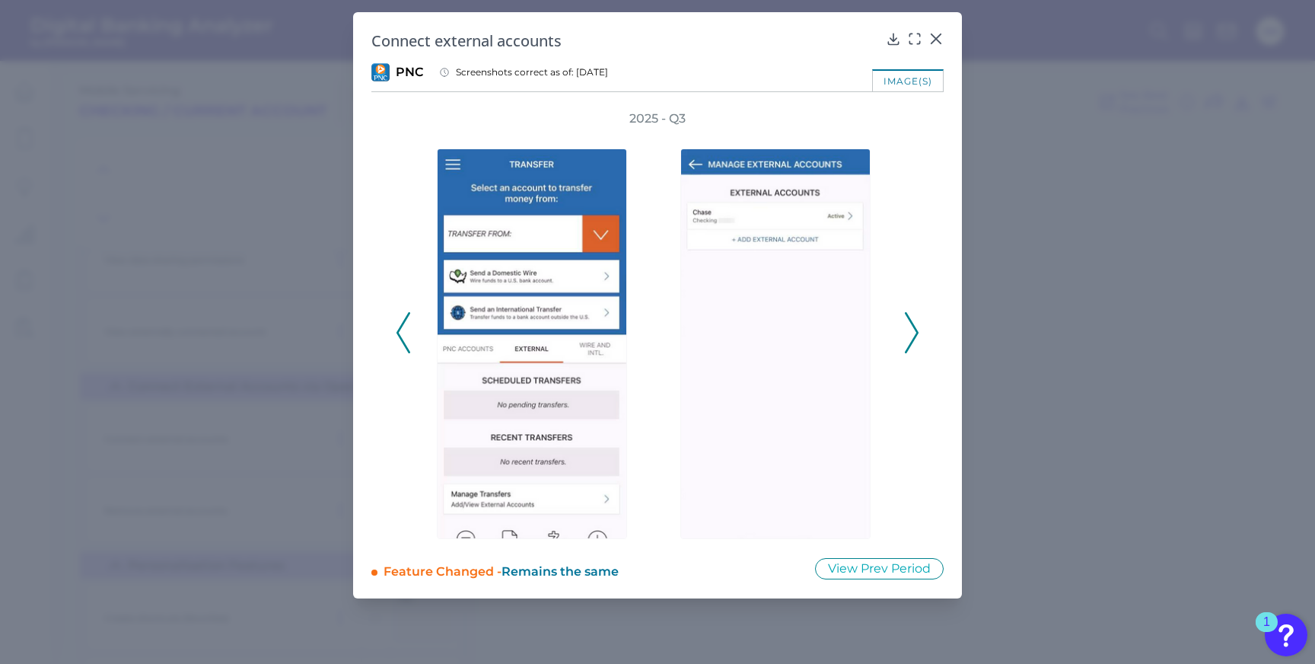
click at [908, 337] on icon at bounding box center [912, 332] width 14 height 41
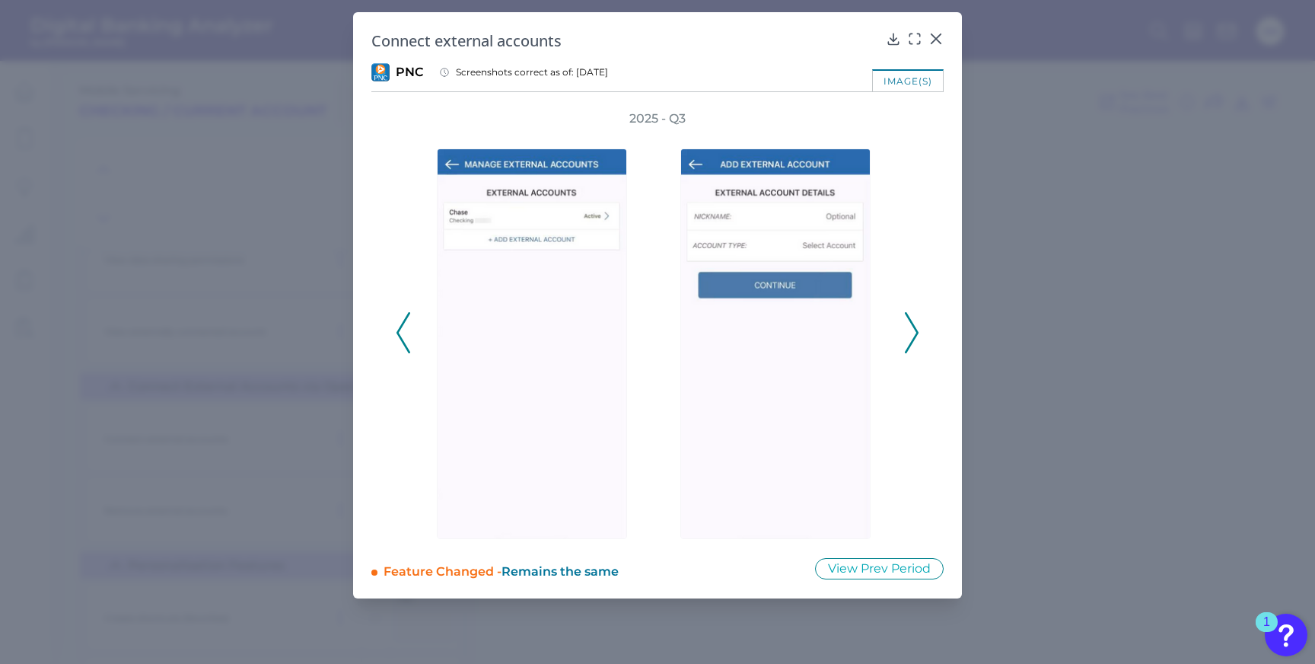
click at [908, 338] on icon at bounding box center [912, 332] width 14 height 41
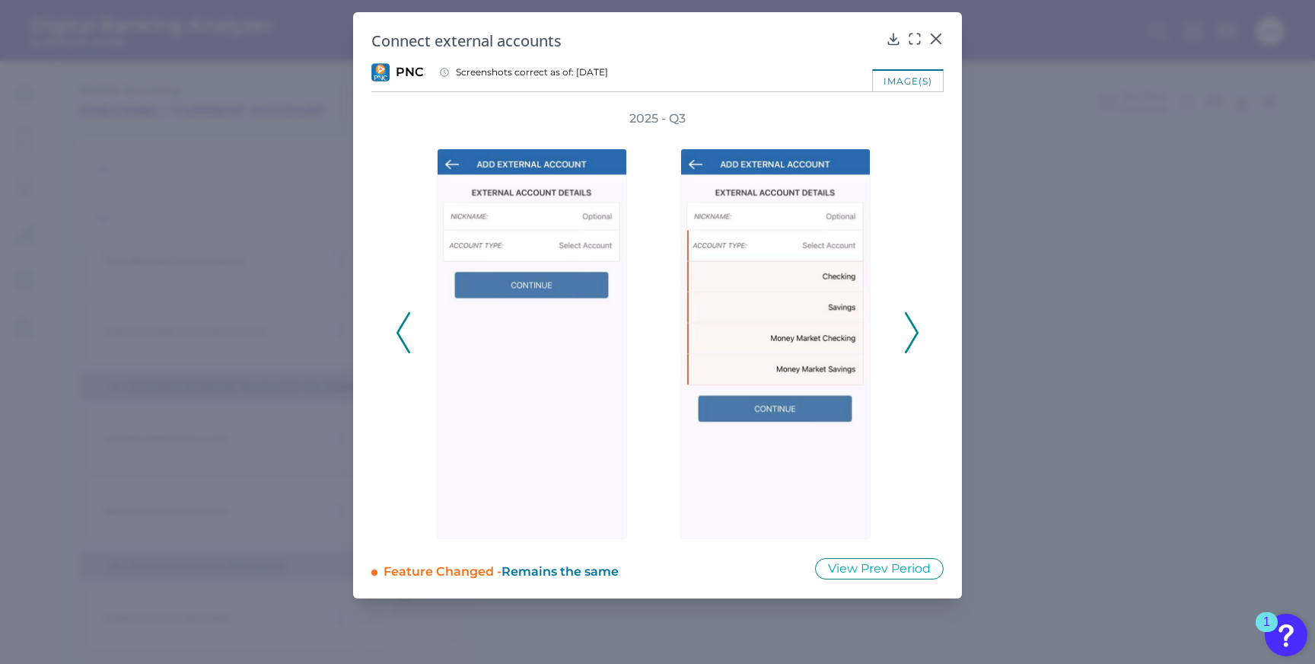
click at [909, 339] on icon at bounding box center [912, 332] width 14 height 41
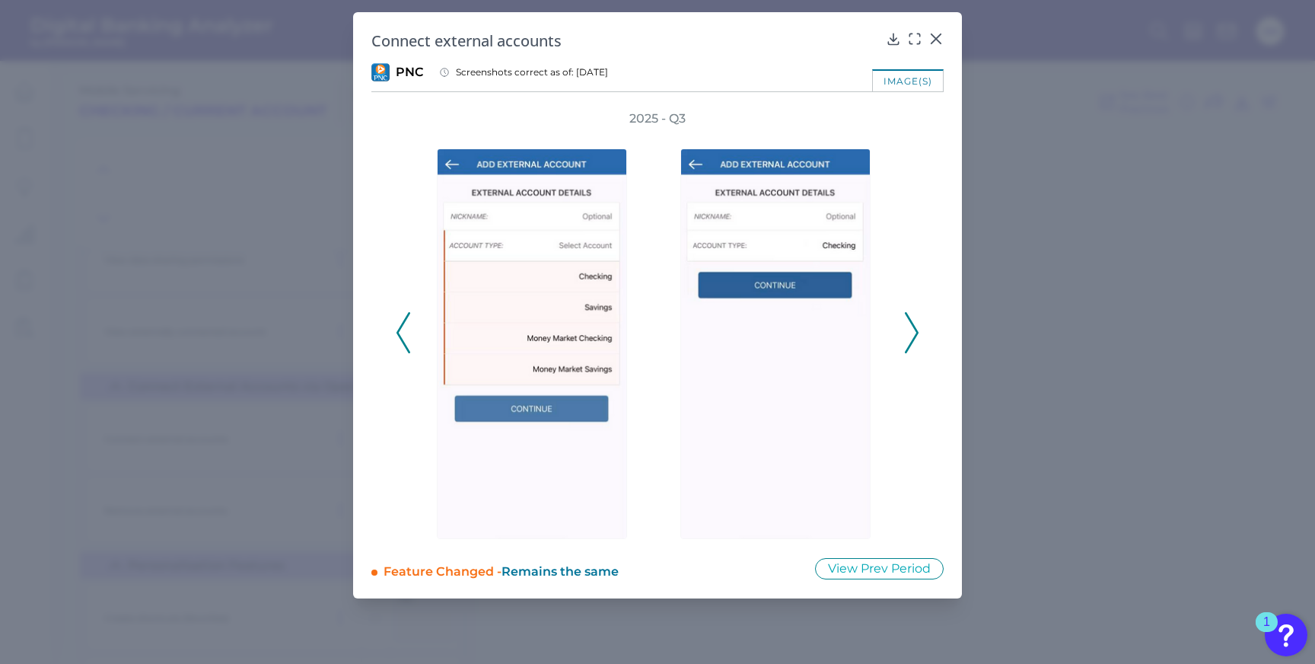
click at [909, 339] on icon at bounding box center [912, 332] width 14 height 41
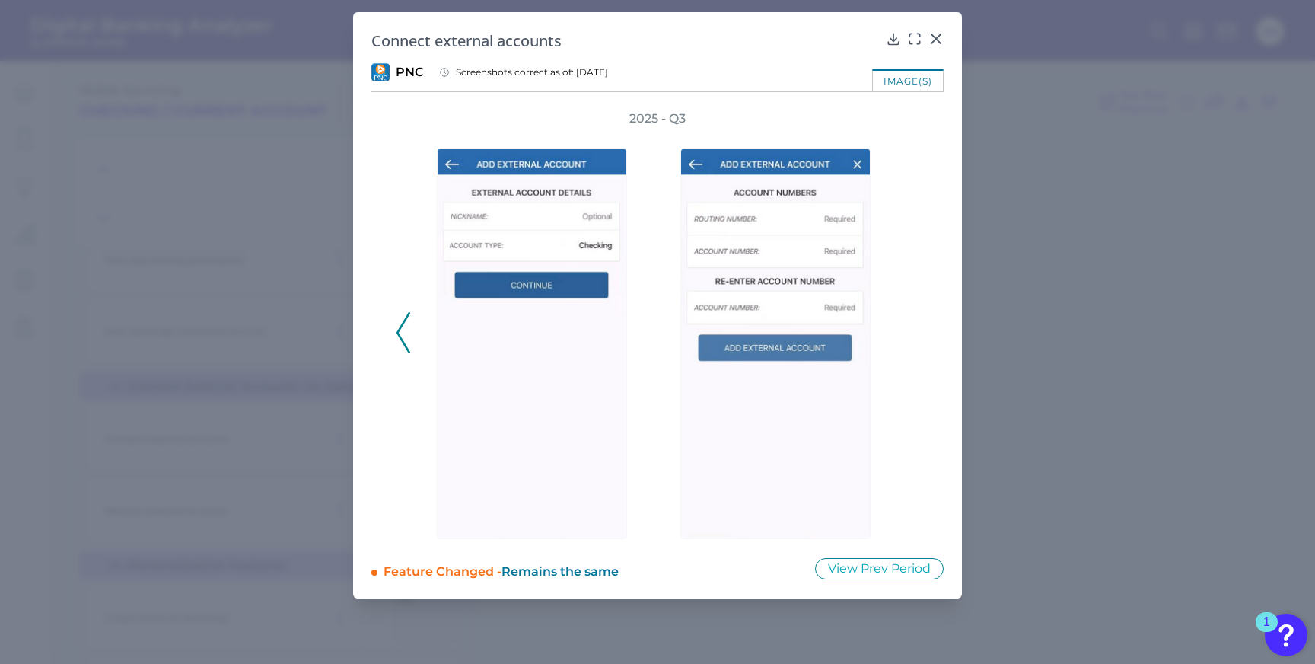
click at [925, 52] on div "Connect external accounts PNC Screenshots correct as of: [DATE] image(s) 2025 -…" at bounding box center [657, 305] width 609 height 586
click at [941, 34] on icon at bounding box center [936, 38] width 9 height 9
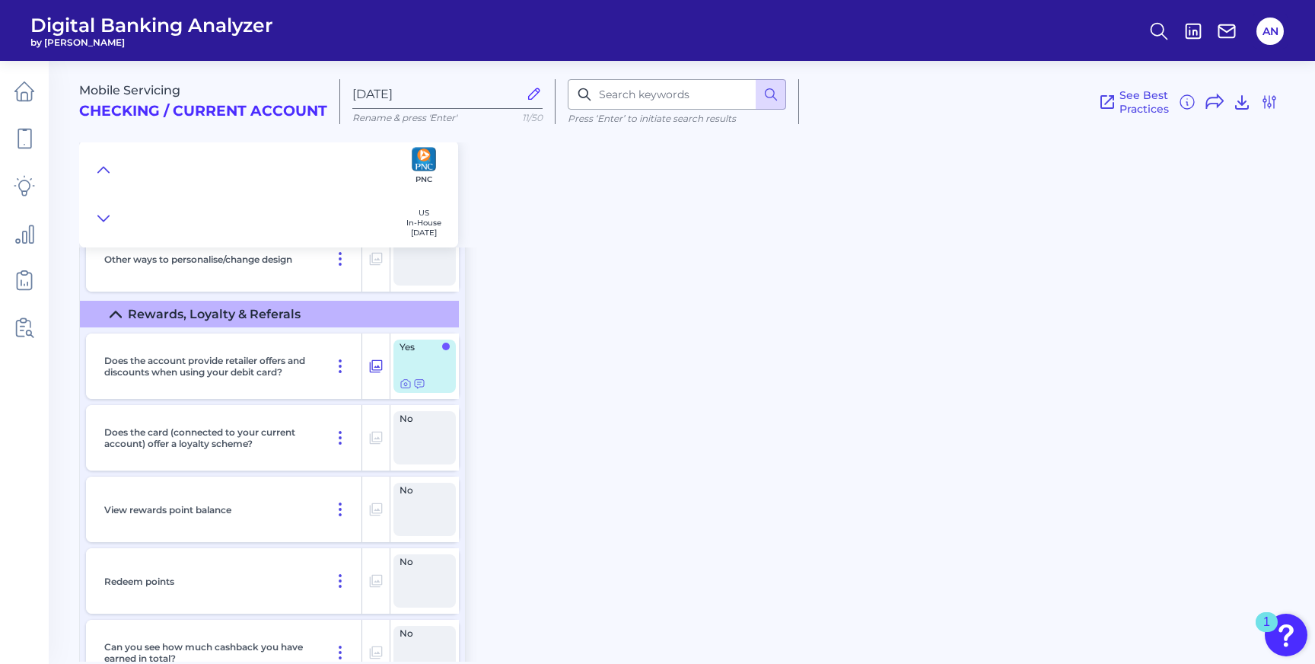
scroll to position [14265, 0]
click at [405, 389] on icon at bounding box center [406, 383] width 12 height 12
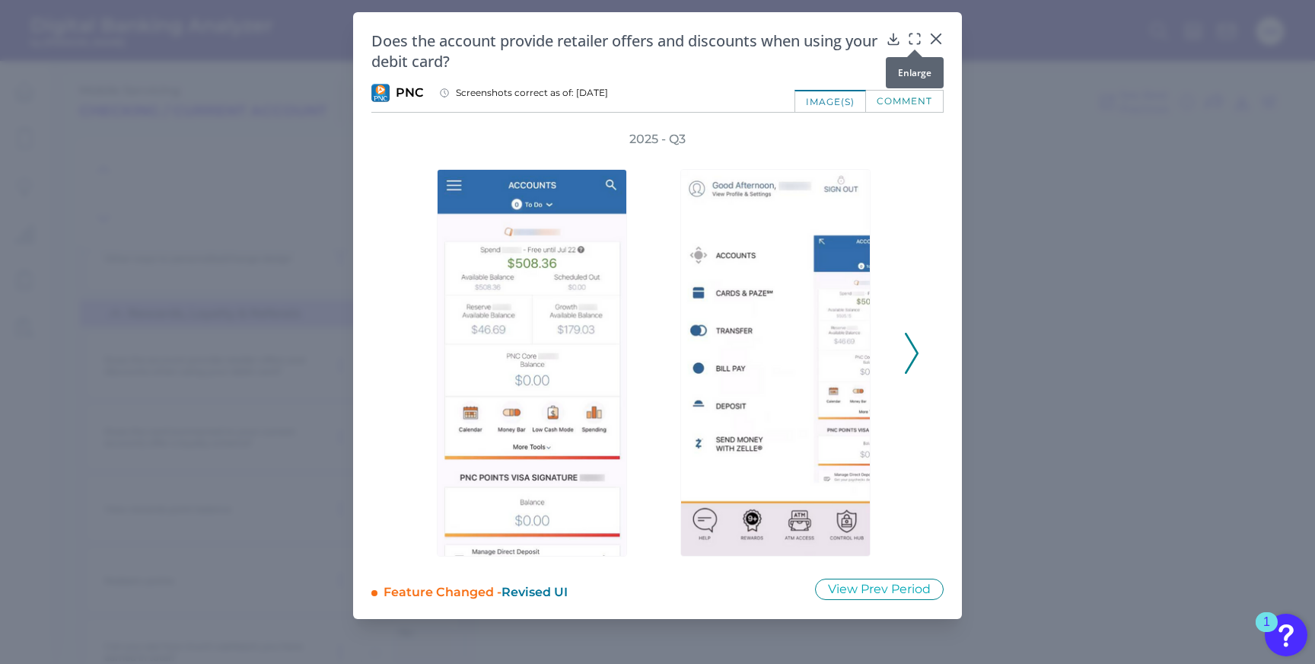
click at [910, 41] on icon at bounding box center [914, 38] width 15 height 15
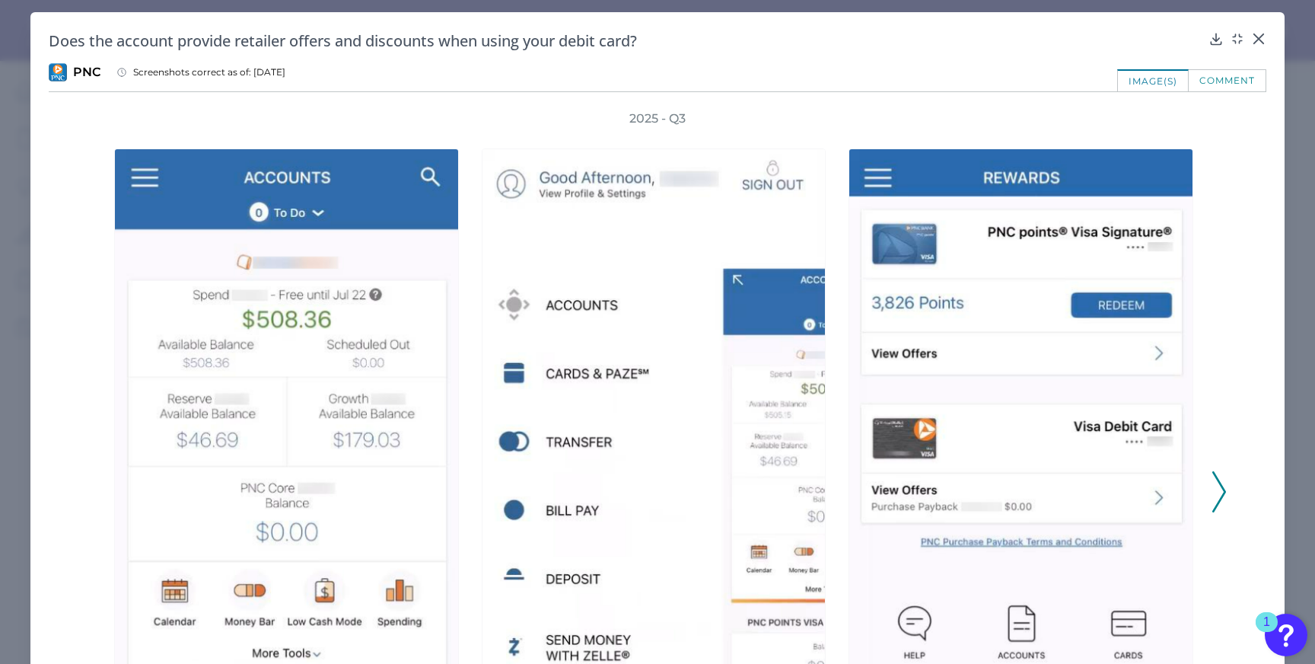
click at [1213, 493] on icon at bounding box center [1220, 491] width 14 height 41
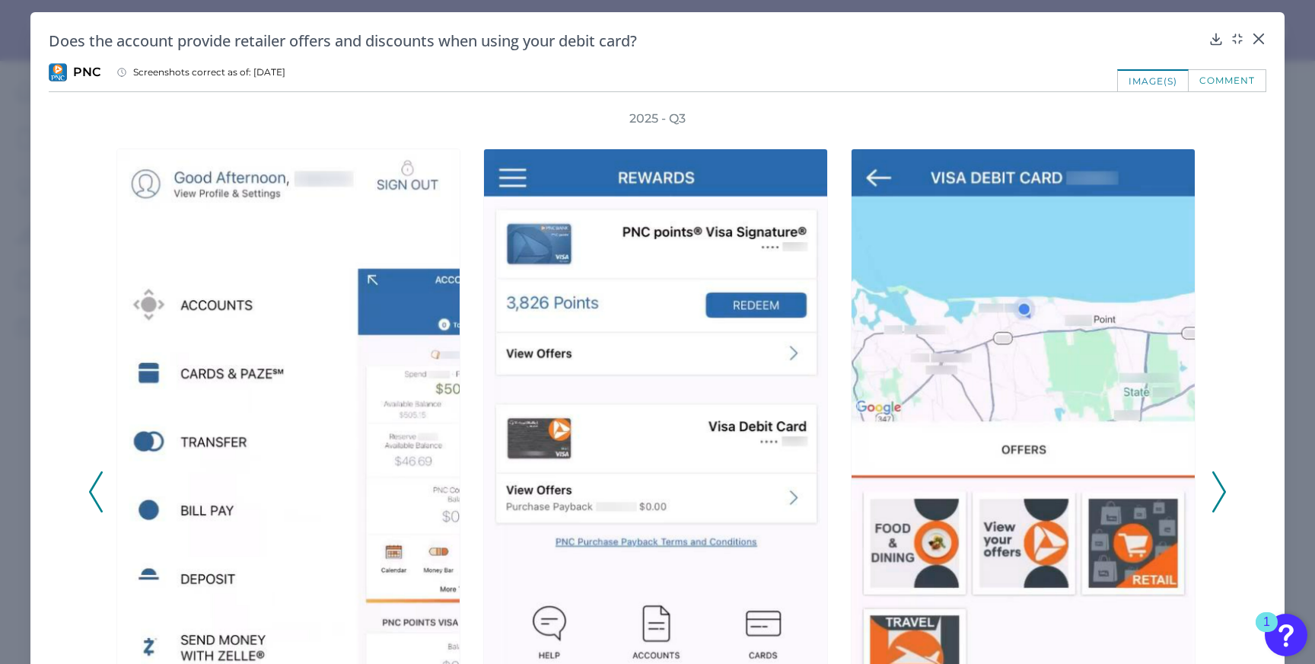
click at [1213, 493] on icon at bounding box center [1220, 491] width 14 height 41
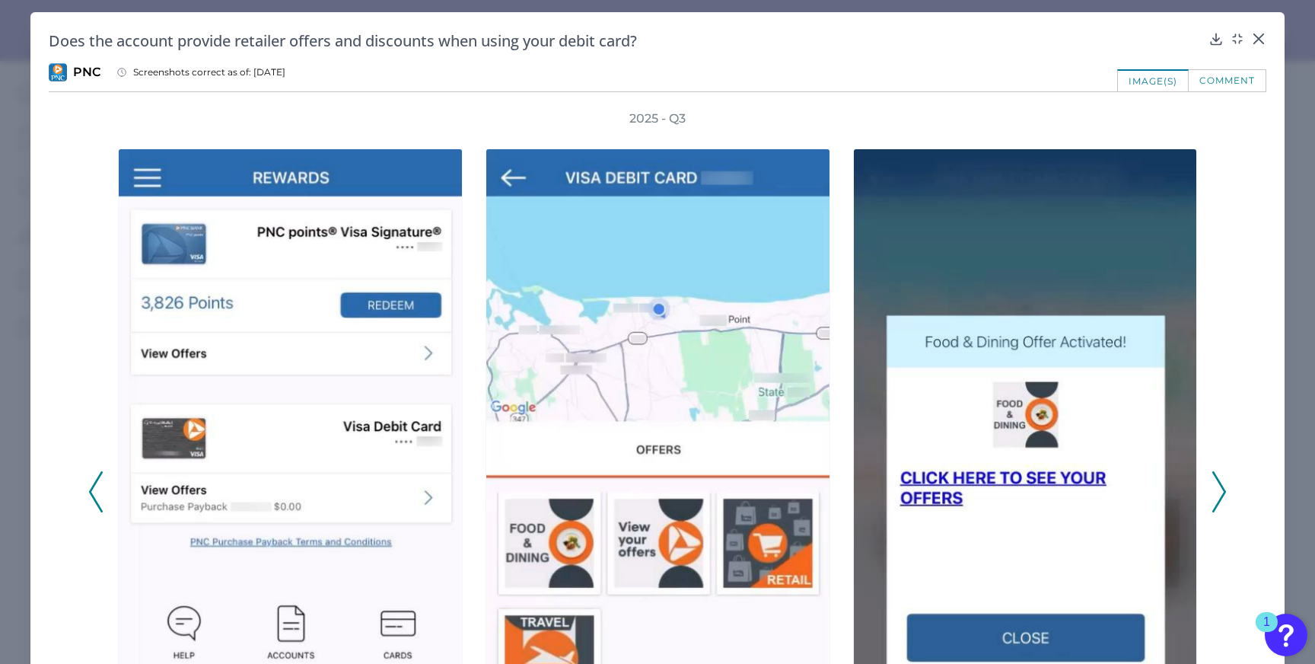
click at [1213, 493] on icon at bounding box center [1220, 491] width 14 height 41
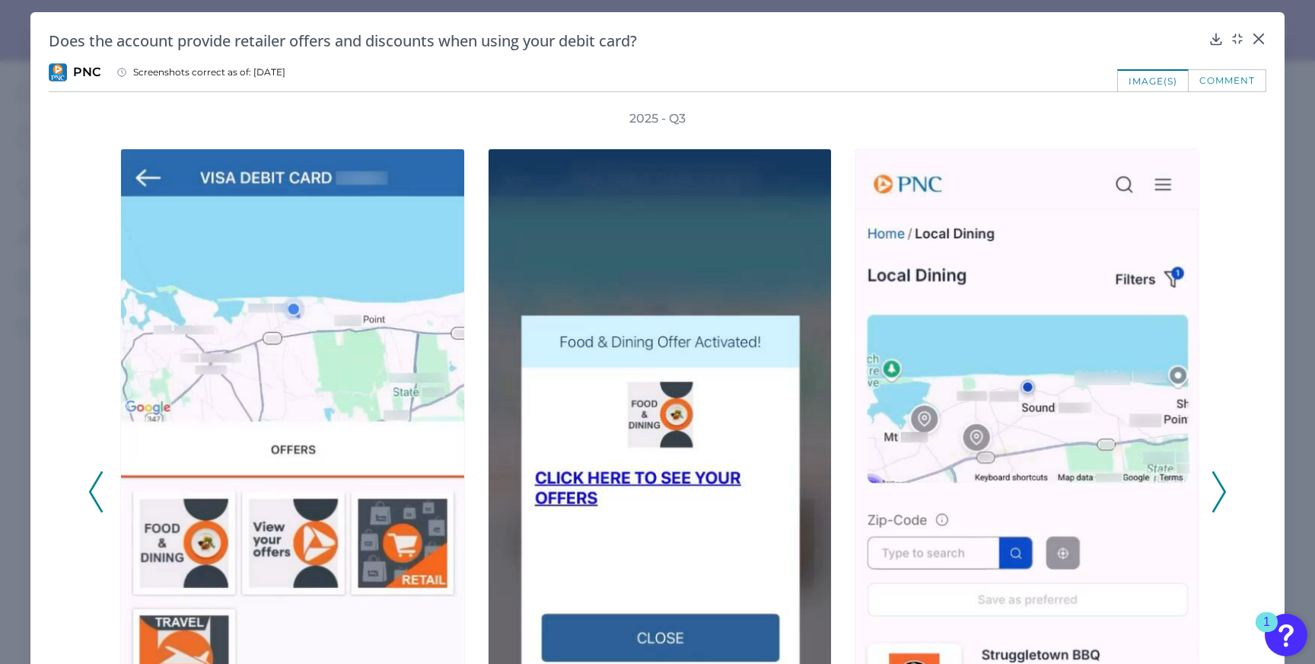
click at [1213, 477] on polyline at bounding box center [1218, 492] width 11 height 39
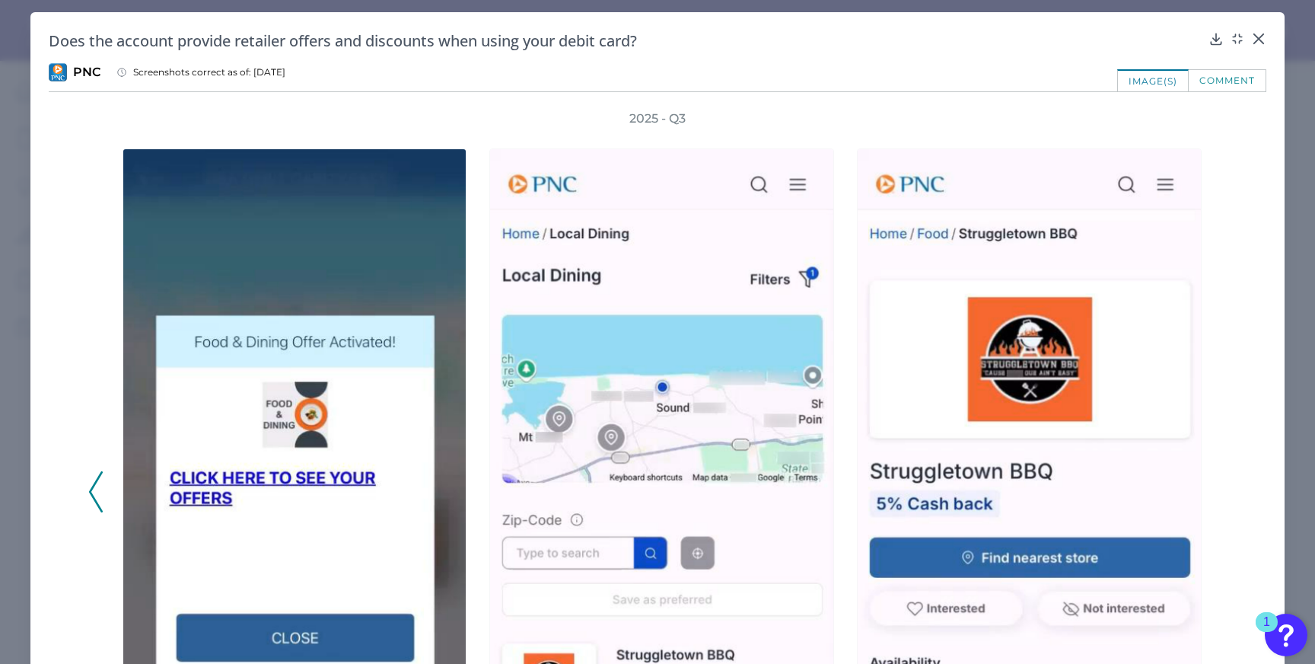
click at [1264, 33] on div "Does the account provide retailer offers and discounts when using your debit ca…" at bounding box center [657, 464] width 1254 height 904
click at [1254, 37] on icon at bounding box center [1258, 38] width 9 height 9
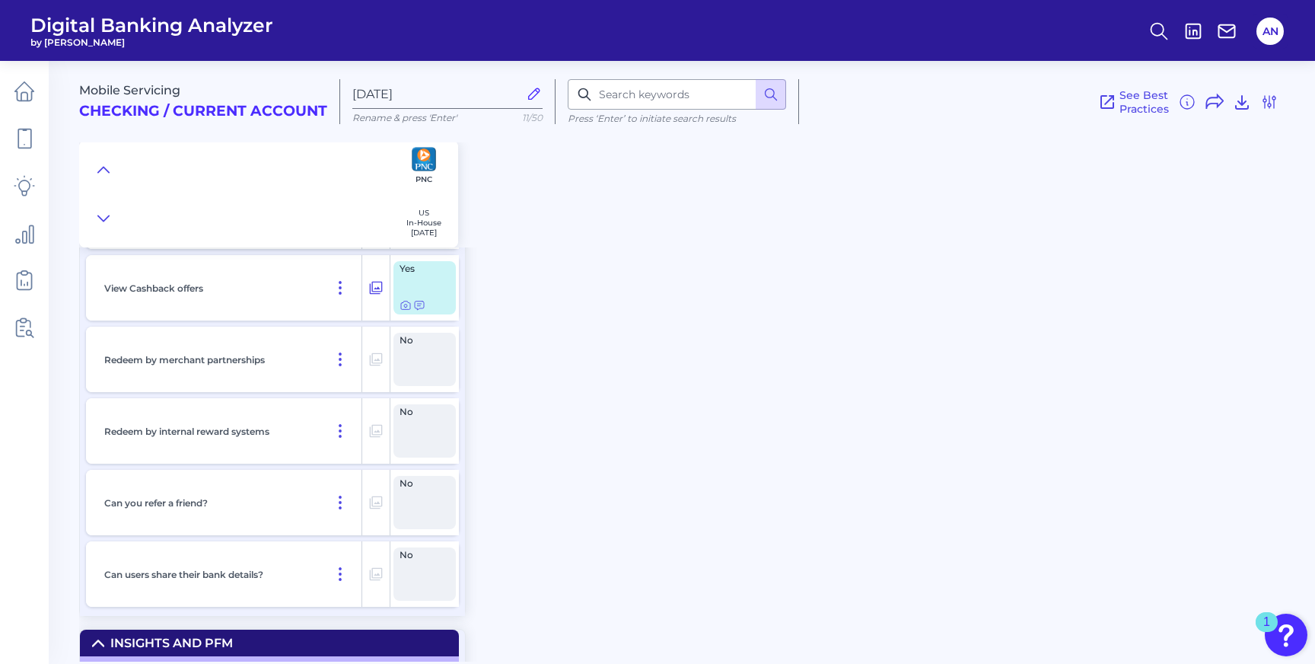
scroll to position [14701, 0]
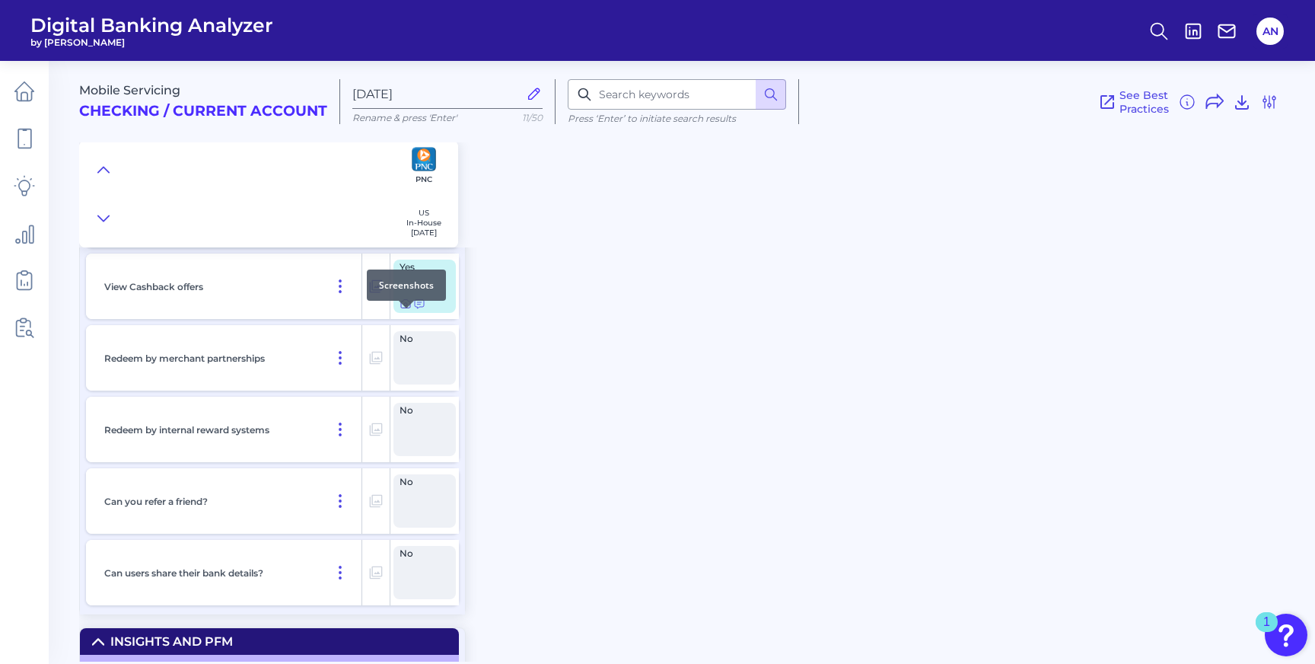
click at [404, 310] on icon at bounding box center [406, 304] width 12 height 12
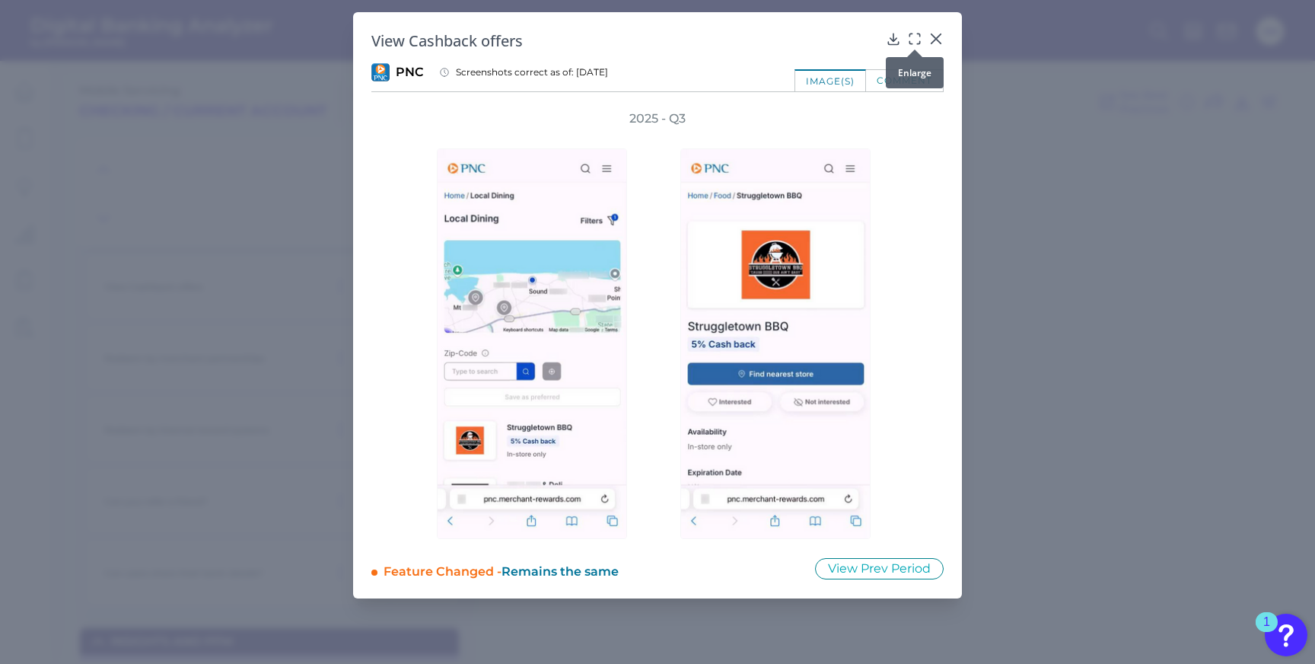
click at [913, 31] on icon at bounding box center [914, 38] width 15 height 15
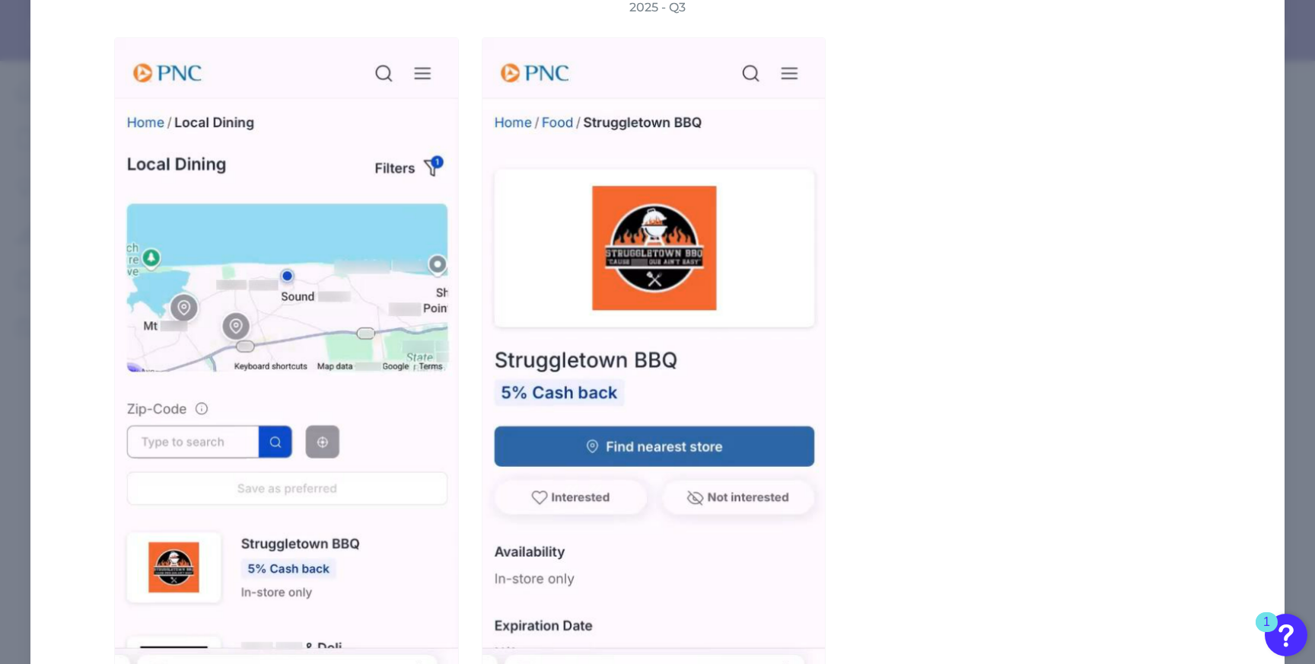
scroll to position [0, 0]
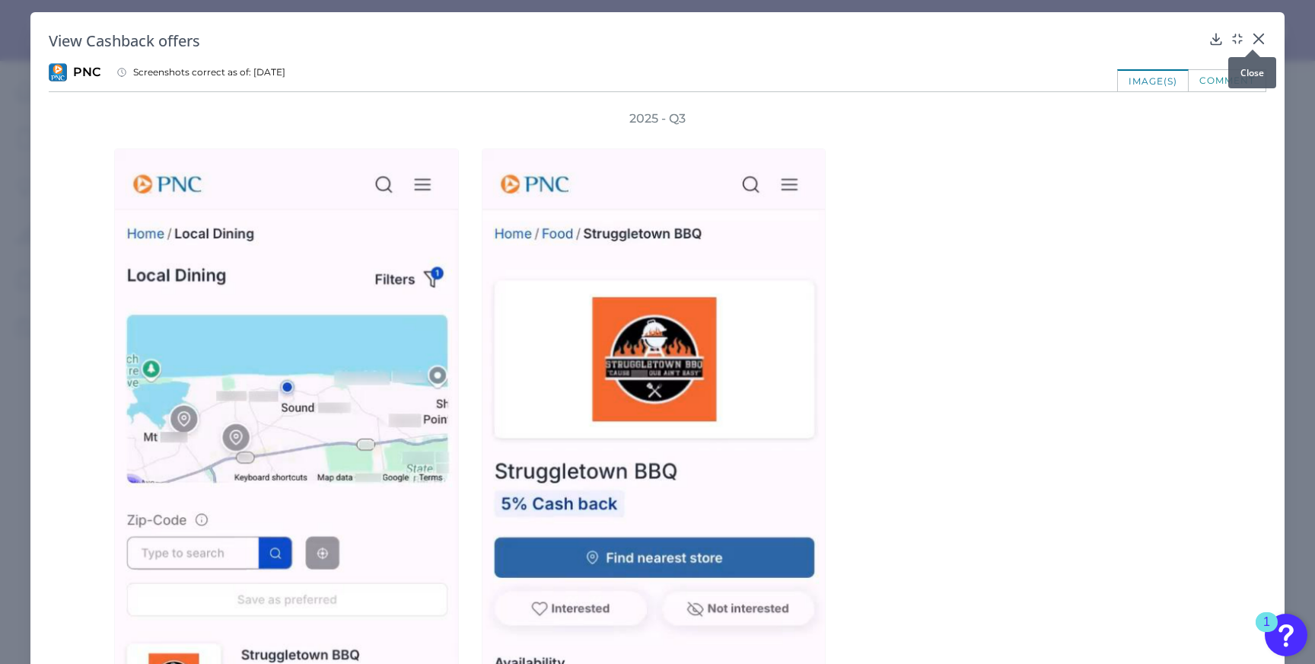
click at [1254, 43] on div at bounding box center [1252, 49] width 15 height 15
click at [1251, 41] on icon at bounding box center [1258, 38] width 15 height 15
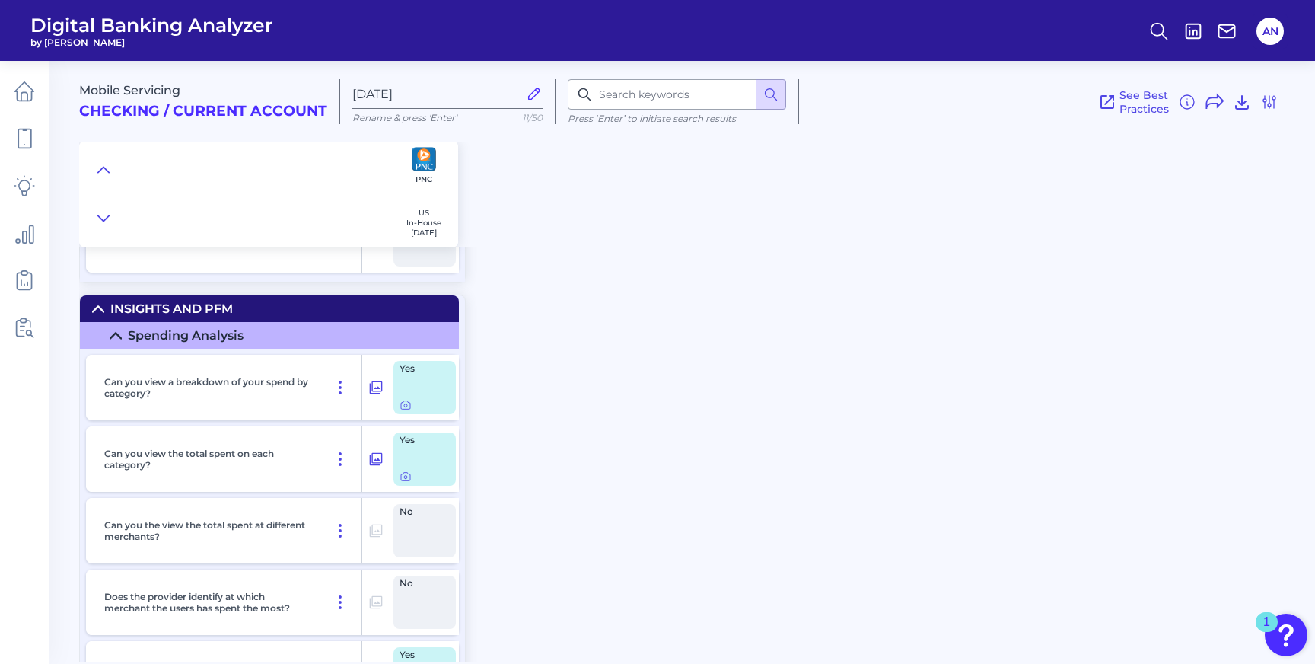
scroll to position [15035, 0]
click at [404, 410] on icon at bounding box center [406, 404] width 12 height 12
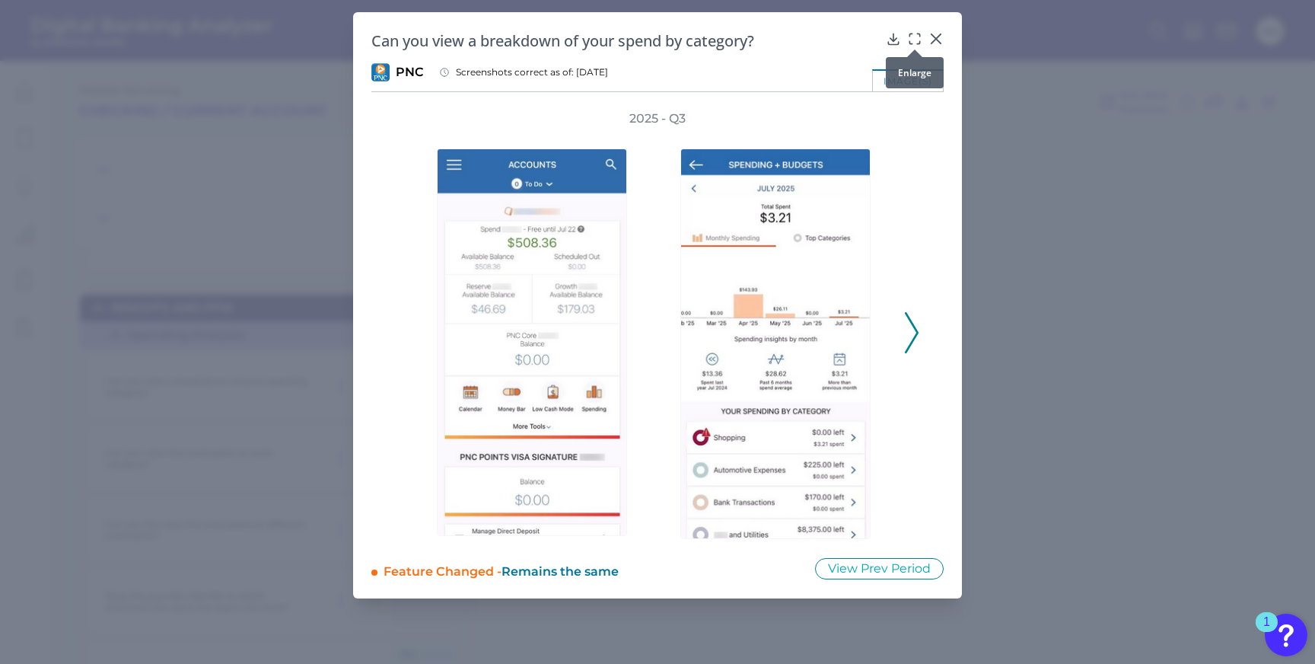
click at [911, 38] on icon at bounding box center [914, 38] width 15 height 15
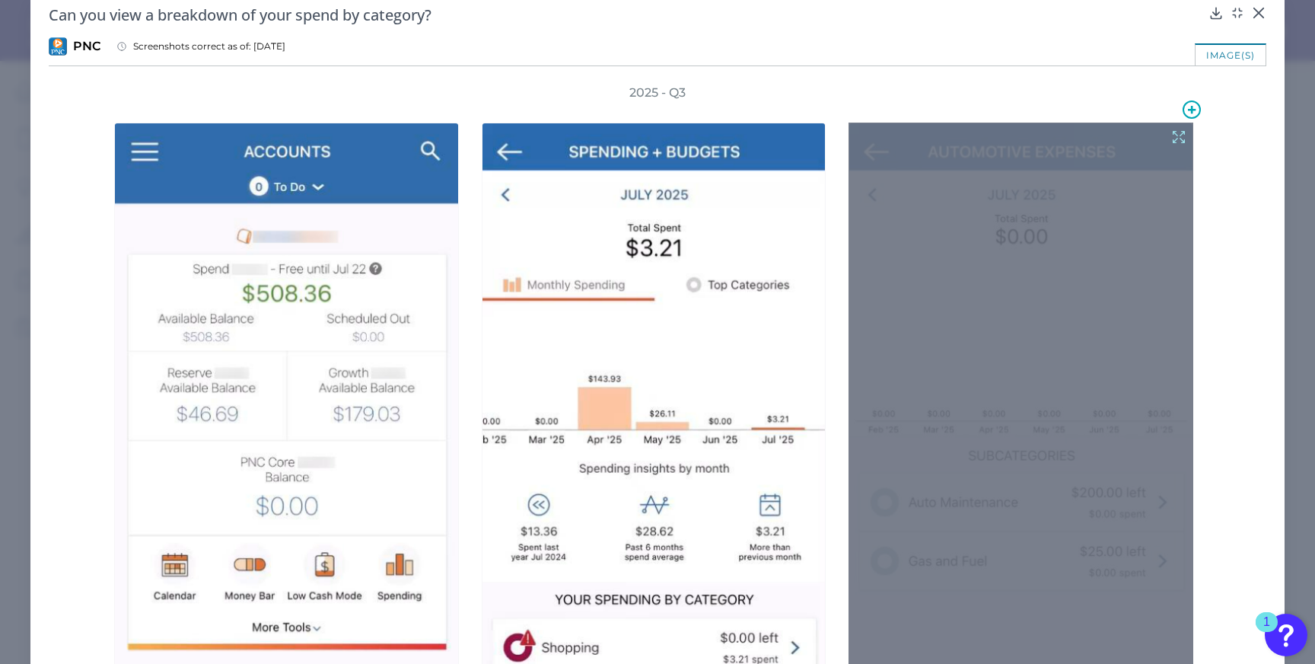
scroll to position [29, 0]
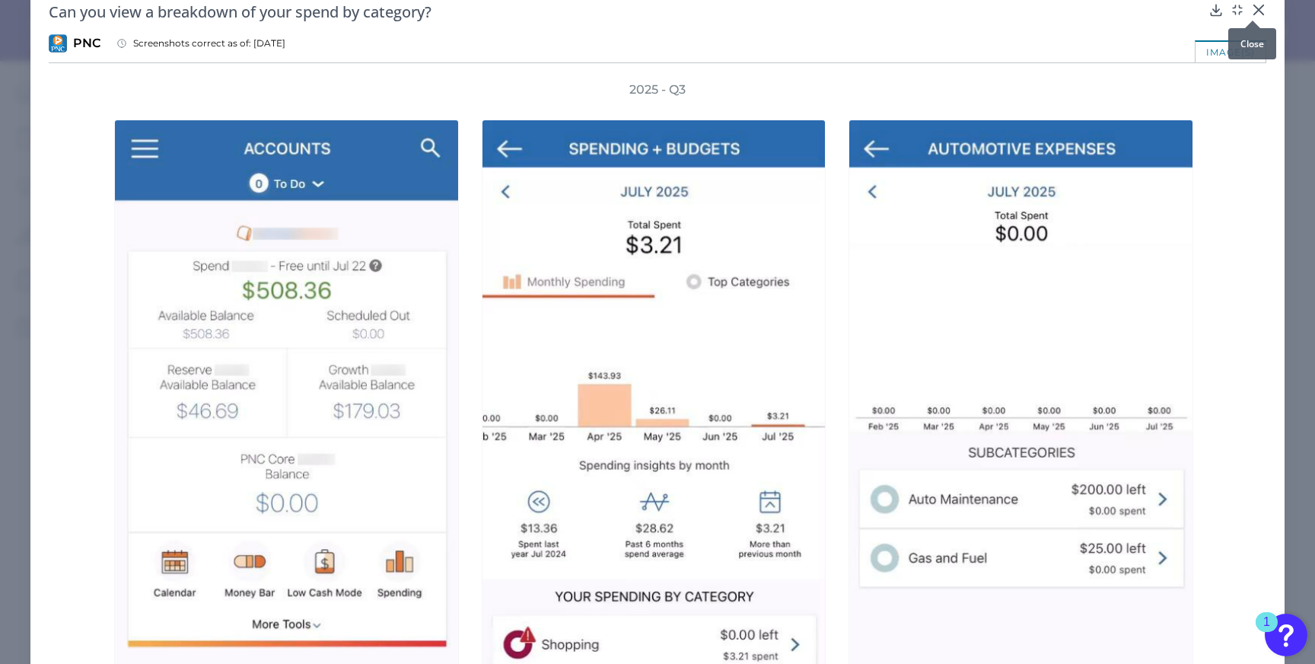
click at [1253, 6] on icon at bounding box center [1258, 9] width 15 height 15
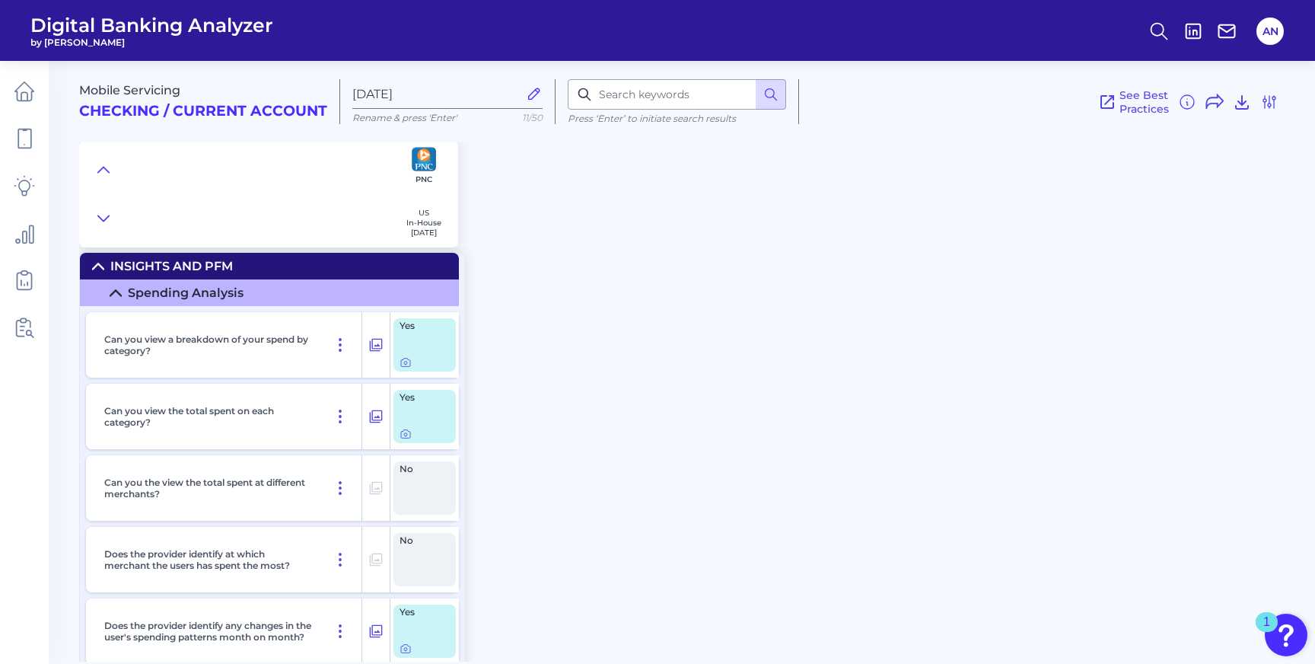
scroll to position [15081, 0]
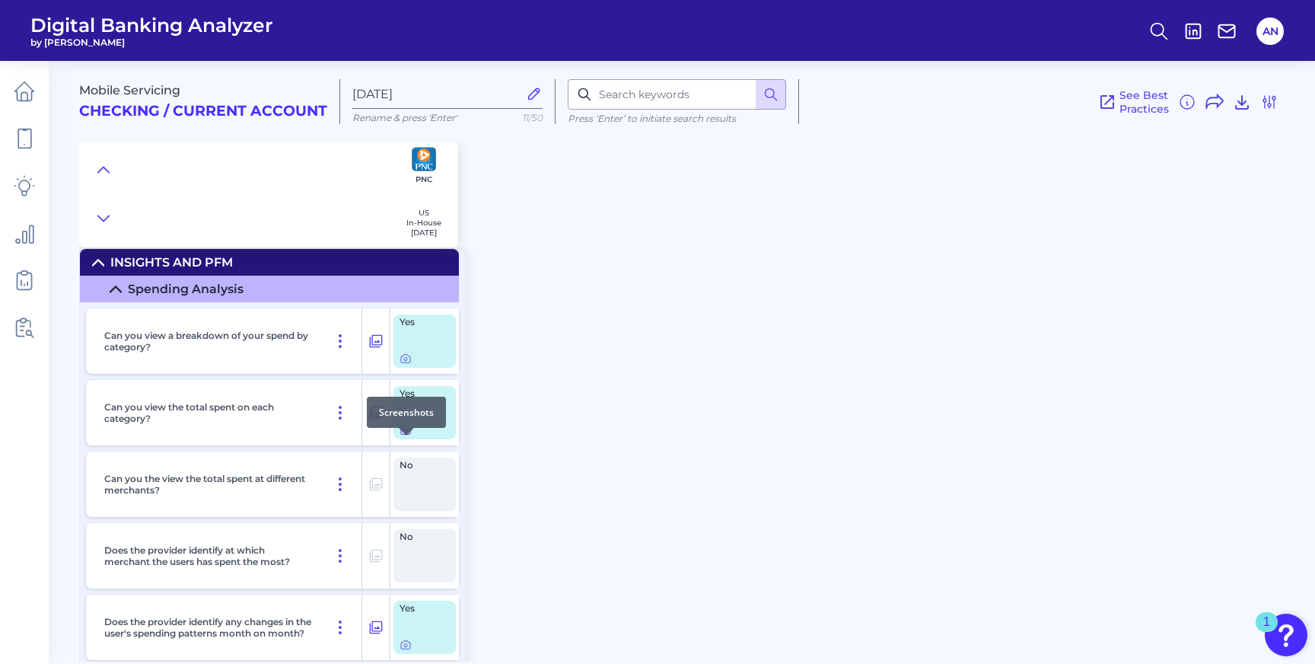
click at [407, 436] on icon at bounding box center [406, 430] width 12 height 12
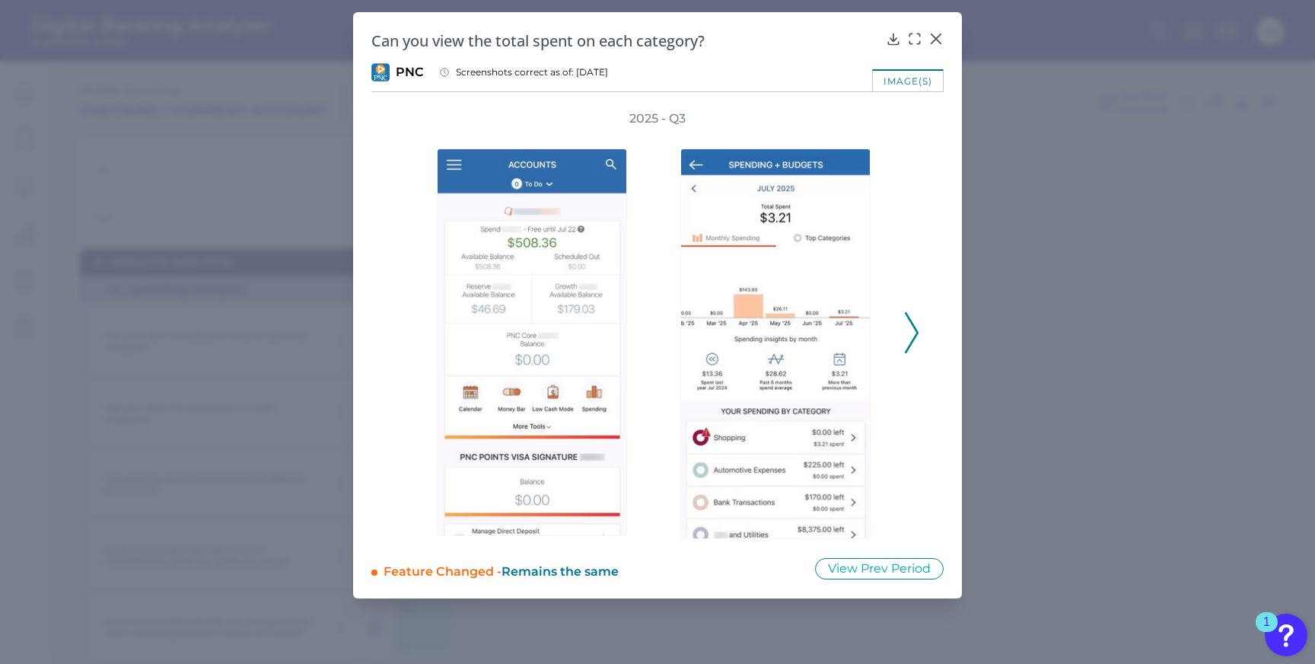
click at [921, 329] on div "2025 - Q3" at bounding box center [657, 324] width 572 height 429
click at [916, 329] on polyline at bounding box center [911, 333] width 11 height 39
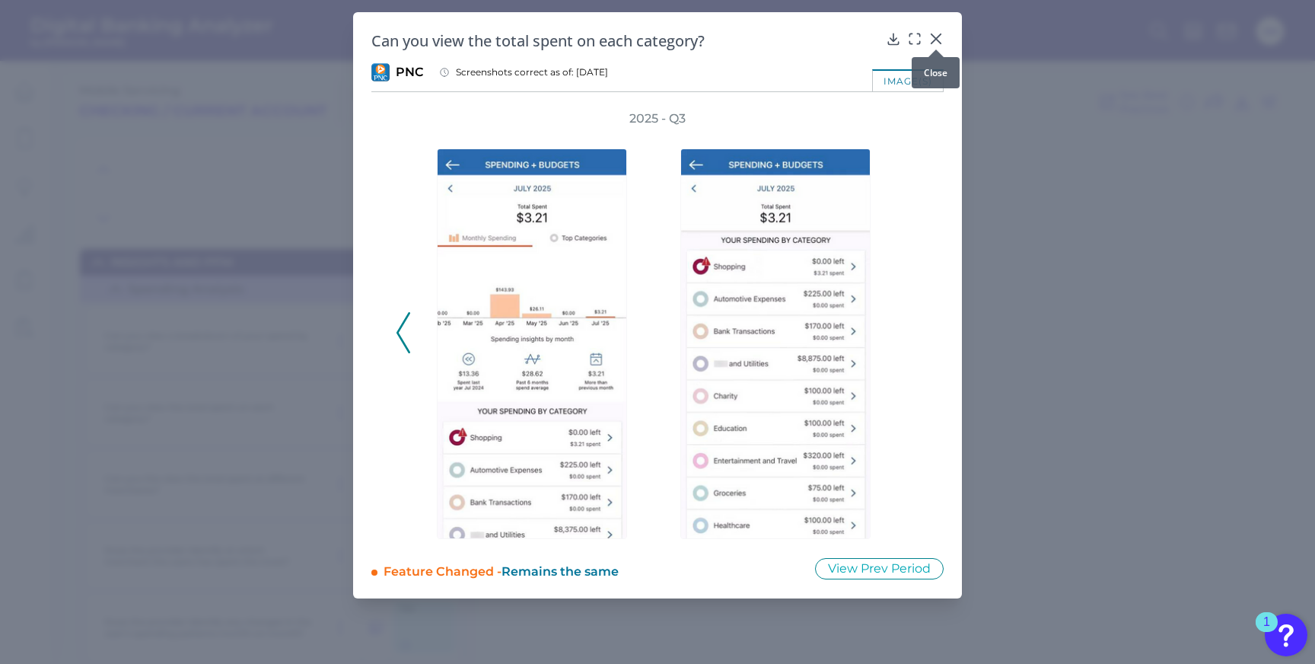
click at [936, 35] on icon at bounding box center [936, 38] width 15 height 15
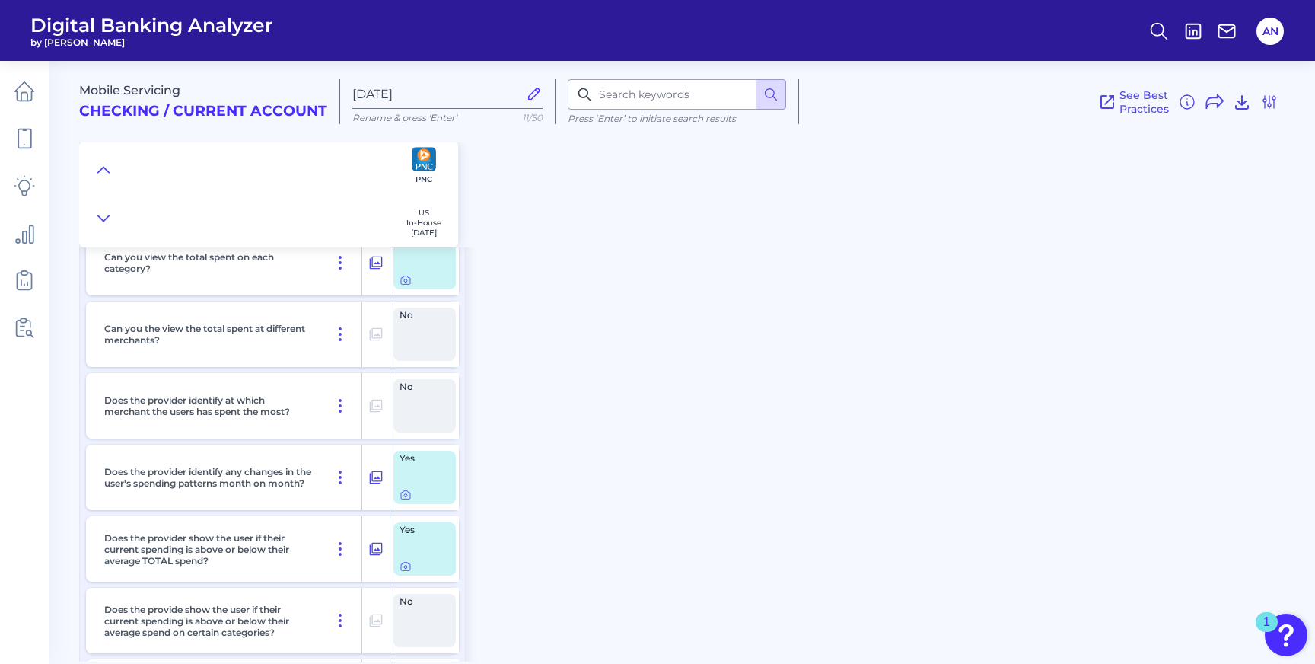
scroll to position [15277, 0]
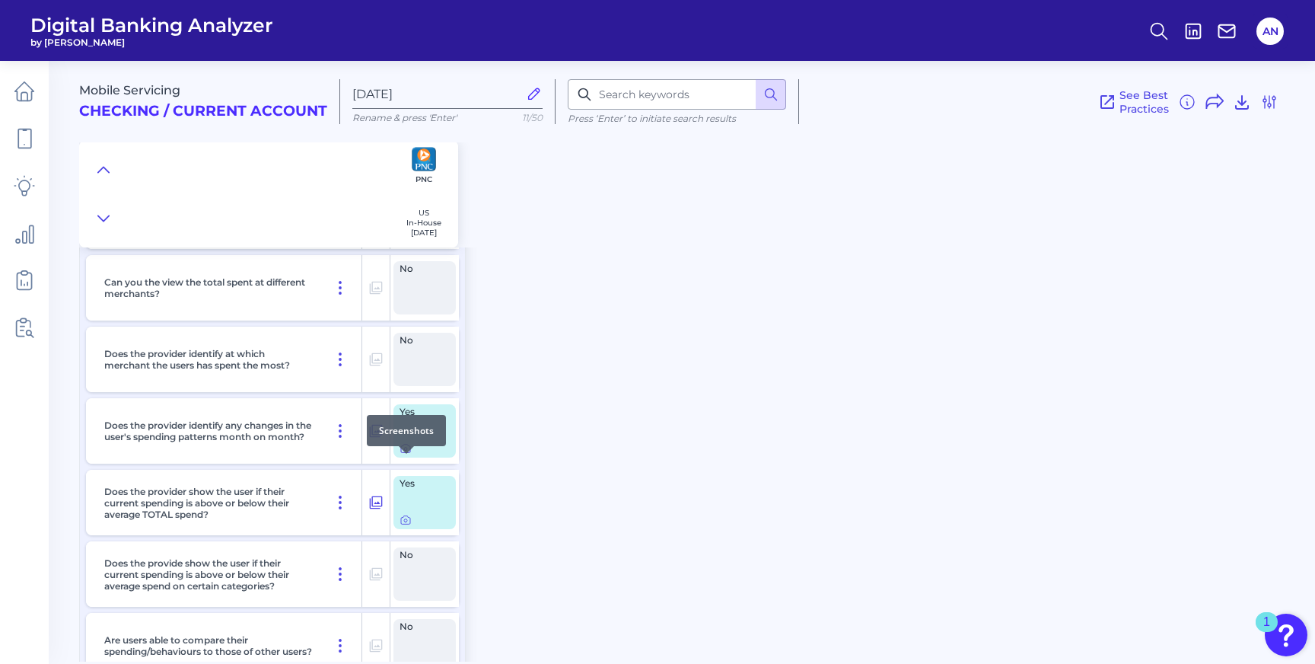
click at [405, 454] on icon at bounding box center [406, 448] width 12 height 12
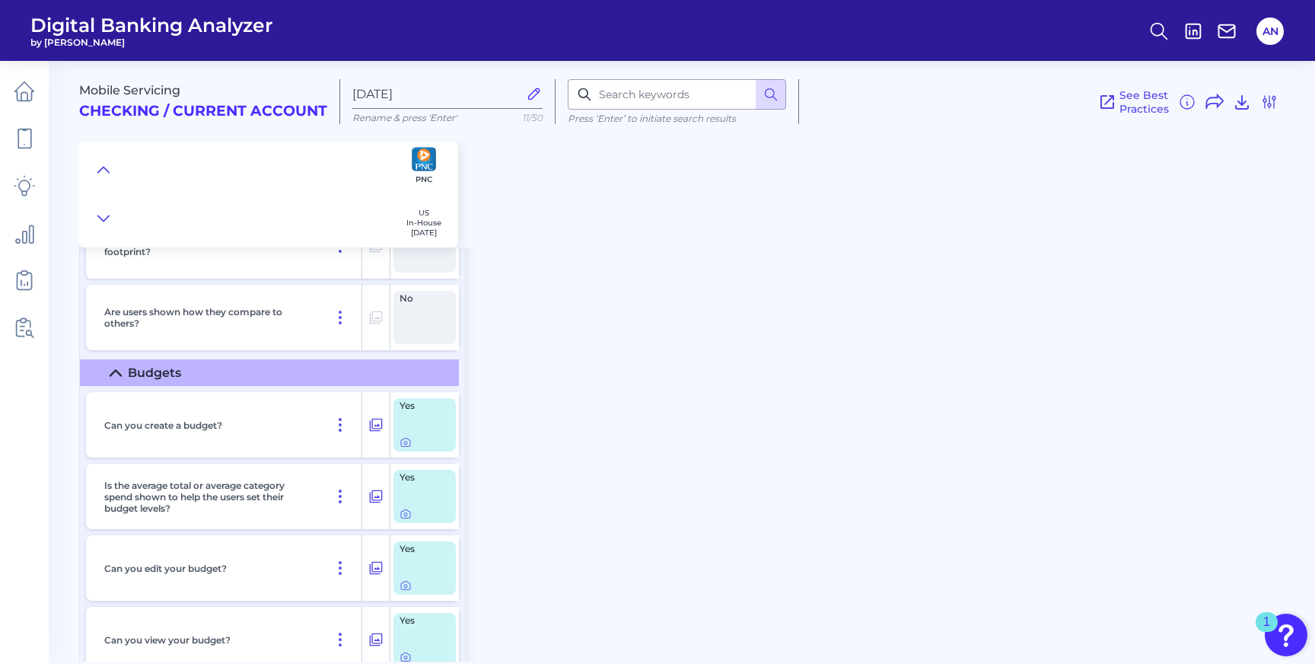
scroll to position [16138, 0]
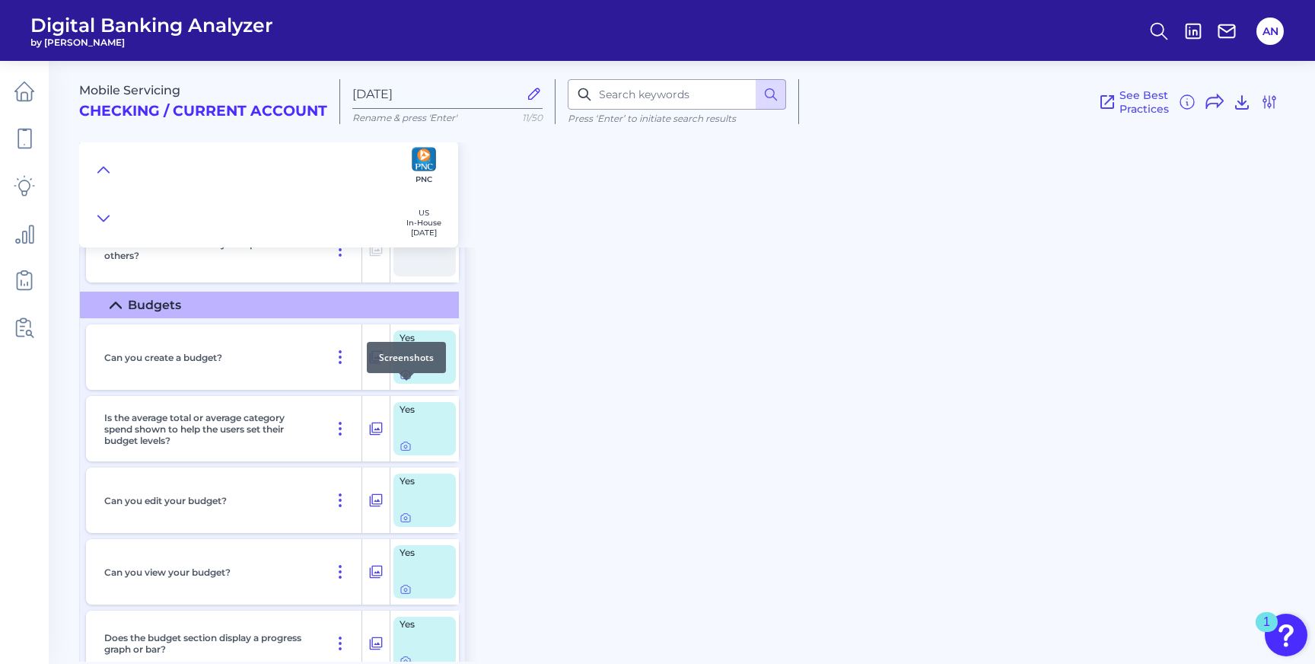
click at [408, 381] on icon at bounding box center [406, 374] width 12 height 12
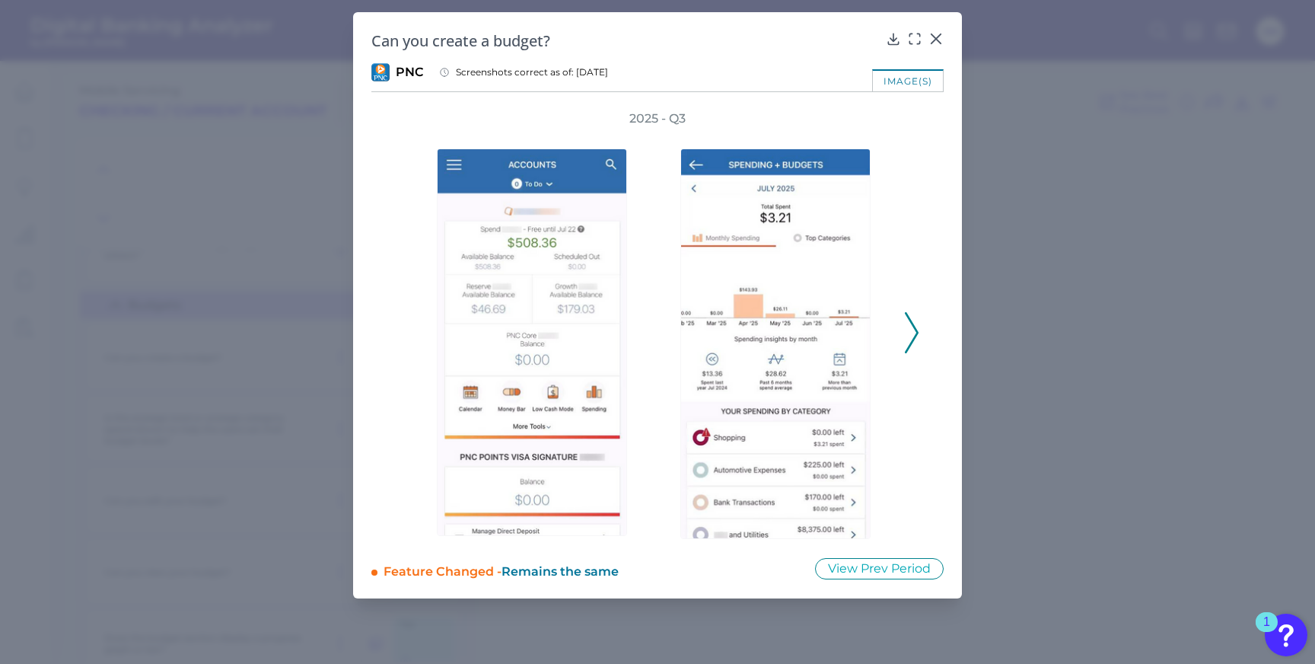
click at [907, 332] on icon at bounding box center [912, 332] width 14 height 41
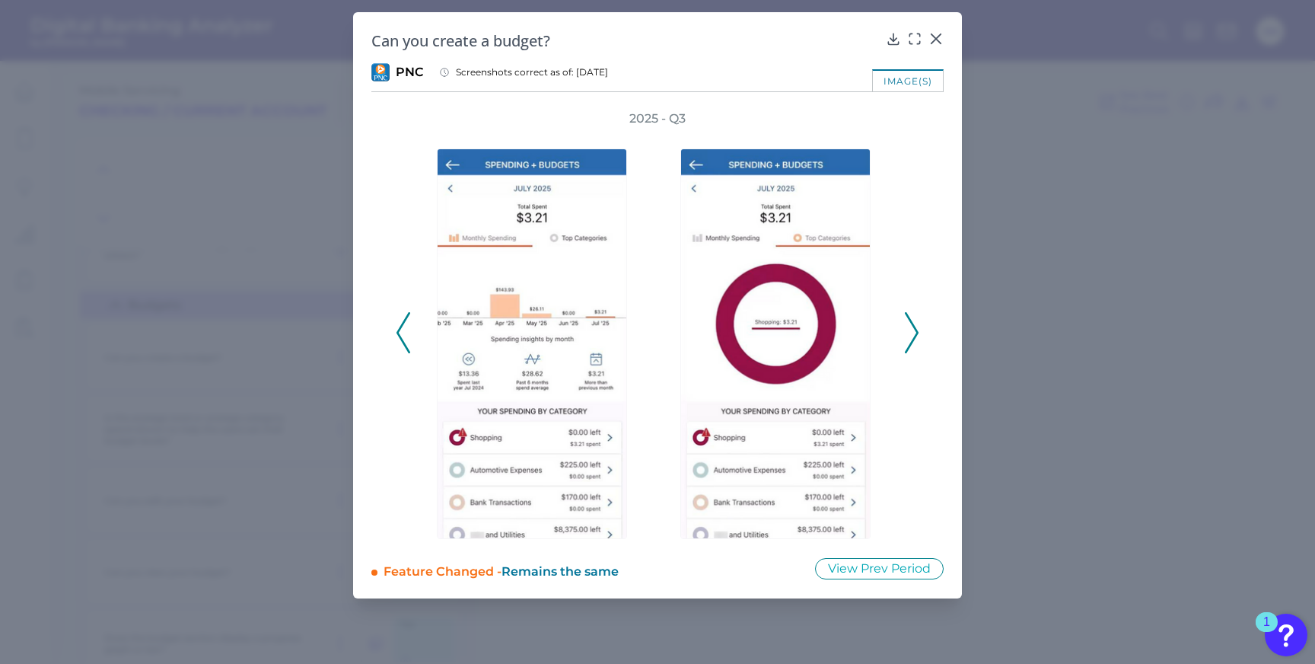
click at [907, 332] on icon at bounding box center [912, 332] width 14 height 41
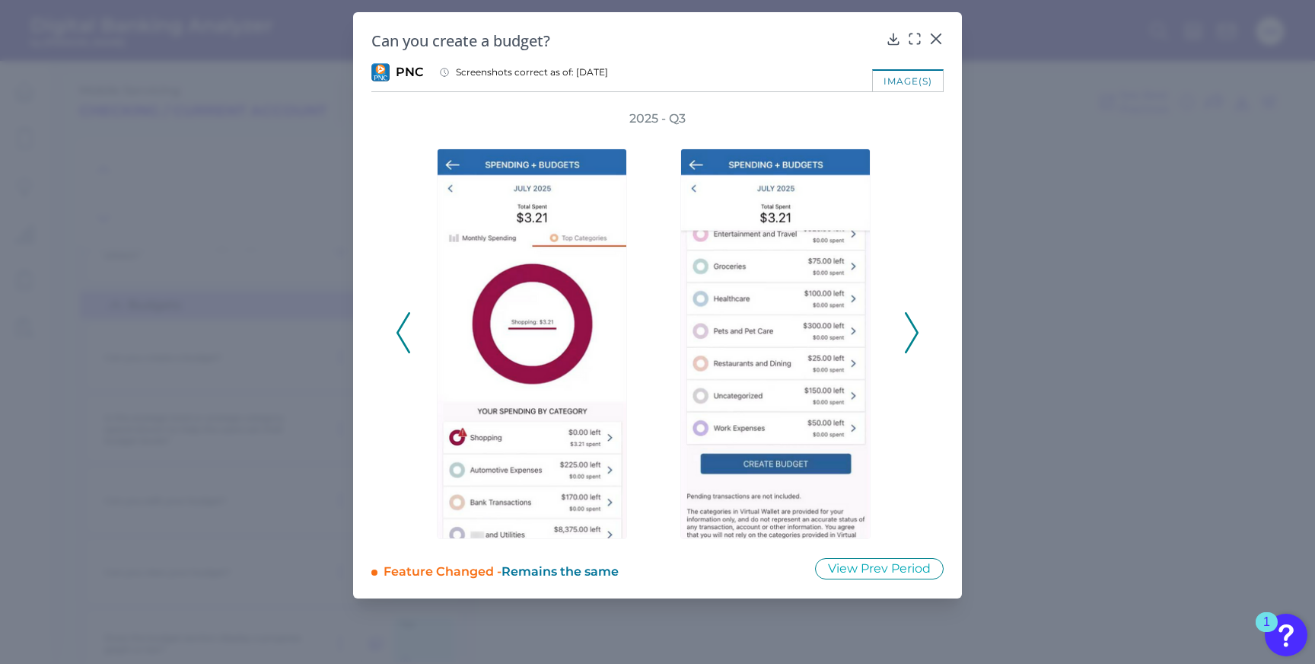
click at [907, 332] on icon at bounding box center [912, 332] width 14 height 41
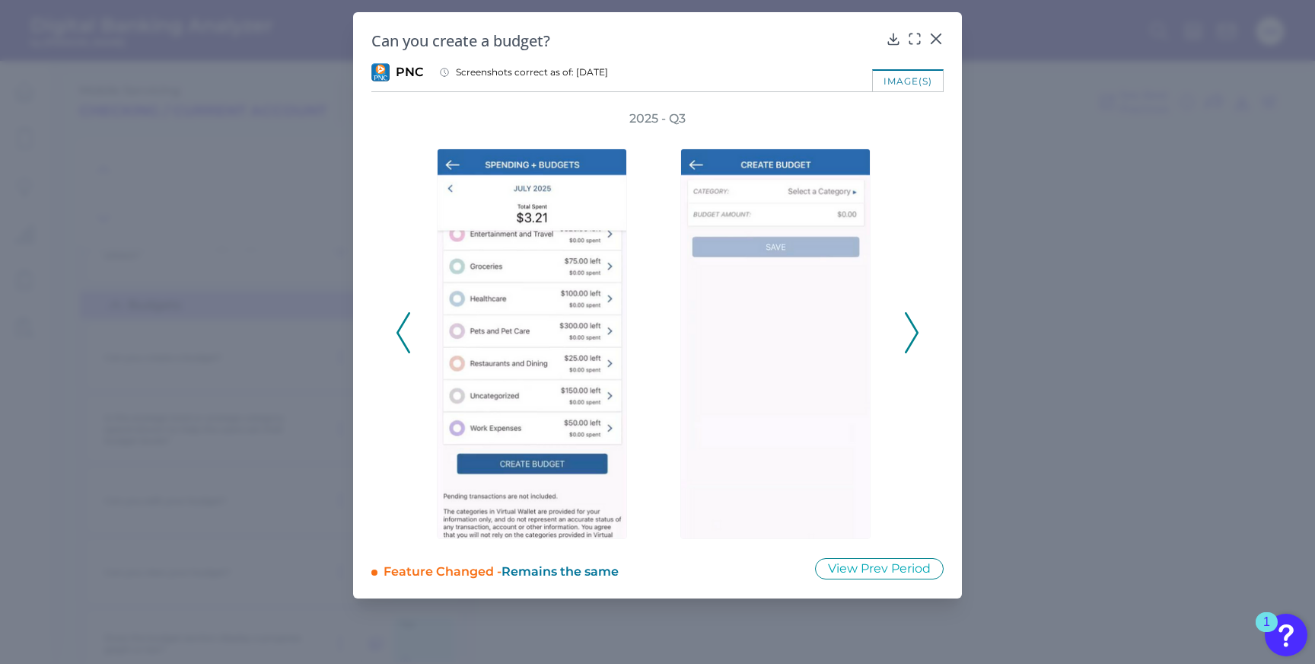
click at [907, 332] on icon at bounding box center [912, 332] width 14 height 41
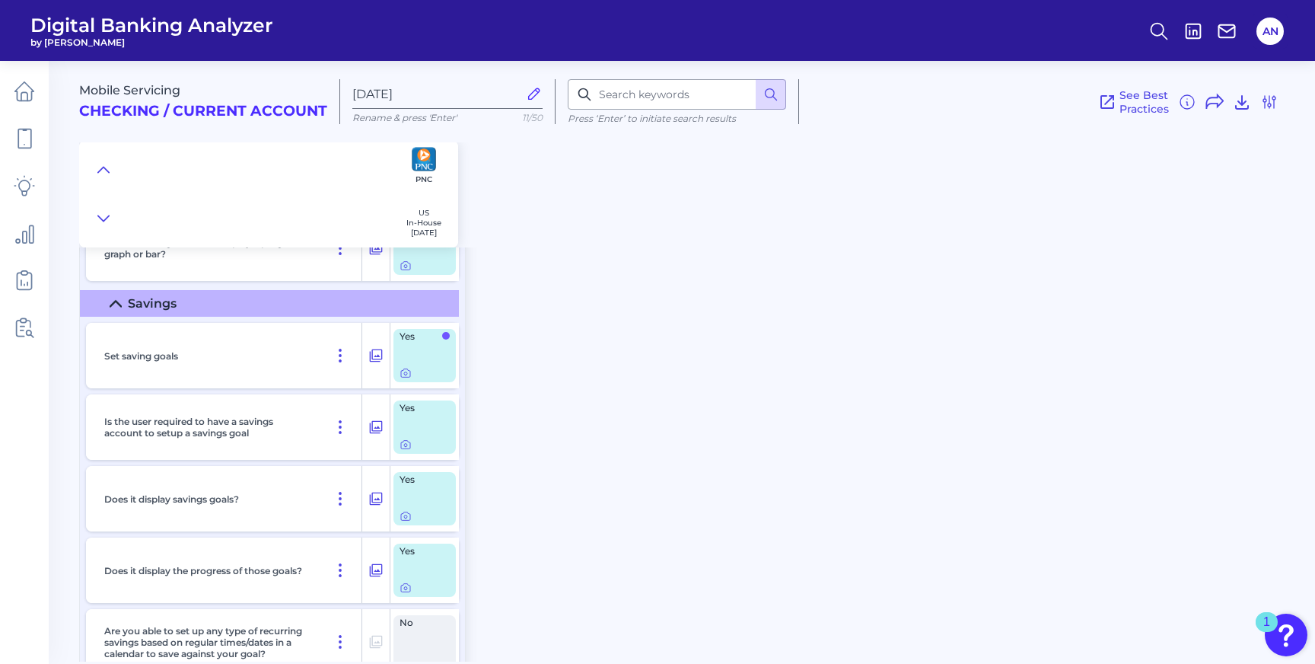
scroll to position [16561, 0]
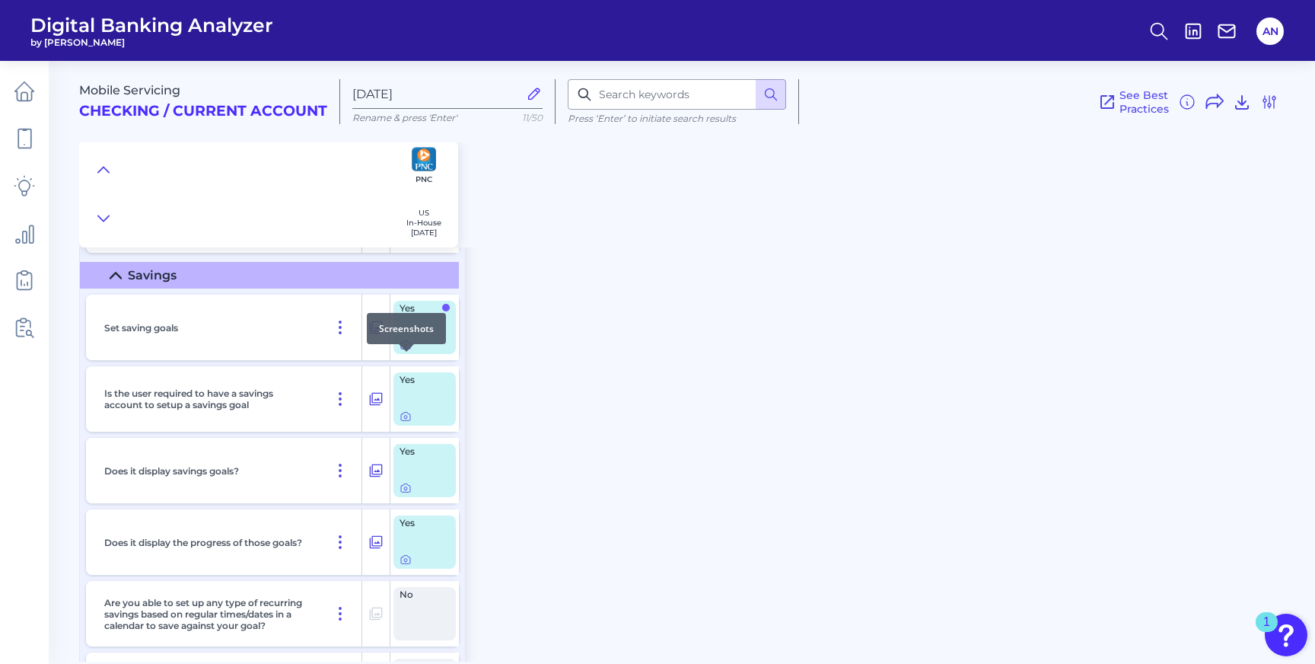
click at [403, 351] on icon at bounding box center [406, 345] width 12 height 12
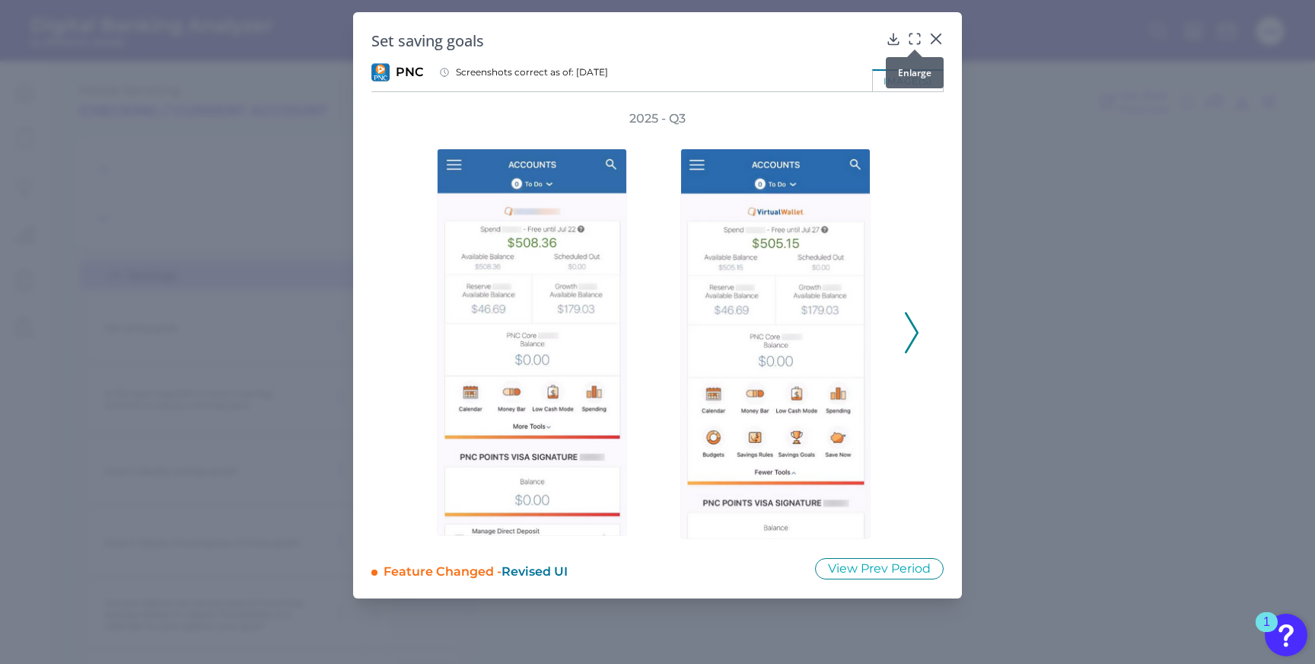
click at [911, 40] on icon at bounding box center [914, 38] width 15 height 15
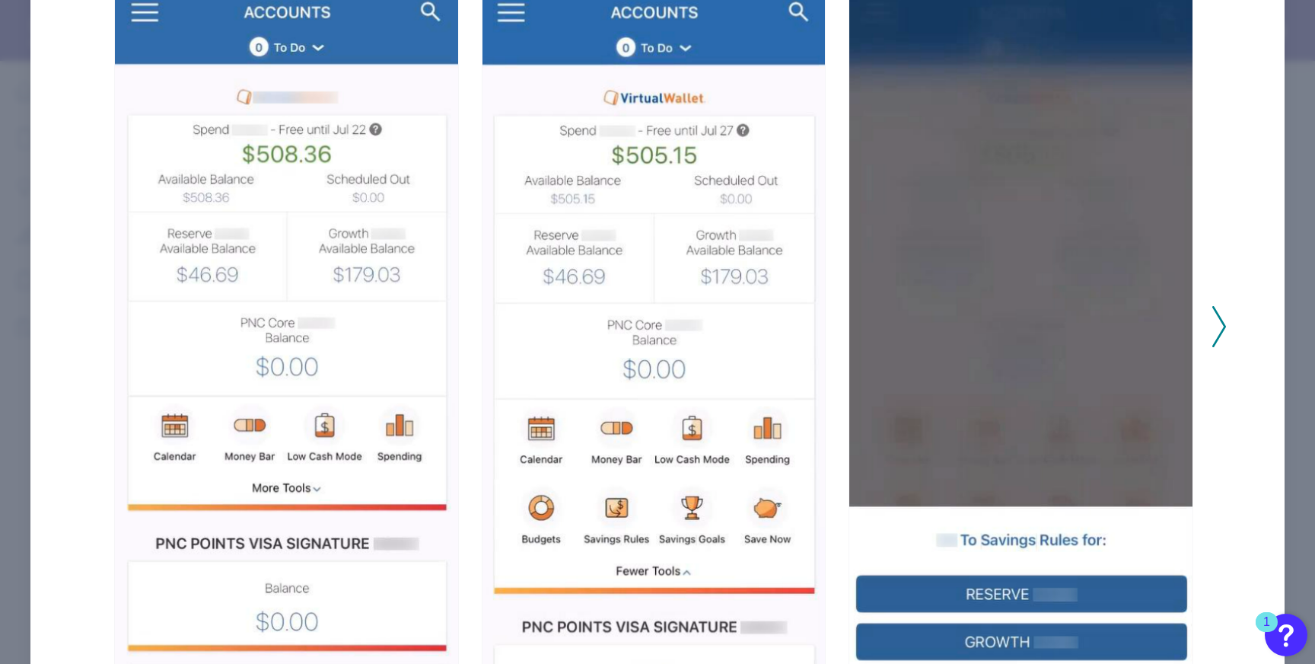
scroll to position [179, 0]
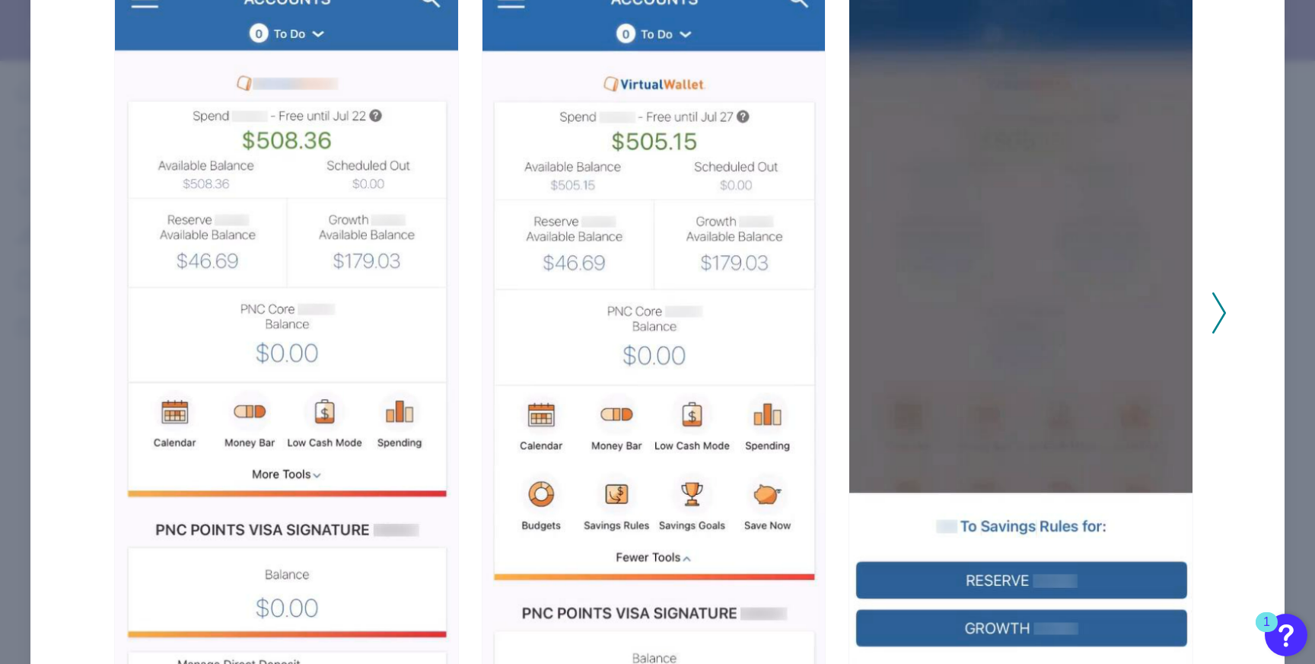
click at [1213, 319] on icon at bounding box center [1220, 312] width 14 height 41
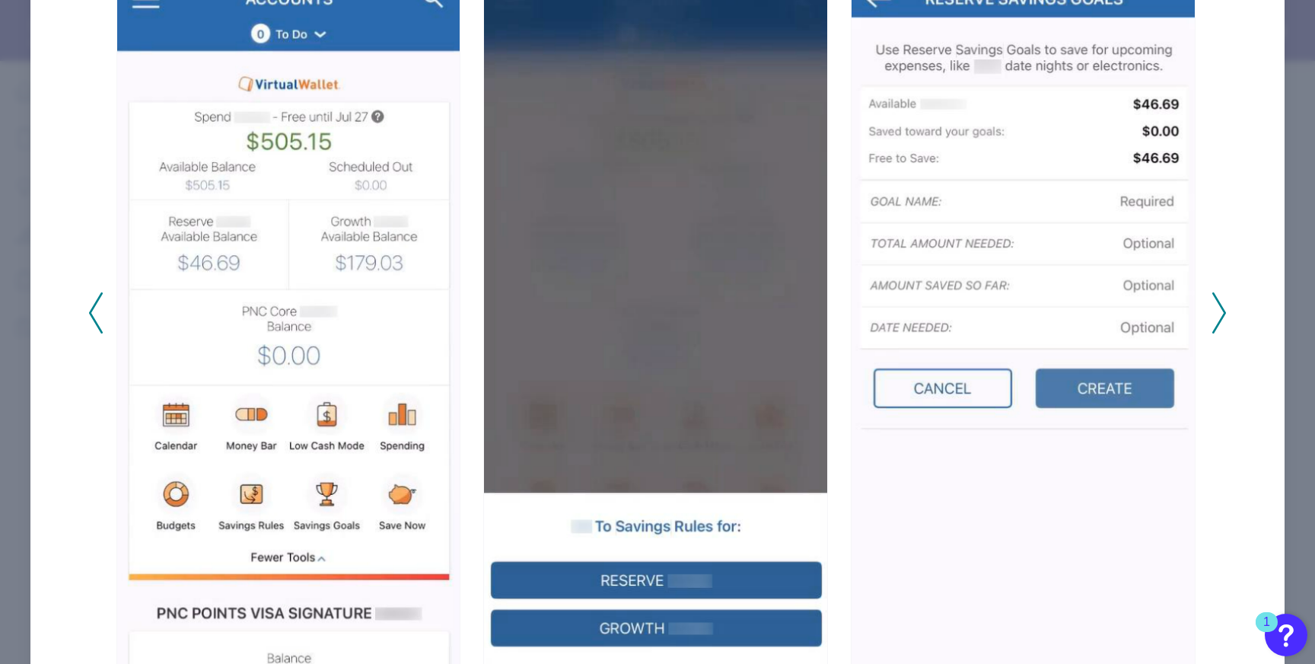
click at [1213, 321] on icon at bounding box center [1220, 312] width 14 height 41
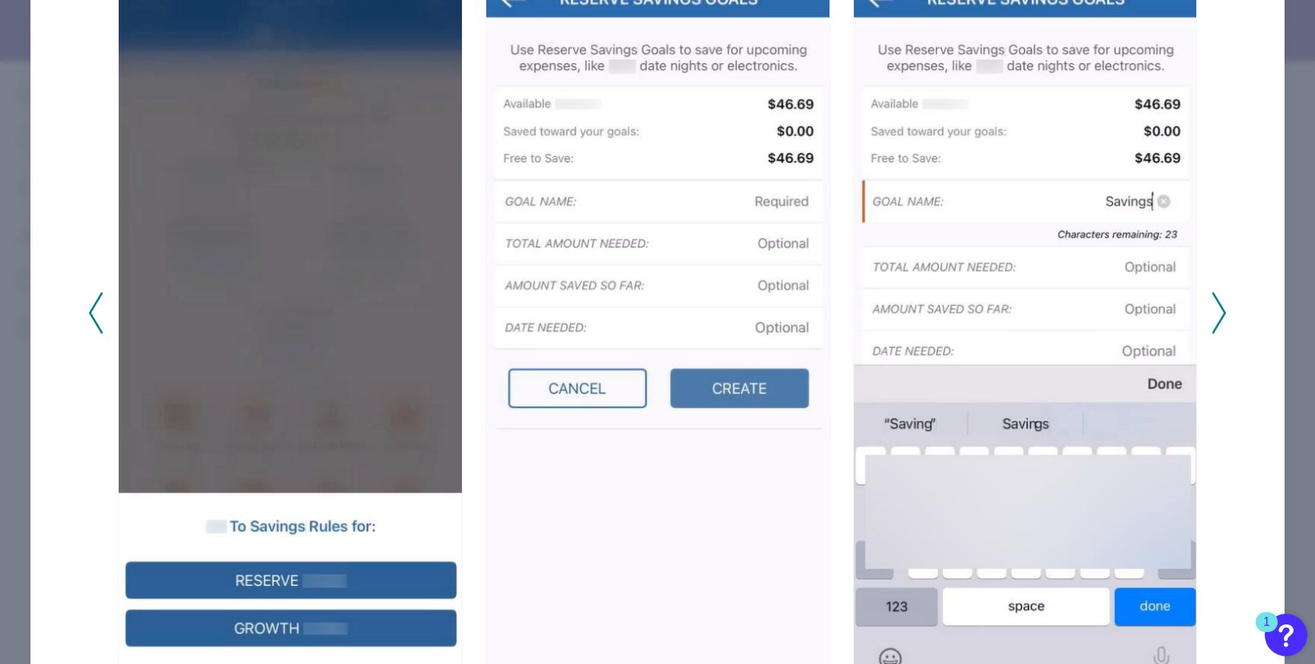
click at [1213, 322] on icon at bounding box center [1220, 312] width 14 height 41
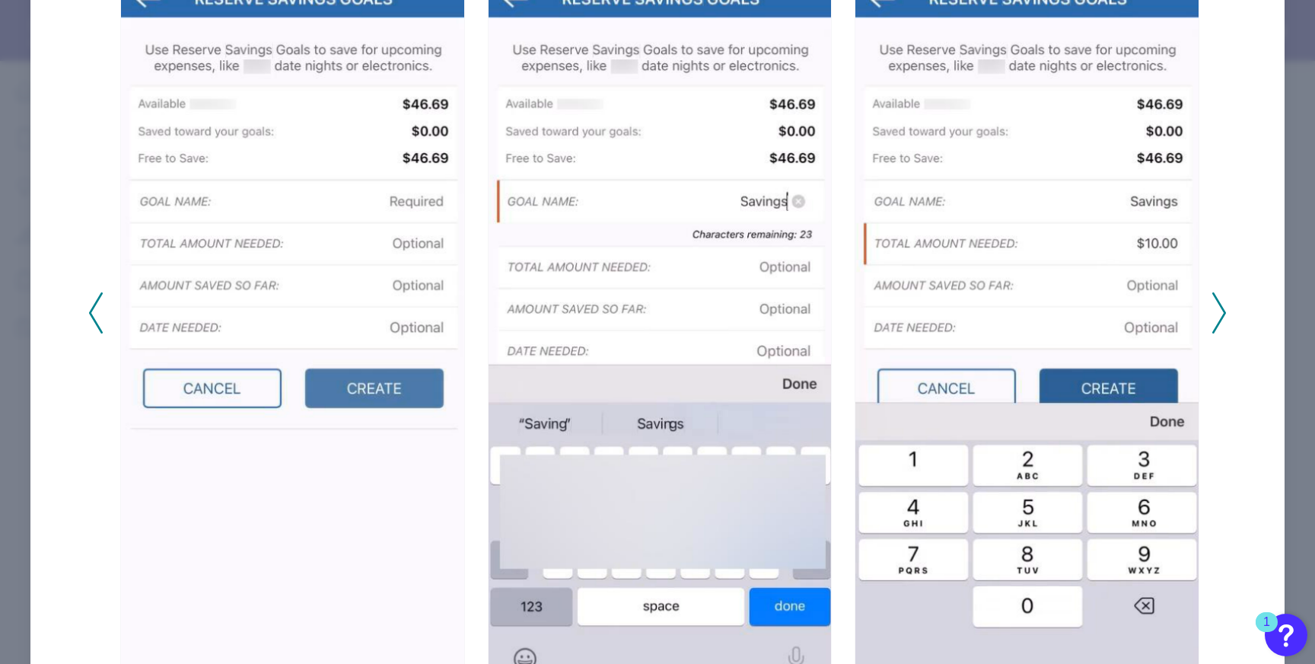
click at [1213, 322] on icon at bounding box center [1220, 312] width 14 height 41
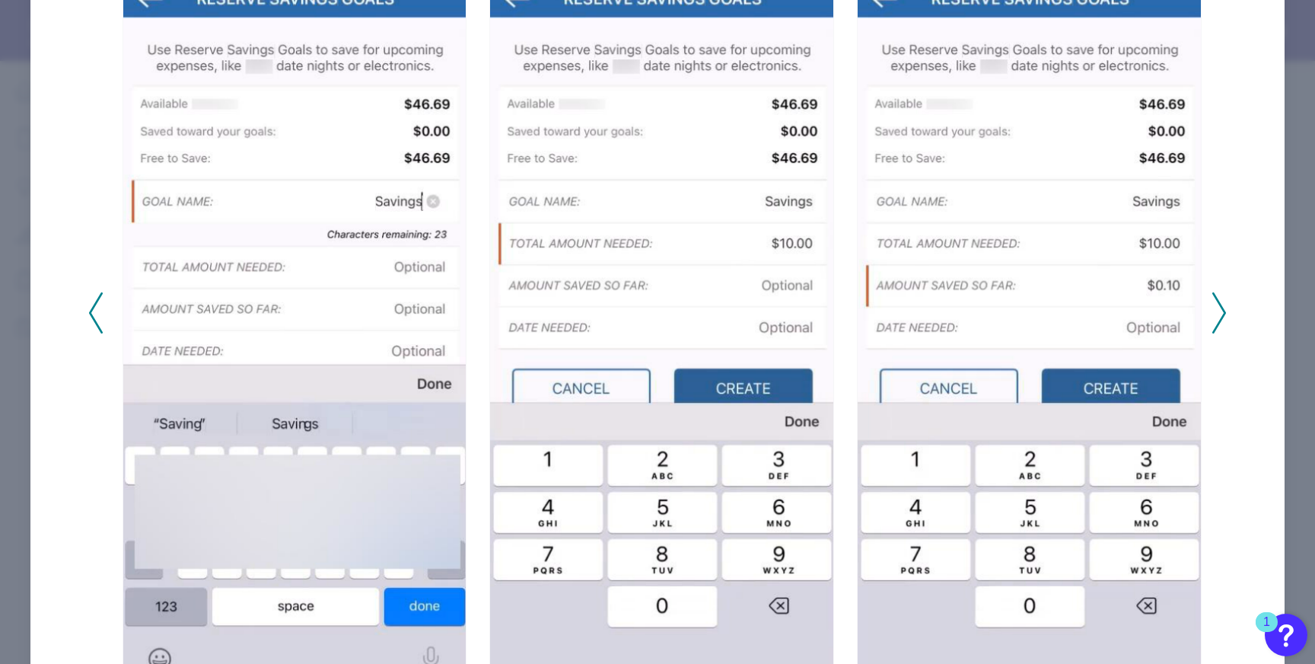
click at [1213, 322] on icon at bounding box center [1220, 312] width 14 height 41
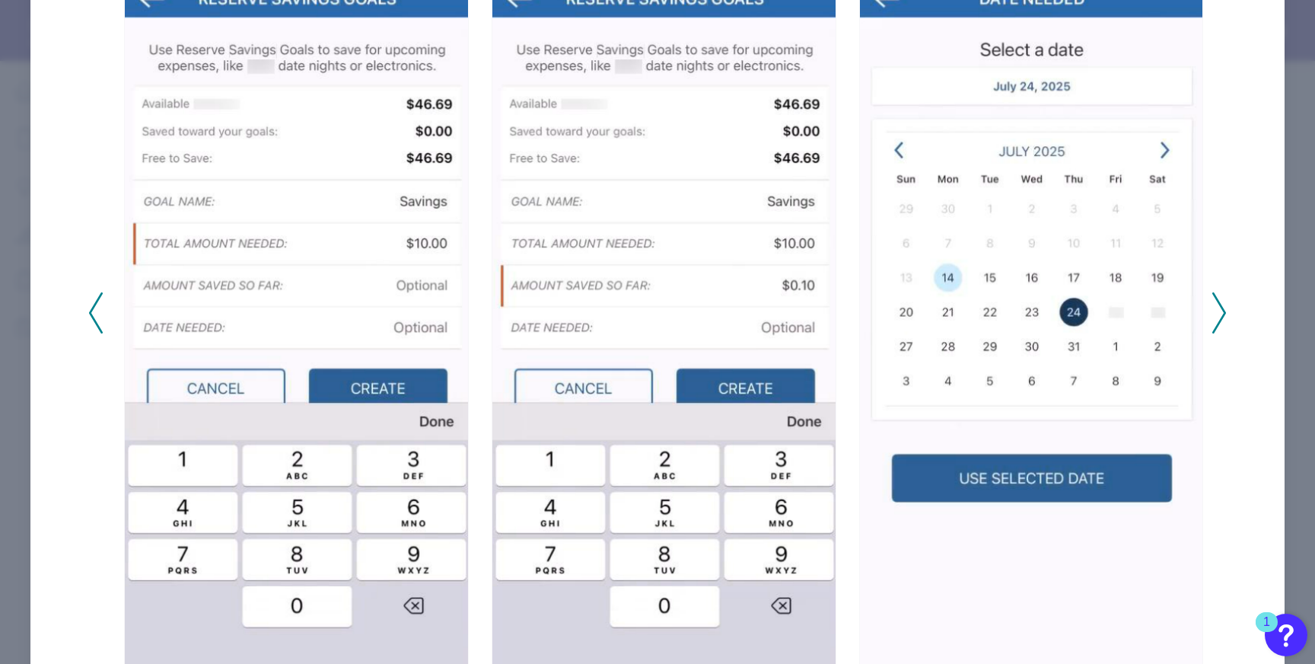
click at [1213, 322] on icon at bounding box center [1220, 312] width 14 height 41
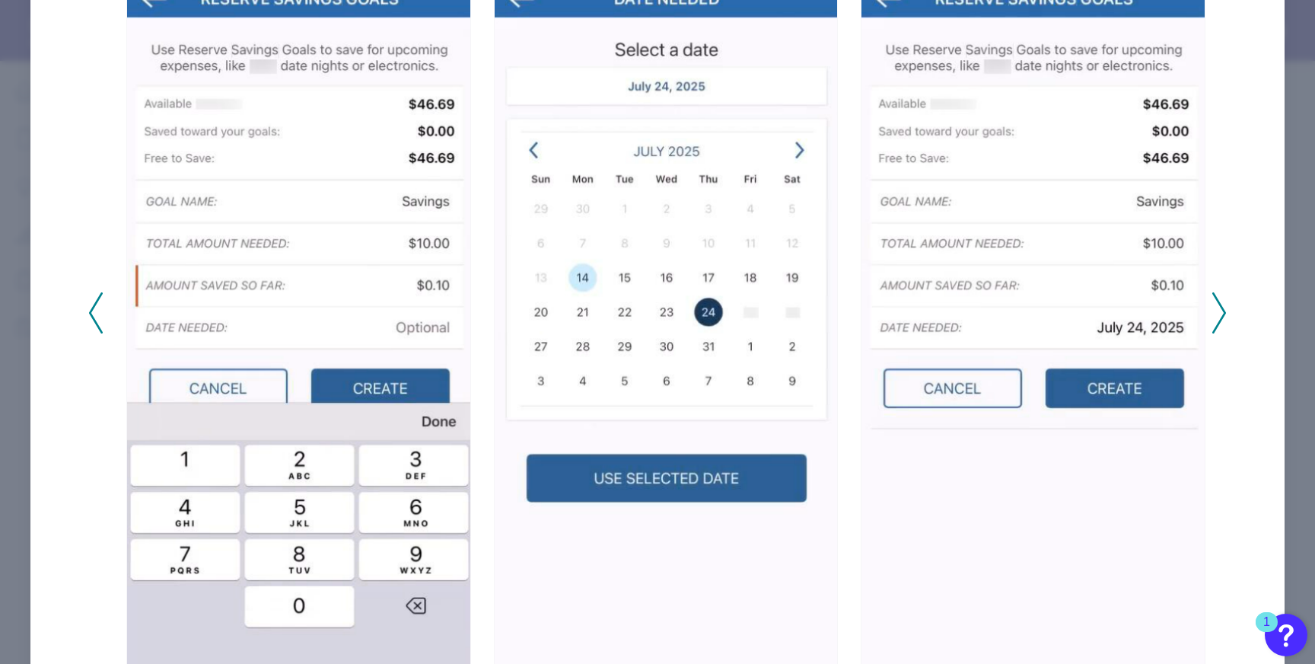
click at [1213, 322] on icon at bounding box center [1220, 312] width 14 height 41
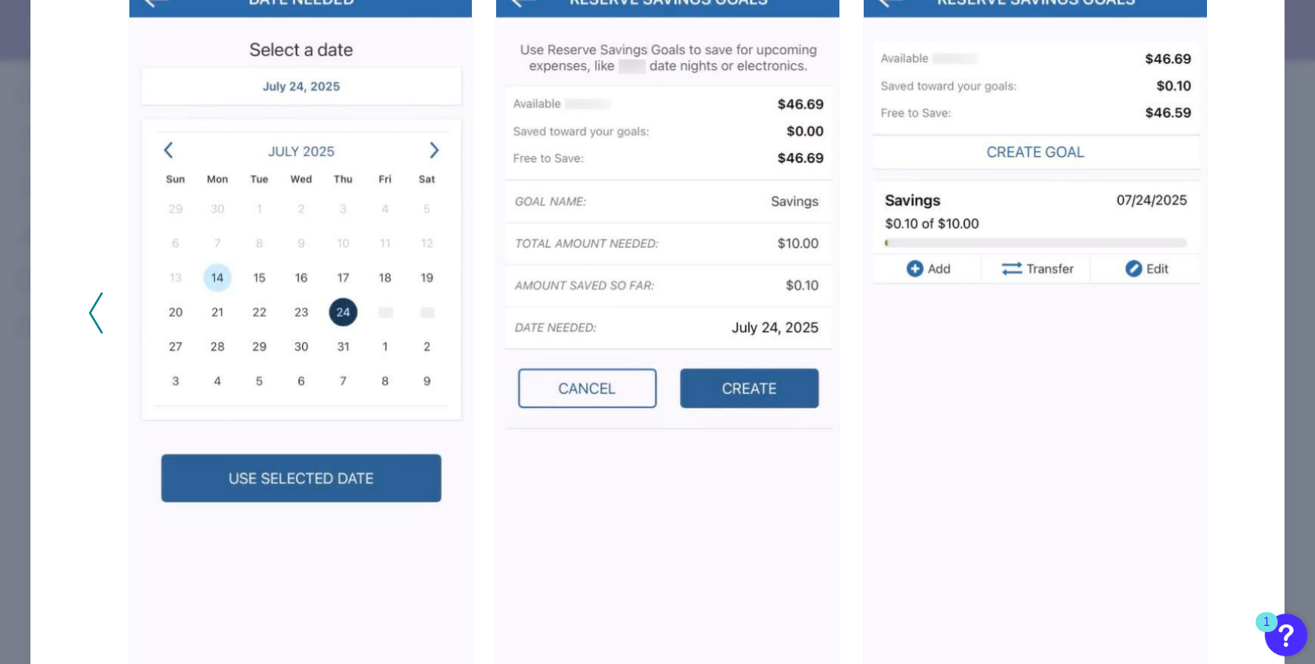
scroll to position [0, 0]
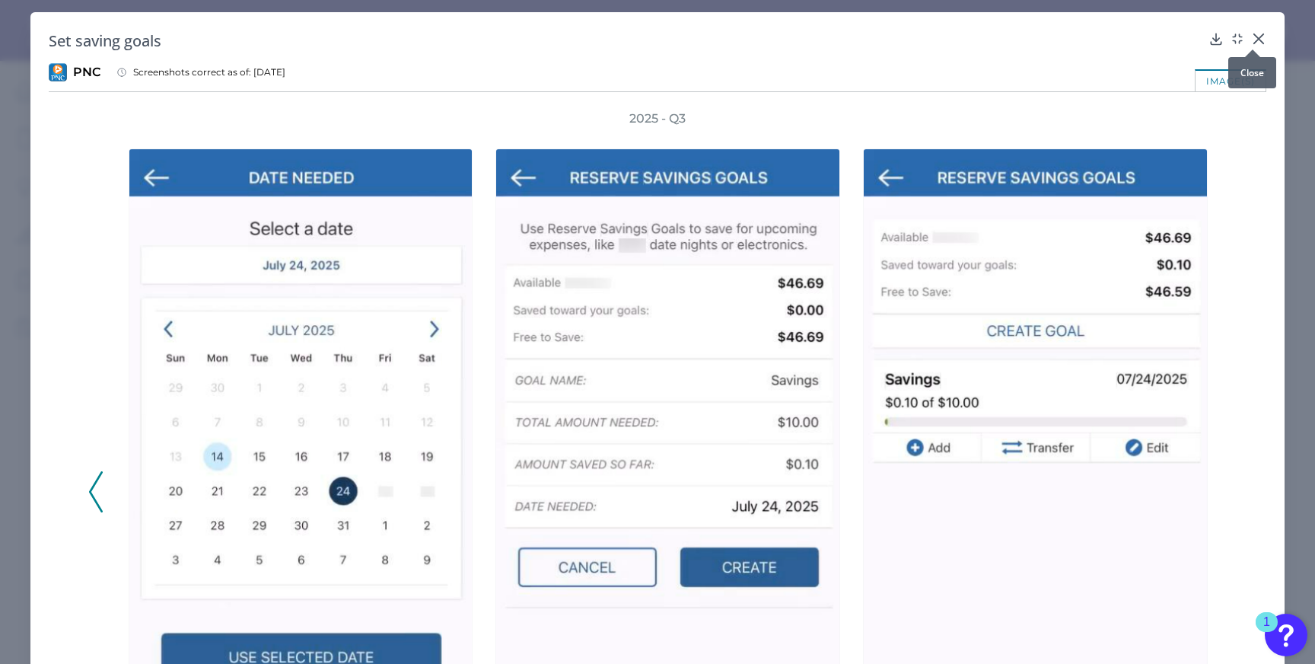
click at [1254, 34] on icon at bounding box center [1258, 38] width 15 height 15
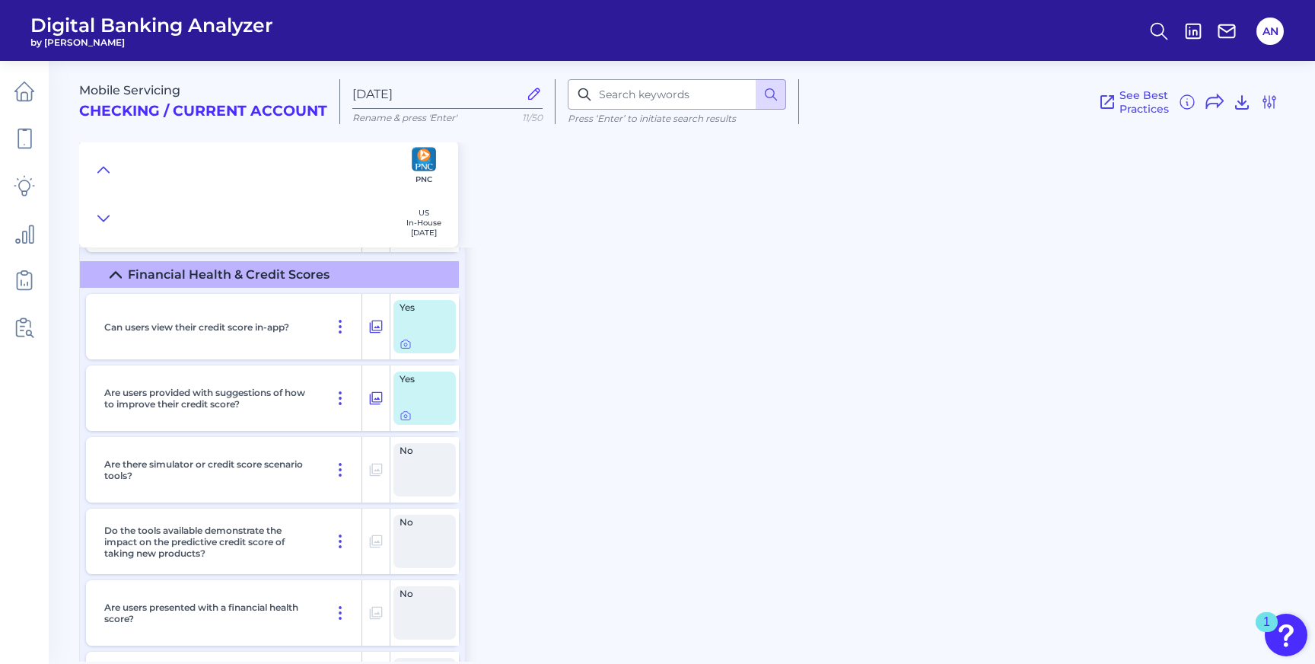
scroll to position [17172, 0]
click at [406, 349] on icon at bounding box center [406, 342] width 12 height 12
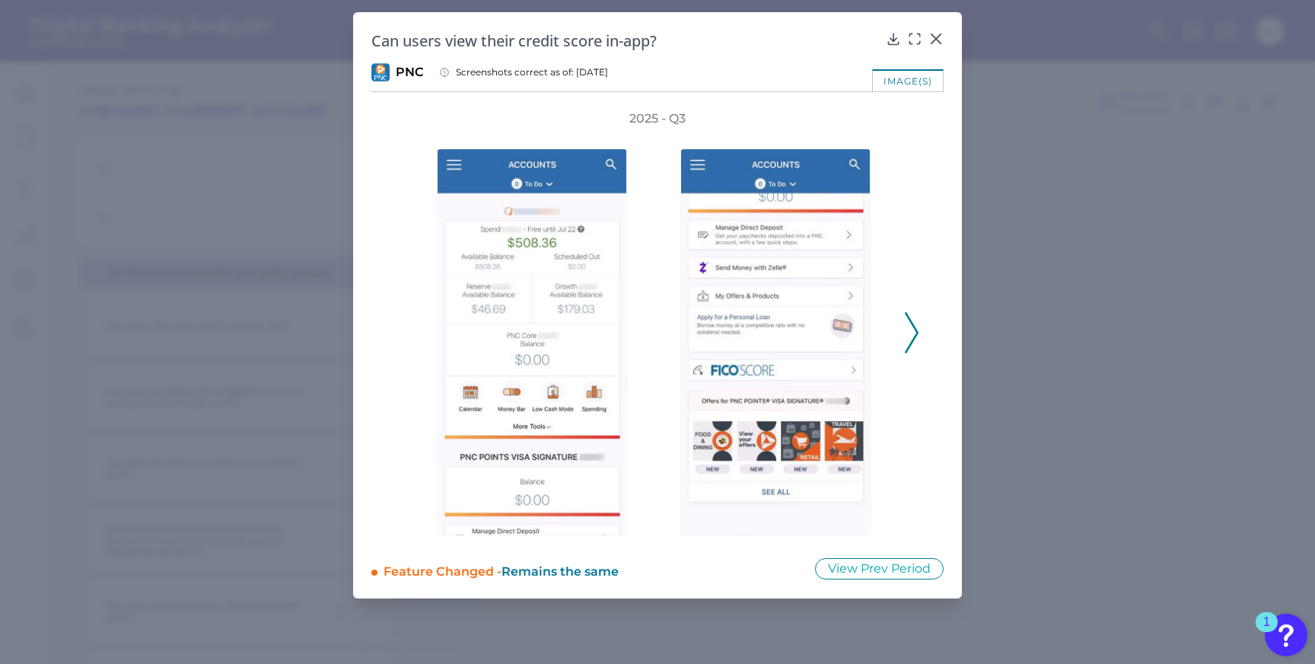
click at [907, 334] on icon at bounding box center [912, 332] width 14 height 41
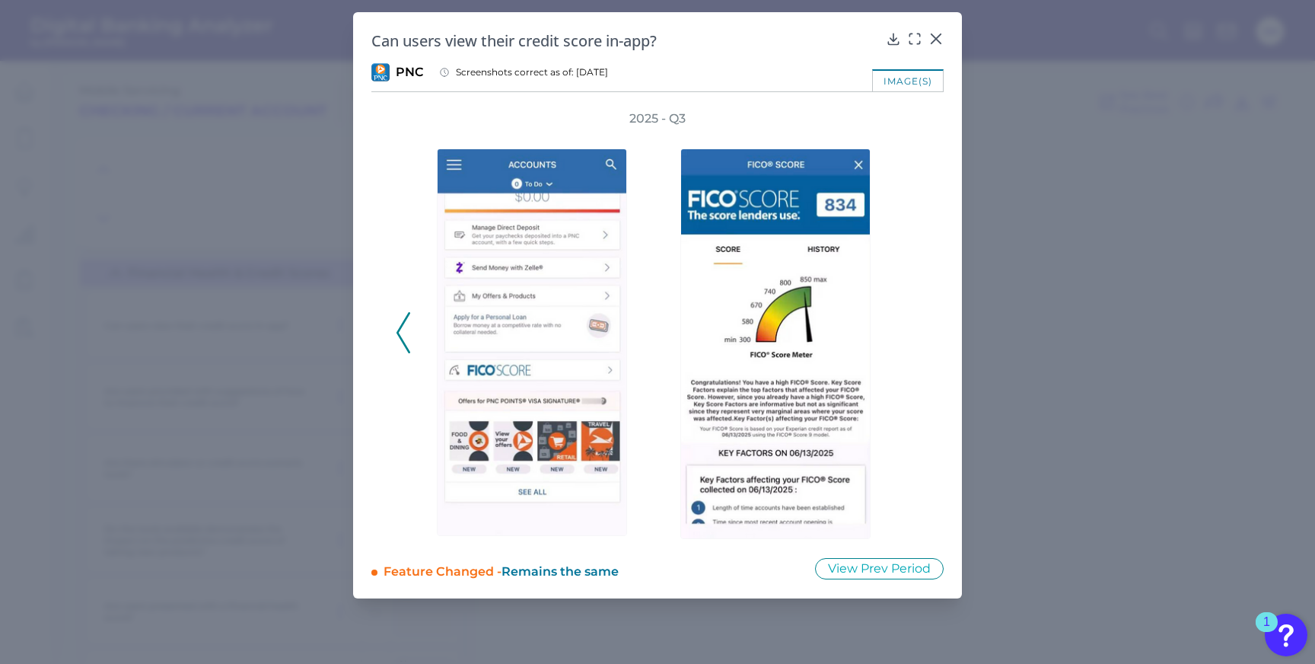
click at [951, 346] on div "Can users view their credit score in-app? PNC Screenshots correct as of: [DATE]…" at bounding box center [657, 305] width 609 height 586
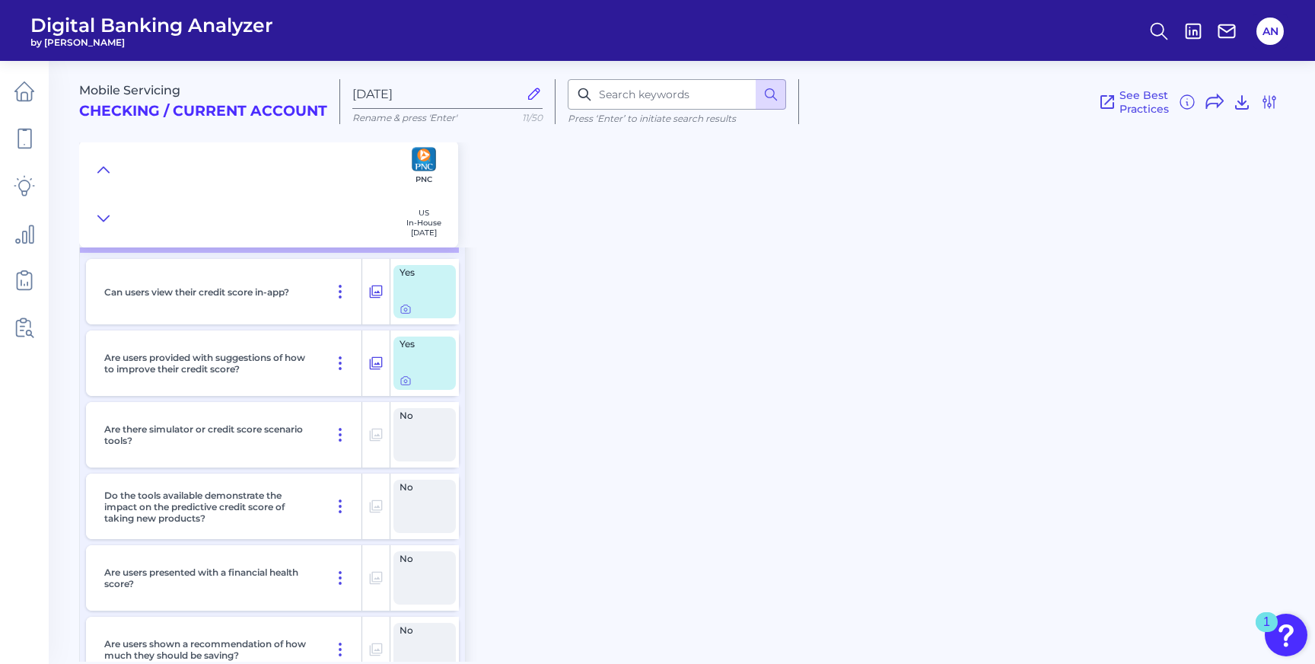
scroll to position [17187, 0]
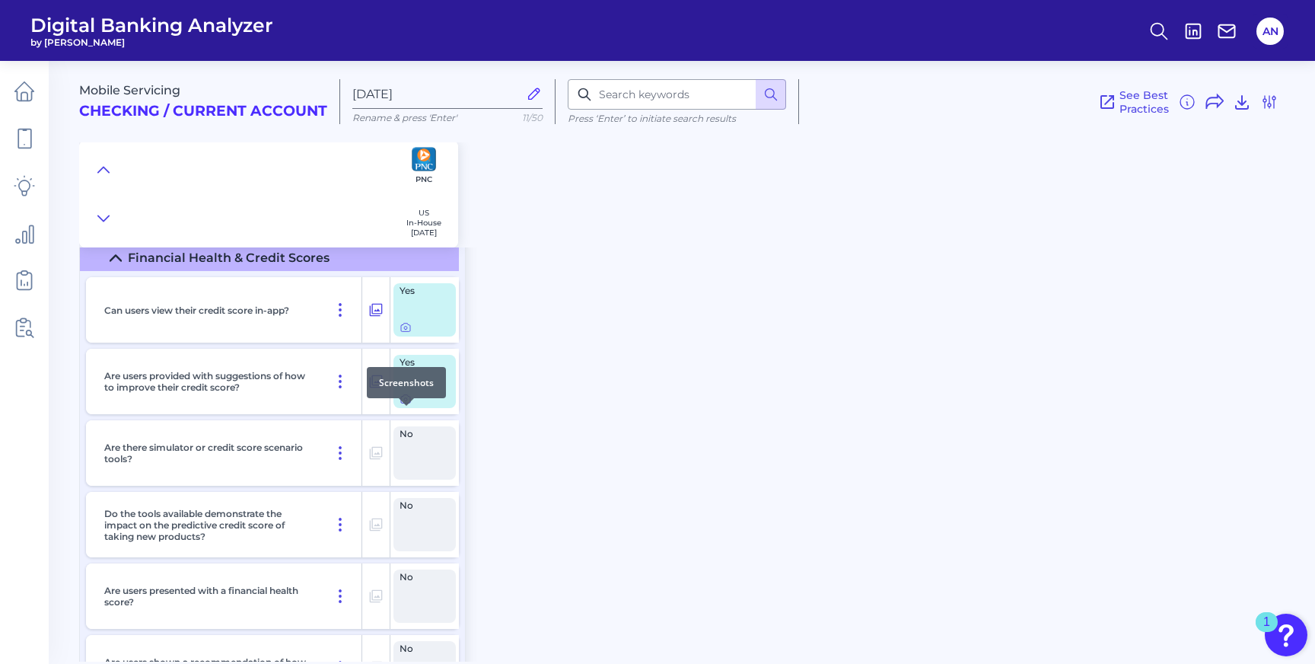
click at [403, 405] on icon at bounding box center [406, 399] width 12 height 12
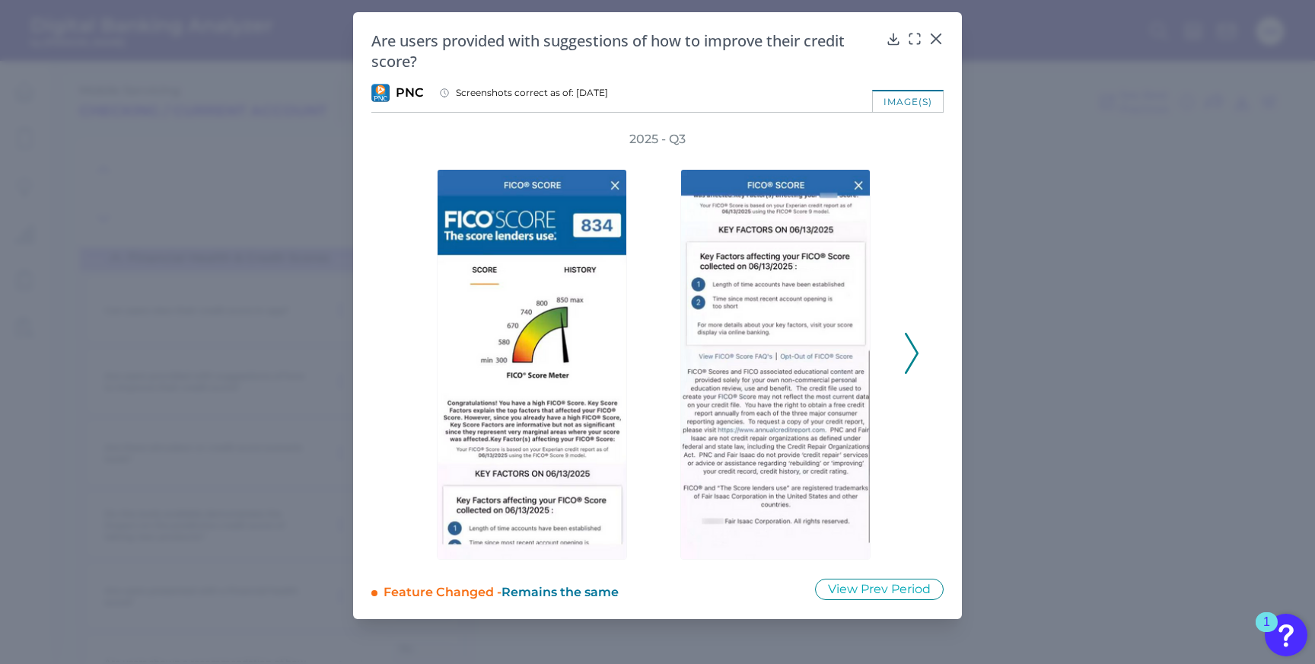
click at [901, 356] on div "2025 - Q3" at bounding box center [658, 345] width 524 height 429
click at [919, 352] on button at bounding box center [911, 353] width 15 height 41
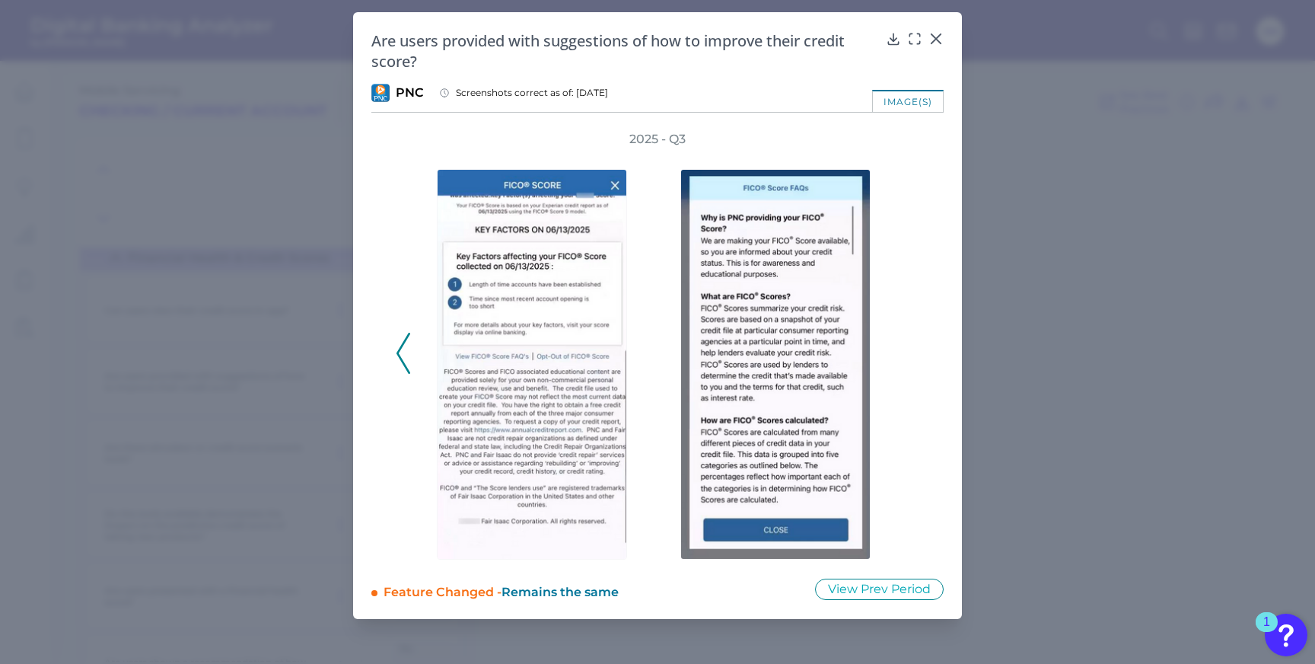
click at [919, 352] on div "2025 - Q3" at bounding box center [658, 345] width 524 height 429
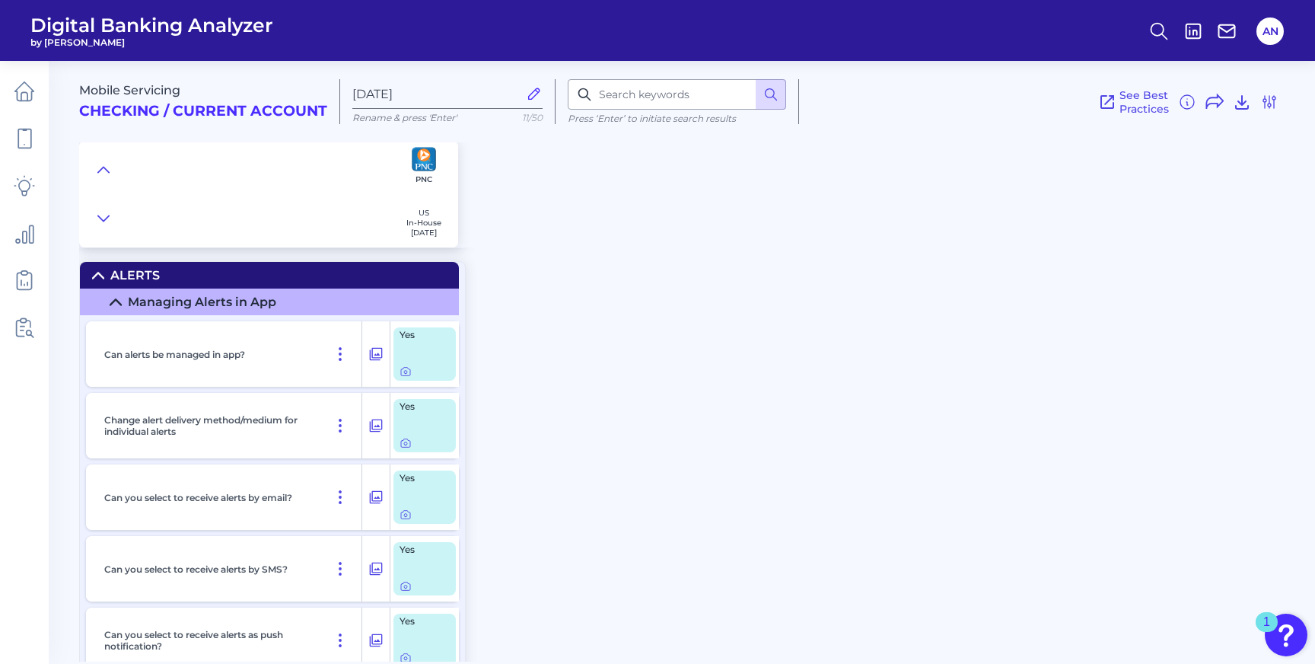
scroll to position [18203, 0]
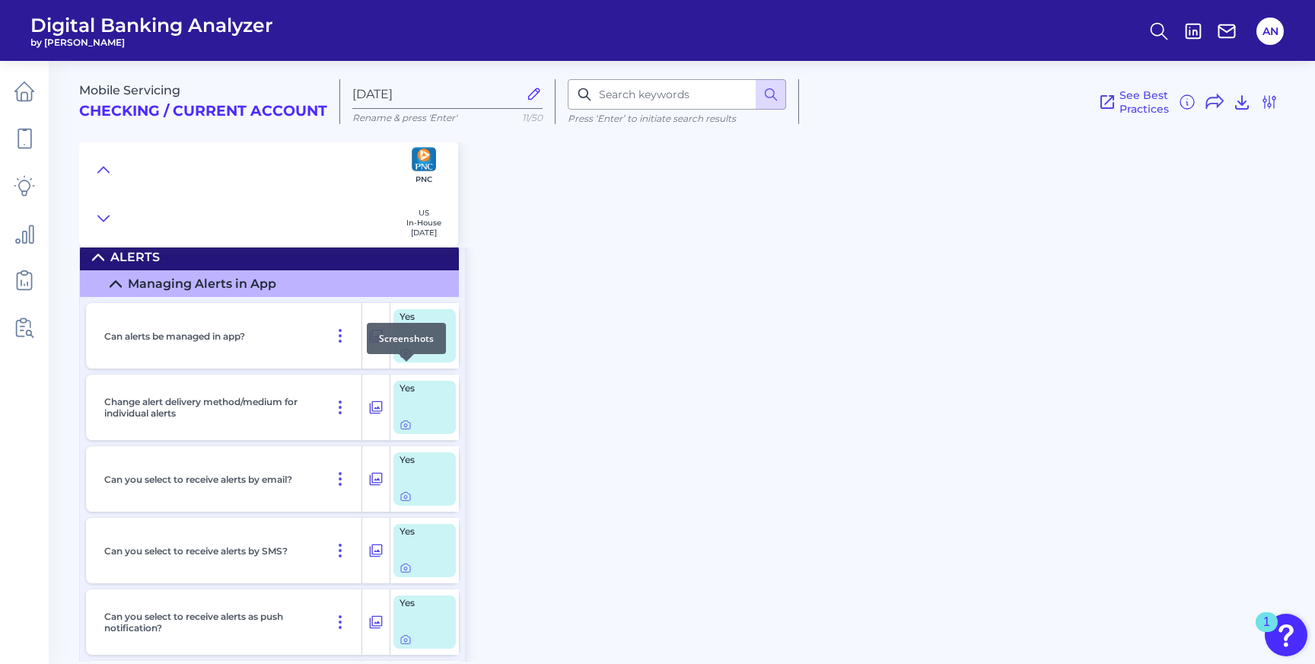
click at [408, 359] on icon at bounding box center [406, 353] width 12 height 12
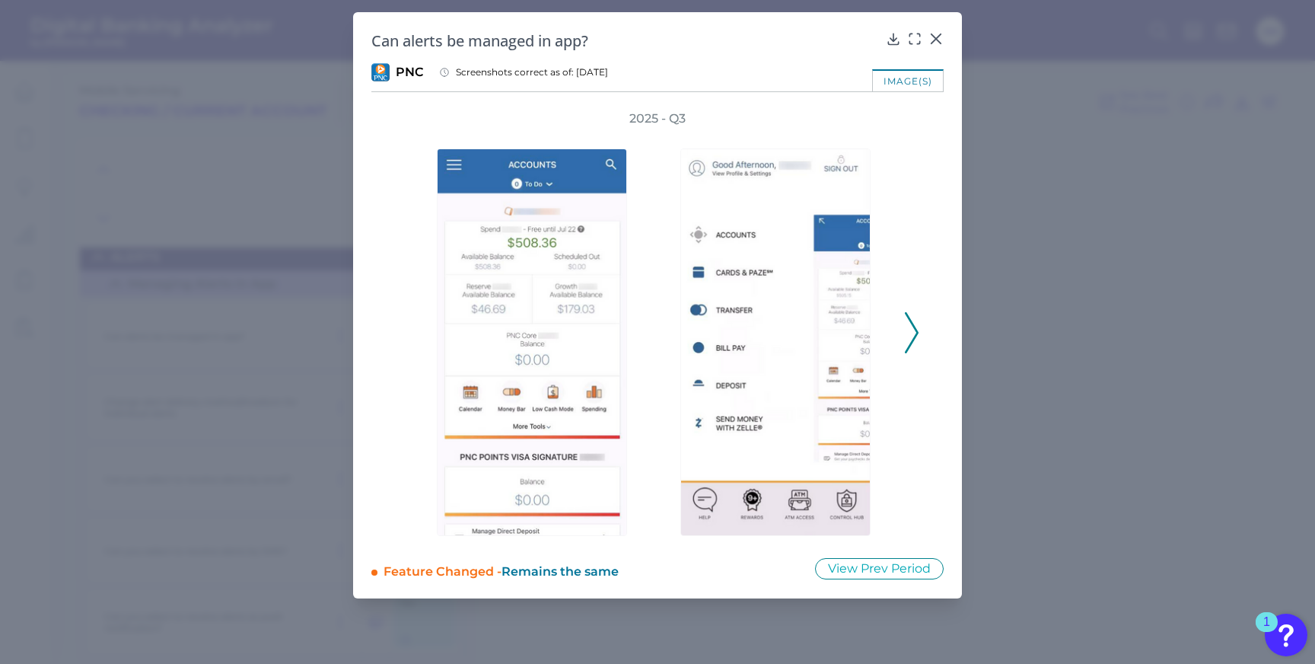
click at [914, 335] on icon at bounding box center [912, 332] width 14 height 41
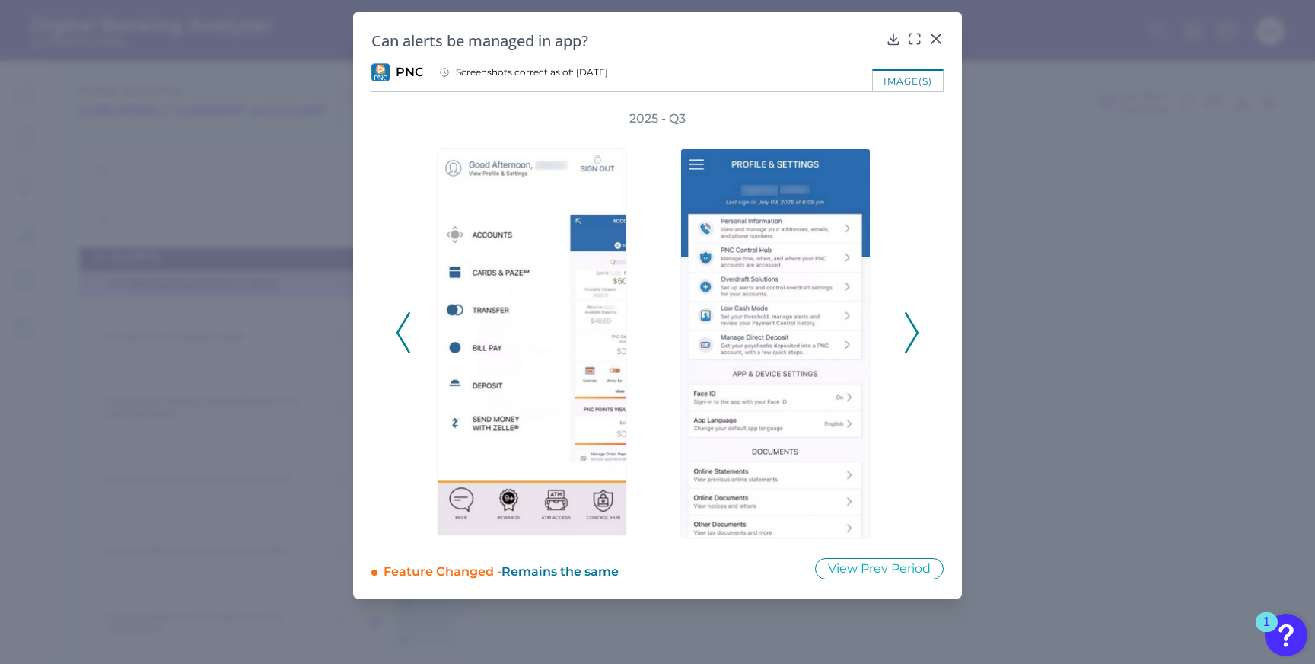
click at [914, 335] on icon at bounding box center [912, 332] width 14 height 41
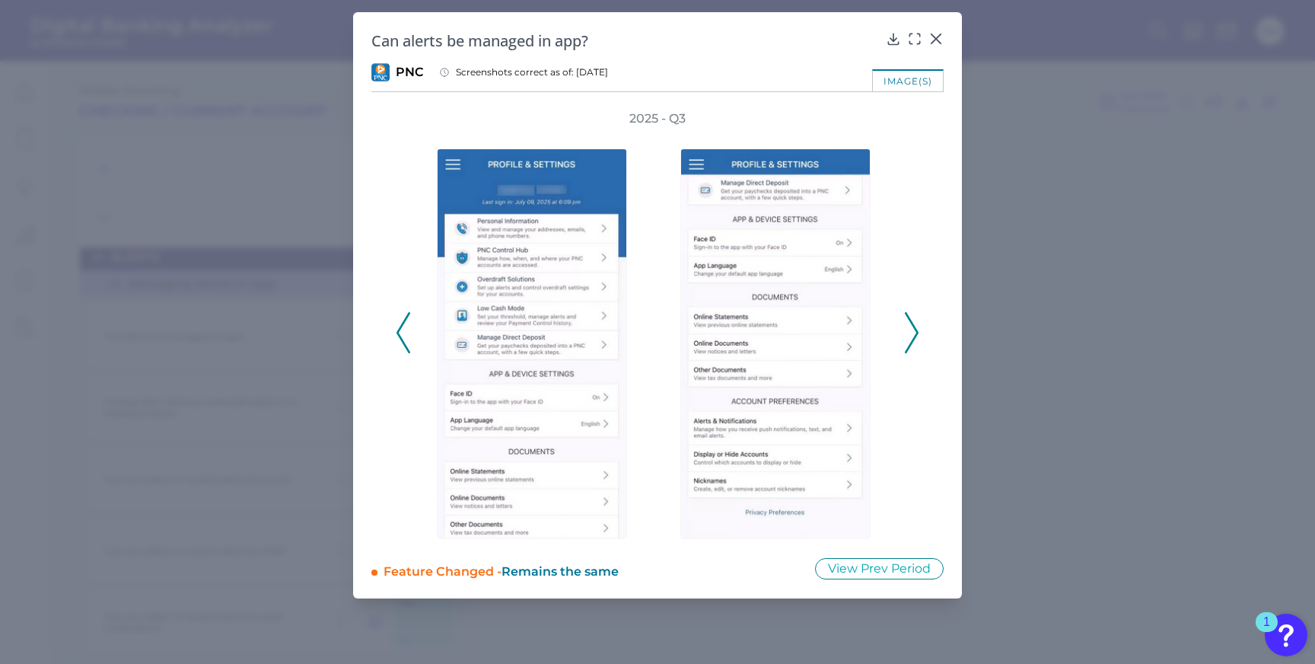
click at [914, 335] on icon at bounding box center [912, 332] width 14 height 41
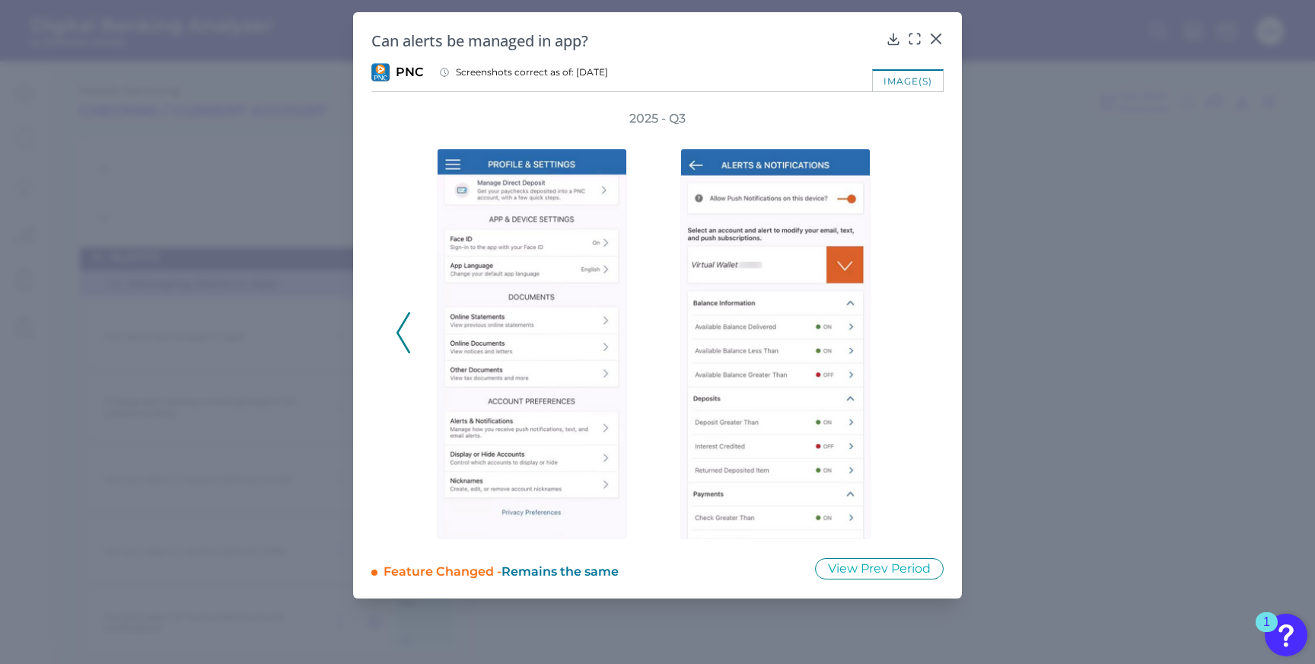
click at [914, 335] on div "2025 - Q3" at bounding box center [658, 324] width 524 height 429
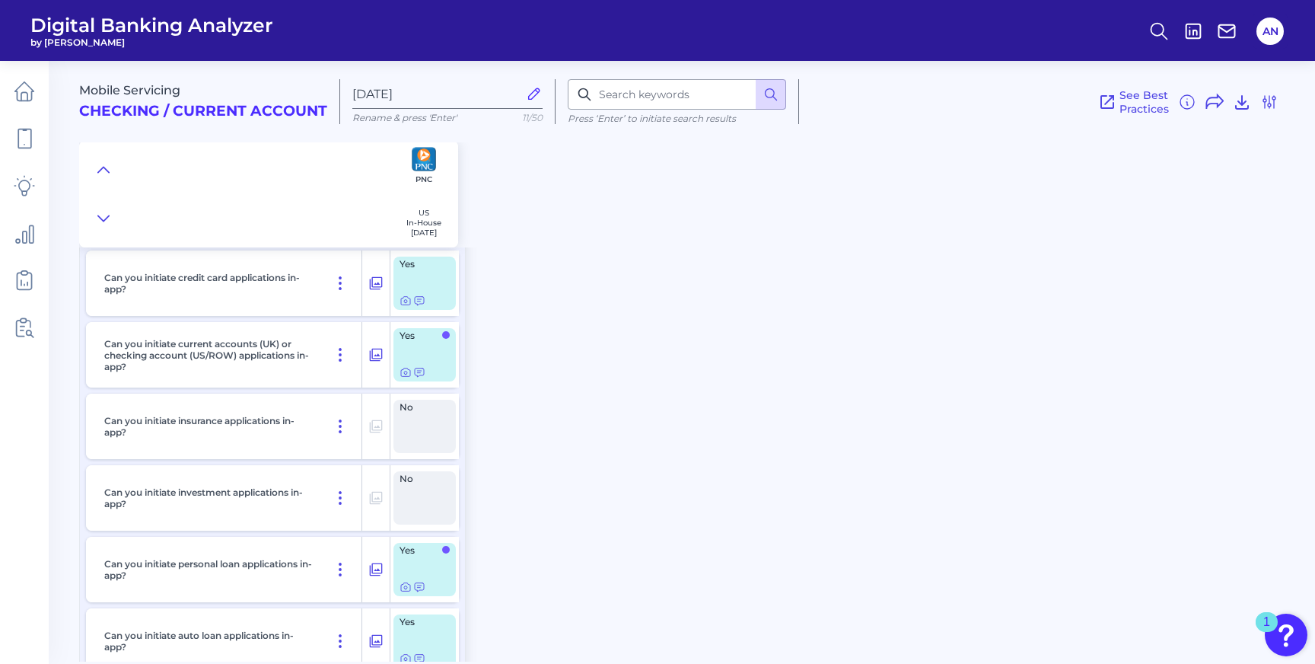
scroll to position [20016, 0]
click at [406, 304] on icon at bounding box center [406, 298] width 12 height 12
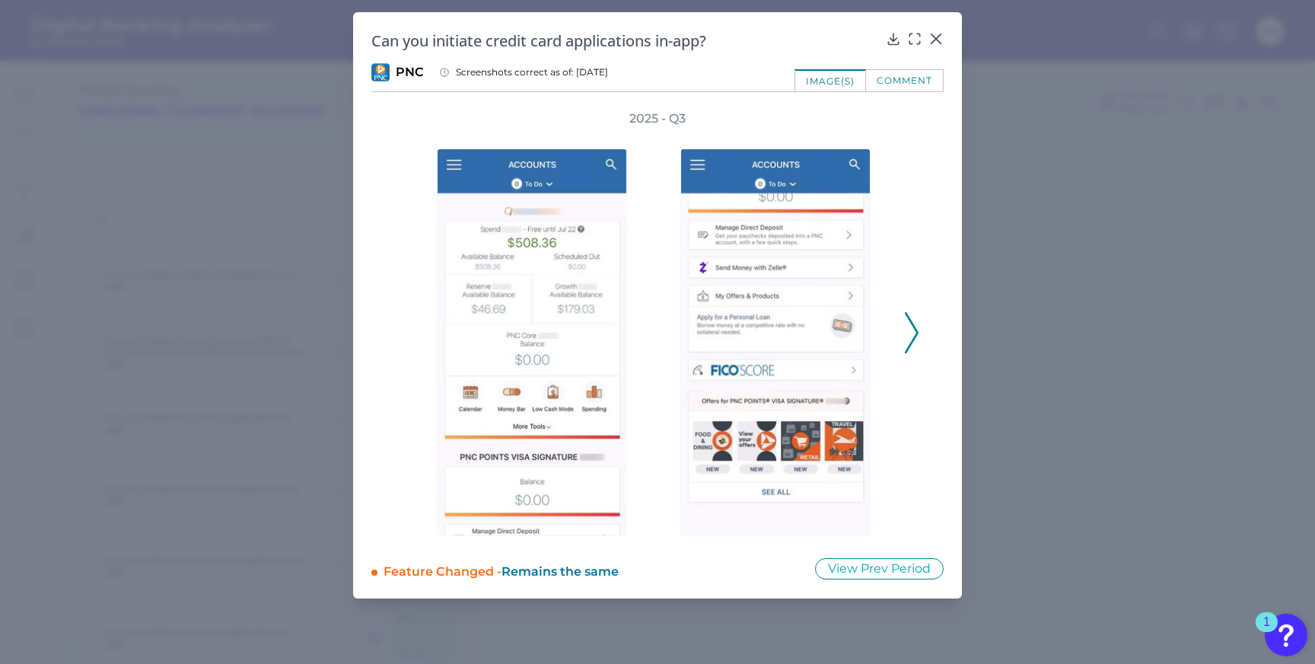
click at [913, 325] on polyline at bounding box center [911, 333] width 11 height 39
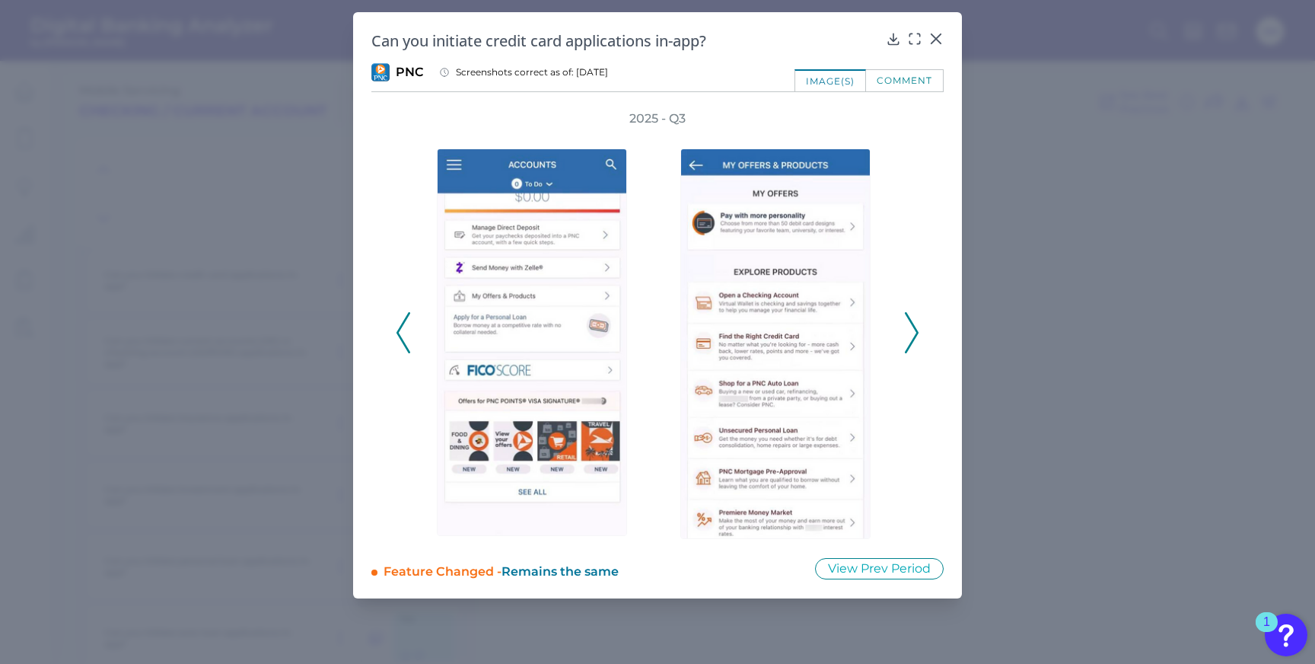
click at [913, 327] on polyline at bounding box center [911, 333] width 11 height 39
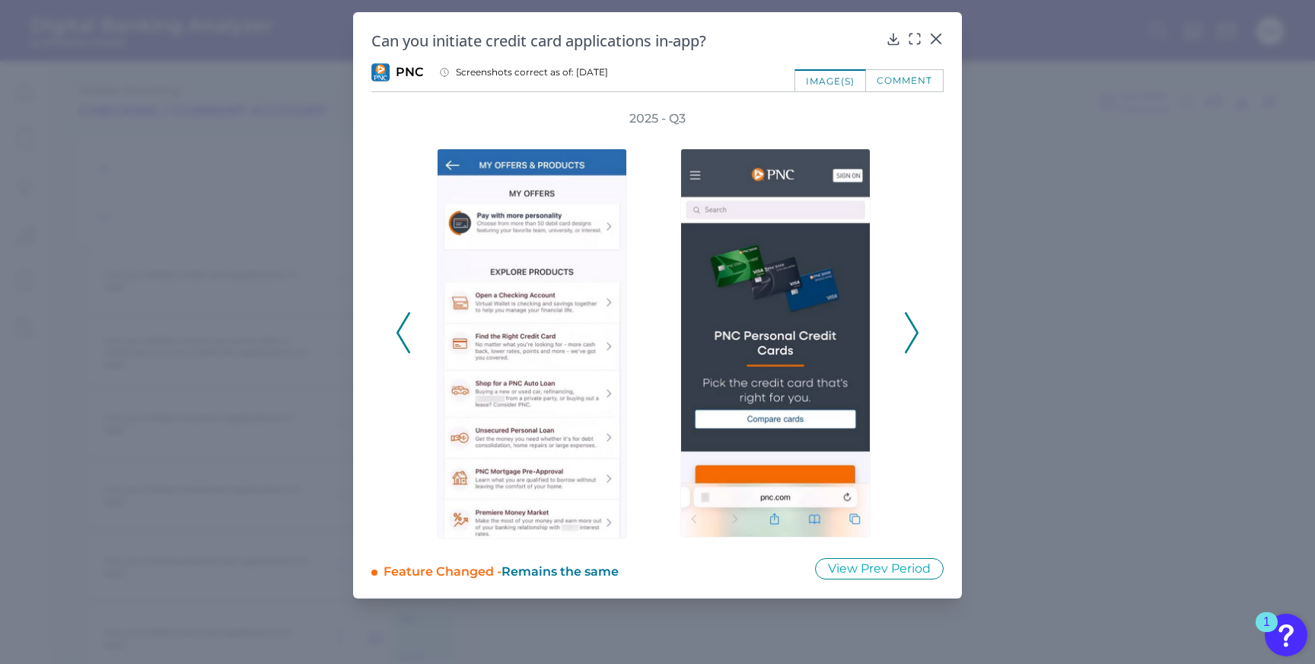
click at [913, 327] on polyline at bounding box center [911, 333] width 11 height 39
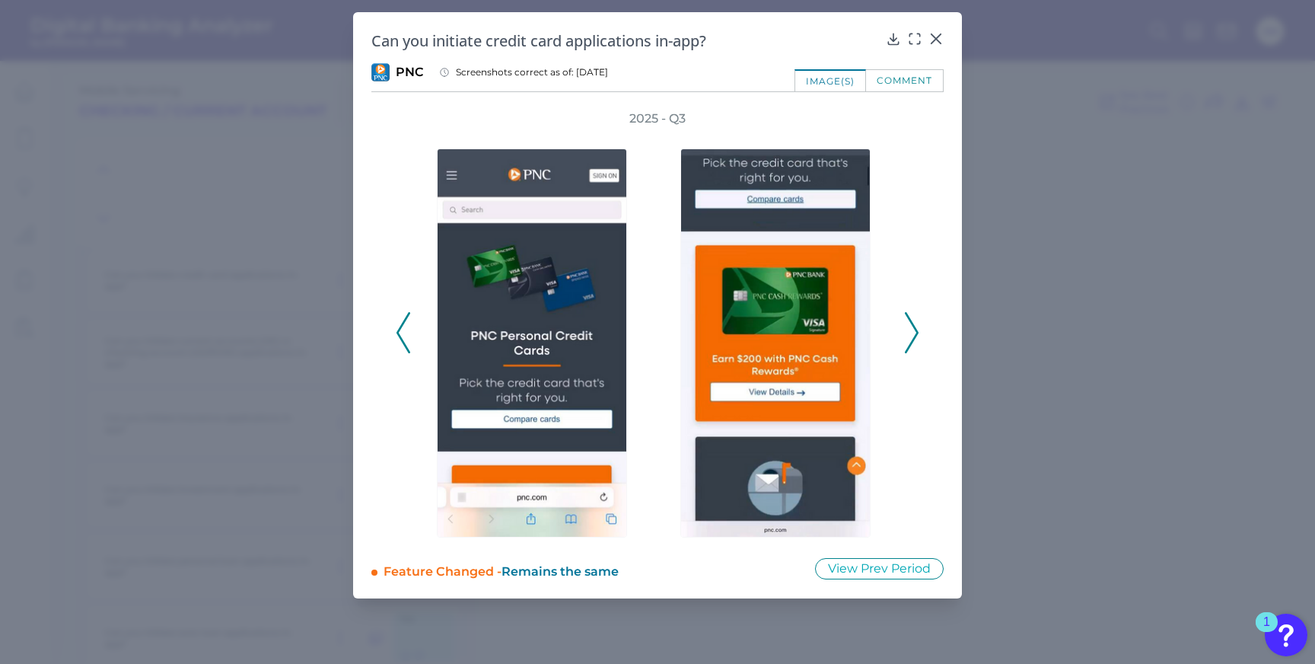
click at [913, 327] on polyline at bounding box center [911, 333] width 11 height 39
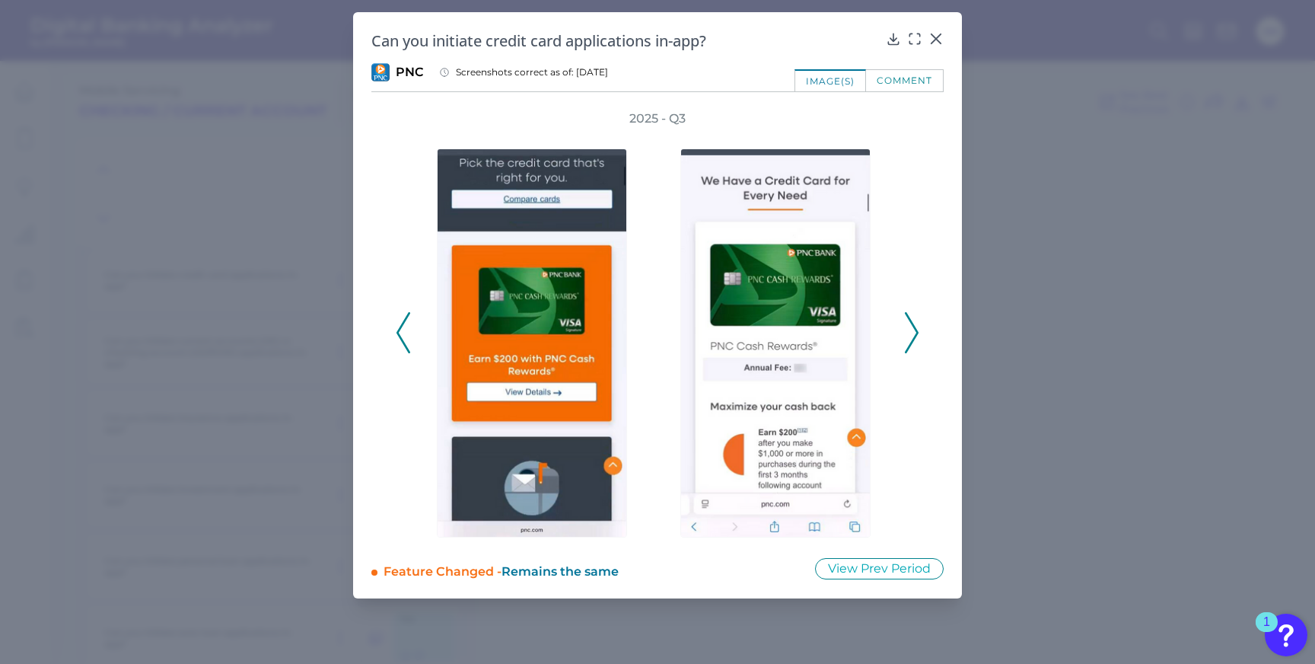
click at [913, 327] on polyline at bounding box center [911, 333] width 11 height 39
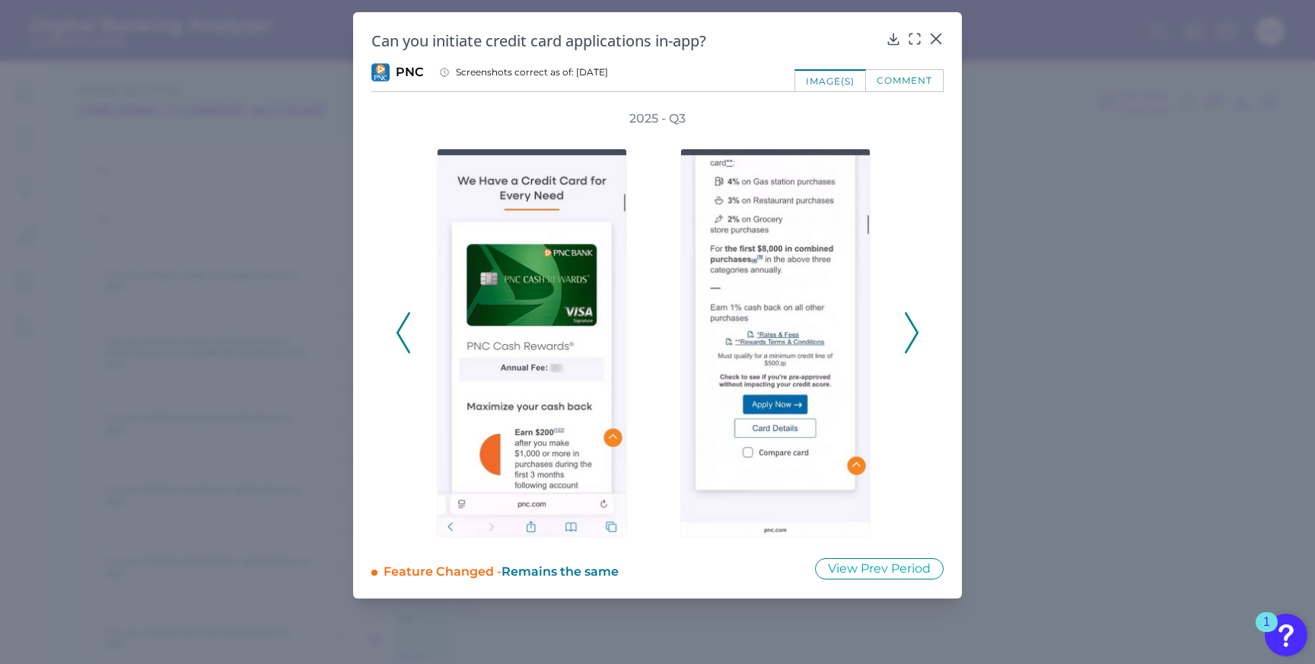
click at [913, 327] on icon at bounding box center [912, 332] width 14 height 41
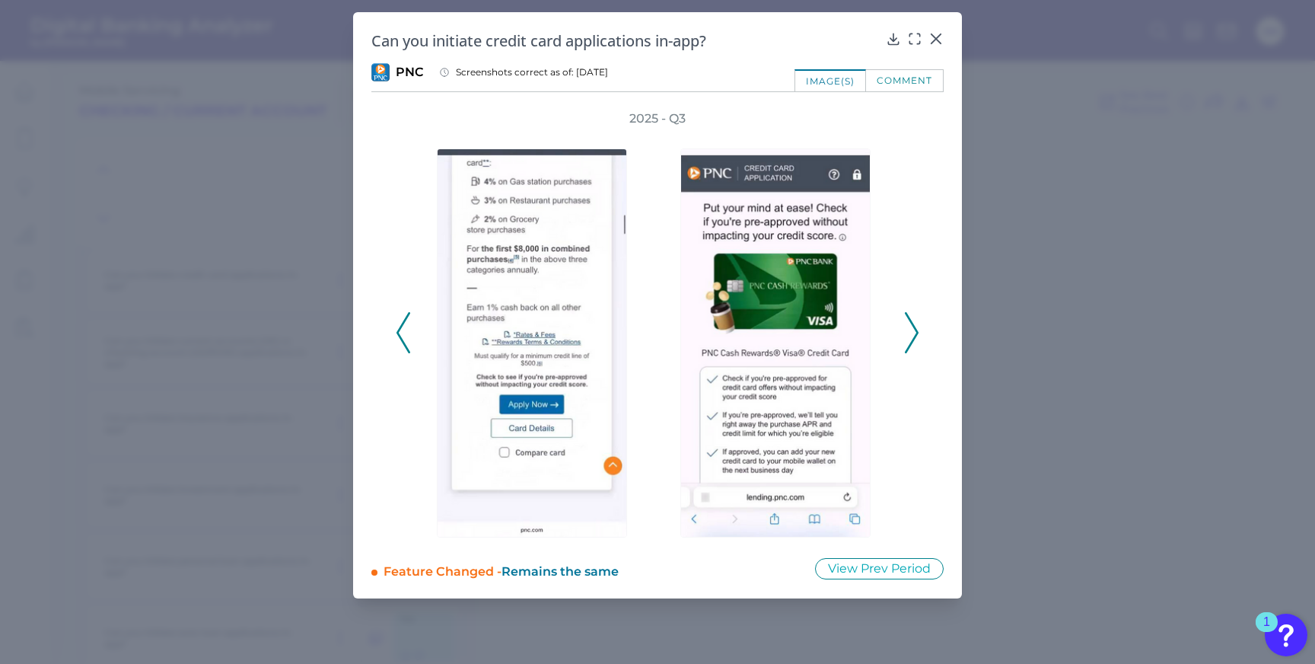
click at [913, 328] on icon at bounding box center [912, 332] width 14 height 41
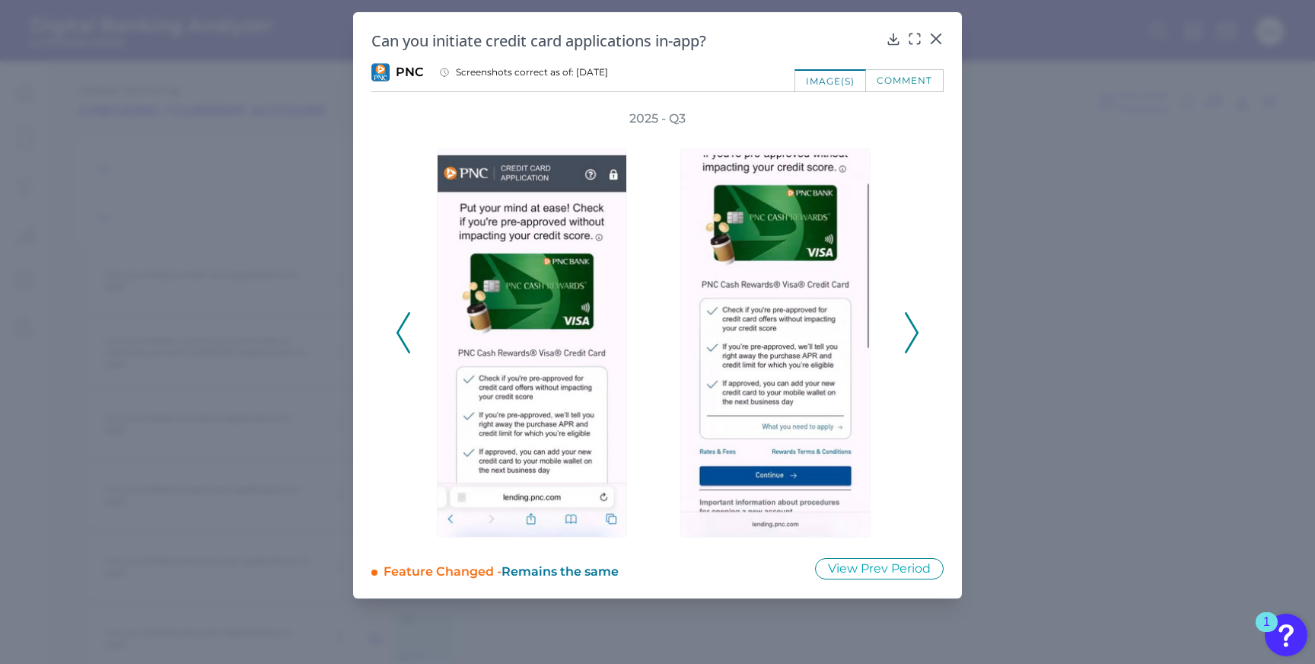
click at [913, 328] on icon at bounding box center [912, 332] width 14 height 41
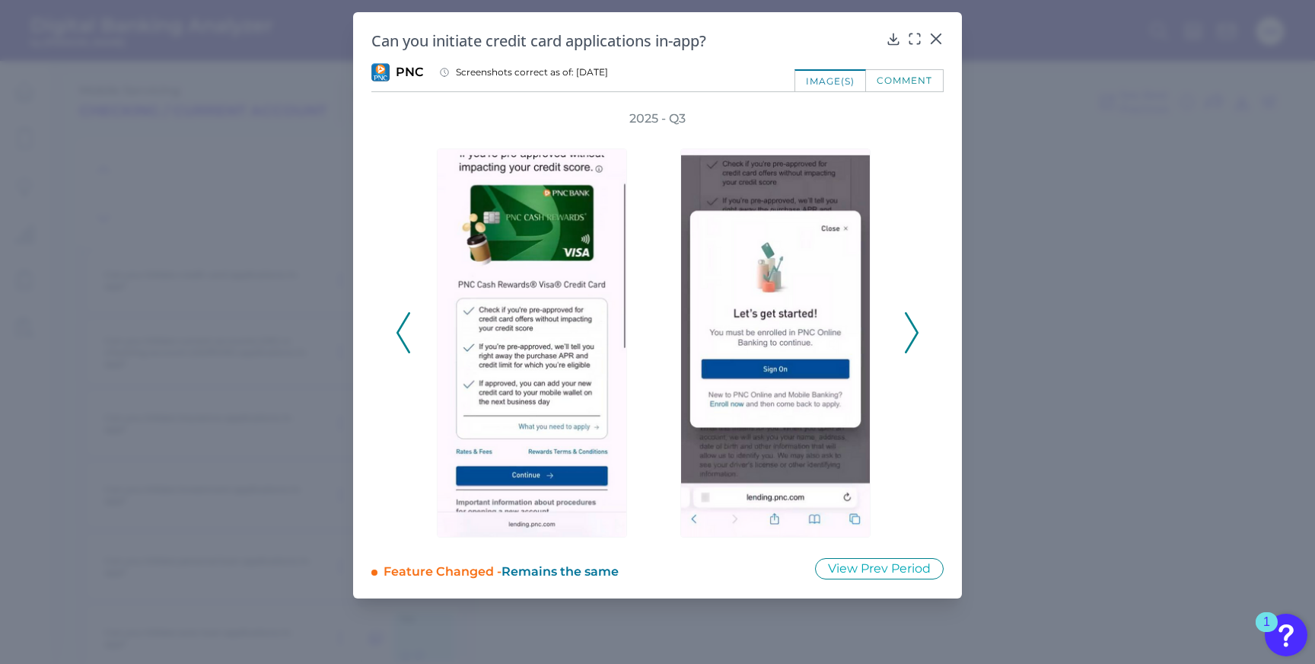
click at [402, 330] on icon at bounding box center [404, 332] width 14 height 41
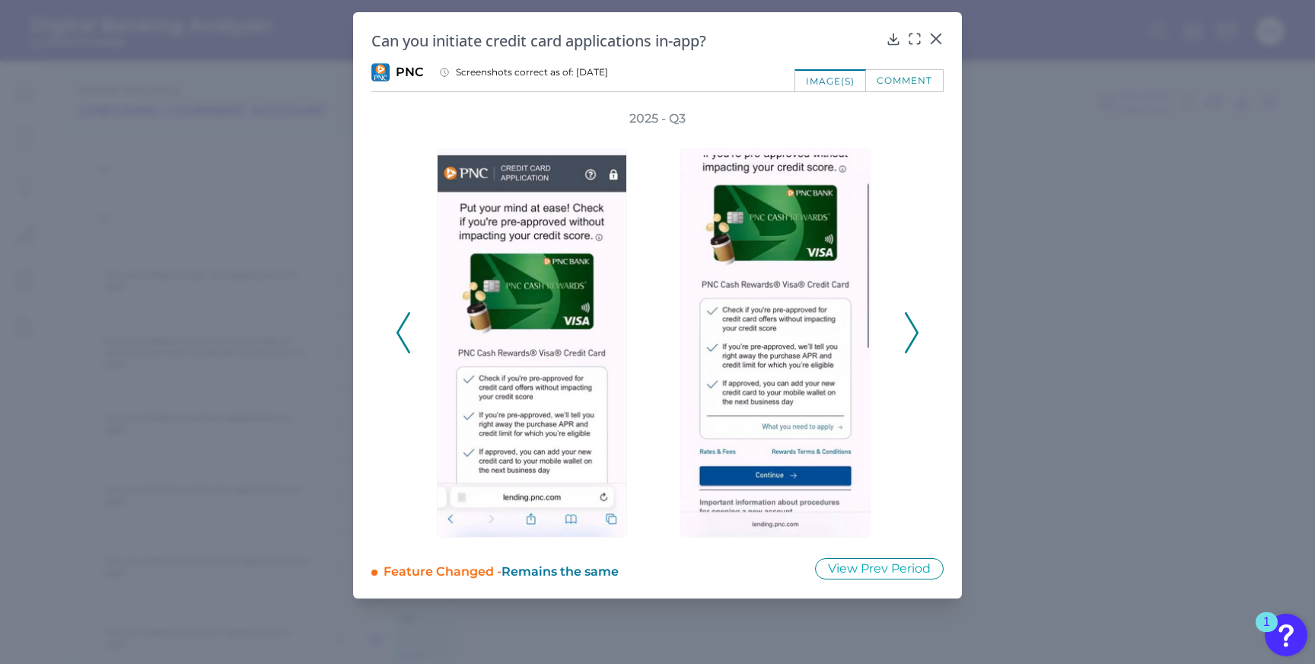
click at [920, 331] on div "2025 - Q3" at bounding box center [657, 324] width 572 height 429
click at [917, 332] on polyline at bounding box center [911, 333] width 11 height 39
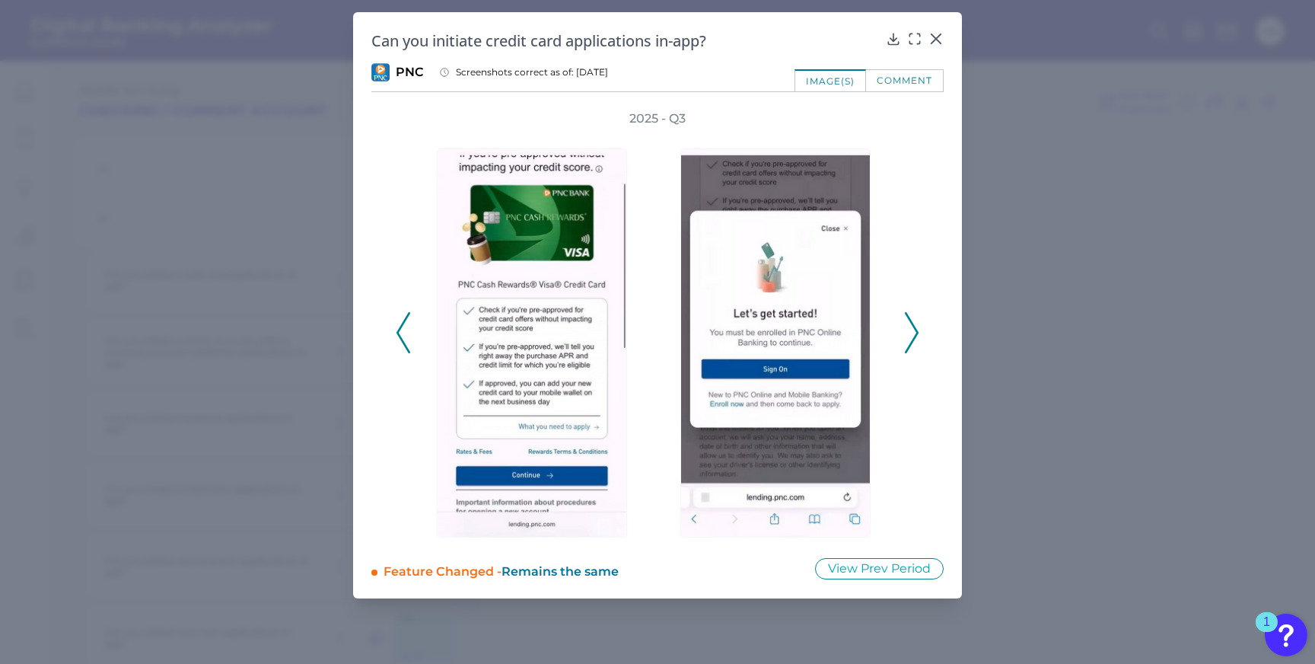
click at [917, 332] on polyline at bounding box center [911, 333] width 11 height 39
click at [917, 333] on polyline at bounding box center [911, 333] width 11 height 39
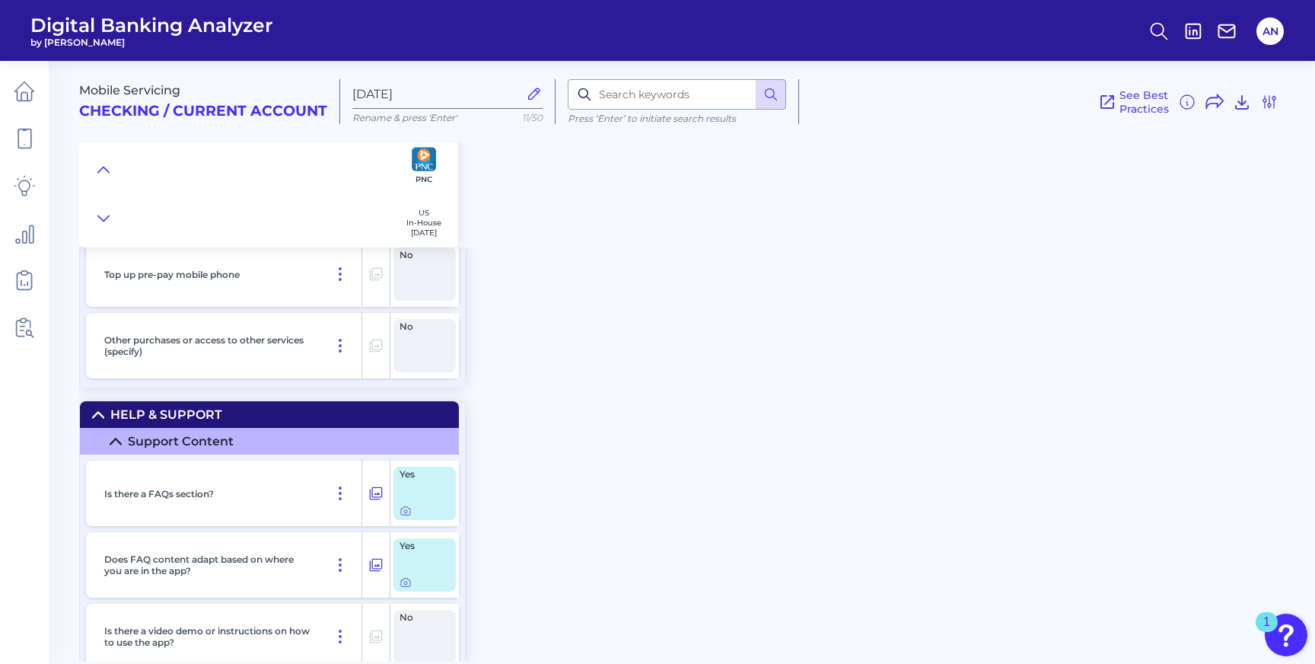
scroll to position [20915, 0]
